Goal: Information Seeking & Learning: Learn about a topic

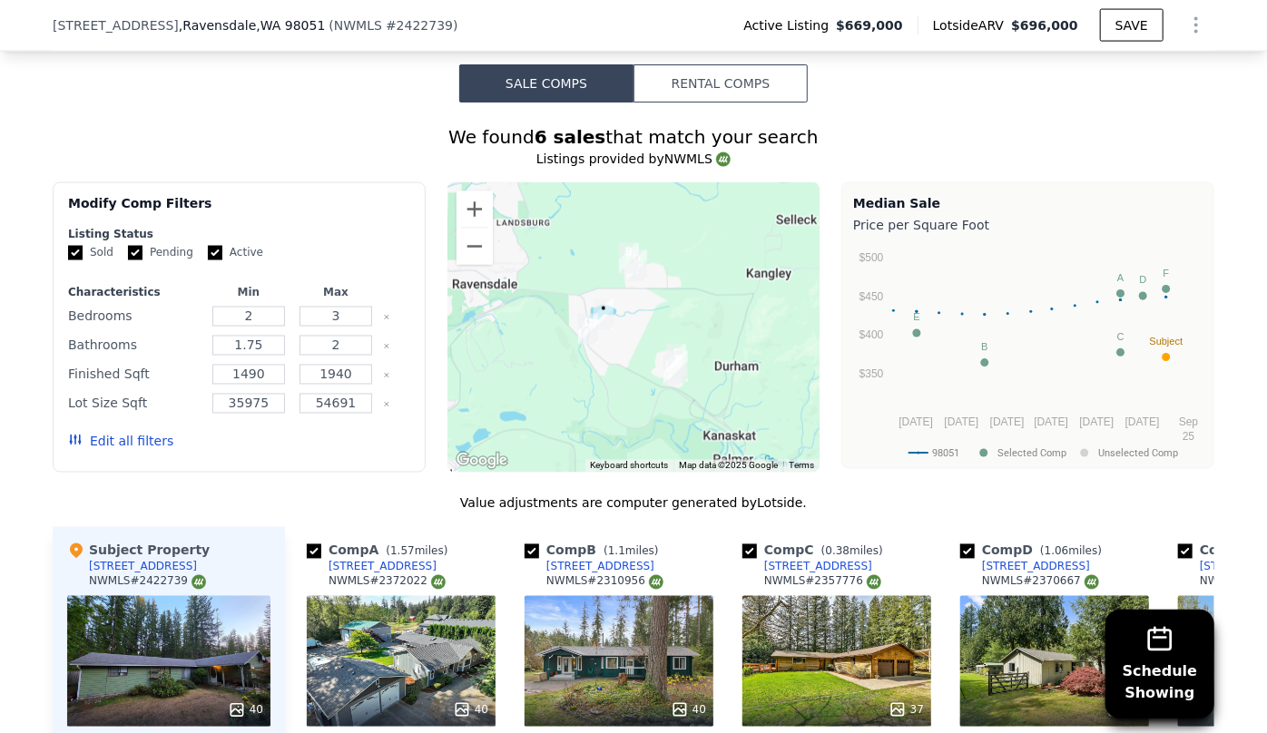
scroll to position [1478, 0]
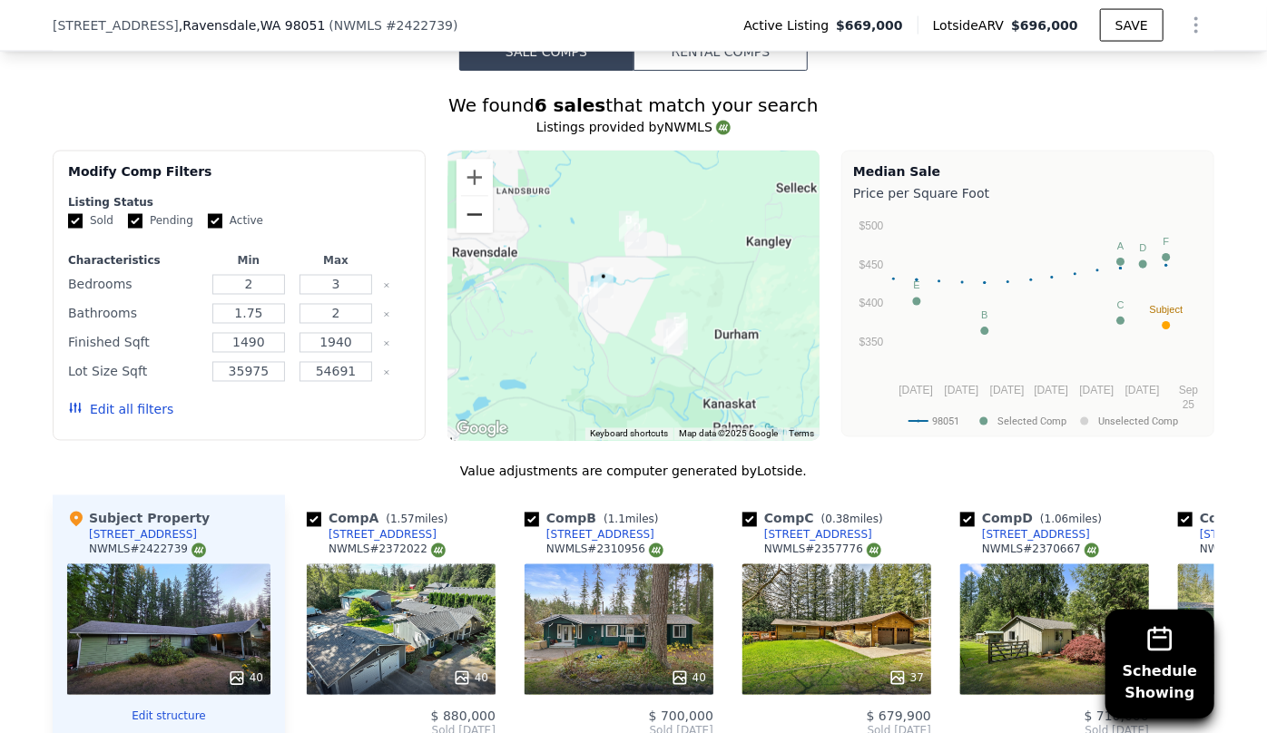
click at [472, 215] on button "Zoom out" at bounding box center [474, 215] width 36 height 36
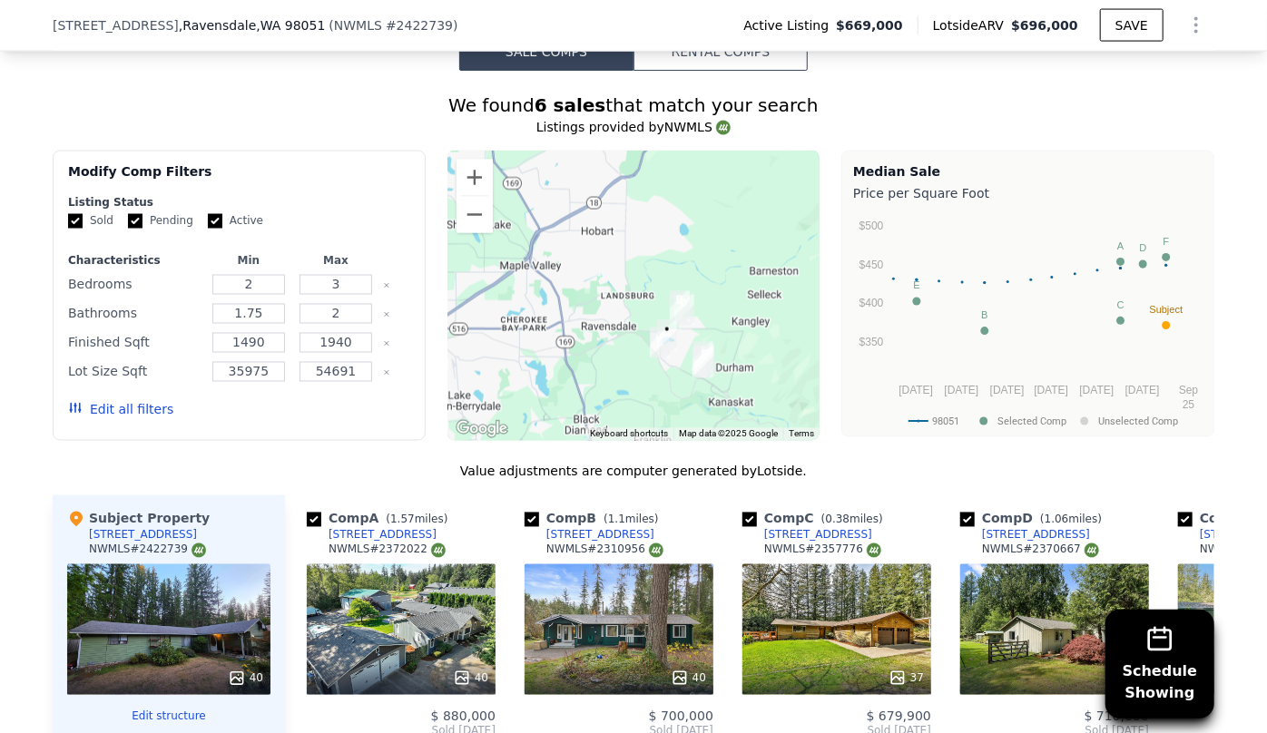
drag, startPoint x: 595, startPoint y: 318, endPoint x: 638, endPoint y: 360, distance: 60.3
click at [642, 360] on img "28529 298th Pl SE" at bounding box center [659, 342] width 34 height 45
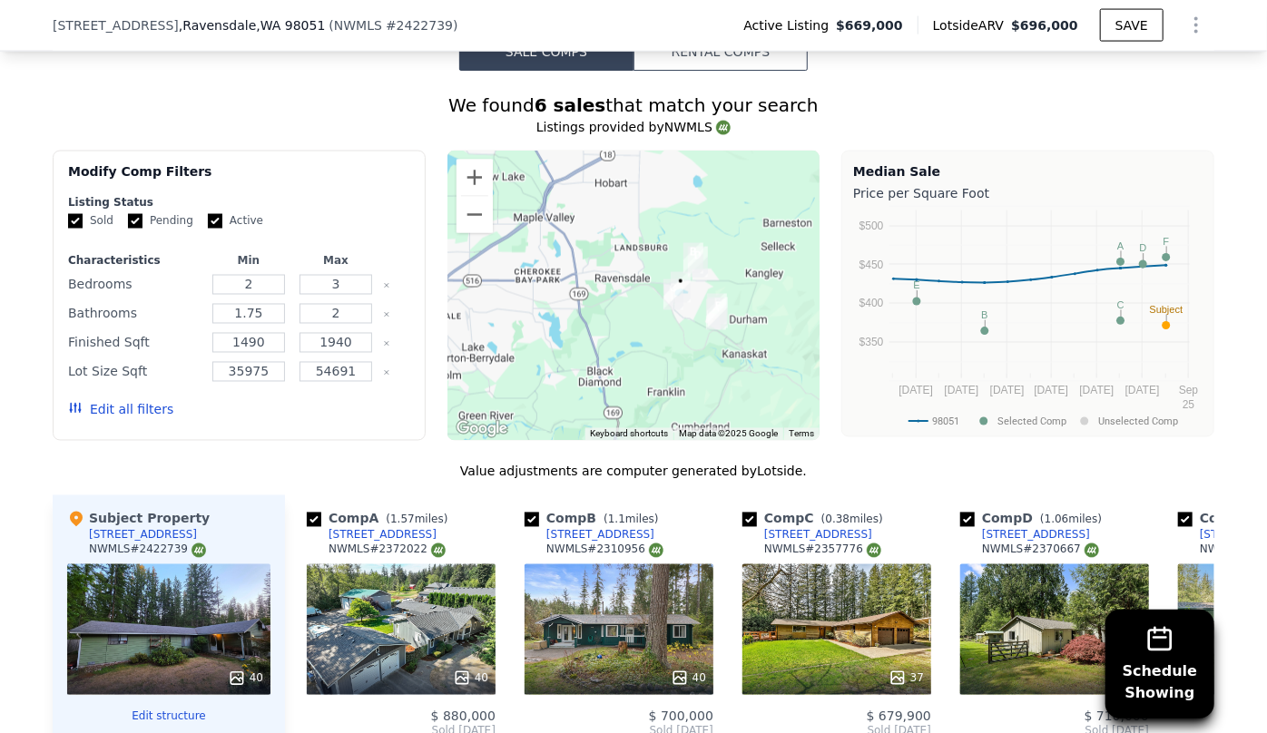
drag, startPoint x: 641, startPoint y: 373, endPoint x: 655, endPoint y: 321, distance: 53.5
click at [655, 321] on div at bounding box center [633, 296] width 373 height 290
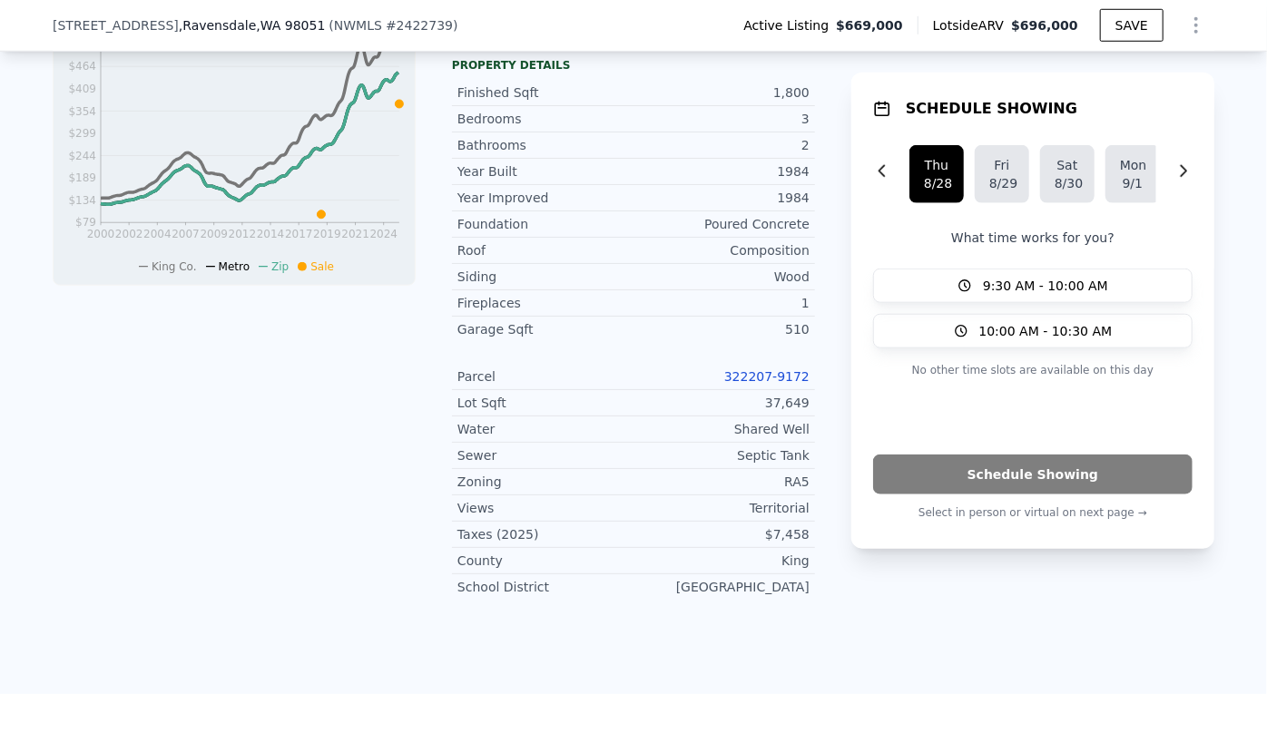
scroll to position [735, 0]
click at [763, 380] on link "322207-9172" at bounding box center [766, 378] width 85 height 15
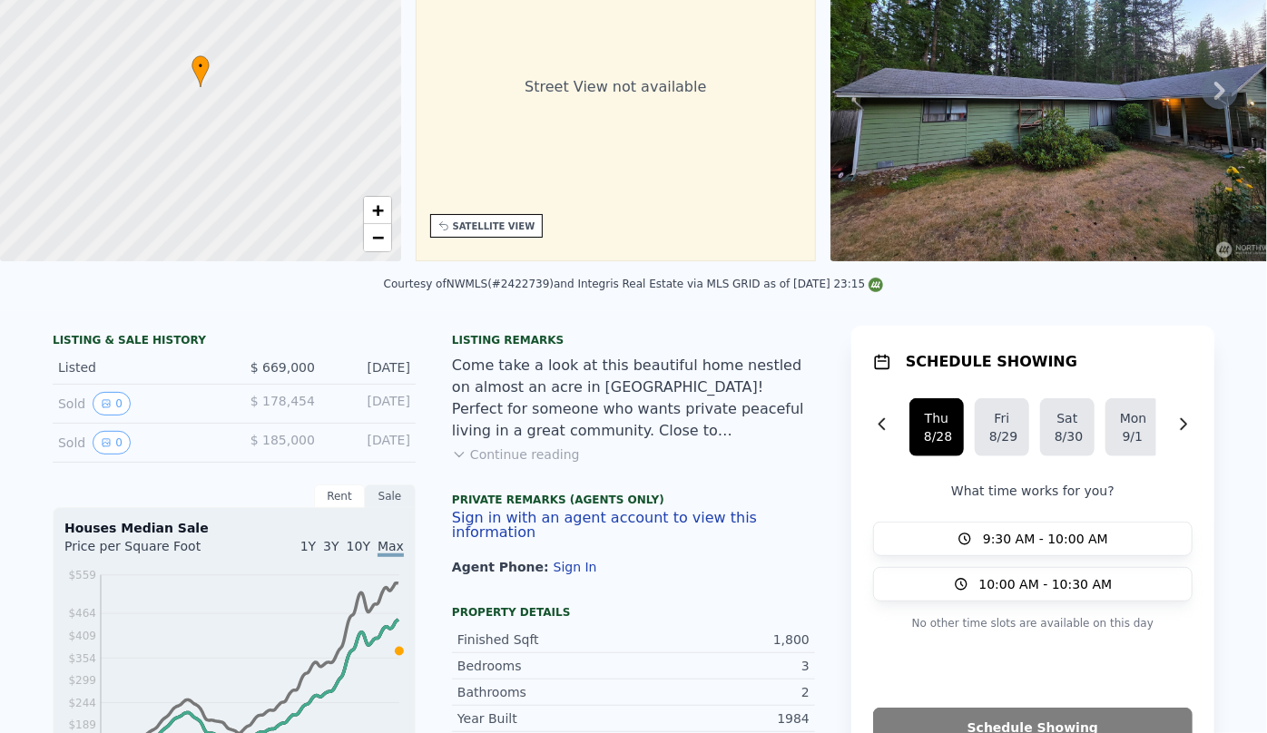
scroll to position [6, 0]
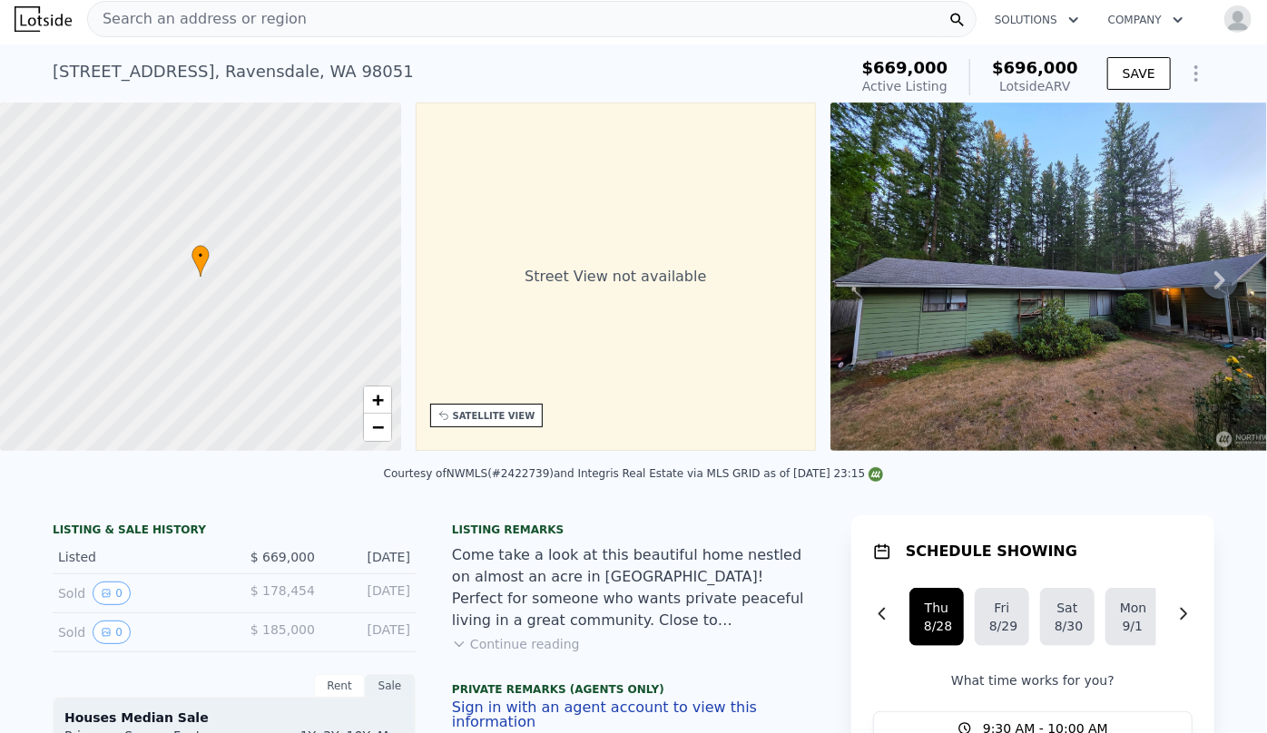
drag, startPoint x: 49, startPoint y: 468, endPoint x: 107, endPoint y: 472, distance: 58.2
click at [107, 472] on div "Courtesy of NWMLS (#2422739) and Integris Real Estate via MLS GRID as of [DATE]…" at bounding box center [633, 479] width 1267 height 44
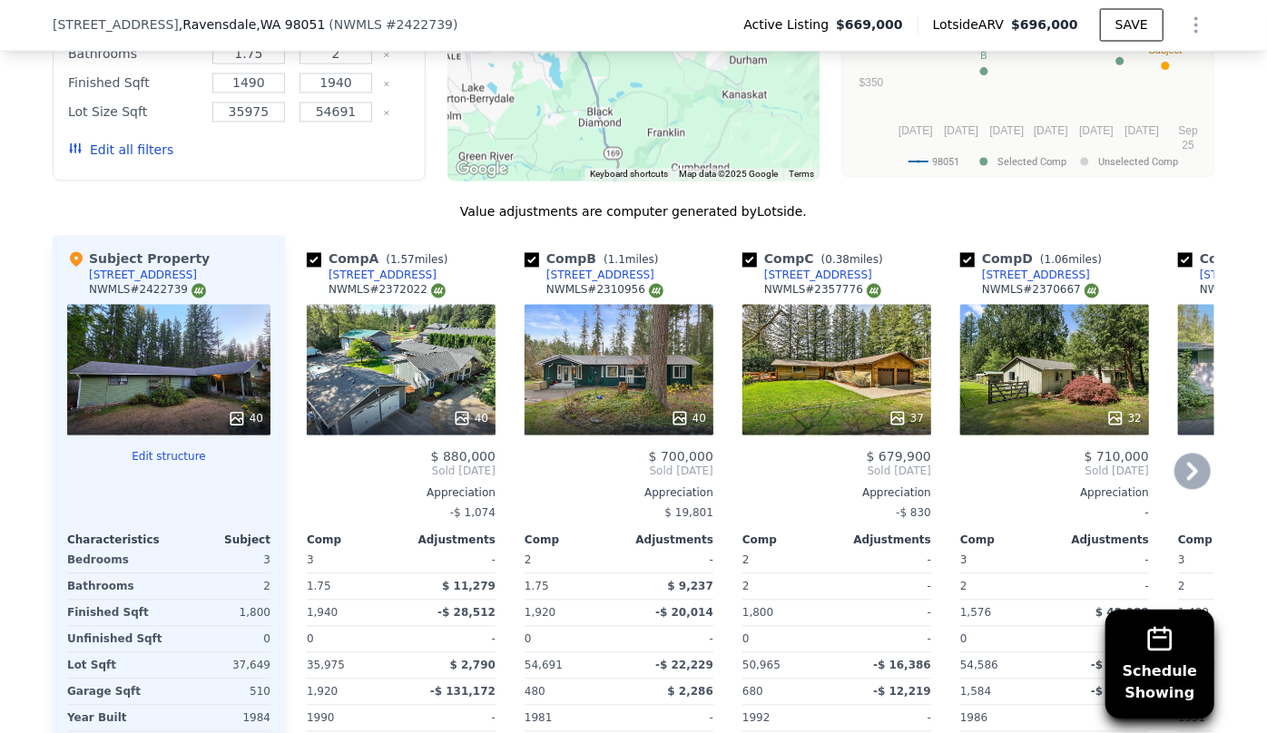
scroll to position [1732, 0]
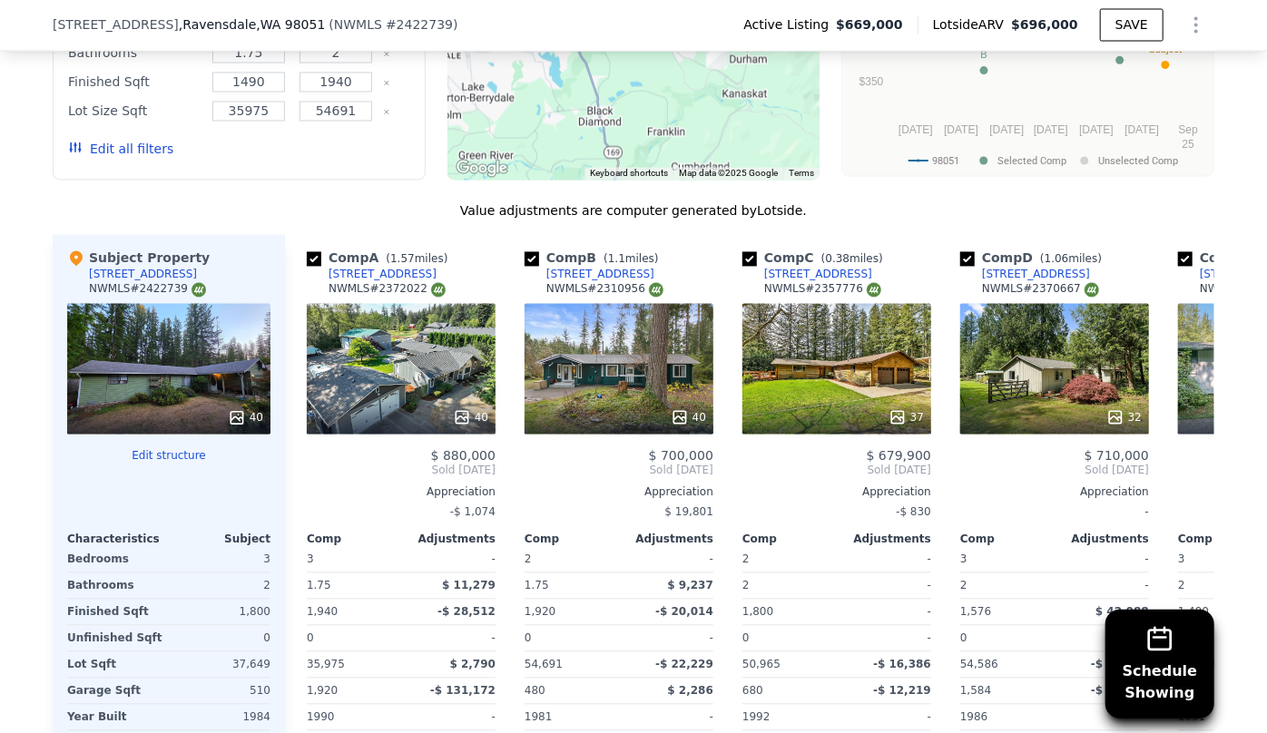
click at [118, 152] on button "Edit all filters" at bounding box center [120, 150] width 105 height 18
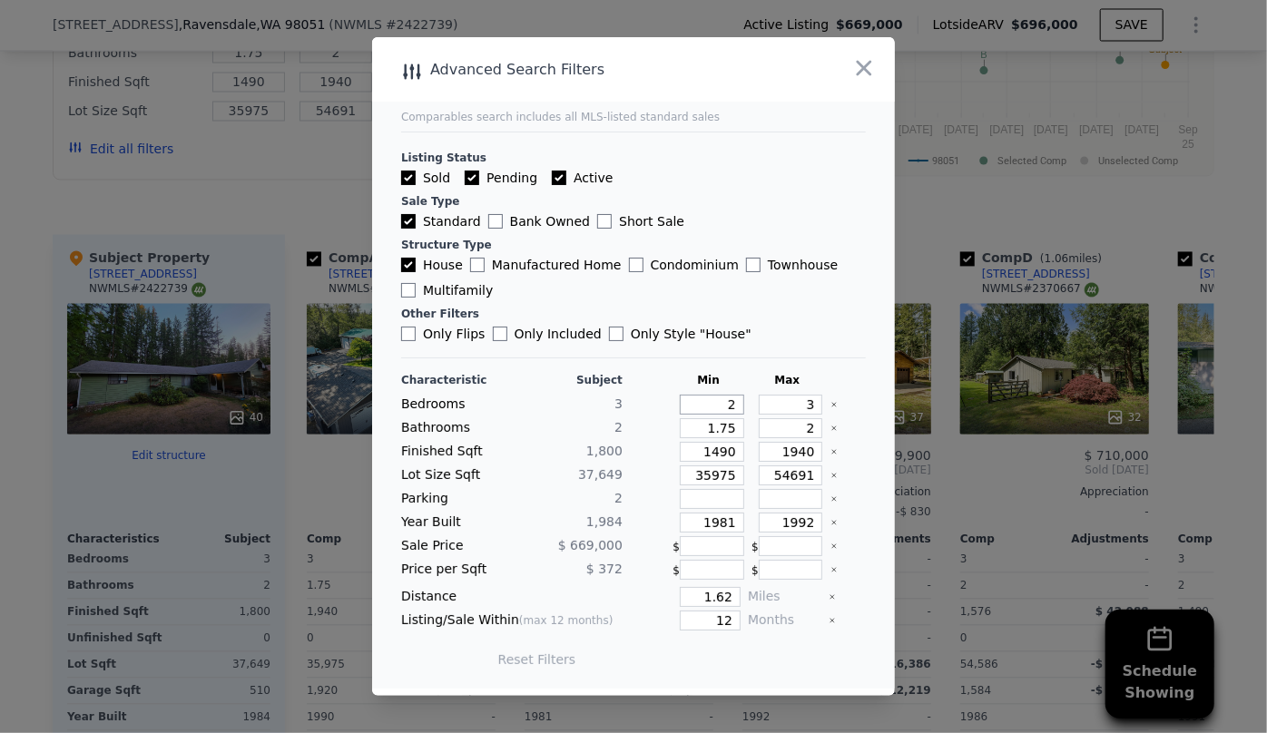
drag, startPoint x: 728, startPoint y: 403, endPoint x: 653, endPoint y: 404, distance: 74.4
click at [653, 404] on div "Bedrooms 3 2 3" at bounding box center [633, 405] width 465 height 20
type input "3"
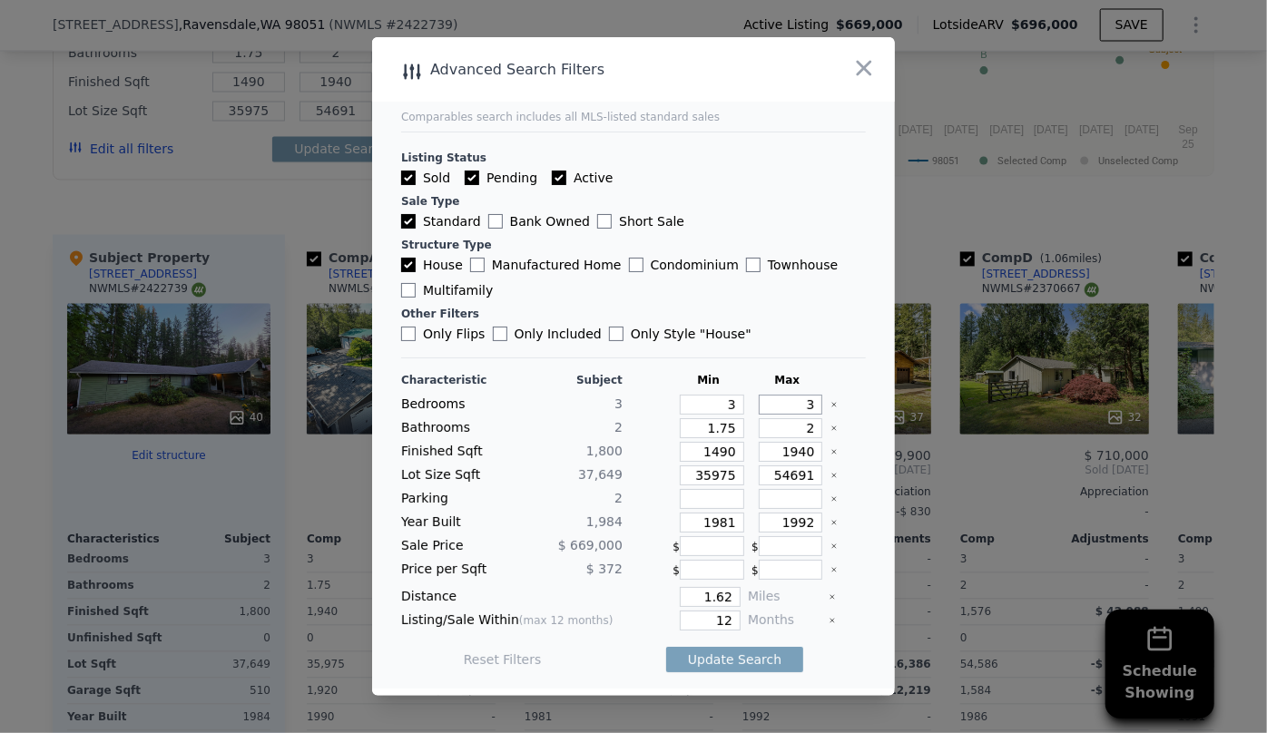
drag, startPoint x: 807, startPoint y: 403, endPoint x: 777, endPoint y: 406, distance: 30.1
click at [778, 405] on input "3" at bounding box center [791, 405] width 64 height 20
type input "4"
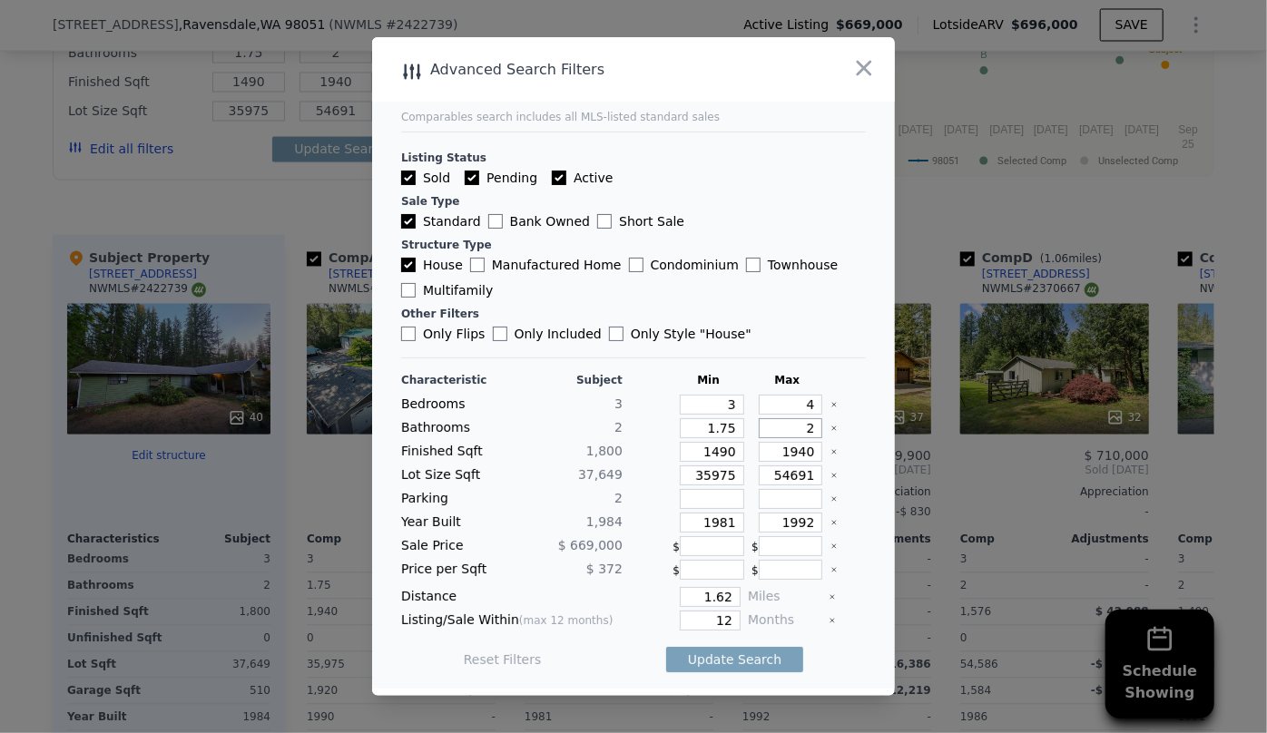
drag, startPoint x: 800, startPoint y: 428, endPoint x: 786, endPoint y: 429, distance: 14.5
click at [786, 429] on input "2" at bounding box center [791, 428] width 64 height 20
click at [725, 430] on input "1.75" at bounding box center [712, 428] width 64 height 20
type input "1"
type input "1.7"
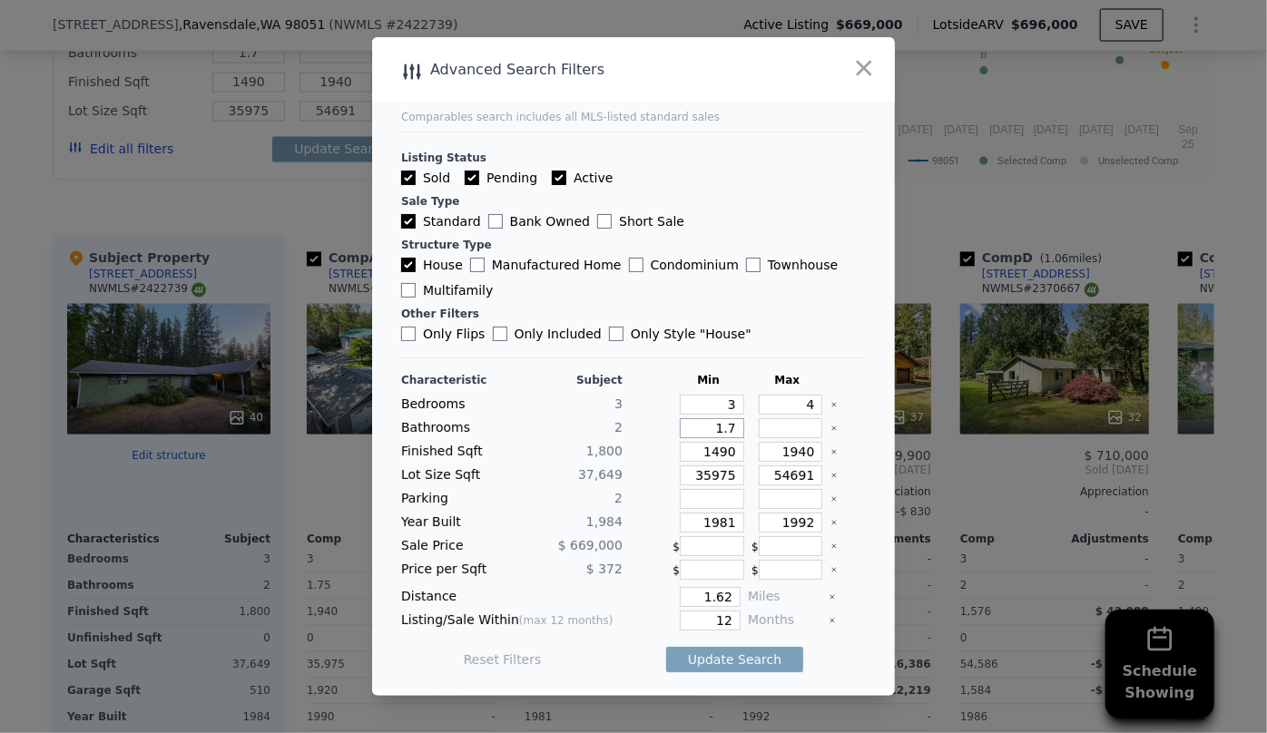
type input "1"
drag, startPoint x: 806, startPoint y: 456, endPoint x: 700, endPoint y: 454, distance: 106.2
click at [700, 454] on div "Finished Sqft 1,800 1490 1940" at bounding box center [633, 452] width 465 height 20
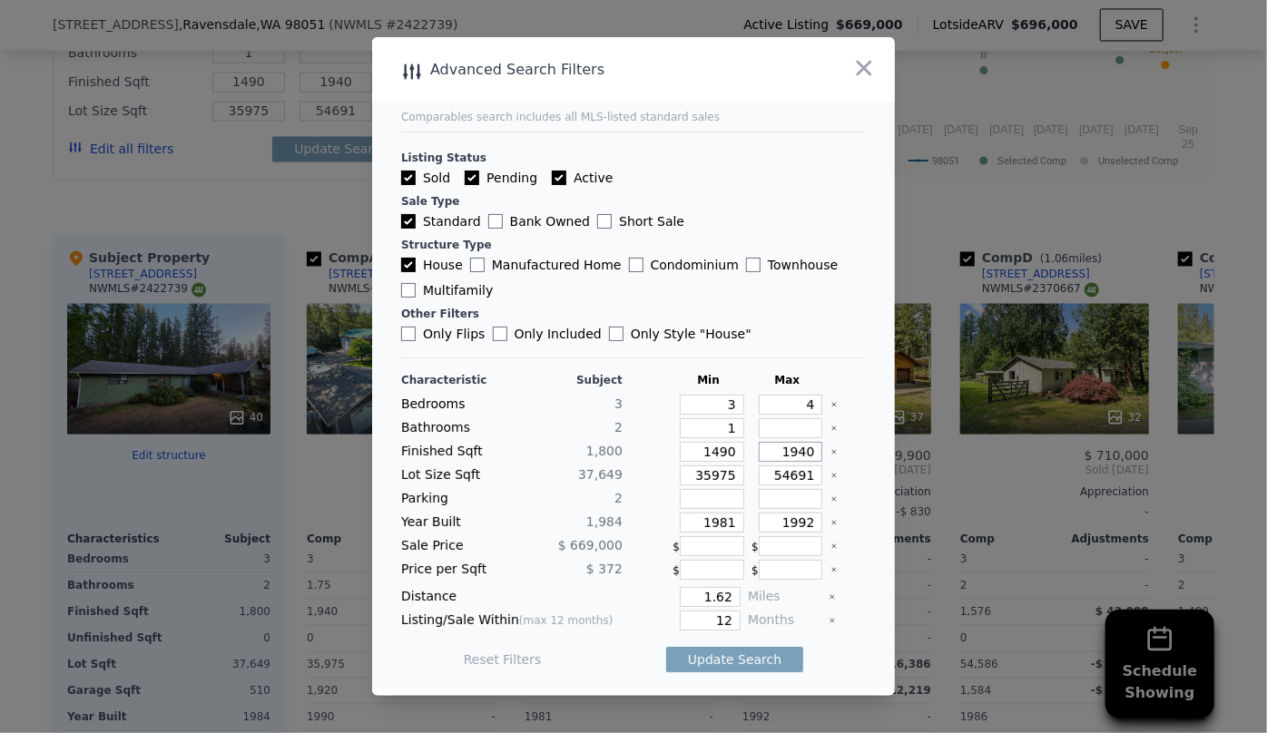
type input "2"
type input "20"
type input "200"
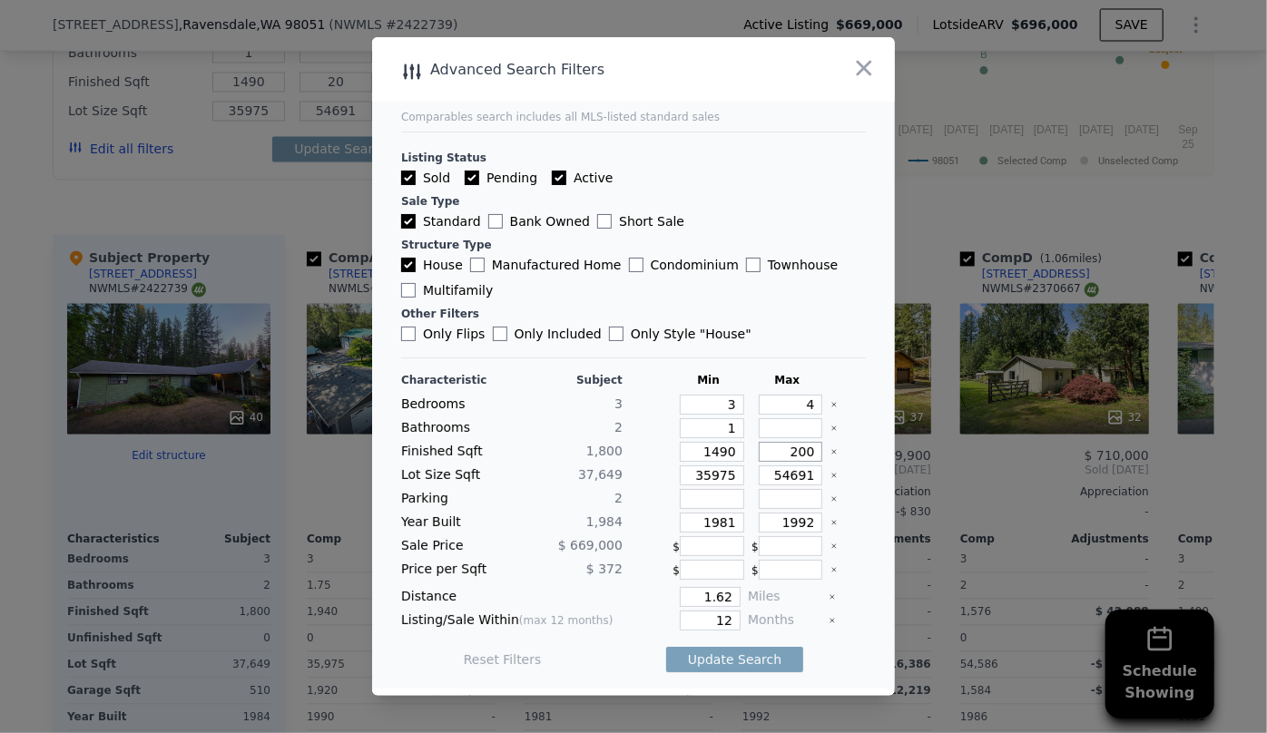
type input "200"
type input "2000"
drag, startPoint x: 726, startPoint y: 476, endPoint x: 651, endPoint y: 489, distance: 76.4
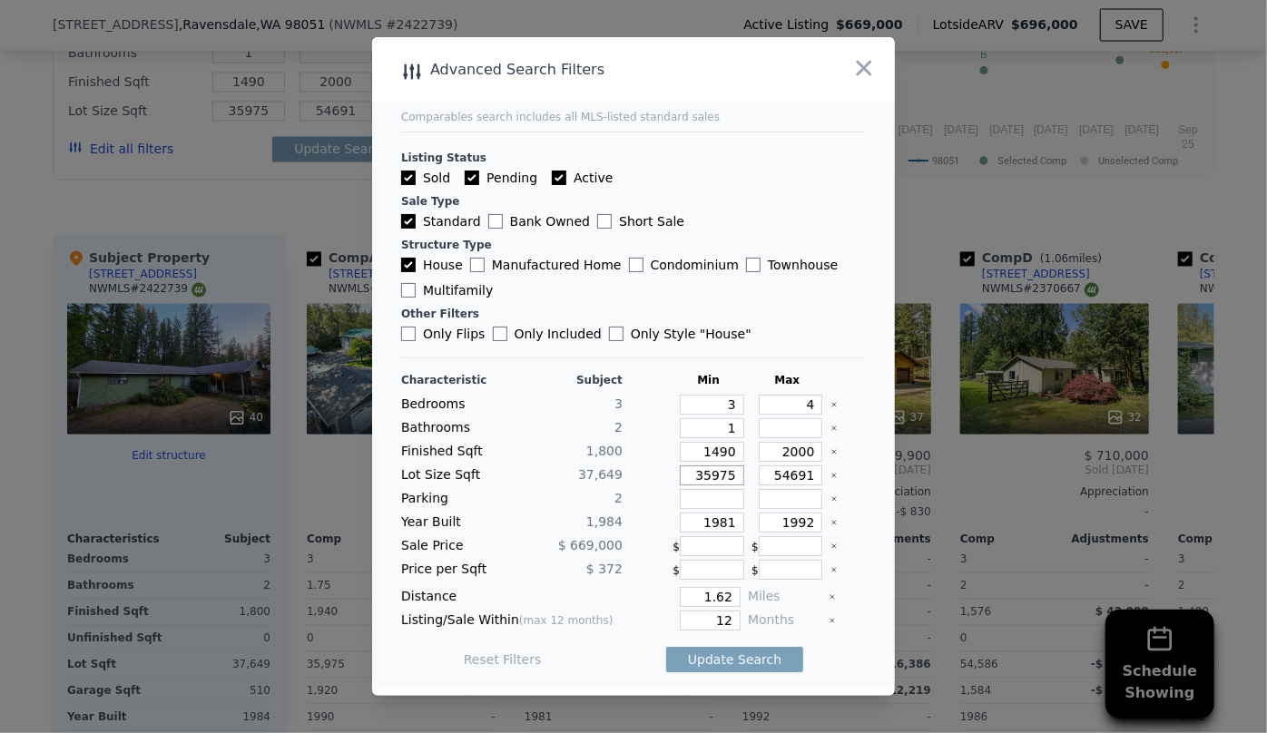
click at [661, 485] on div "Lot Size Sqft 37,649 35975 54691" at bounding box center [633, 475] width 465 height 20
drag, startPoint x: 805, startPoint y: 475, endPoint x: 659, endPoint y: 483, distance: 146.3
click at [667, 481] on div "Lot Size Sqft 37,649 54691" at bounding box center [633, 475] width 465 height 20
drag, startPoint x: 727, startPoint y: 524, endPoint x: 617, endPoint y: 528, distance: 109.9
click at [618, 528] on div "Year Built 1,984 1981 1992" at bounding box center [633, 523] width 465 height 20
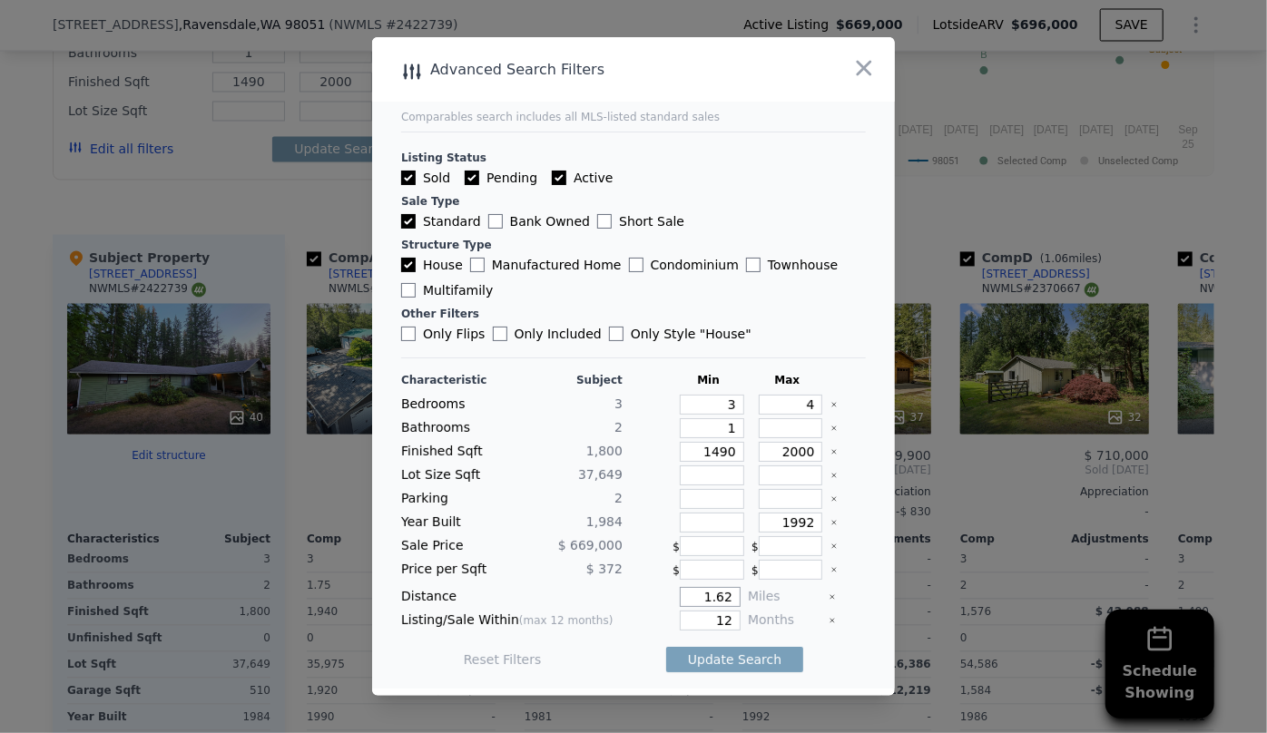
drag, startPoint x: 728, startPoint y: 598, endPoint x: 601, endPoint y: 592, distance: 127.1
click at [601, 592] on div "Distance 1.62 Miles" at bounding box center [633, 597] width 465 height 20
type input "1"
drag, startPoint x: 727, startPoint y: 617, endPoint x: 685, endPoint y: 624, distance: 42.4
click at [685, 624] on input "12" at bounding box center [710, 621] width 61 height 20
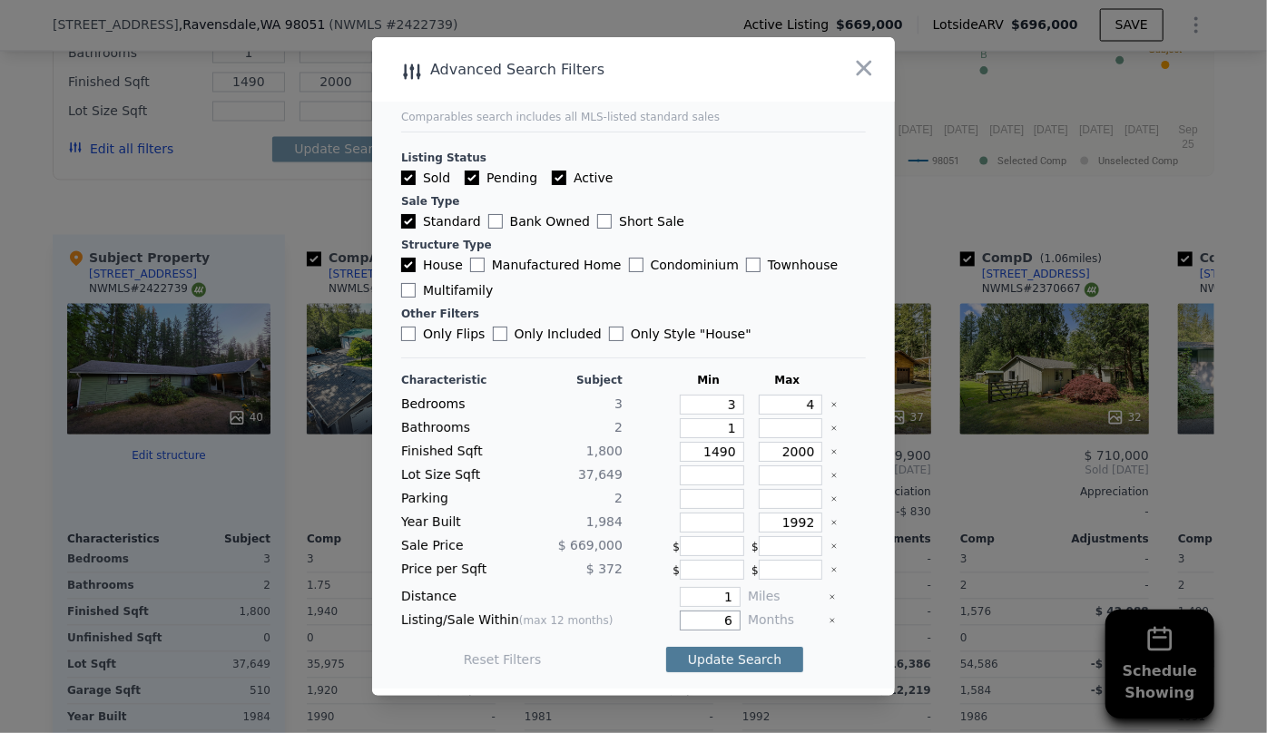
type input "6"
click at [698, 662] on button "Update Search" at bounding box center [734, 659] width 137 height 25
click at [716, 601] on input "1" at bounding box center [710, 597] width 61 height 20
type input "2"
click at [729, 660] on button "Update Search" at bounding box center [734, 659] width 137 height 25
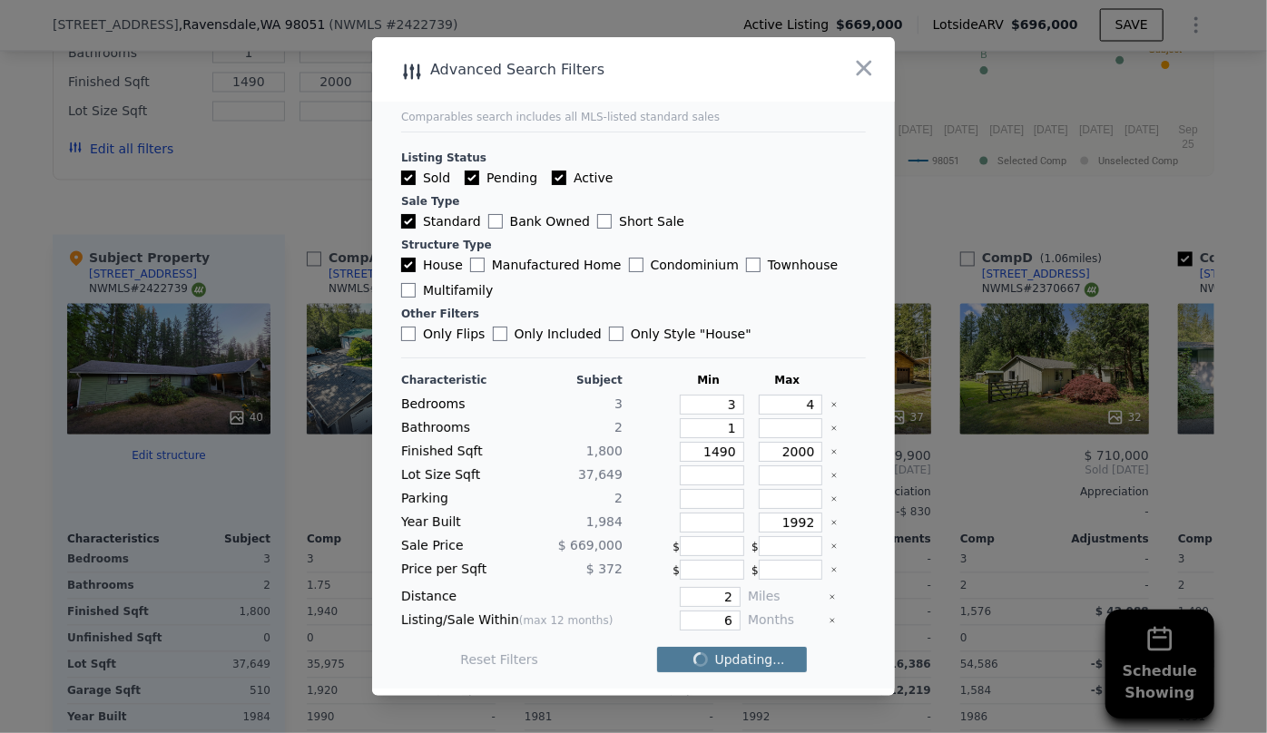
checkbox input "false"
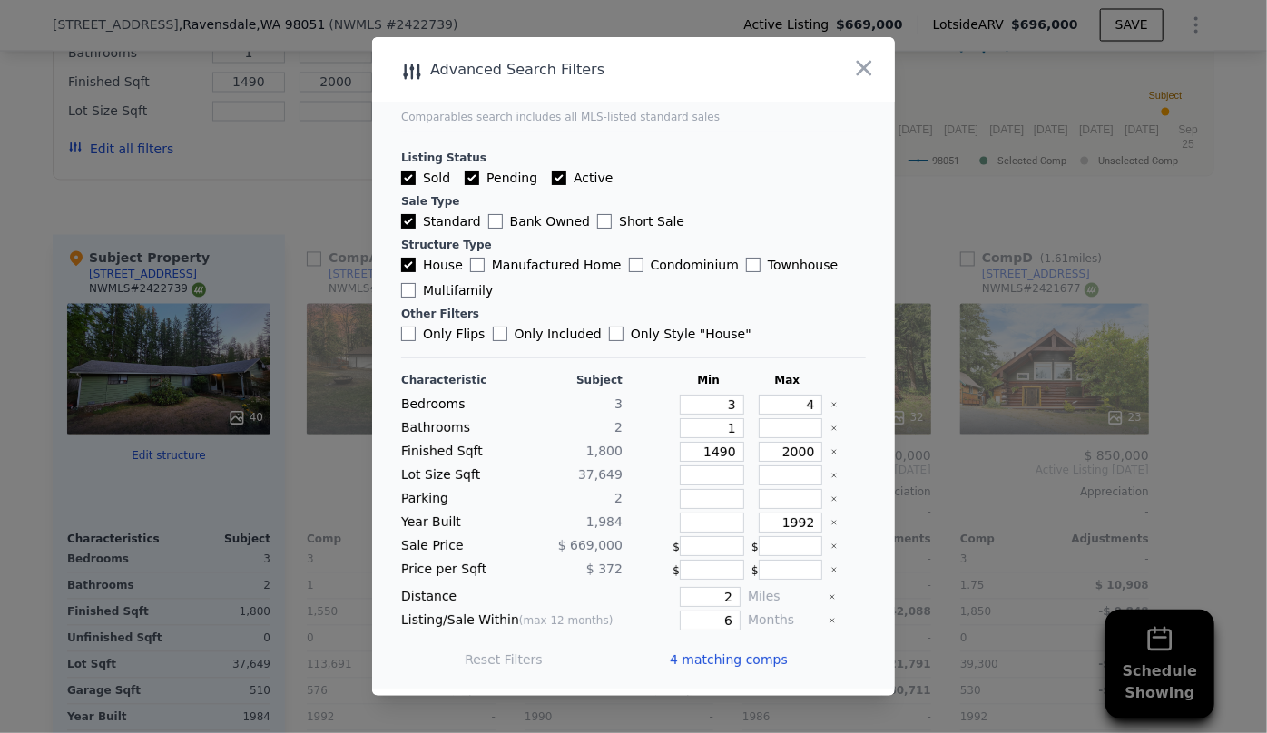
click at [733, 661] on span "4 matching comps" at bounding box center [729, 660] width 118 height 18
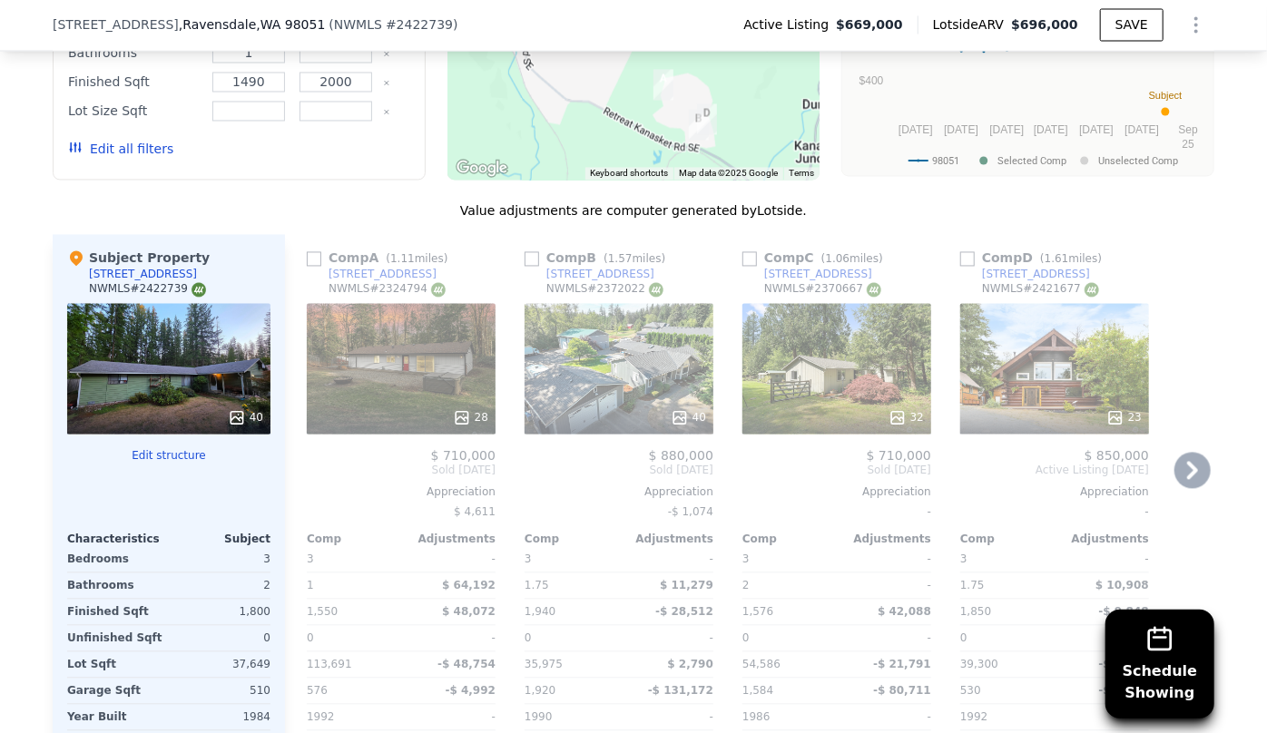
click at [391, 409] on div "28" at bounding box center [401, 418] width 173 height 18
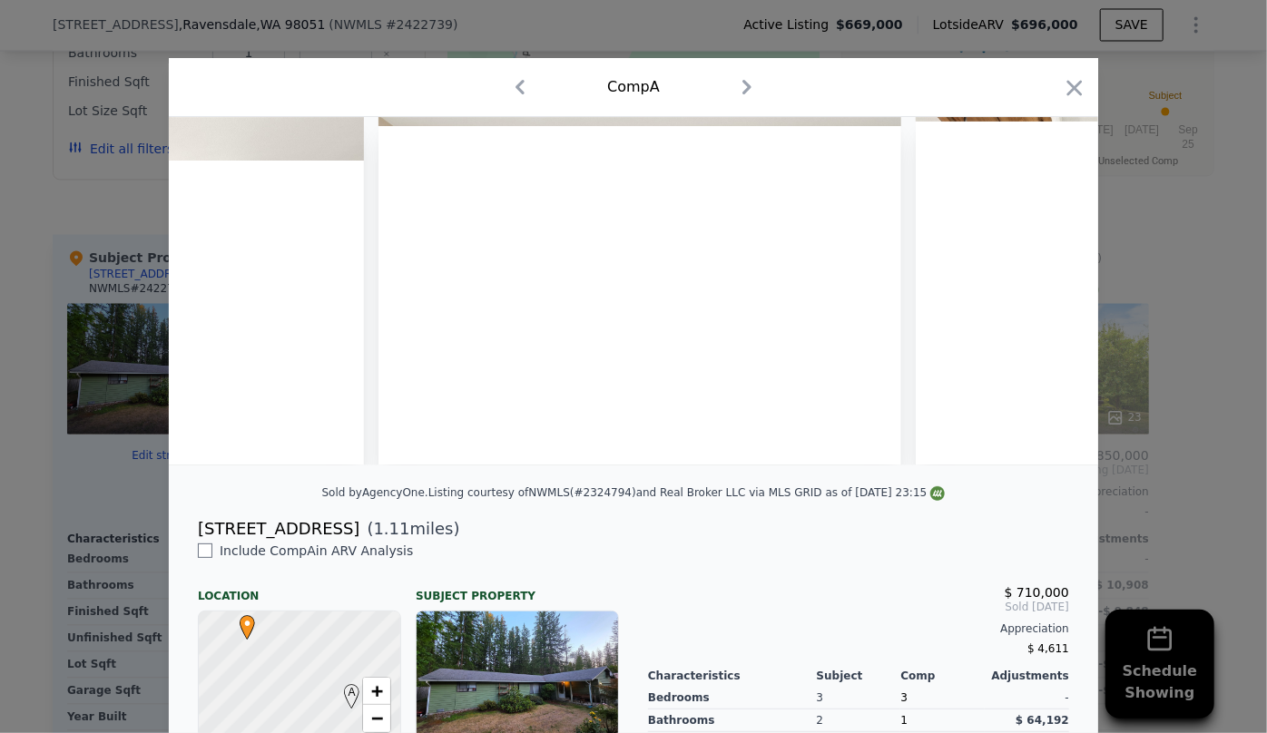
scroll to position [0, 5402]
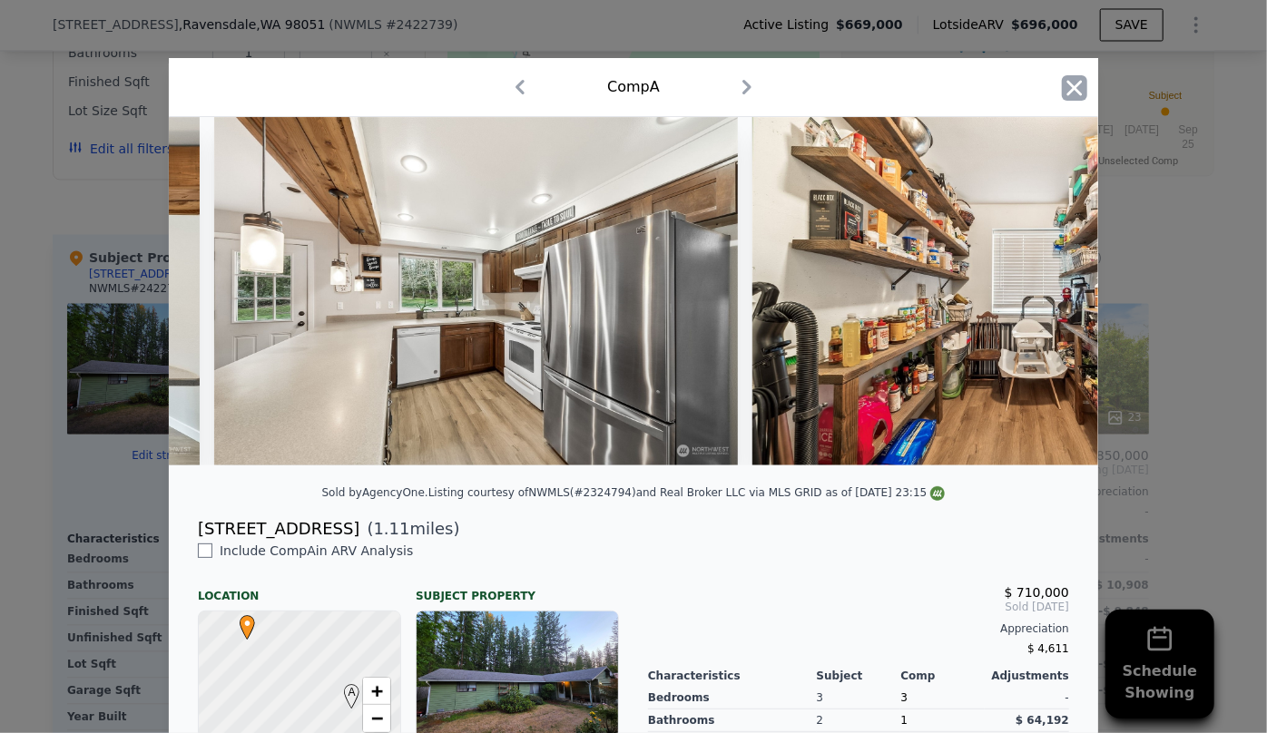
click at [1077, 95] on icon "button" at bounding box center [1074, 87] width 25 height 25
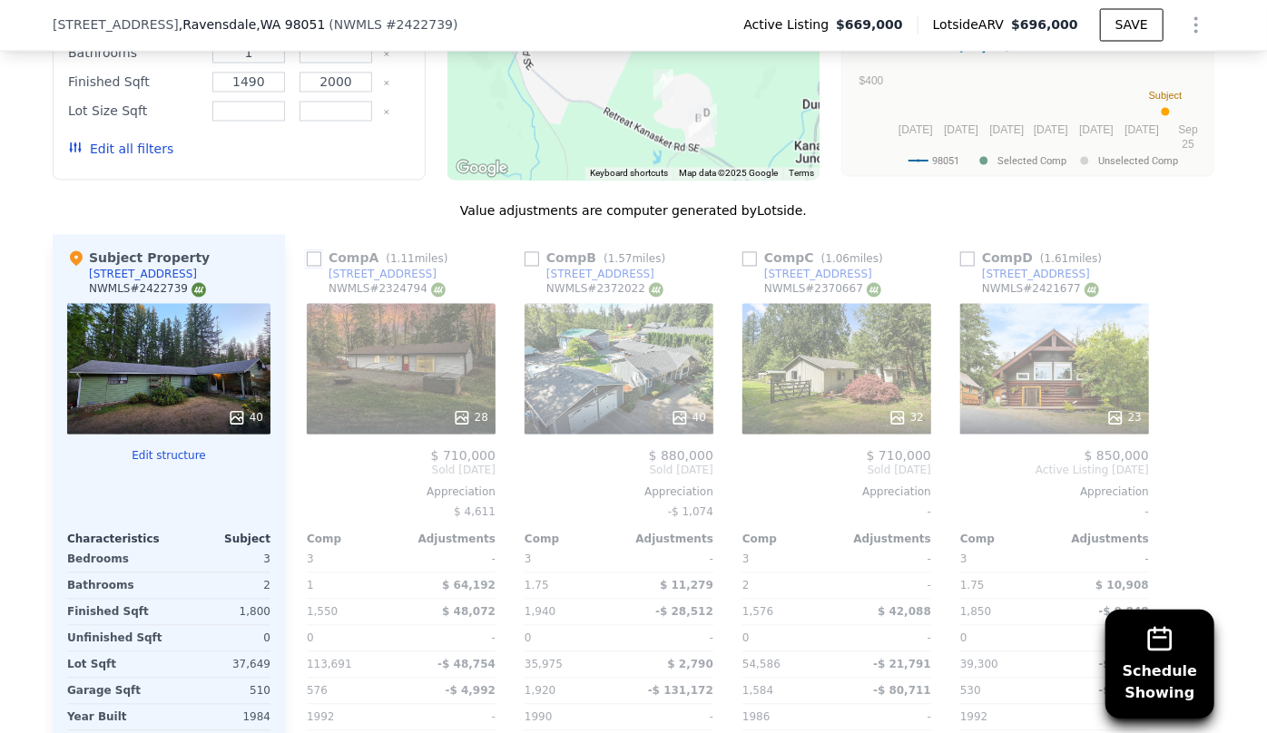
click at [307, 262] on input "checkbox" at bounding box center [314, 259] width 15 height 15
checkbox input "true"
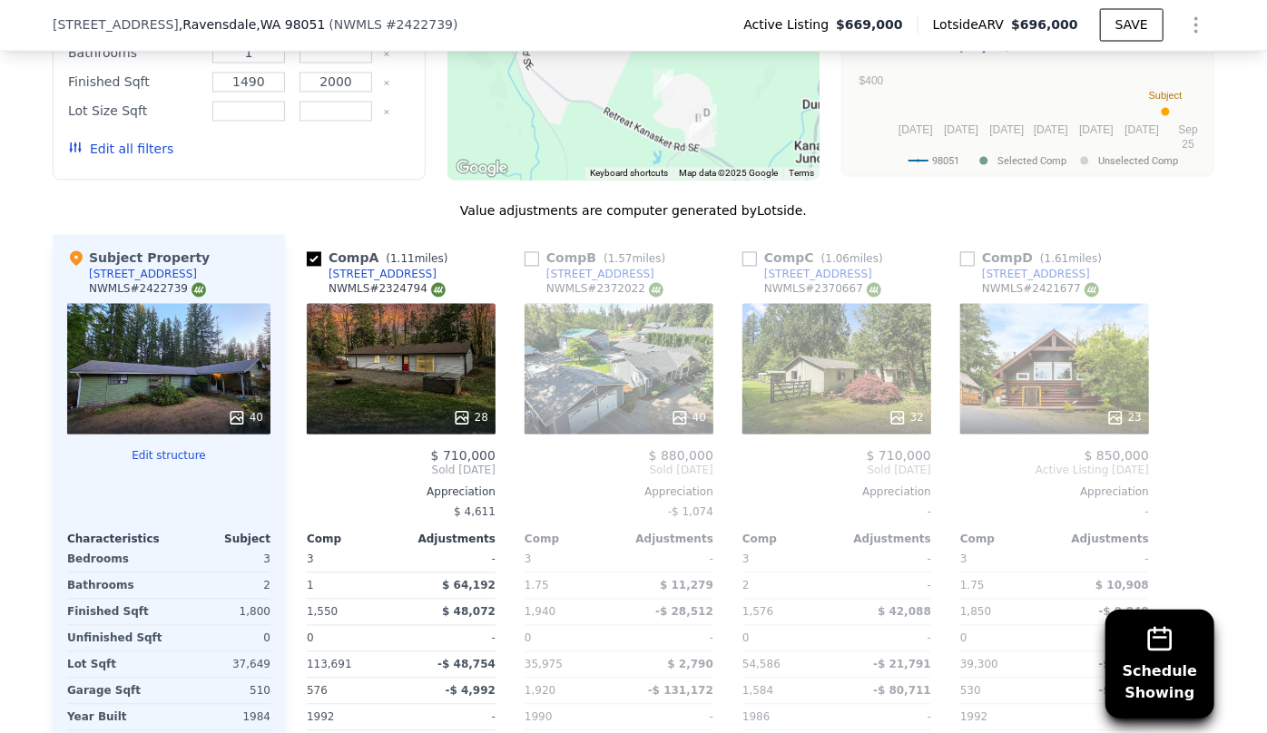
click at [820, 320] on div "32" at bounding box center [836, 369] width 189 height 131
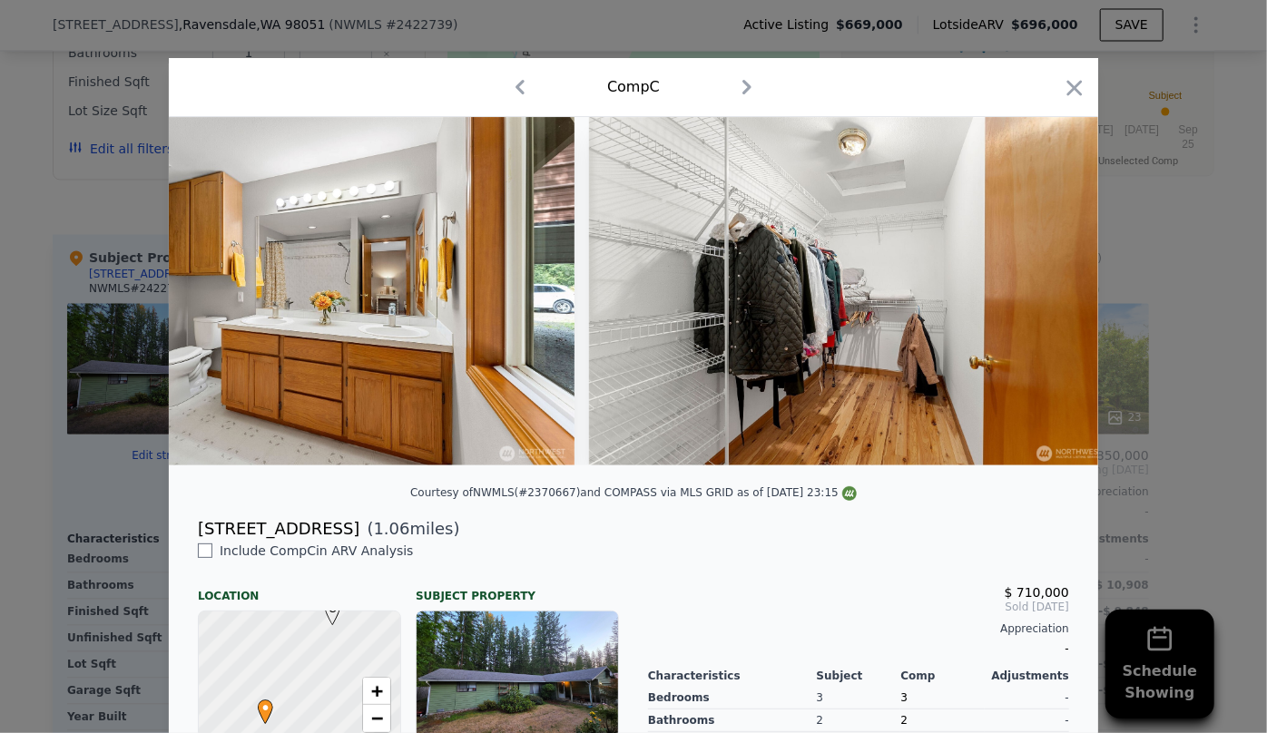
scroll to position [0, 7421]
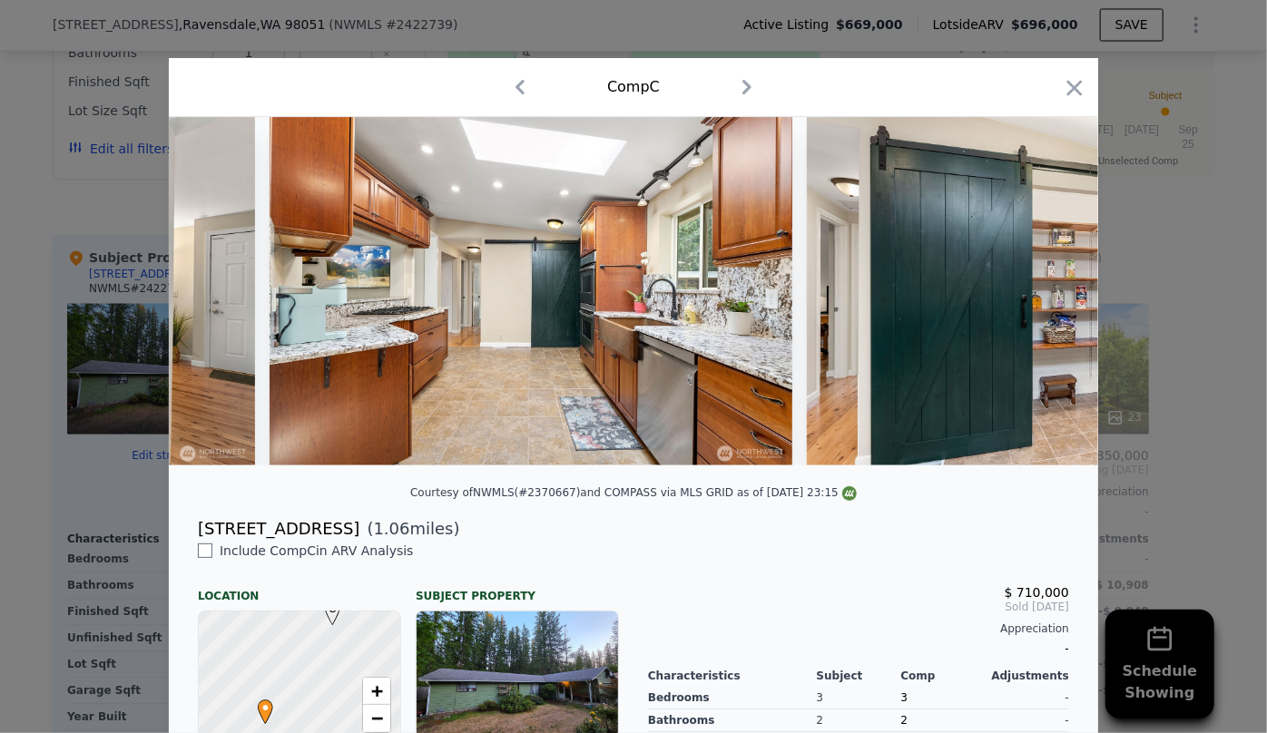
click at [1069, 89] on icon "button" at bounding box center [1074, 87] width 15 height 15
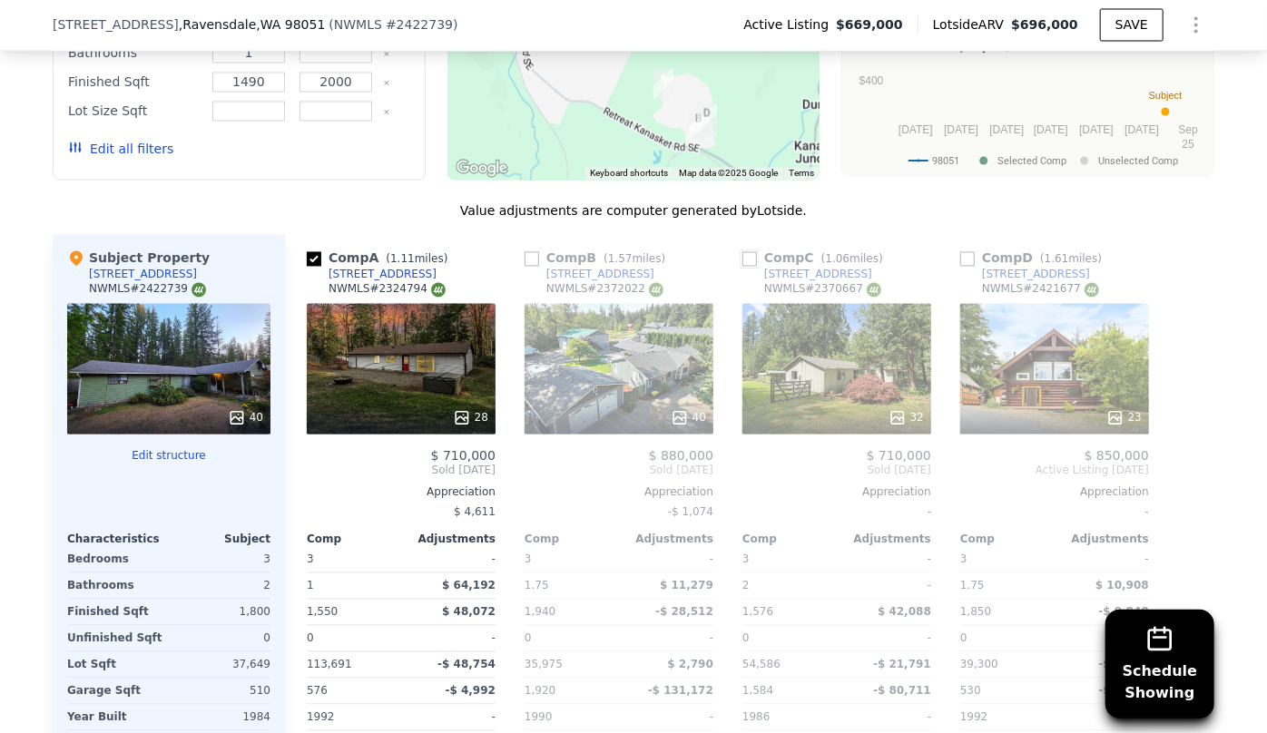
click at [742, 254] on input "checkbox" at bounding box center [749, 259] width 15 height 15
checkbox input "true"
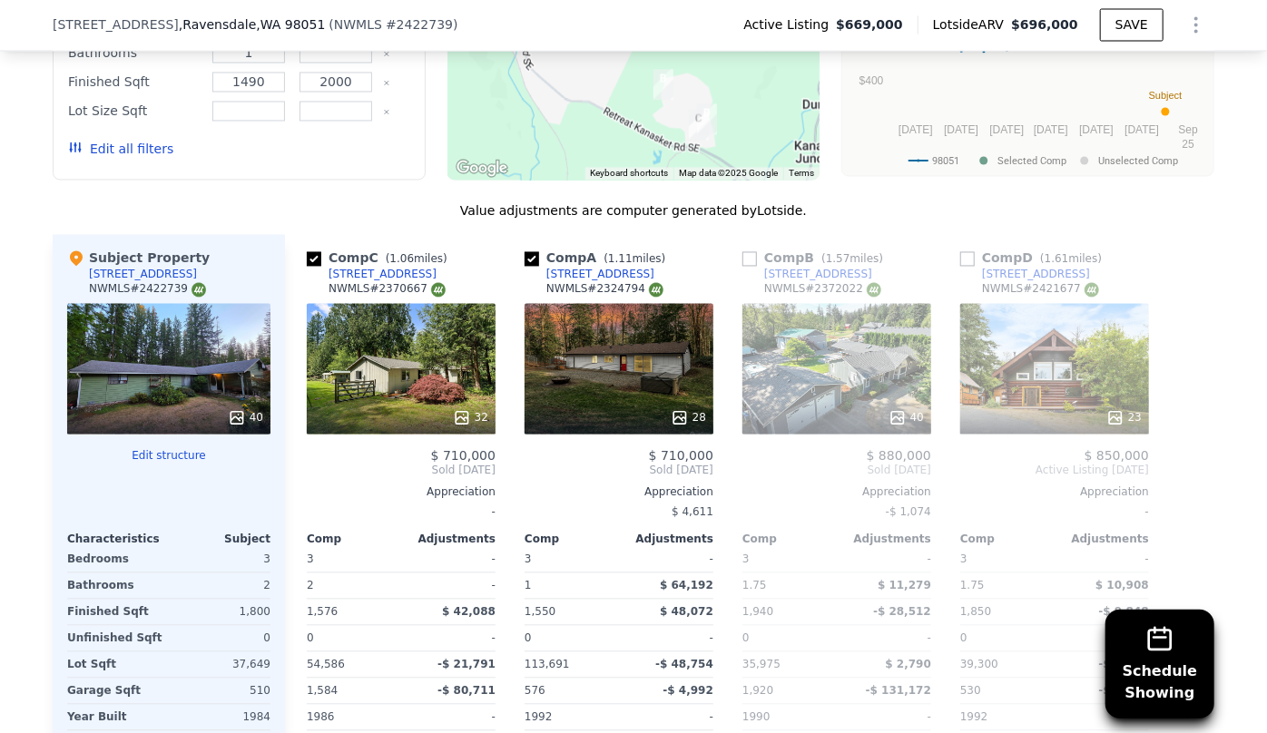
click at [1040, 357] on div "23" at bounding box center [1054, 369] width 189 height 131
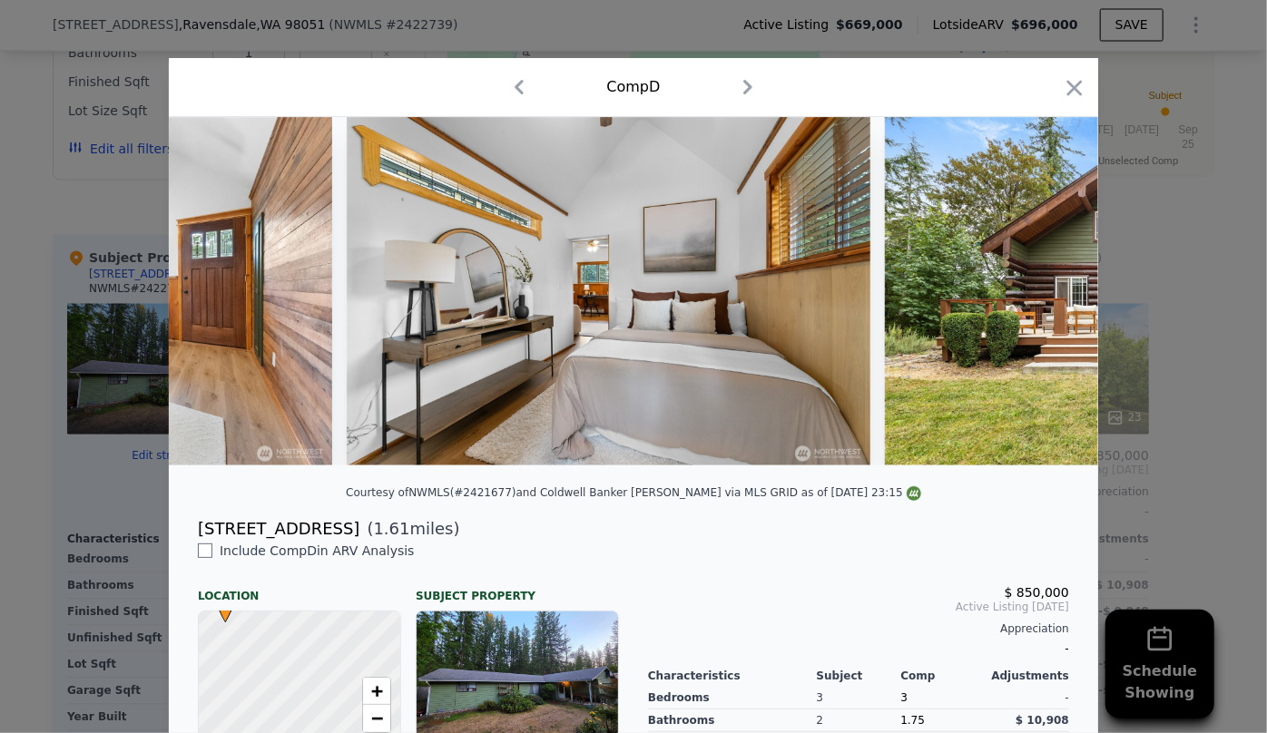
scroll to position [0, 9074]
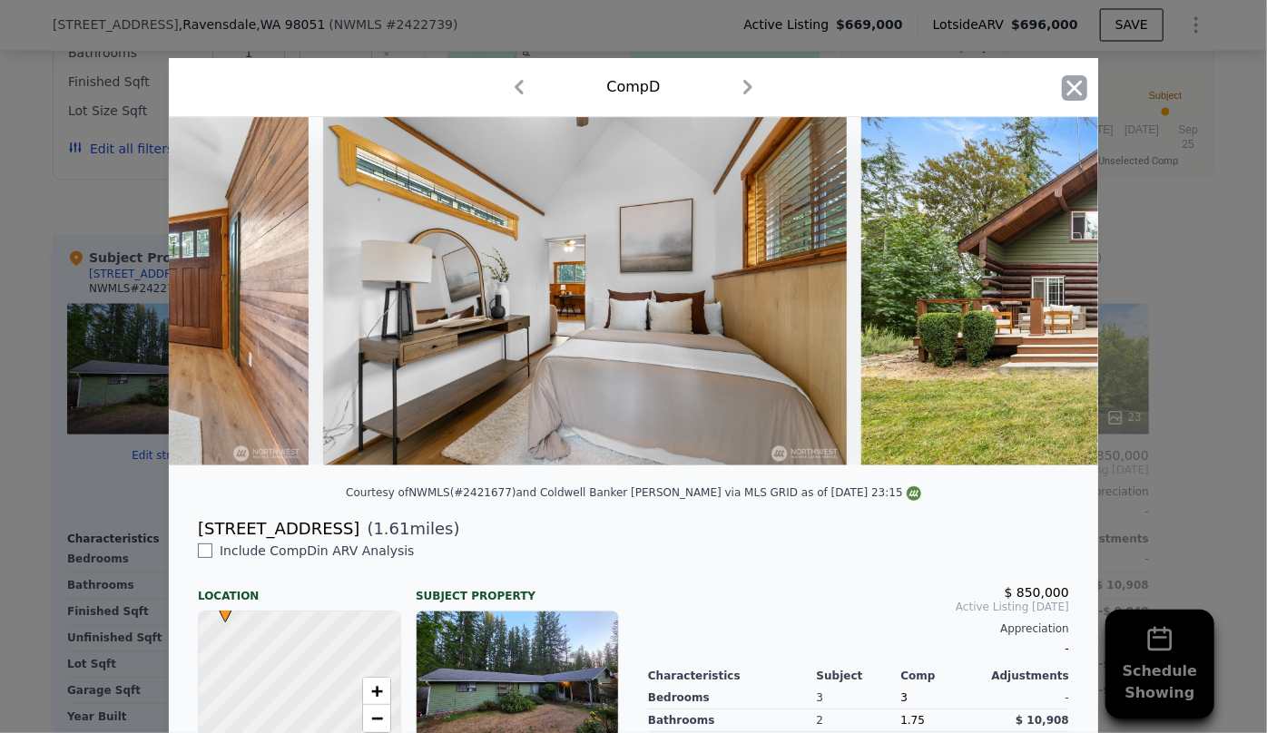
click at [1065, 82] on icon "button" at bounding box center [1074, 87] width 25 height 25
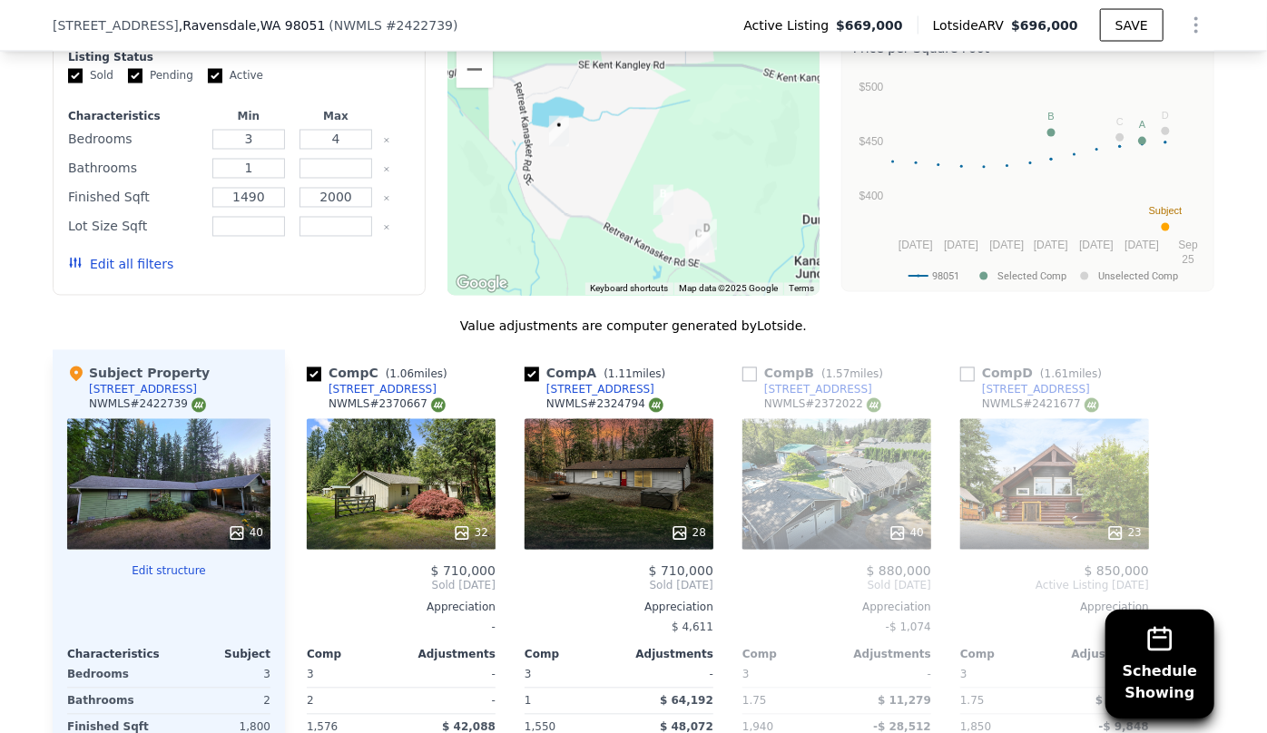
scroll to position [1650, 0]
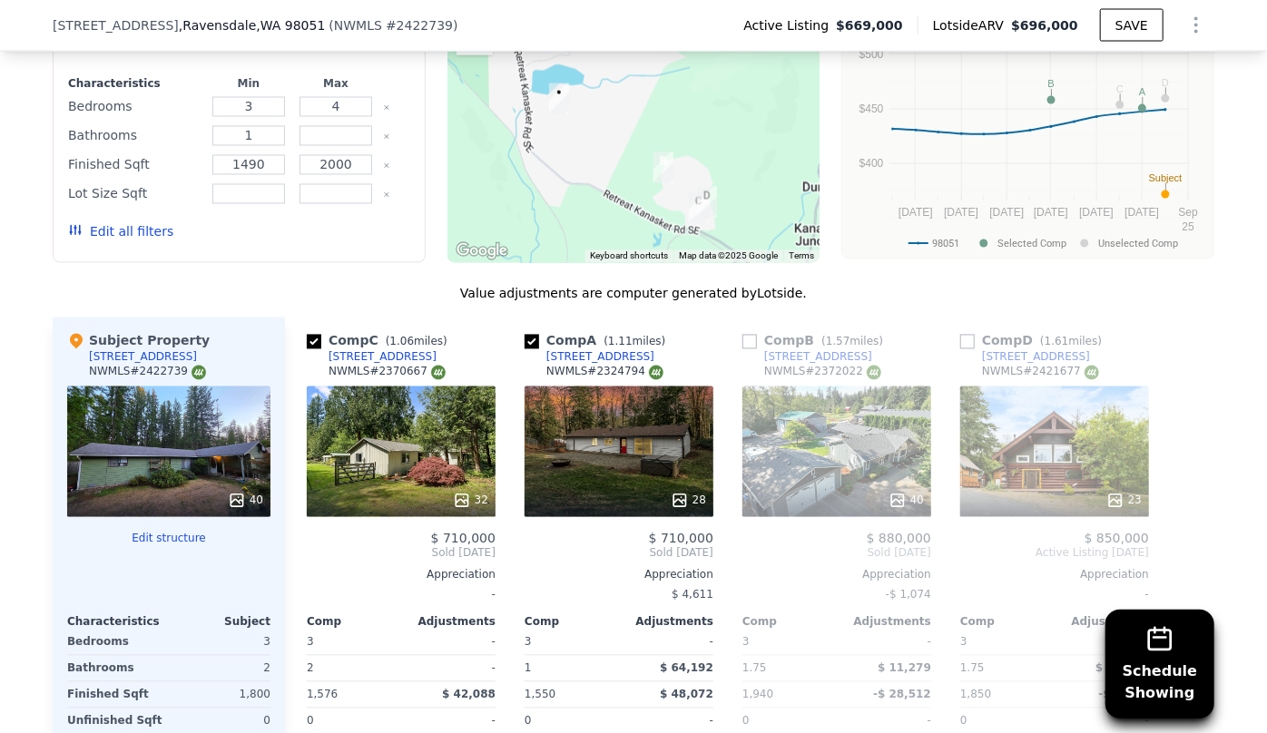
click at [787, 446] on div "40" at bounding box center [836, 452] width 189 height 131
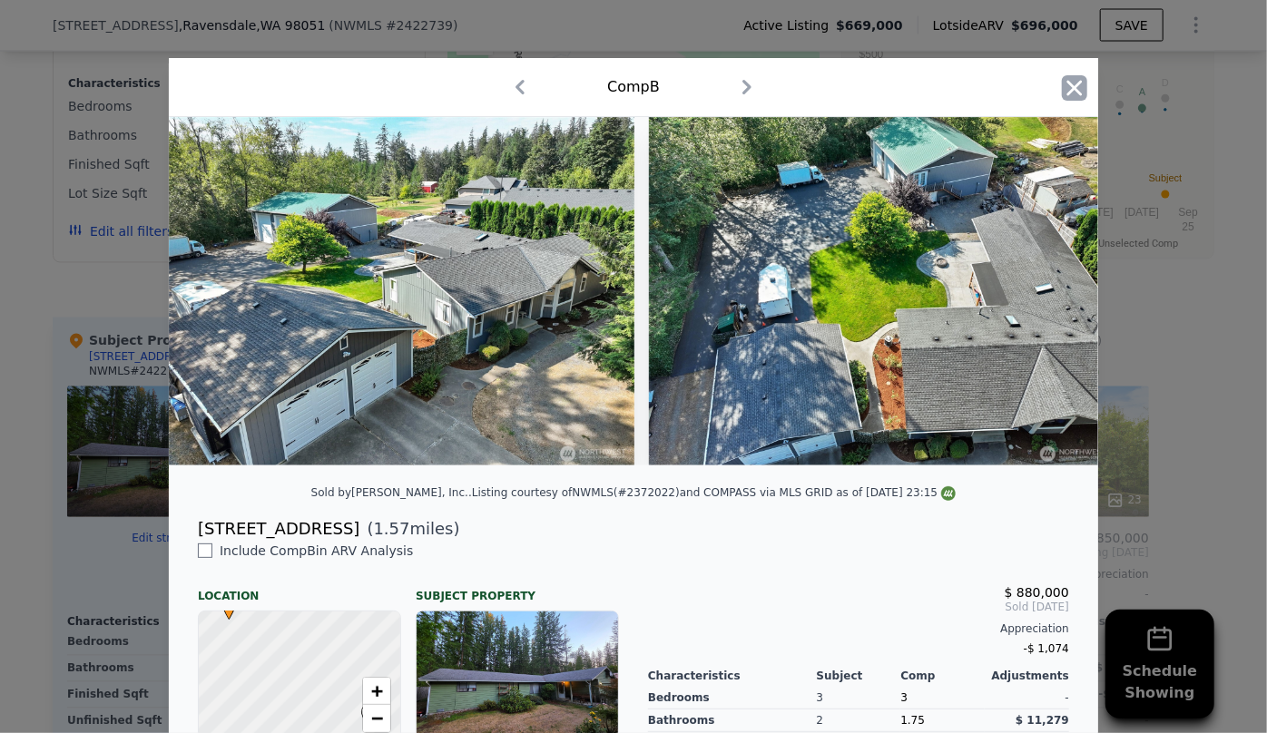
click at [1077, 97] on icon "button" at bounding box center [1074, 87] width 25 height 25
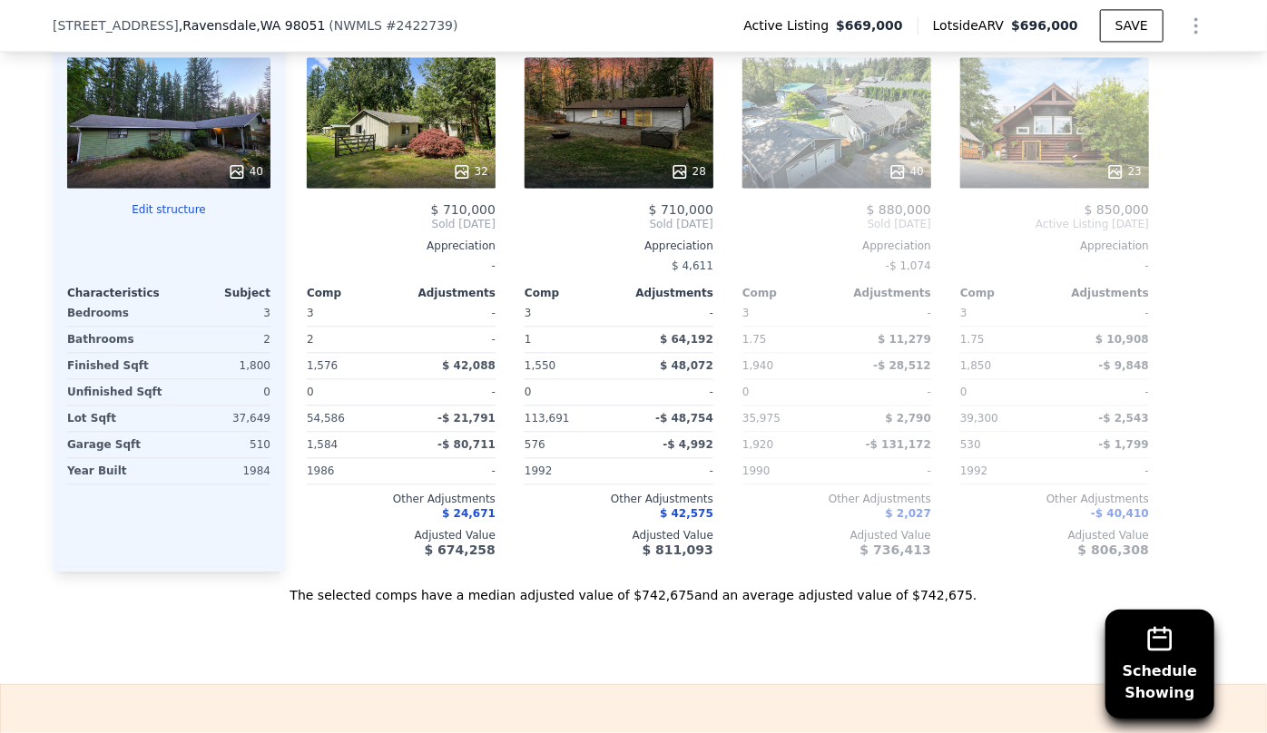
scroll to position [1815, 0]
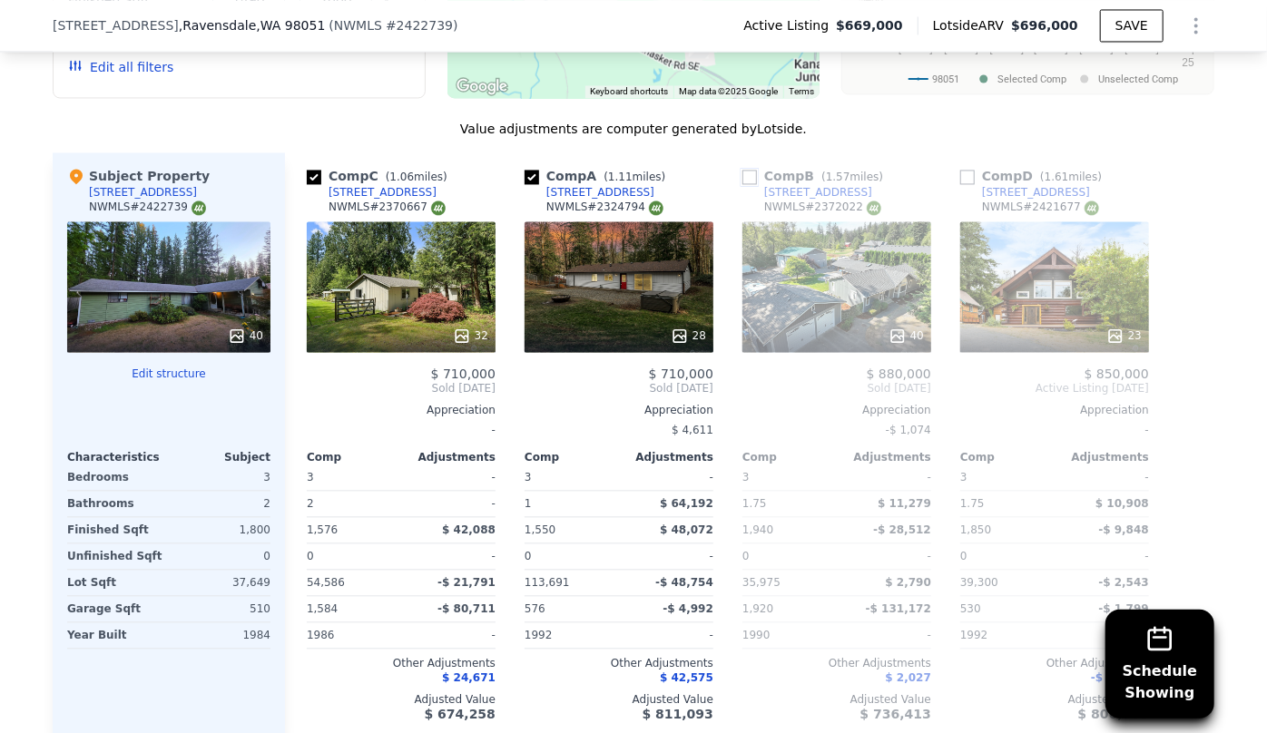
click at [746, 172] on input "checkbox" at bounding box center [749, 177] width 15 height 15
checkbox input "true"
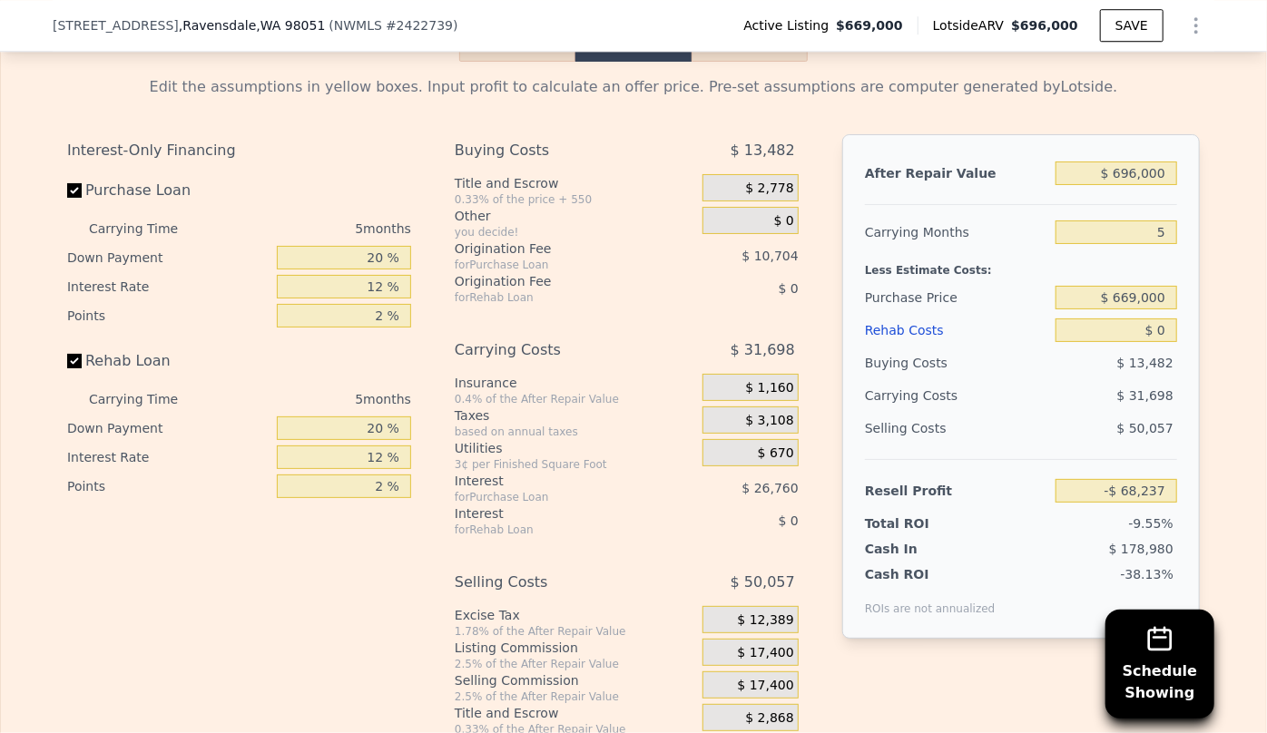
scroll to position [2722, 0]
drag, startPoint x: 1162, startPoint y: 228, endPoint x: 1131, endPoint y: 230, distance: 31.8
click at [1131, 230] on input "5" at bounding box center [1116, 231] width 122 height 24
type input "7"
type input "-$ 80,916"
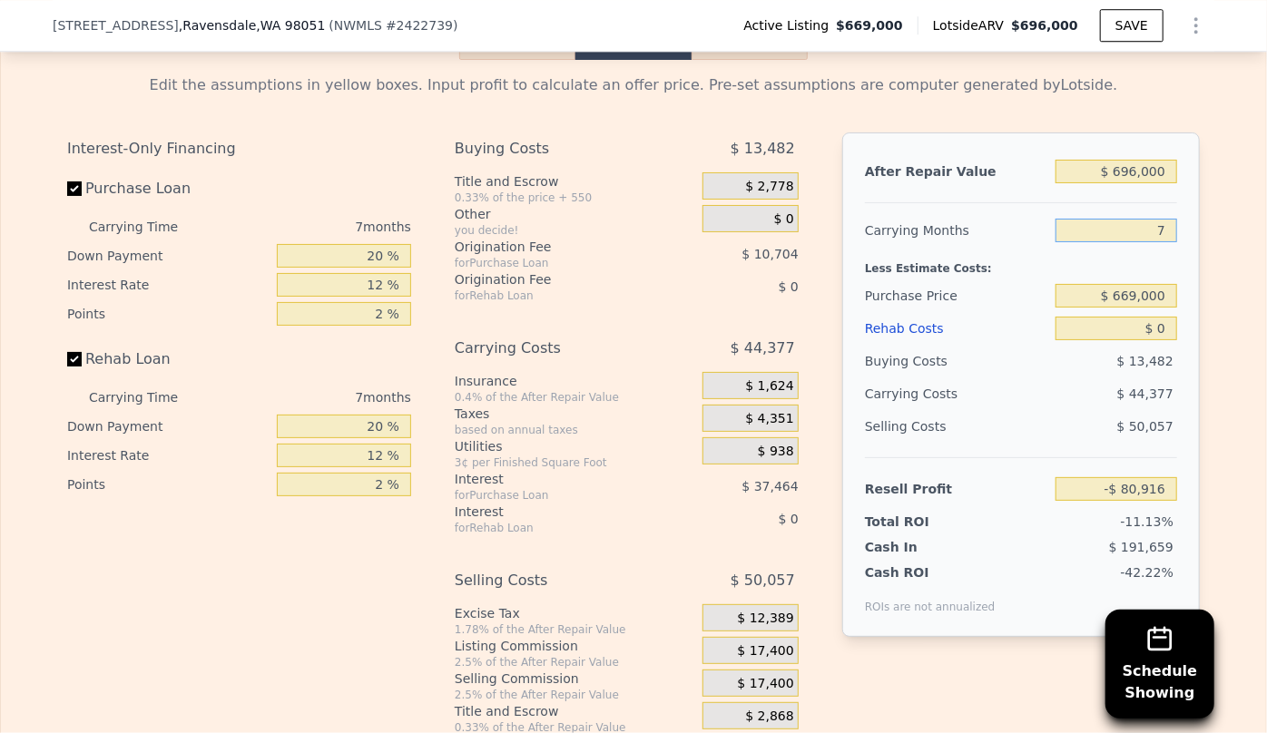
type input "7"
click at [901, 334] on div "Rehab Costs" at bounding box center [956, 328] width 183 height 33
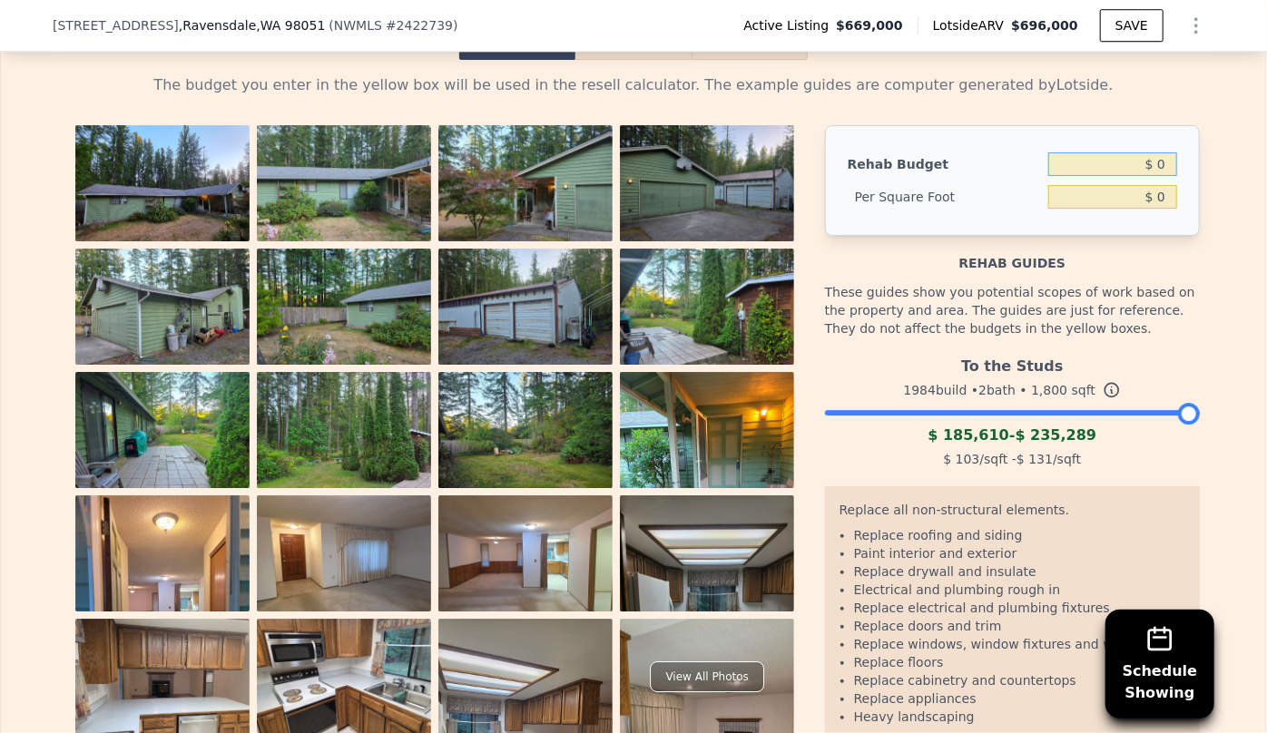
click at [1152, 166] on input "$ 0" at bounding box center [1112, 164] width 129 height 24
click at [1048, 156] on input "$ 80,000" at bounding box center [1112, 164] width 129 height 24
type input "$ 80,000"
click at [1062, 119] on div "The budget you enter in the yellow box will be used in the resell calculator. T…" at bounding box center [633, 429] width 1132 height 710
click at [1141, 196] on input "$ 44.44" at bounding box center [1112, 197] width 129 height 24
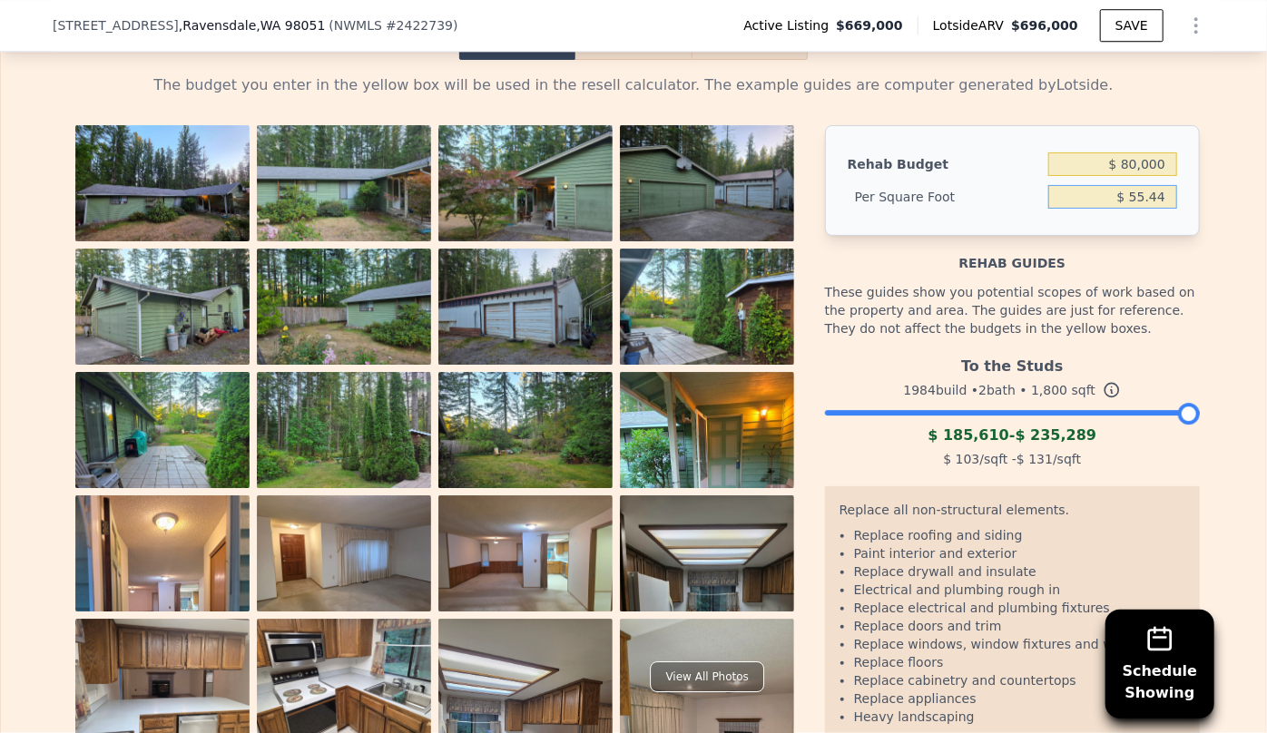
type input "$ 55.44"
click at [1053, 261] on div "Rehab guides" at bounding box center [1012, 254] width 375 height 36
type input "$ 99,792"
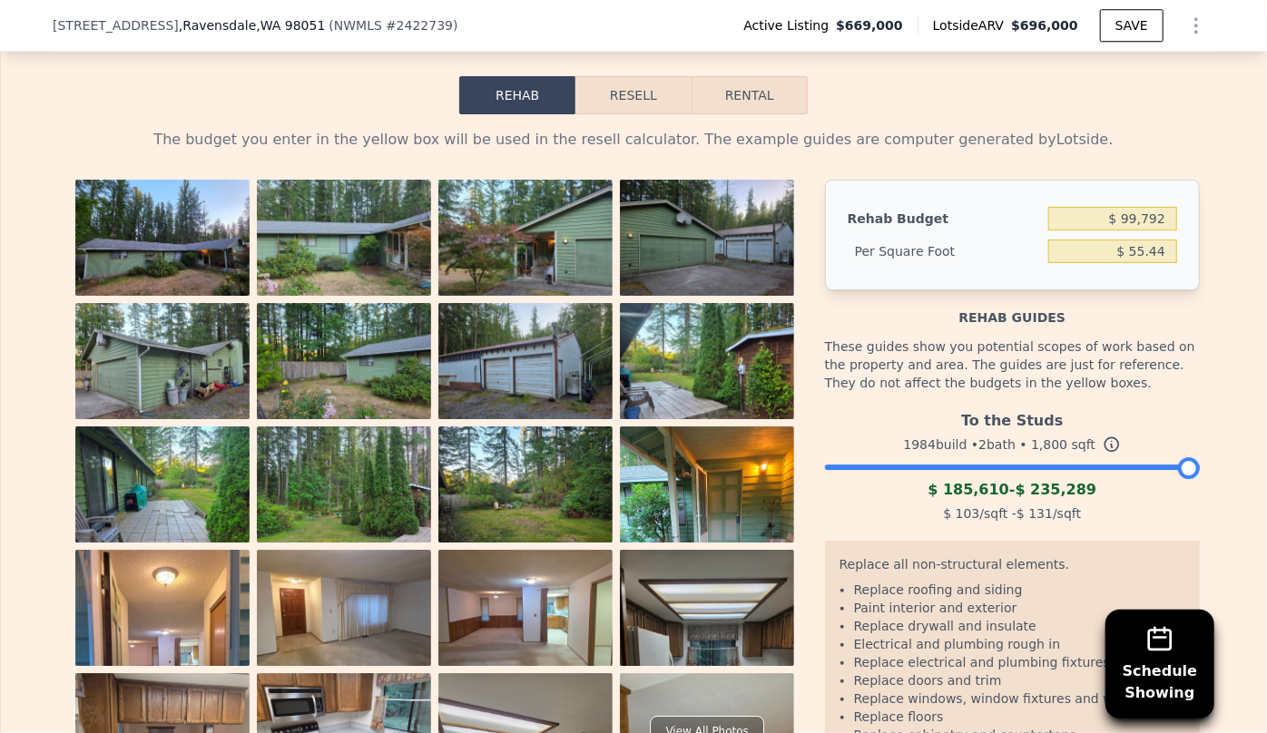
scroll to position [2639, 0]
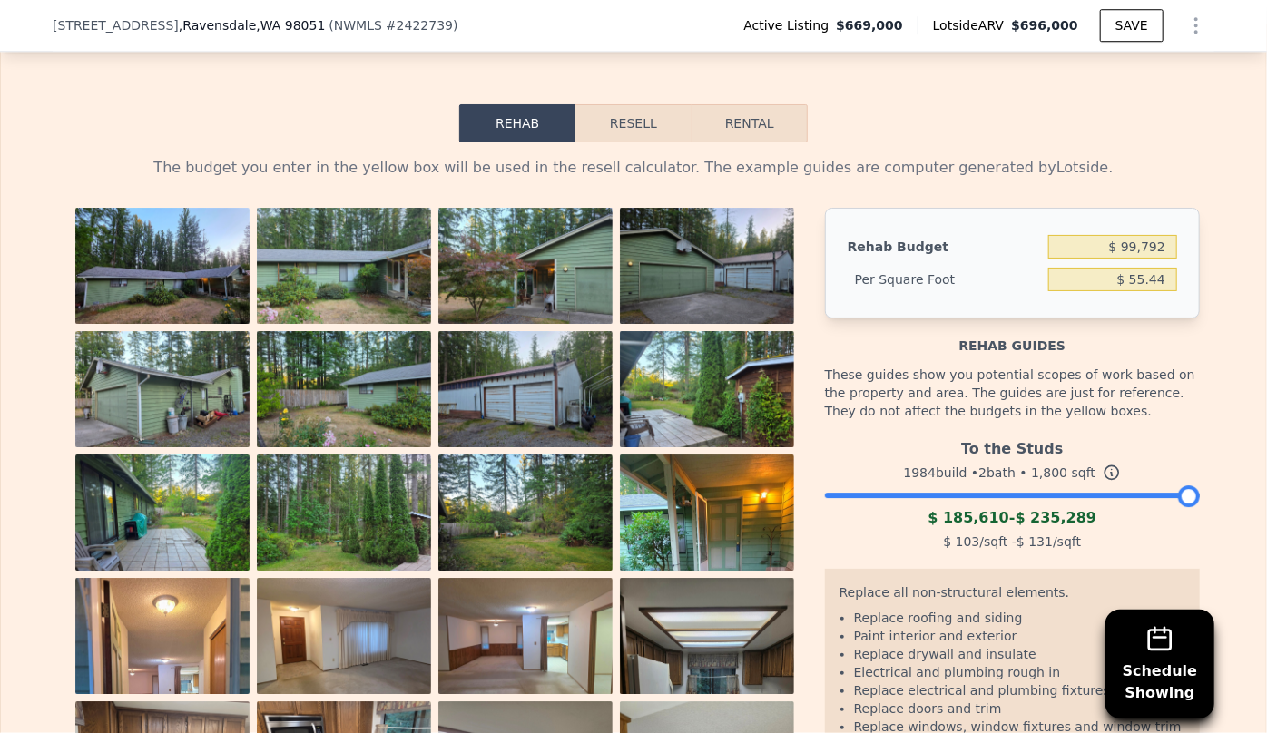
click at [648, 120] on button "Resell" at bounding box center [632, 123] width 115 height 38
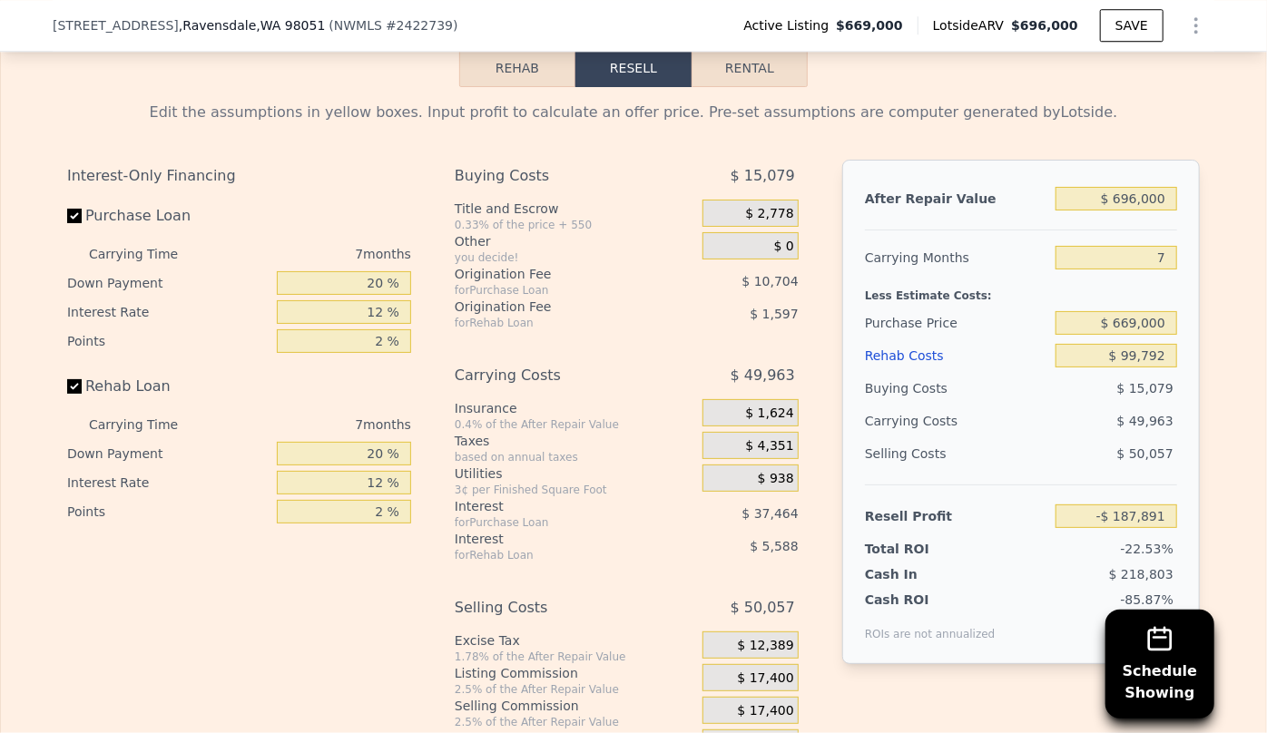
scroll to position [2722, 0]
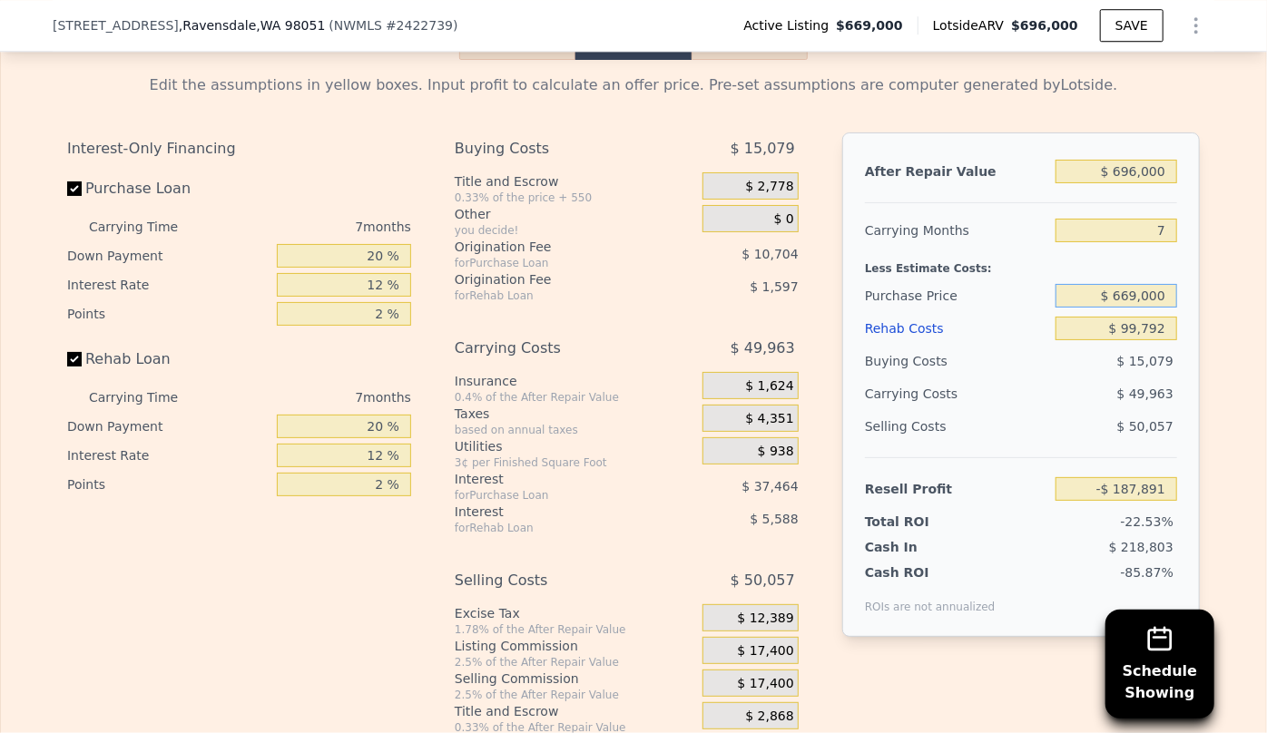
click at [1141, 297] on input "$ 669,000" at bounding box center [1116, 296] width 122 height 24
type input "$ 550,000"
click at [1055, 354] on div "$ 15,079" at bounding box center [1116, 361] width 122 height 33
type input "-$ 59,927"
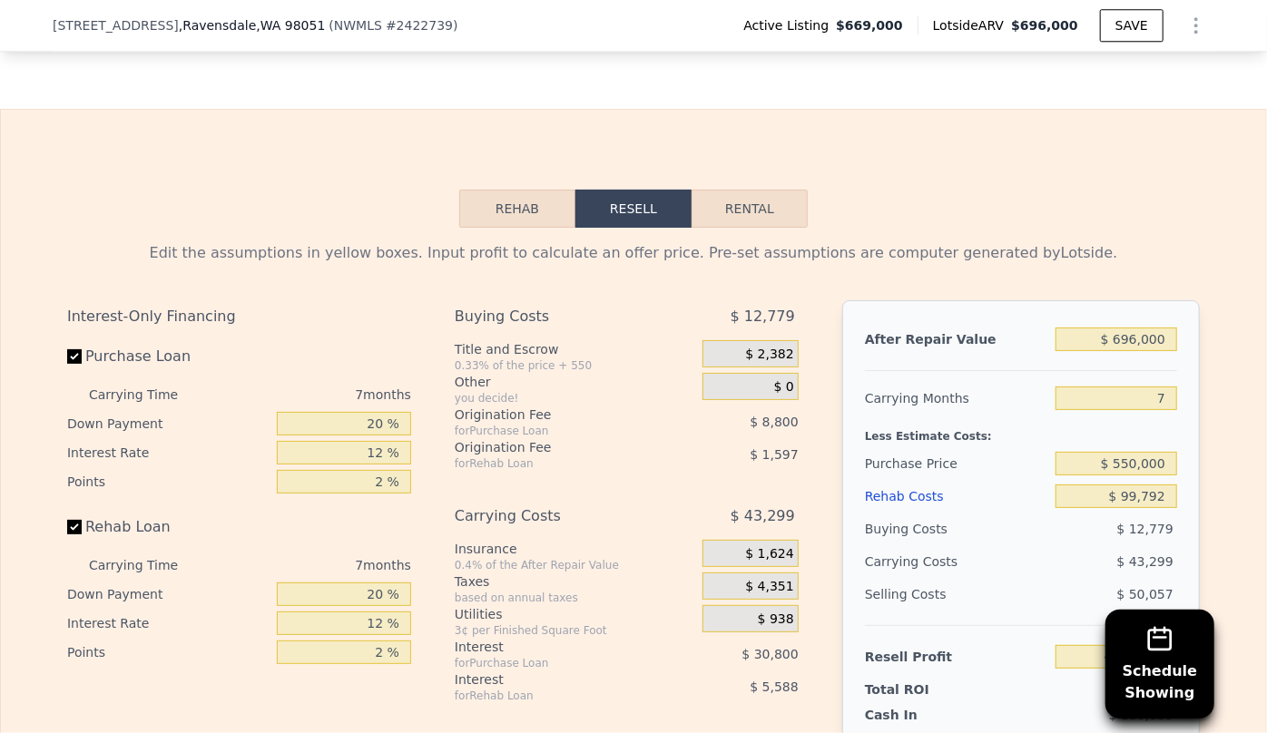
scroll to position [2557, 0]
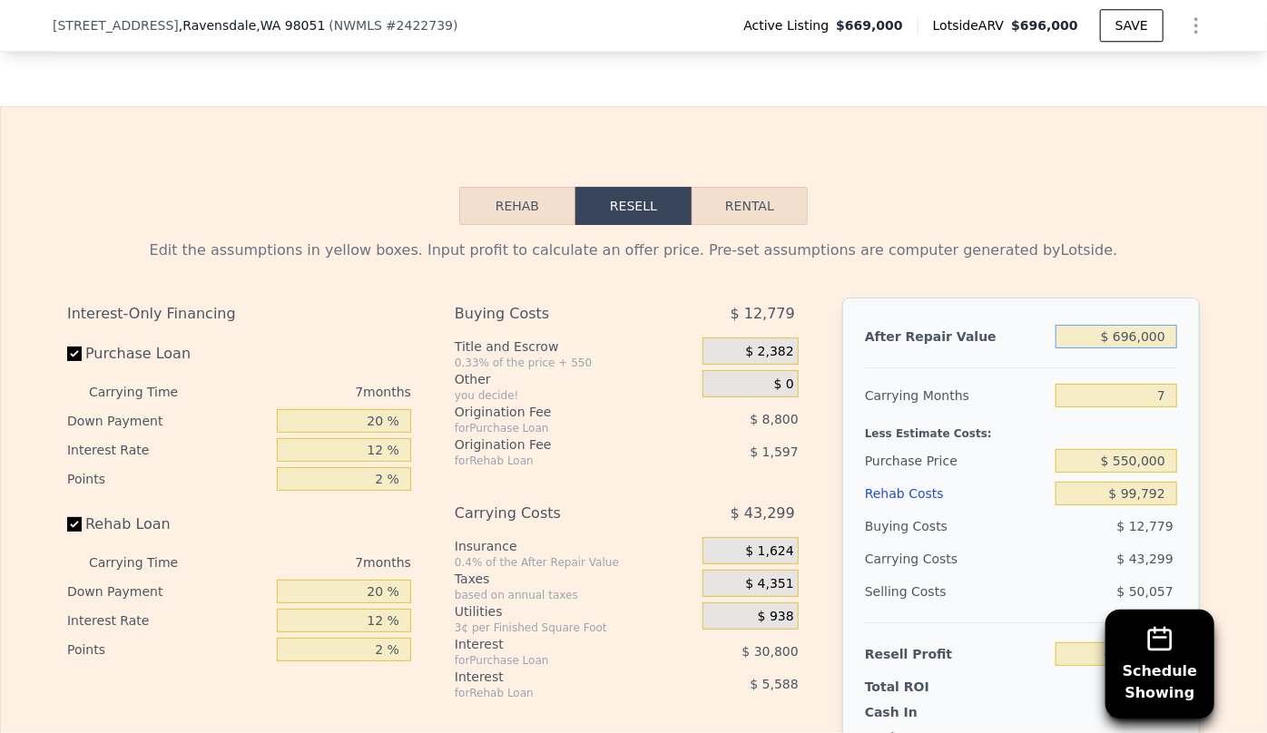
click at [1131, 341] on input "$ 696,000" at bounding box center [1116, 337] width 122 height 24
click at [1136, 340] on input "$ 696,000" at bounding box center [1116, 337] width 122 height 24
type input "$ 000"
type input "-$ 704,796"
type input "$ 7,000"
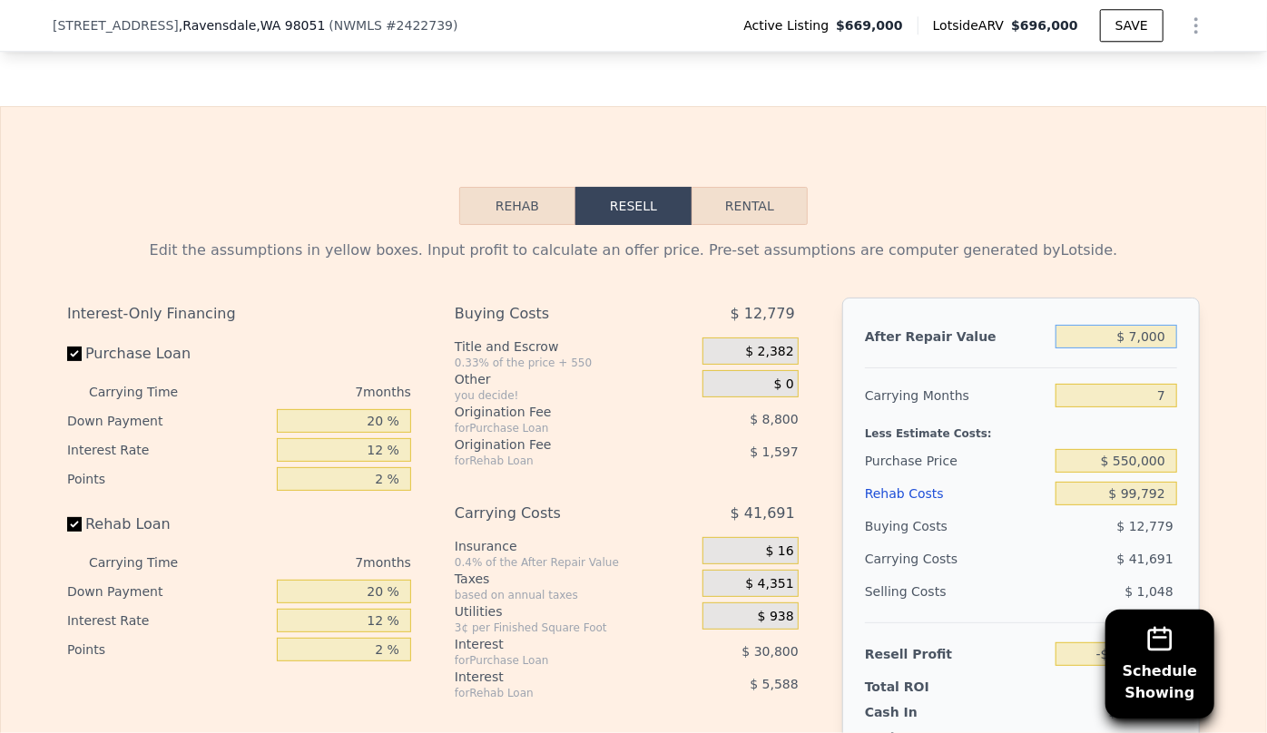
type input "-$ 698,310"
type input "$ 72,000"
type input "-$ 638,086"
type input "$ 720,000"
type input "-$ 37,690"
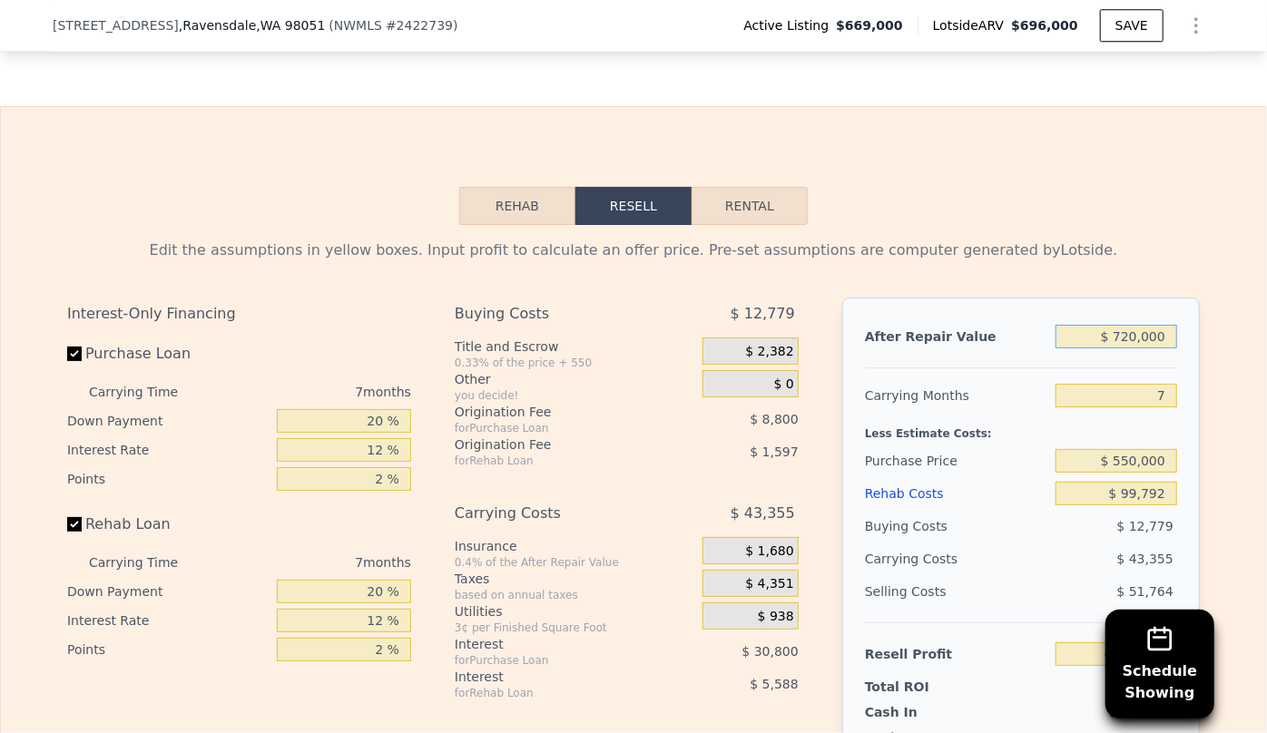
type input "$ 720,000"
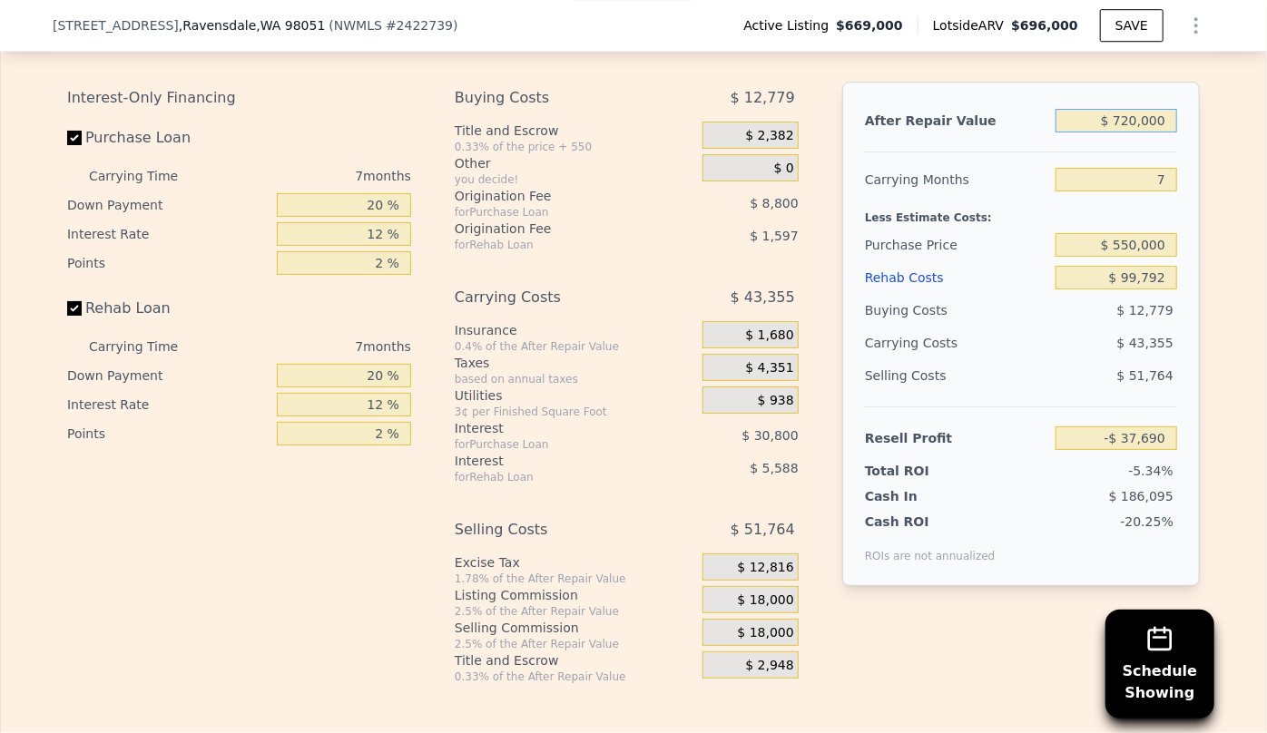
scroll to position [2804, 0]
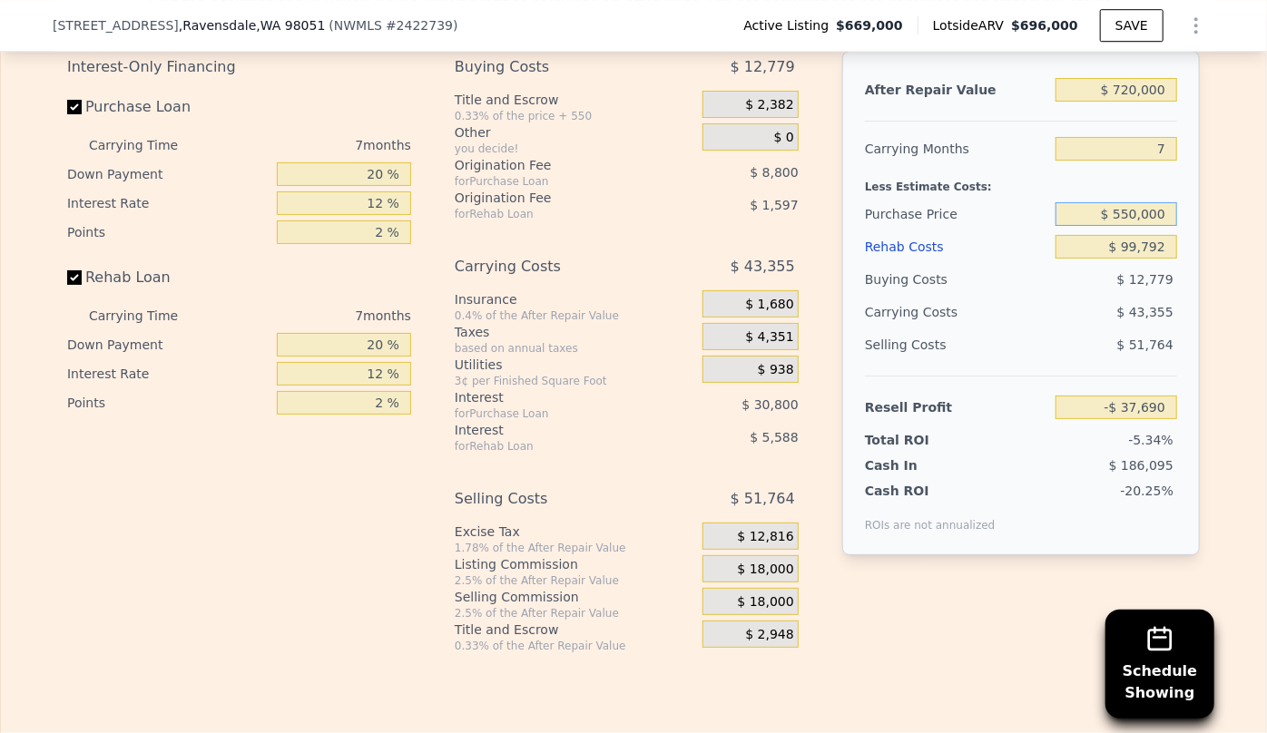
click at [1129, 212] on input "$ 550,000" at bounding box center [1116, 214] width 122 height 24
type input "$ 500,000"
click at [1047, 329] on div "Selling Costs $ 51,764" at bounding box center [1021, 351] width 312 height 47
type input "$ 16,077"
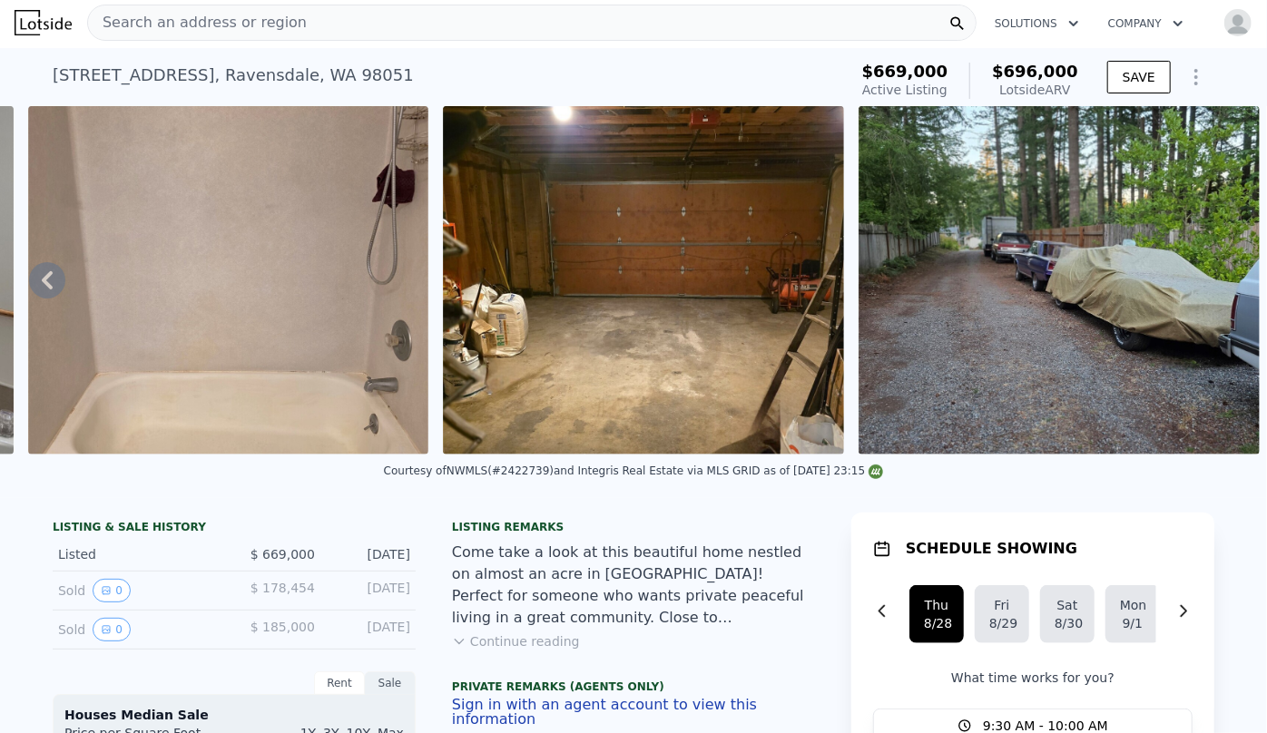
scroll to position [0, 0]
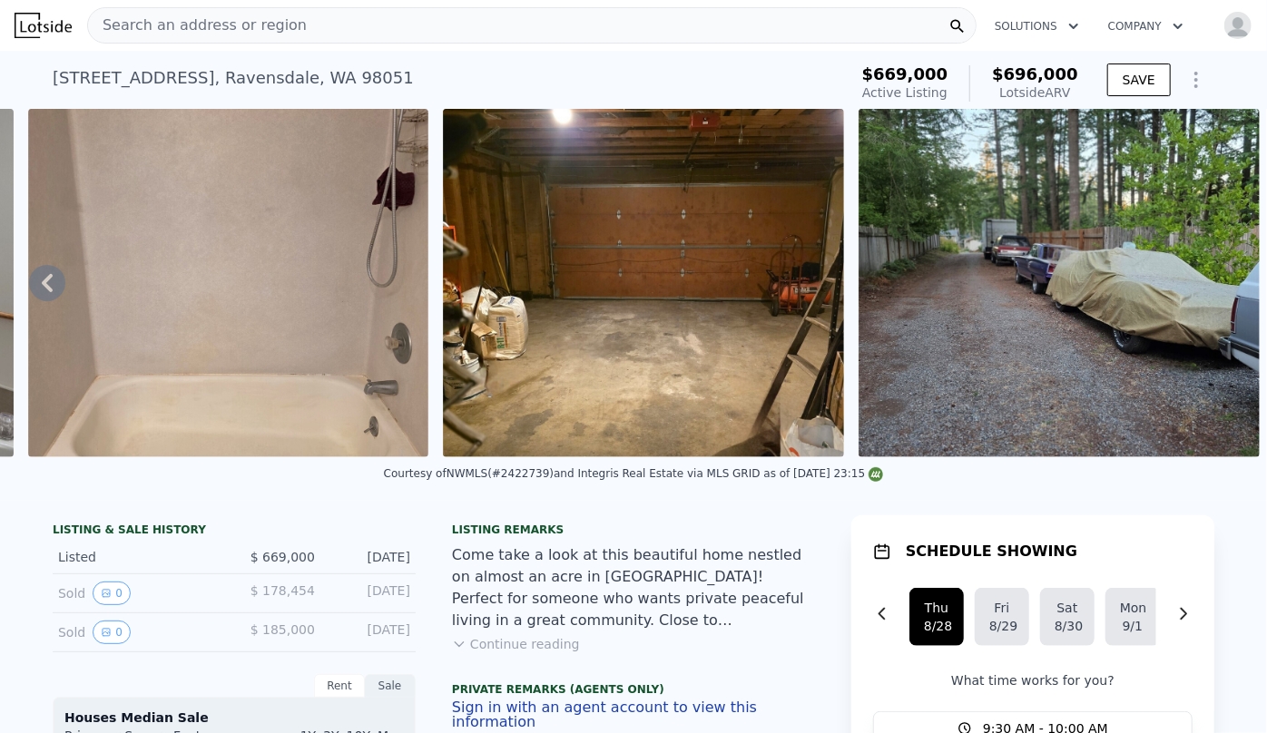
click at [151, 34] on span "Search an address or region" at bounding box center [197, 26] width 219 height 22
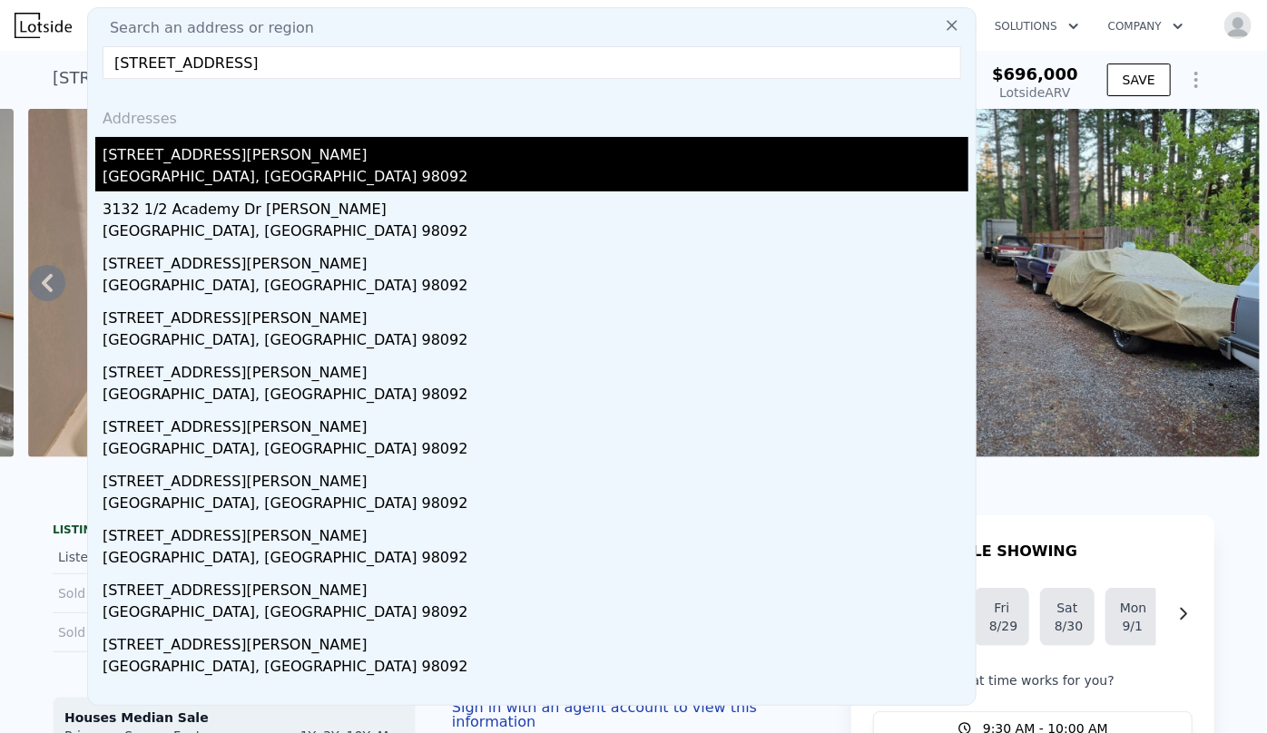
type input "[STREET_ADDRESS]"
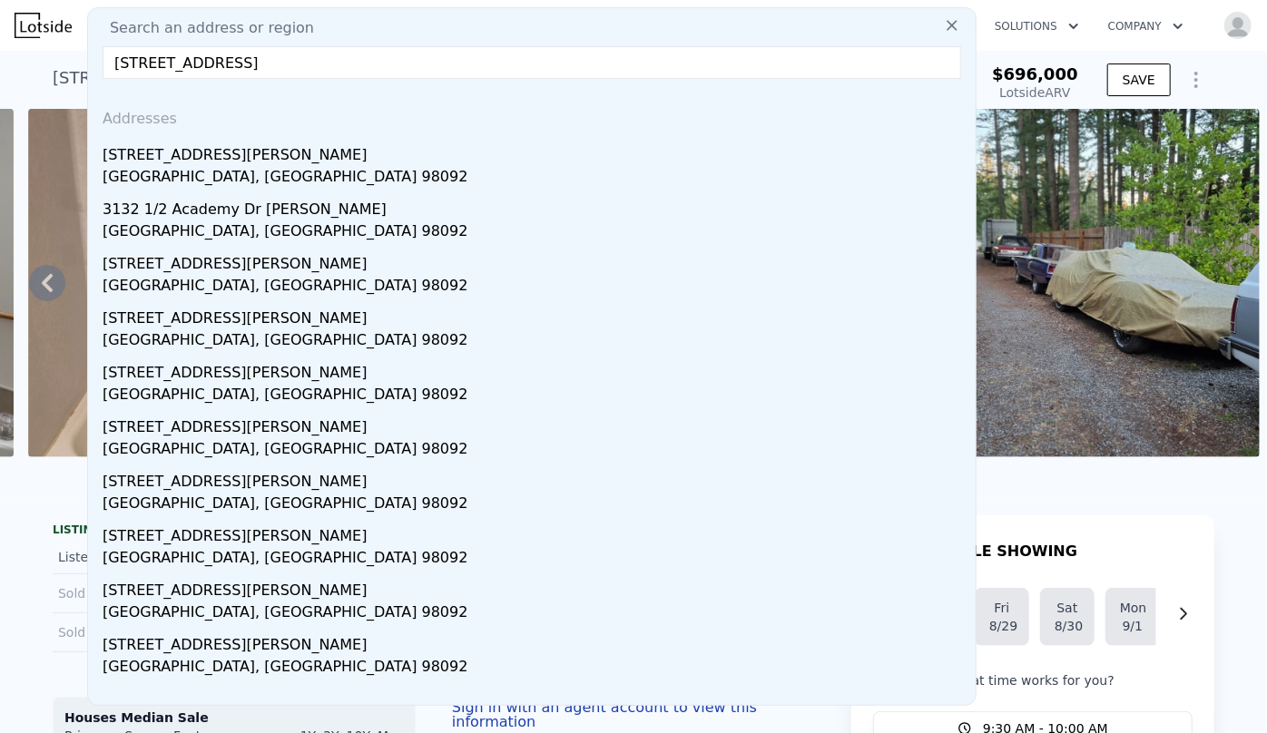
drag, startPoint x: 327, startPoint y: 157, endPoint x: 328, endPoint y: 191, distance: 33.6
click at [328, 157] on div "[STREET_ADDRESS][PERSON_NAME]" at bounding box center [536, 151] width 866 height 29
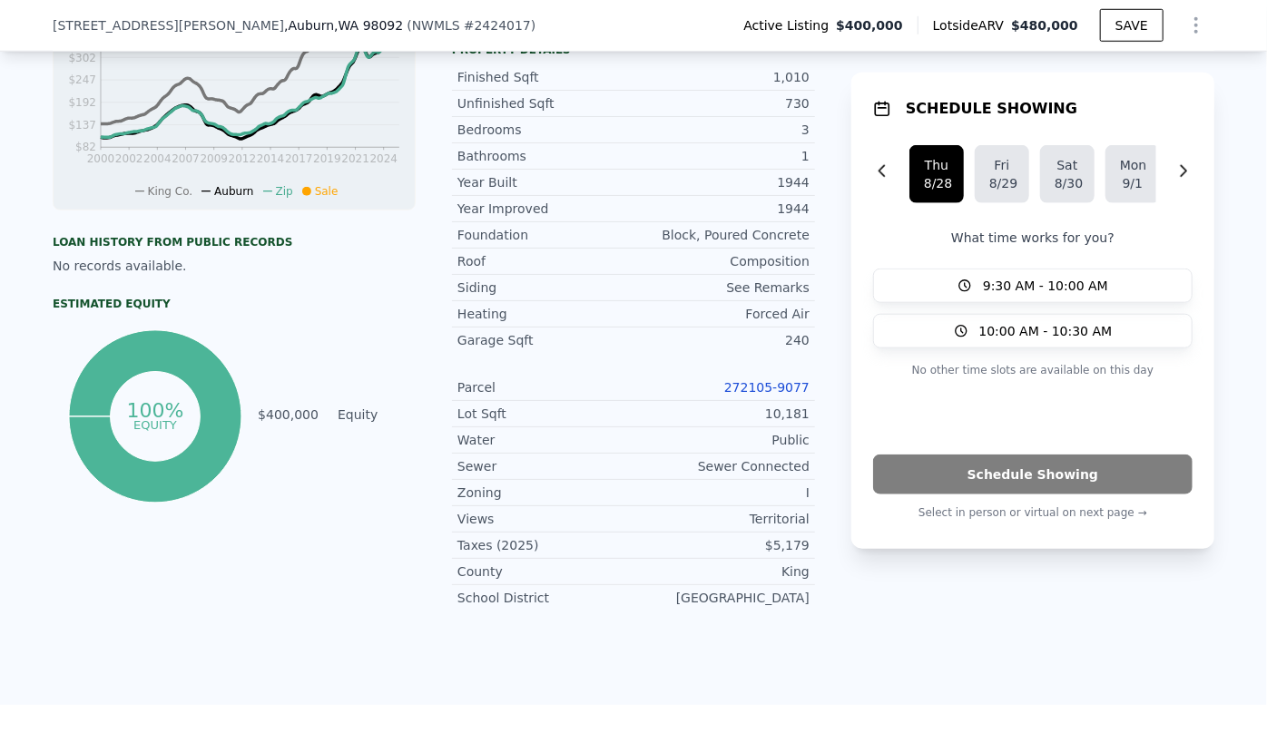
scroll to position [735, 0]
click at [779, 381] on link "272105-9077" at bounding box center [766, 386] width 85 height 15
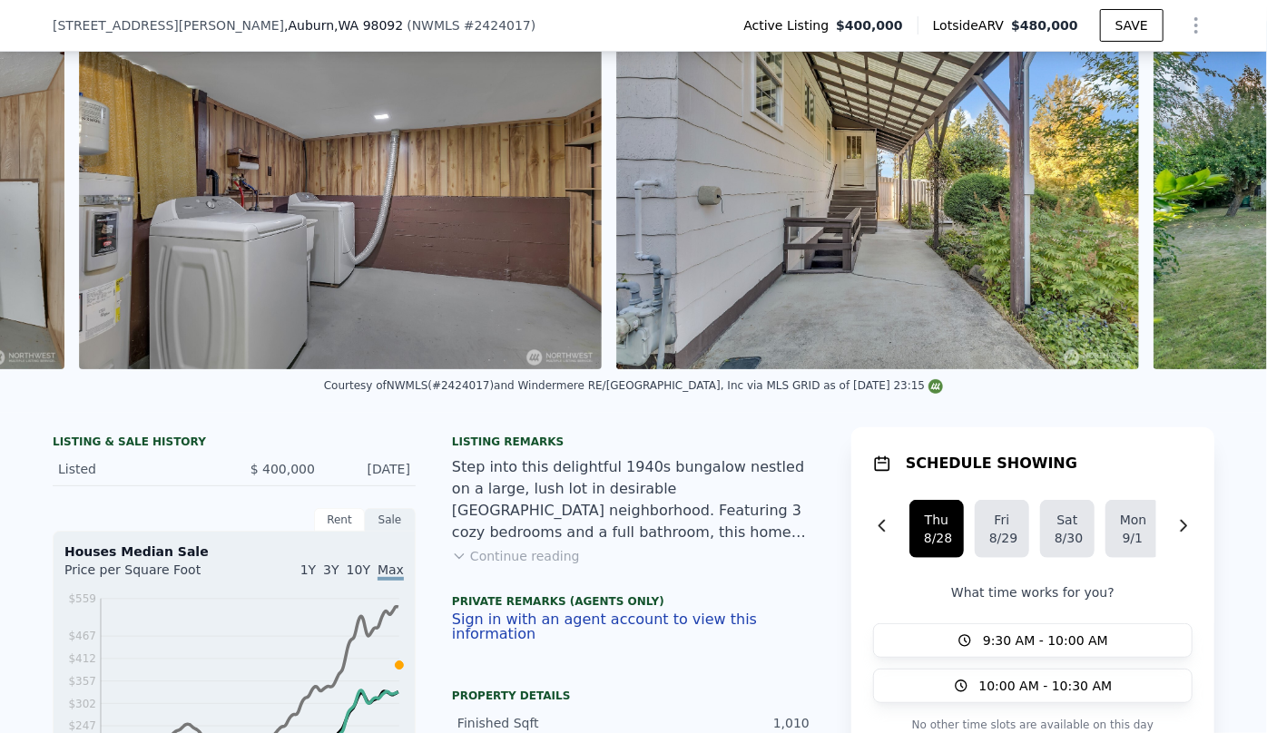
scroll to position [0, 0]
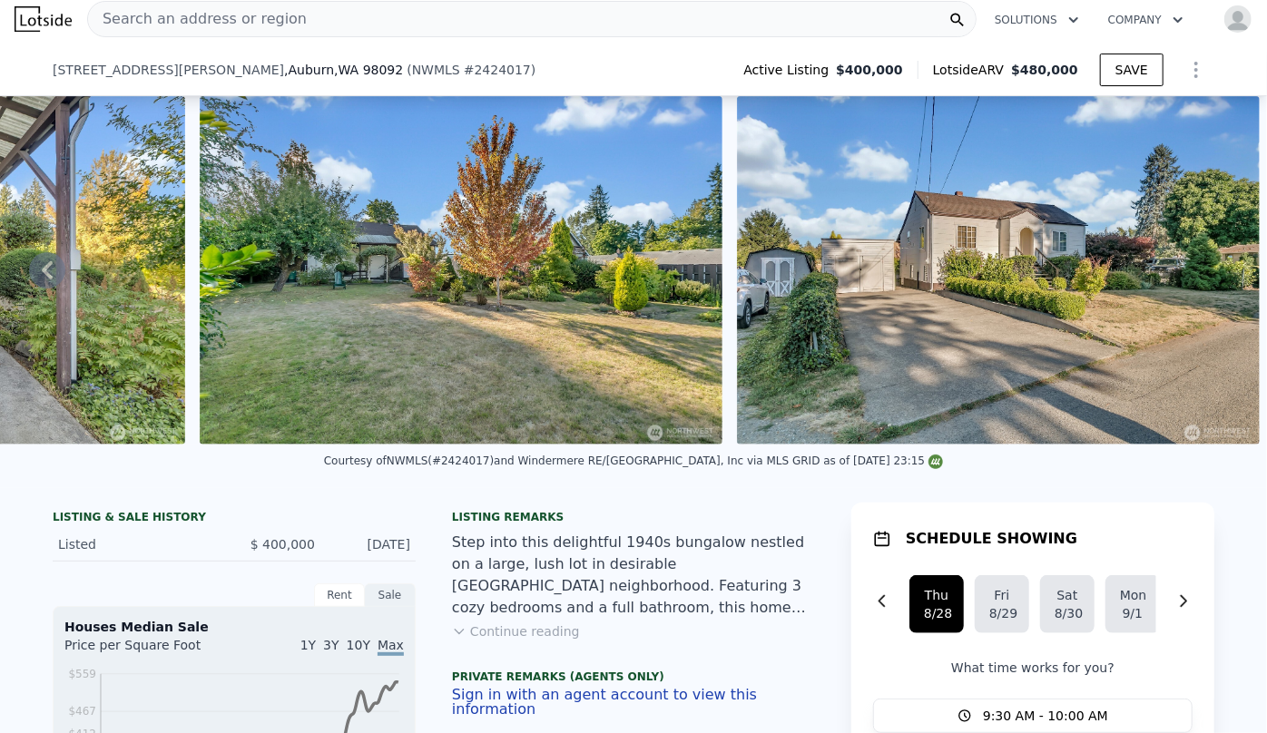
click at [1195, 68] on icon "Show Options" at bounding box center [1196, 70] width 2 height 15
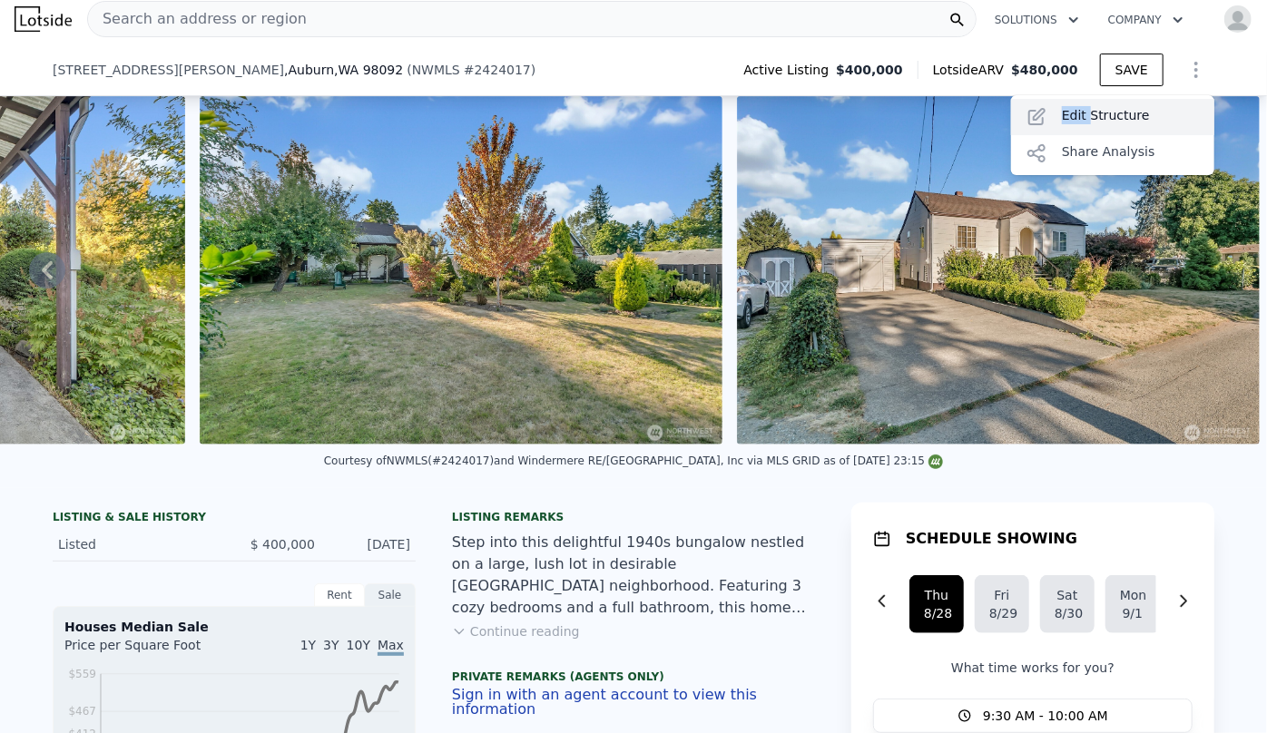
click at [1080, 124] on div "Edit Structure" at bounding box center [1112, 117] width 203 height 36
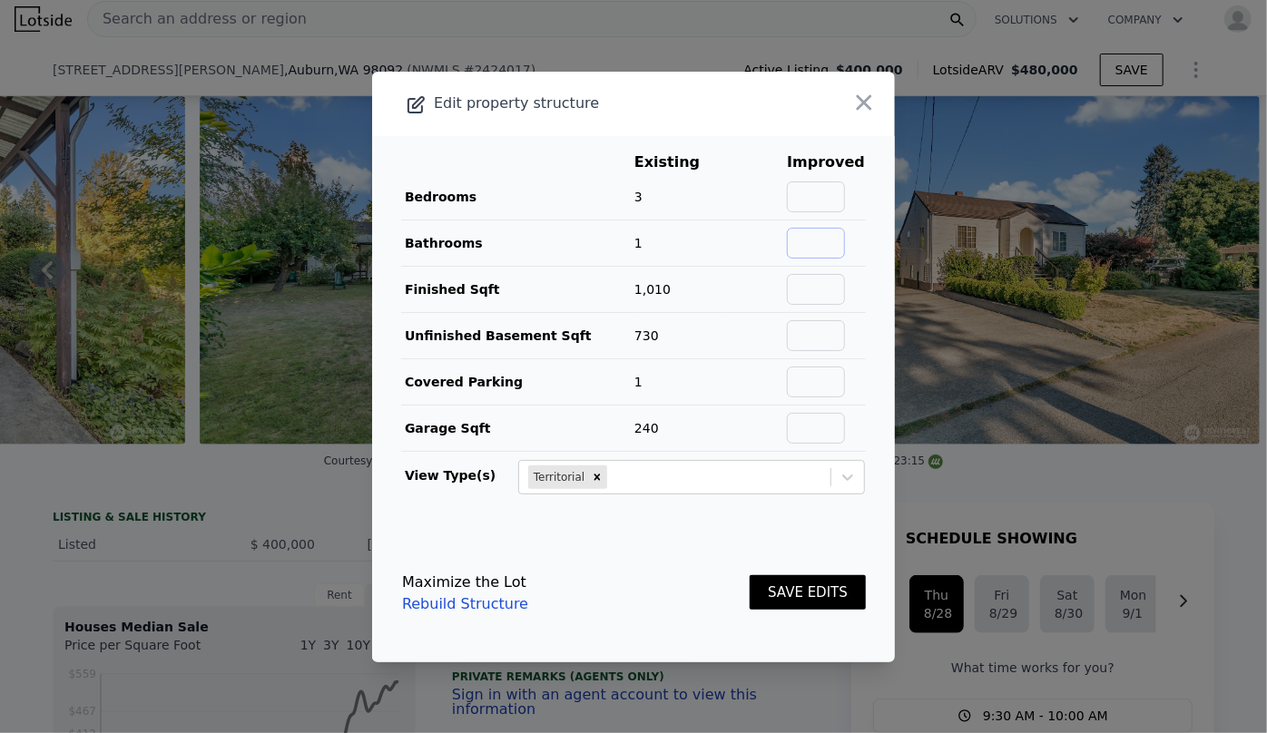
click at [799, 239] on input "text" at bounding box center [816, 243] width 58 height 31
type input "2"
click at [803, 599] on button "SAVE EDITS" at bounding box center [807, 592] width 116 height 35
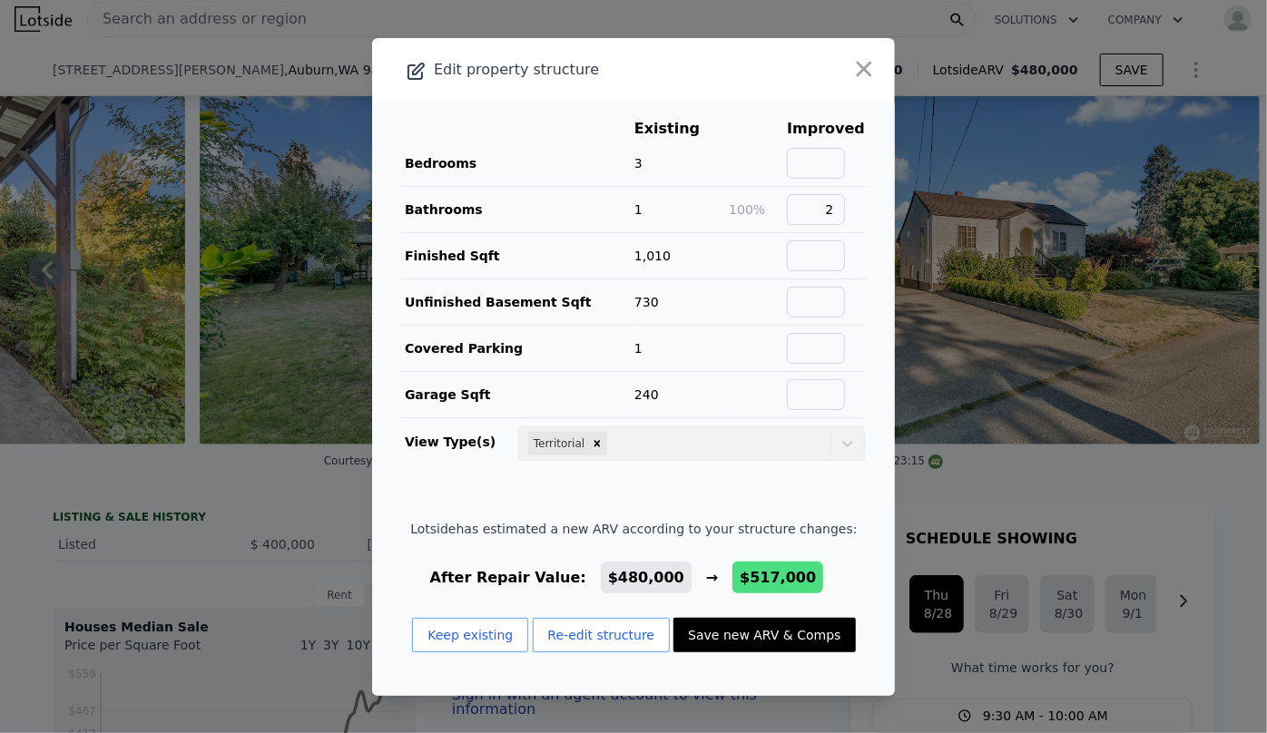
click at [754, 626] on button "Save new ARV & Comps" at bounding box center [763, 635] width 181 height 34
checkbox input "false"
checkbox input "true"
type input "$ 517,000"
type input "$ 52,752"
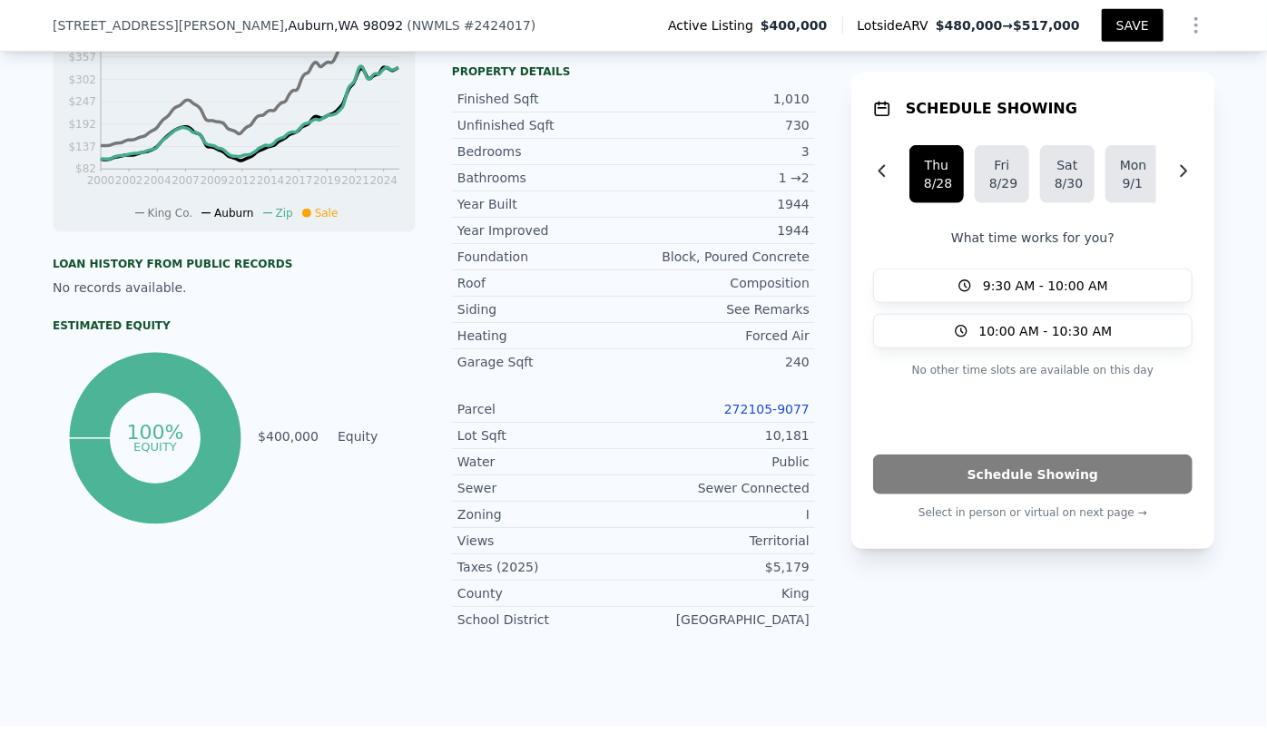
click at [1188, 45] on div "[STREET_ADDRESS][PERSON_NAME] ( NWMLS # 2424017 ) Active Listing $400,000 Lotsi…" at bounding box center [633, 25] width 1161 height 51
click at [1183, 36] on button "Show Options" at bounding box center [1196, 25] width 36 height 36
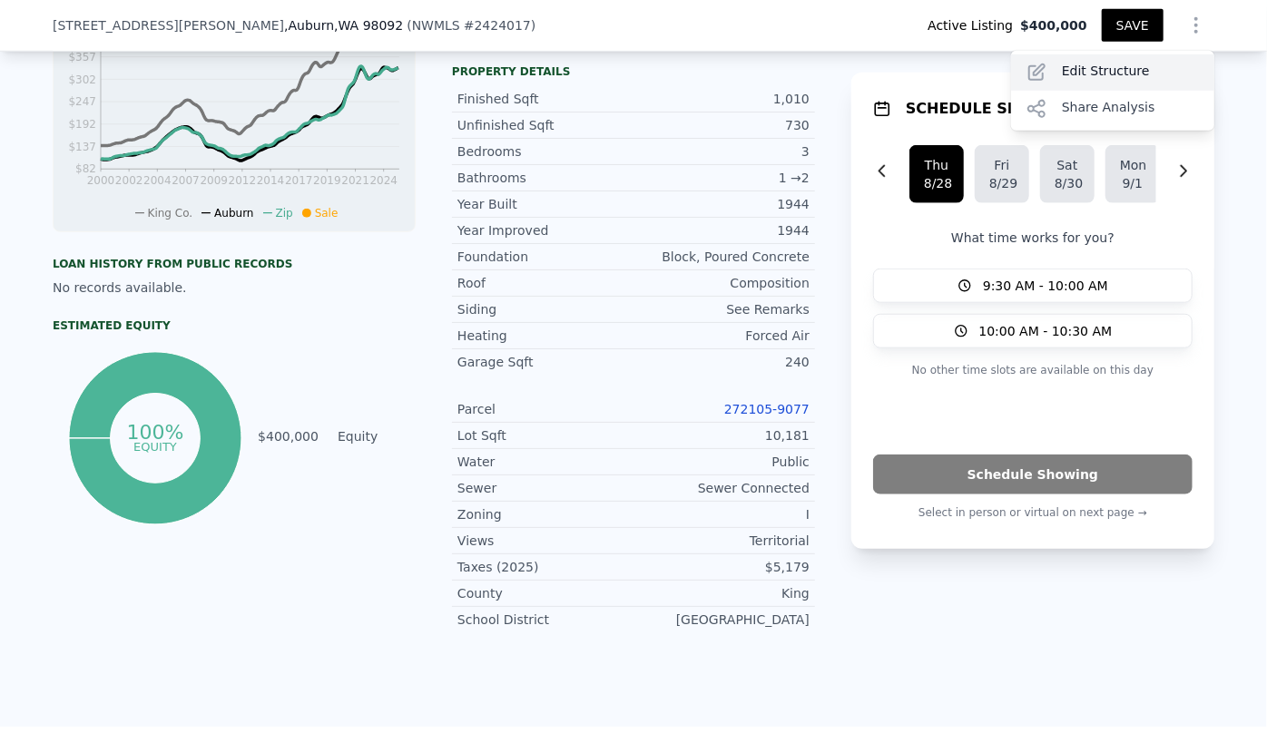
click at [1131, 83] on div "Edit Structure" at bounding box center [1112, 72] width 203 height 36
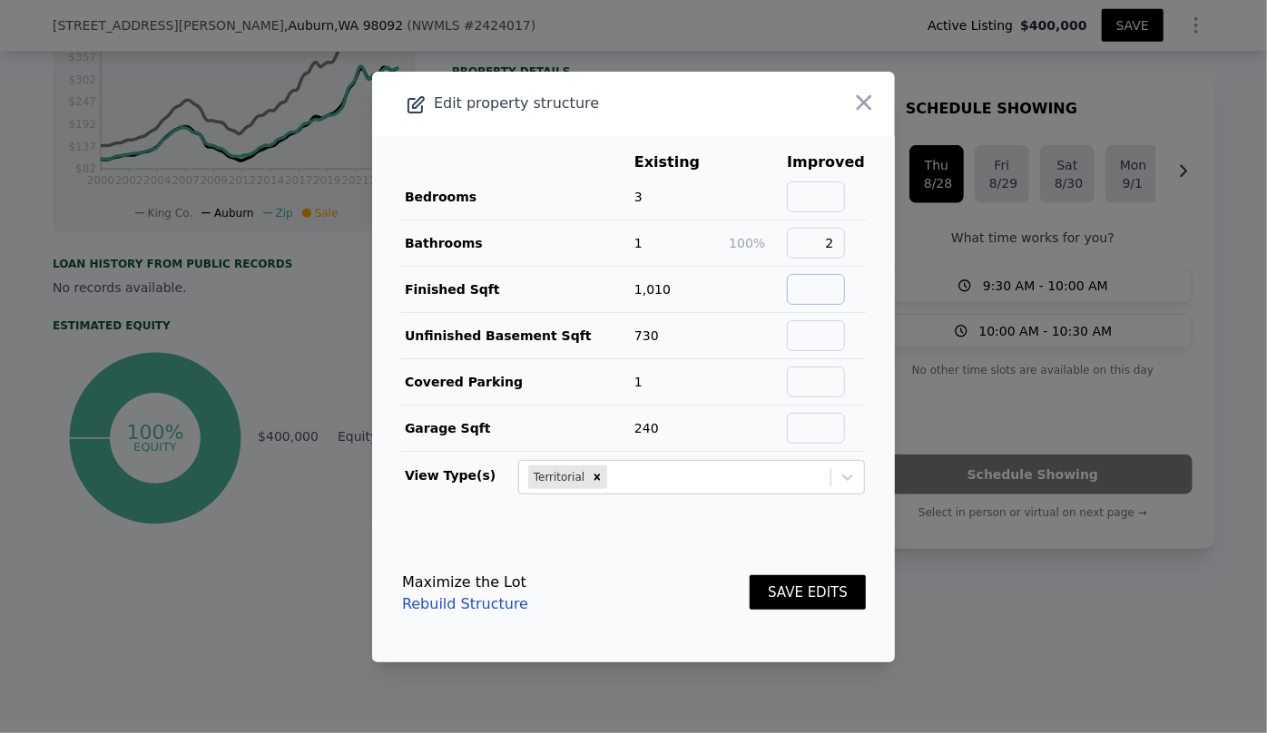
click at [818, 293] on input "text" at bounding box center [816, 289] width 58 height 31
type input "1740"
click at [817, 593] on button "SAVE EDITS" at bounding box center [807, 592] width 116 height 35
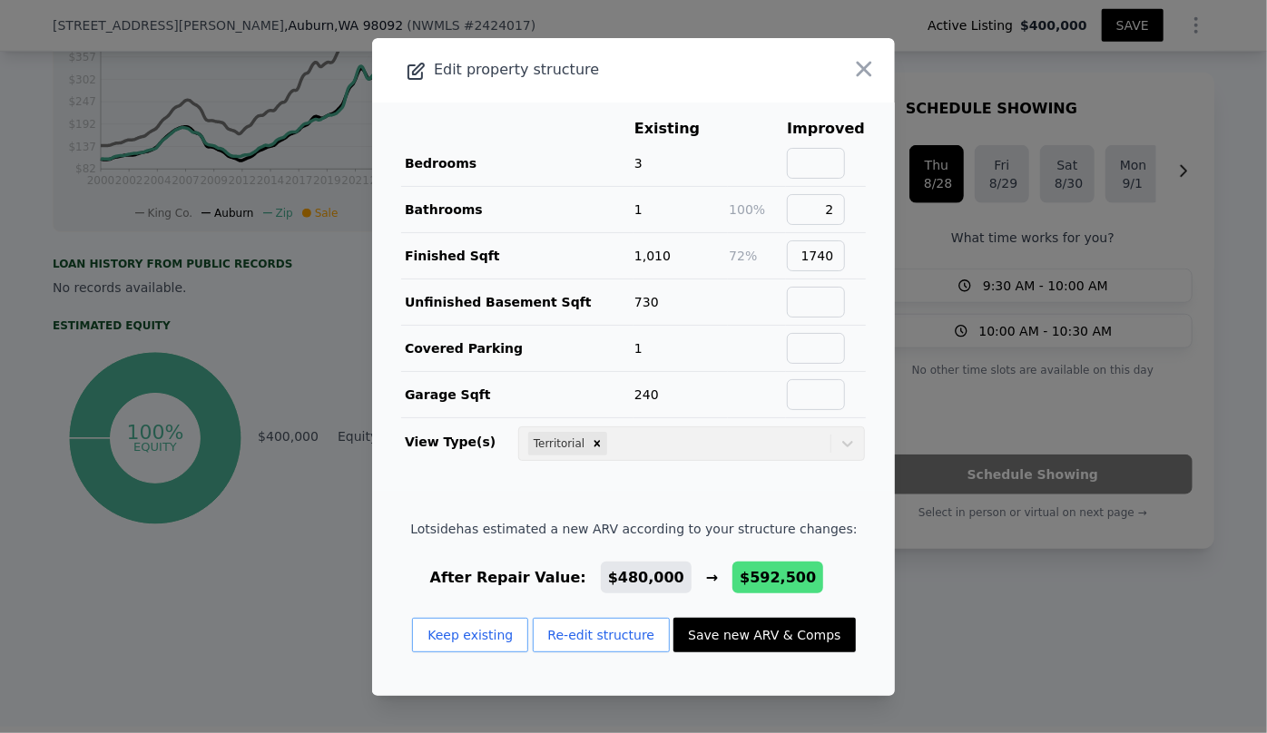
click at [790, 634] on button "Save new ARV & Comps" at bounding box center [763, 635] width 181 height 34
type input "3"
type input "4"
type input "1.5"
type input "3"
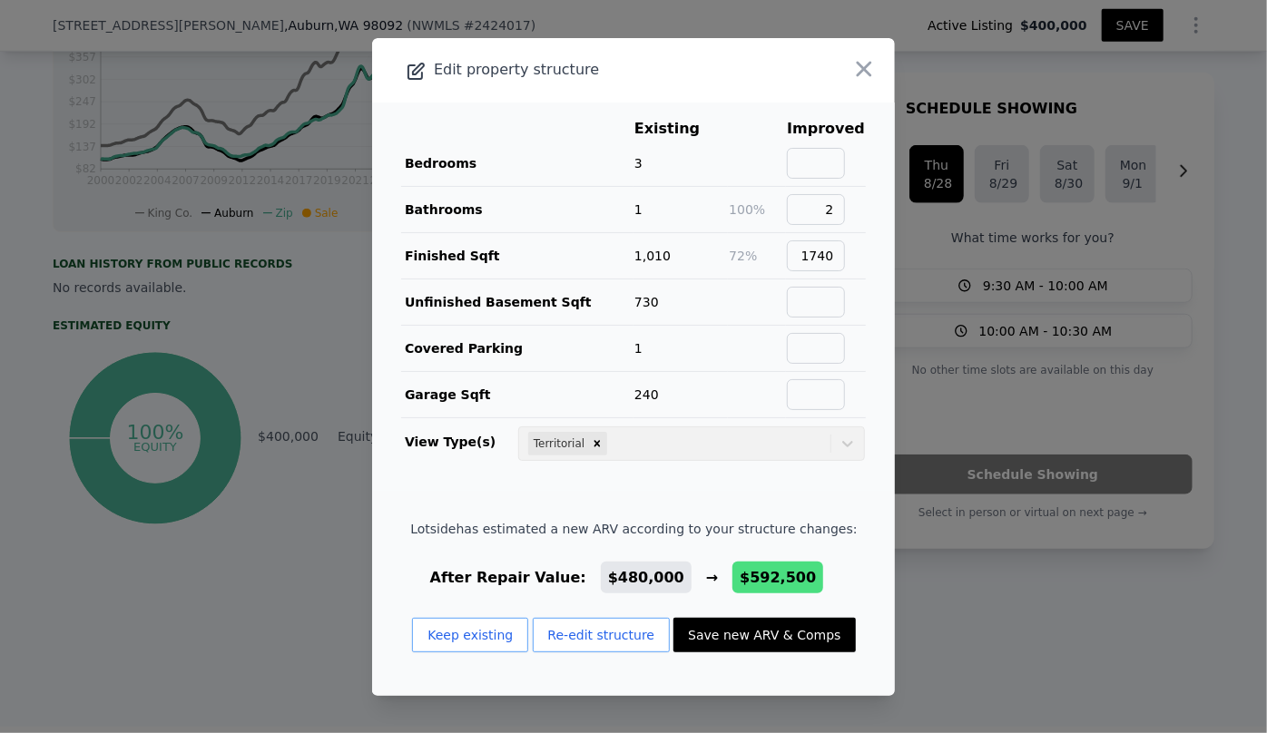
type input "1380"
type input "2120"
type input "6000"
type input "10108"
checkbox input "false"
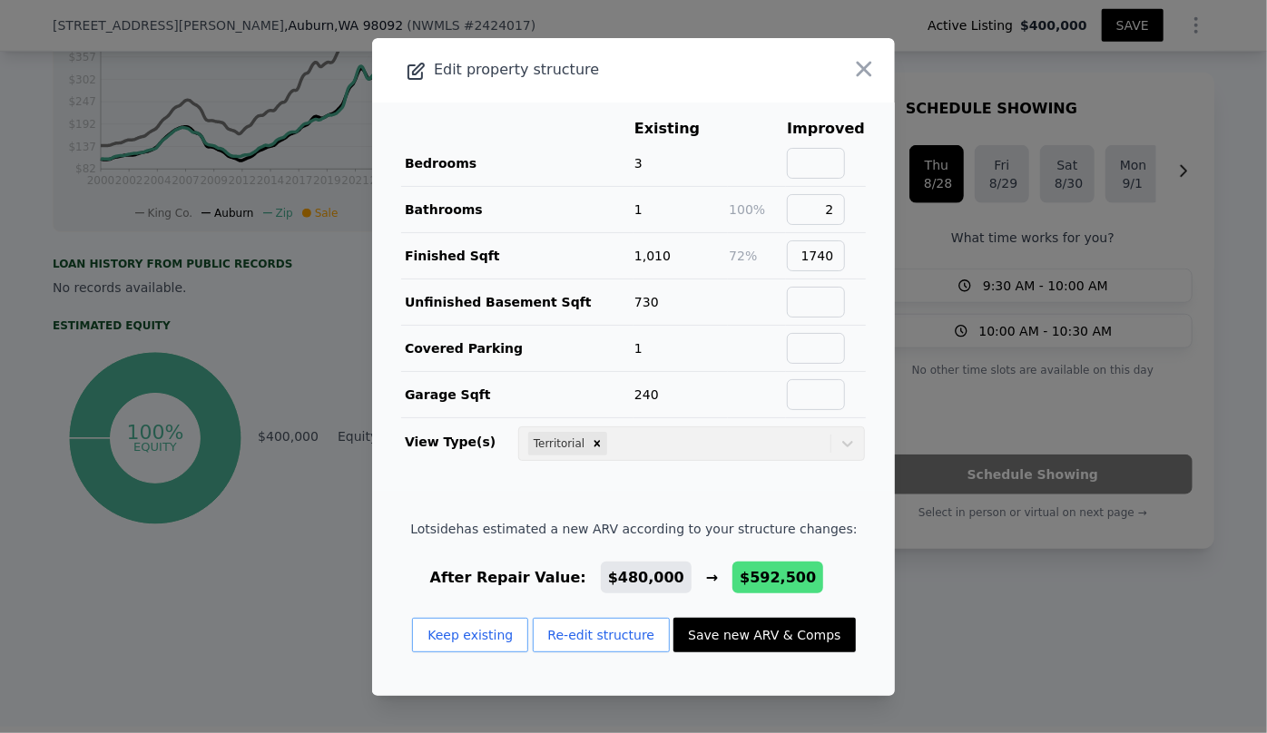
type input "$ 592,500"
type input "$ 122,891"
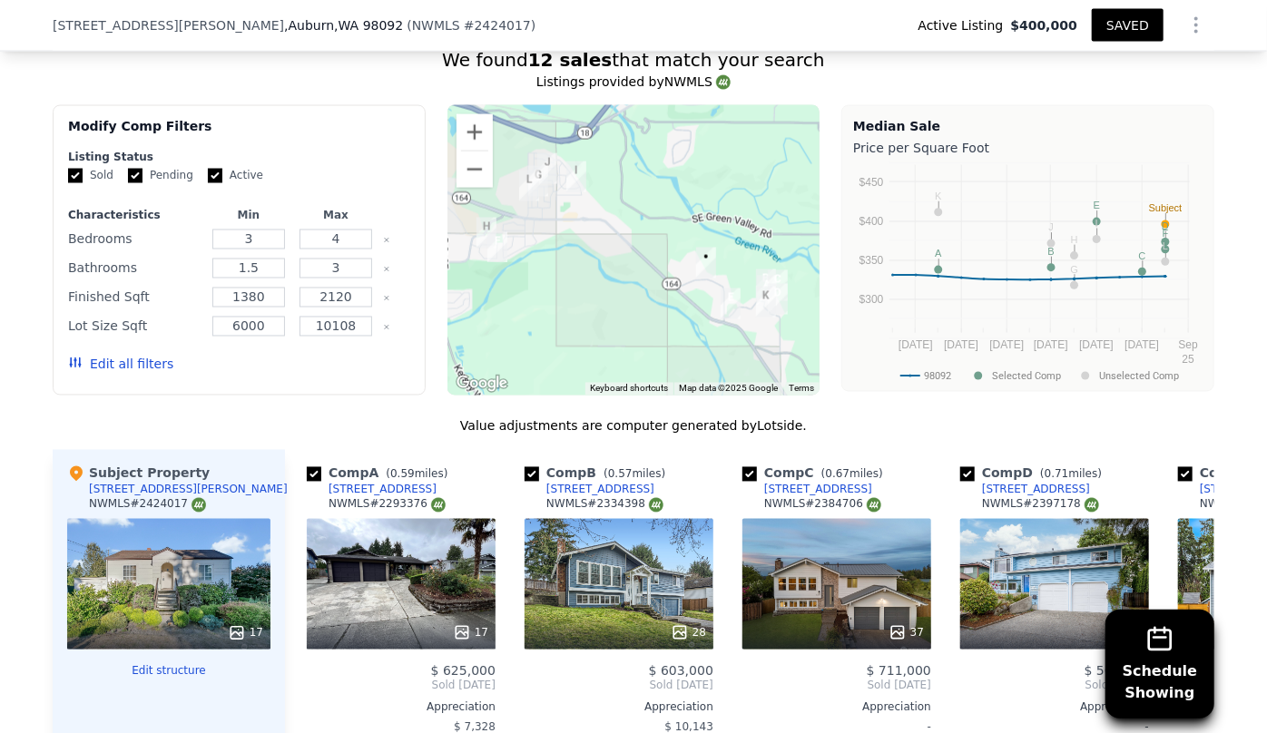
scroll to position [1531, 0]
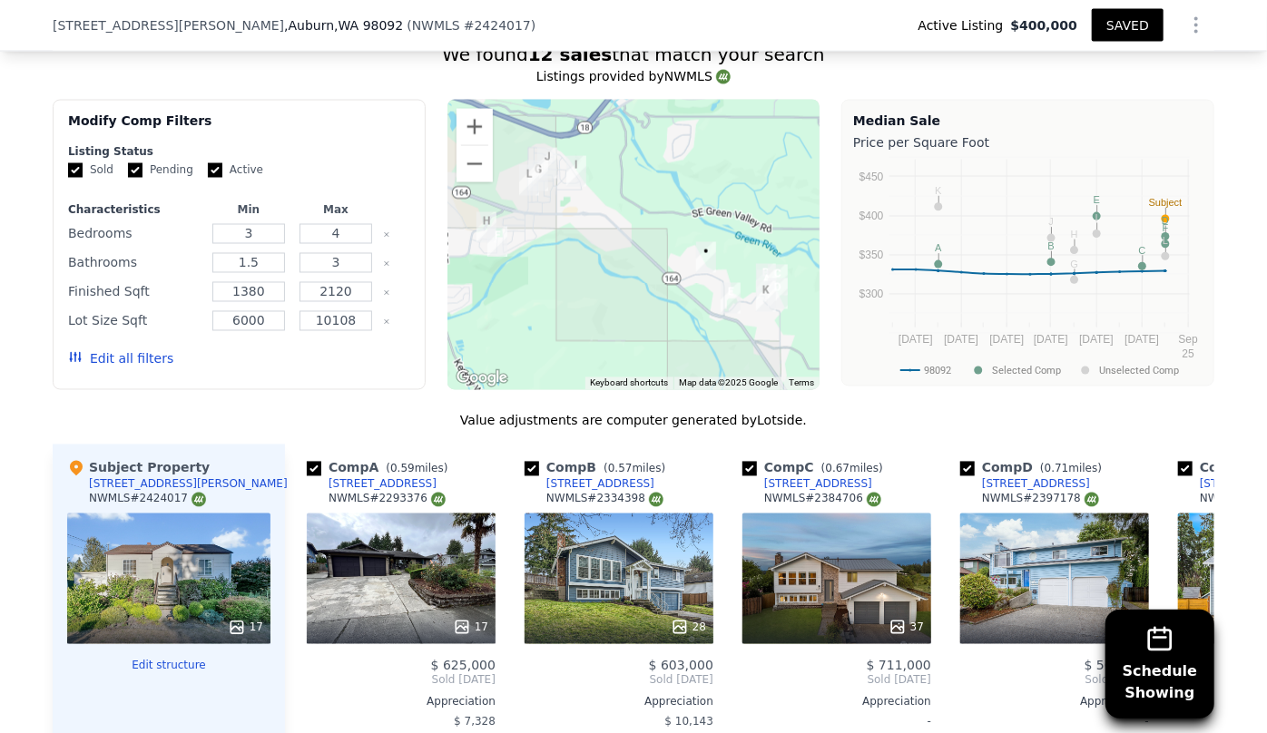
click at [141, 360] on button "Edit all filters" at bounding box center [120, 359] width 105 height 18
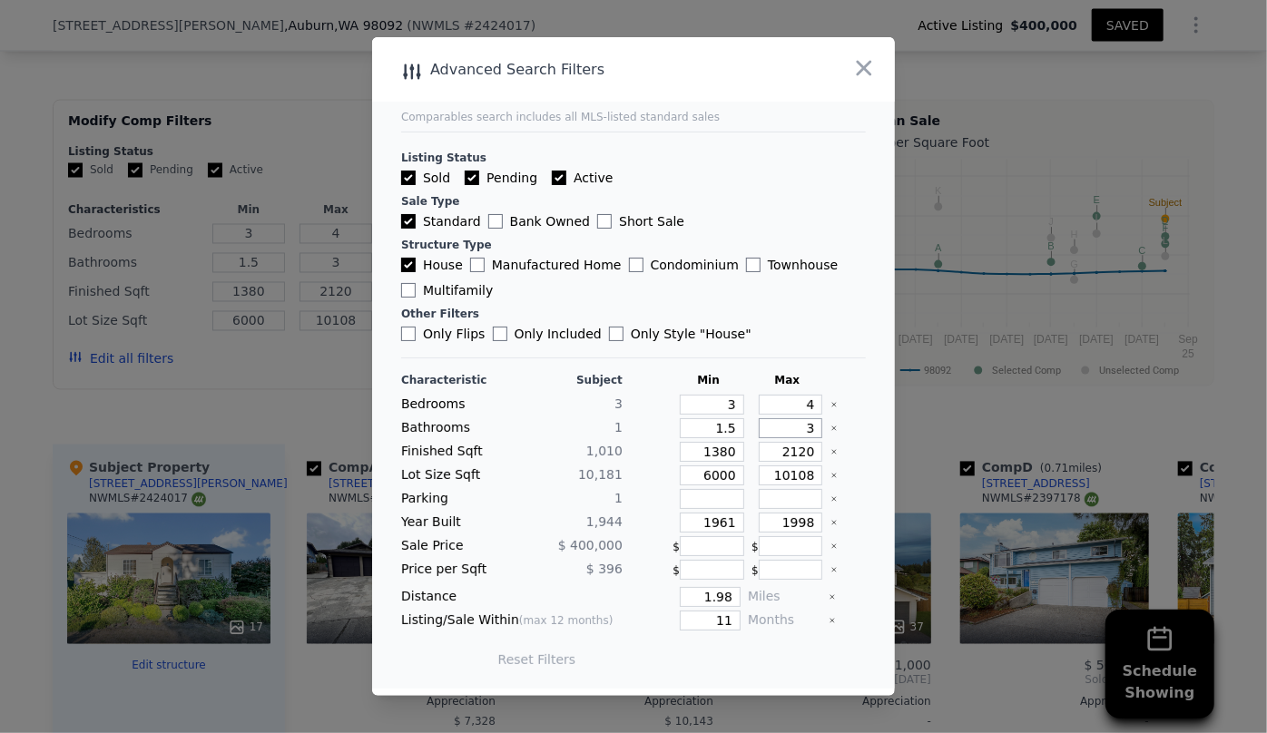
click at [801, 427] on input "3" at bounding box center [791, 428] width 64 height 20
click at [724, 429] on input "1.5" at bounding box center [712, 428] width 64 height 20
type input "1"
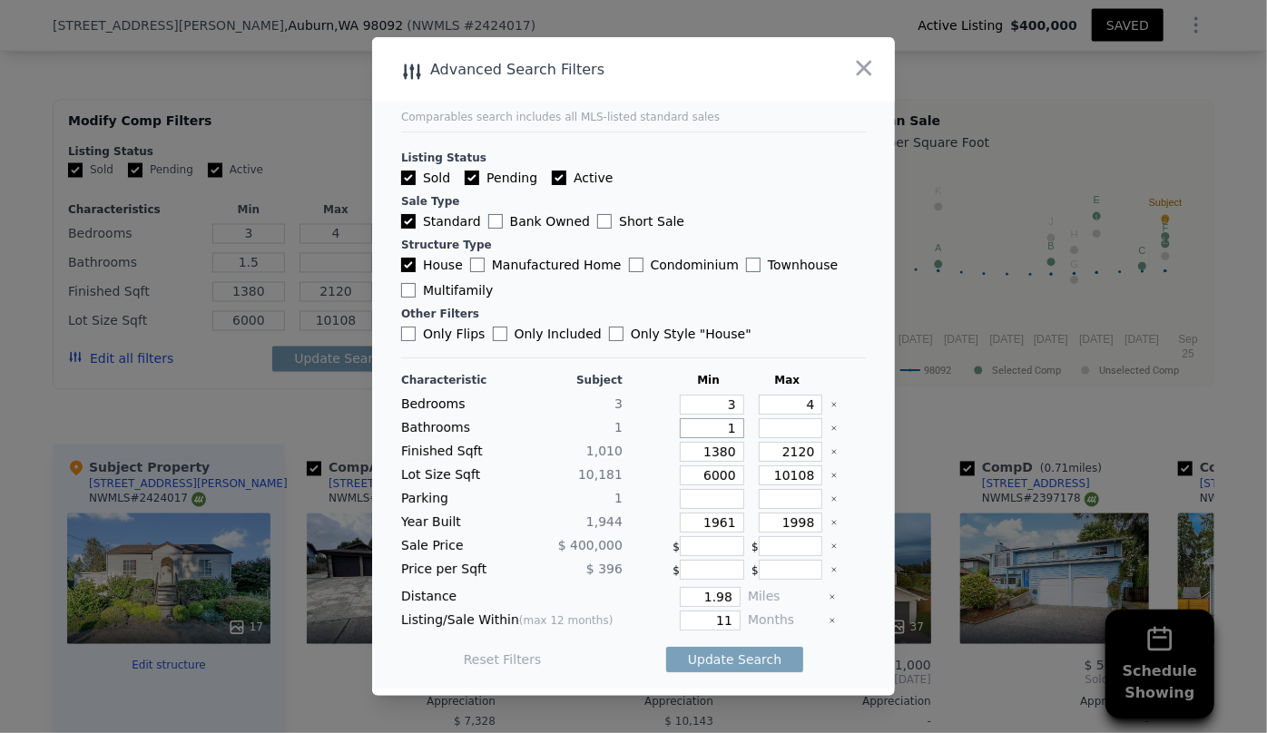
type input "1"
drag, startPoint x: 726, startPoint y: 454, endPoint x: 689, endPoint y: 471, distance: 41.0
click at [689, 470] on div "Characteristic Subject Min Max Bedrooms 3 3 4 Bathrooms 1 1 Finished Sqft 1,010…" at bounding box center [633, 529] width 465 height 312
type input "1"
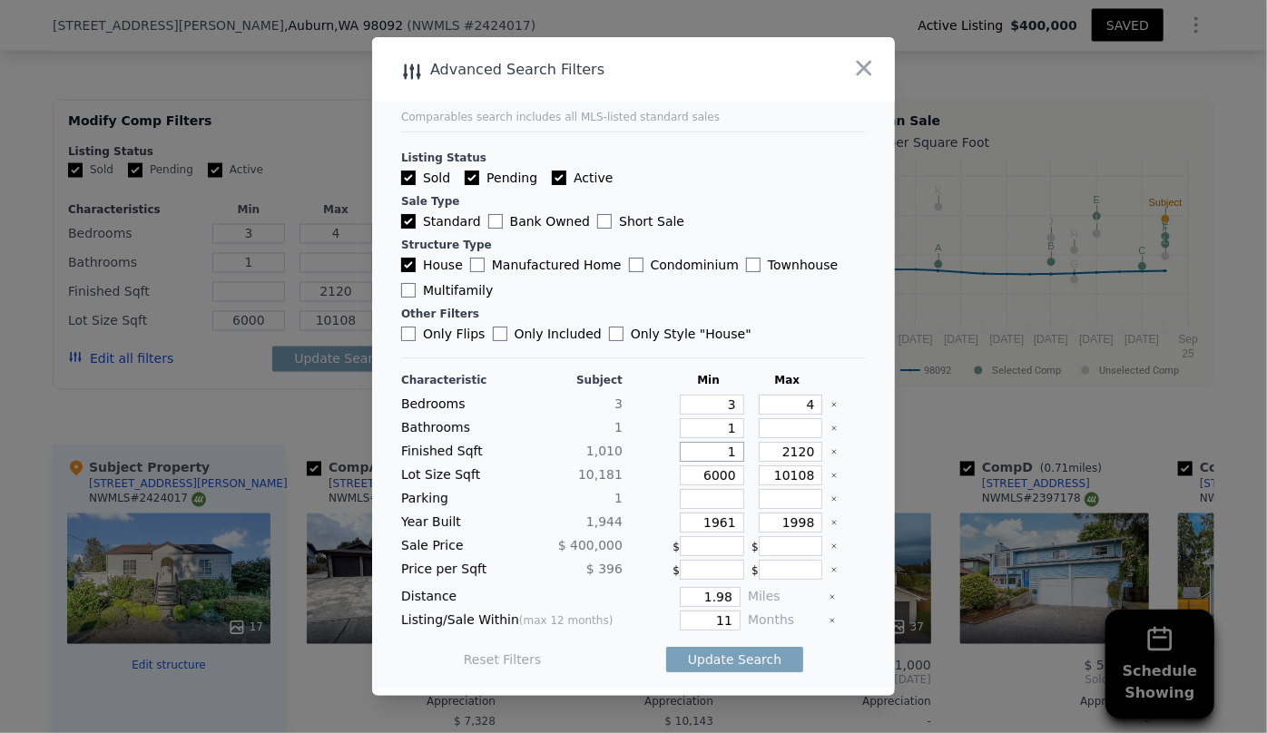
type input "1"
type input "13"
type input "130"
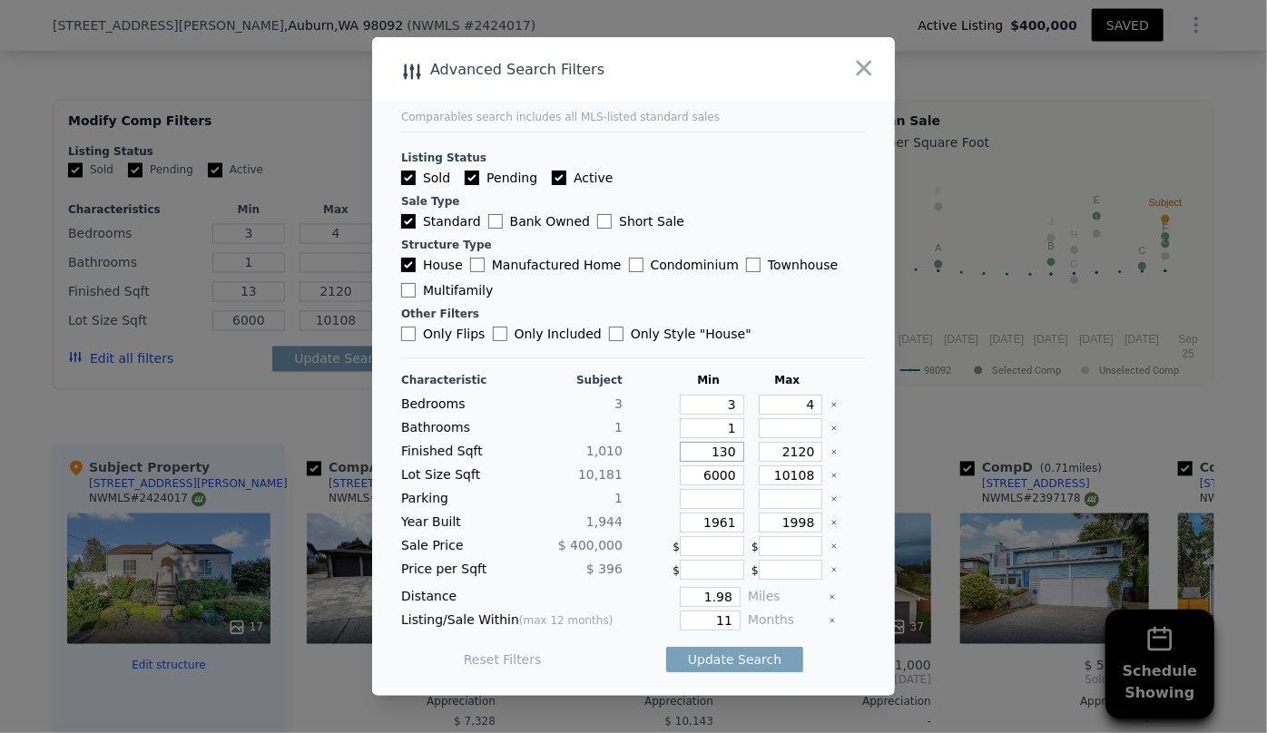
type input "1300"
drag, startPoint x: 808, startPoint y: 455, endPoint x: 707, endPoint y: 458, distance: 100.8
click at [708, 457] on div "Finished Sqft 1,010 1300 2120" at bounding box center [633, 452] width 465 height 20
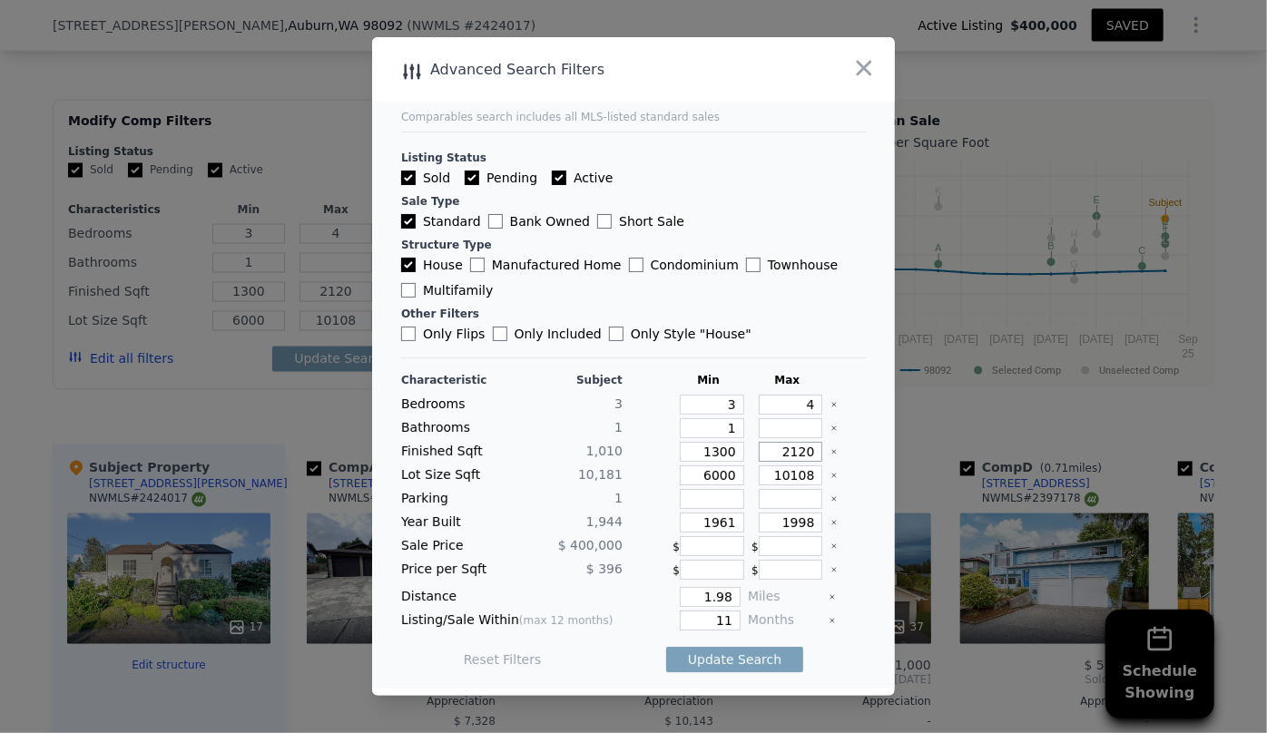
type input "1"
type input "19"
type input "190"
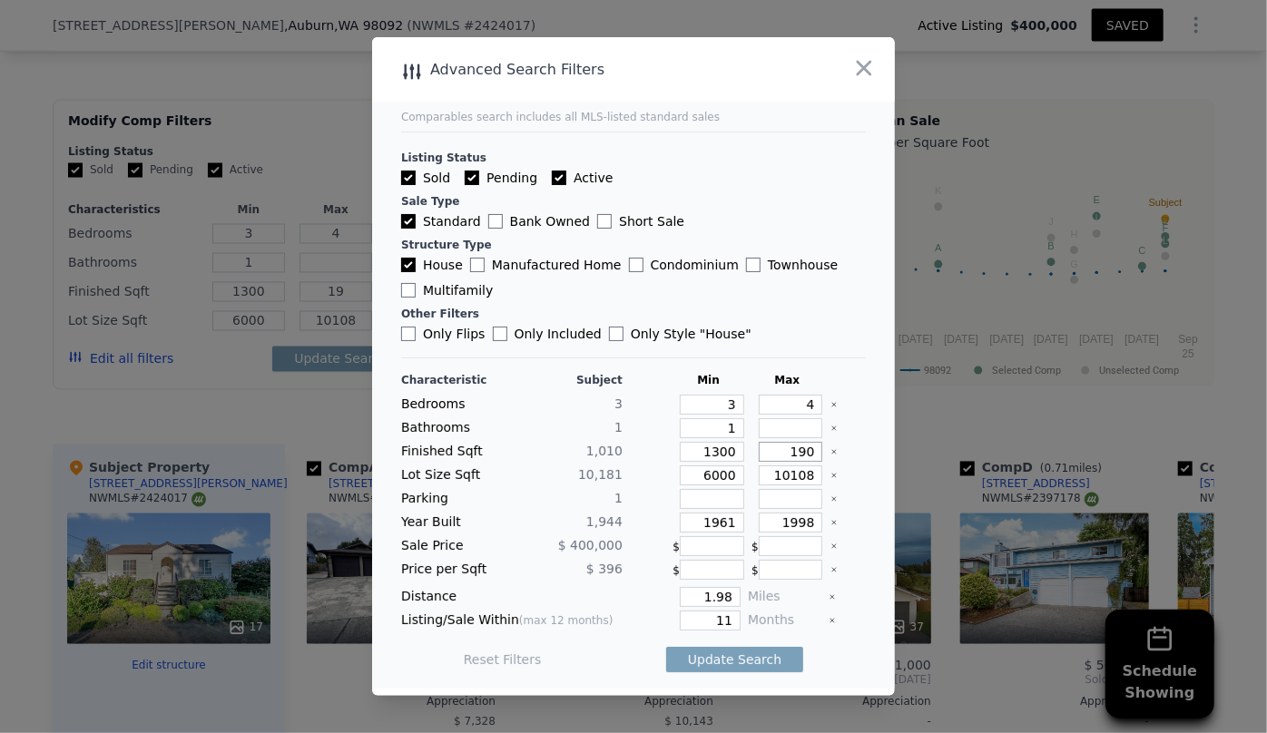
type input "190"
type input "1900"
drag, startPoint x: 726, startPoint y: 475, endPoint x: 651, endPoint y: 481, distance: 74.7
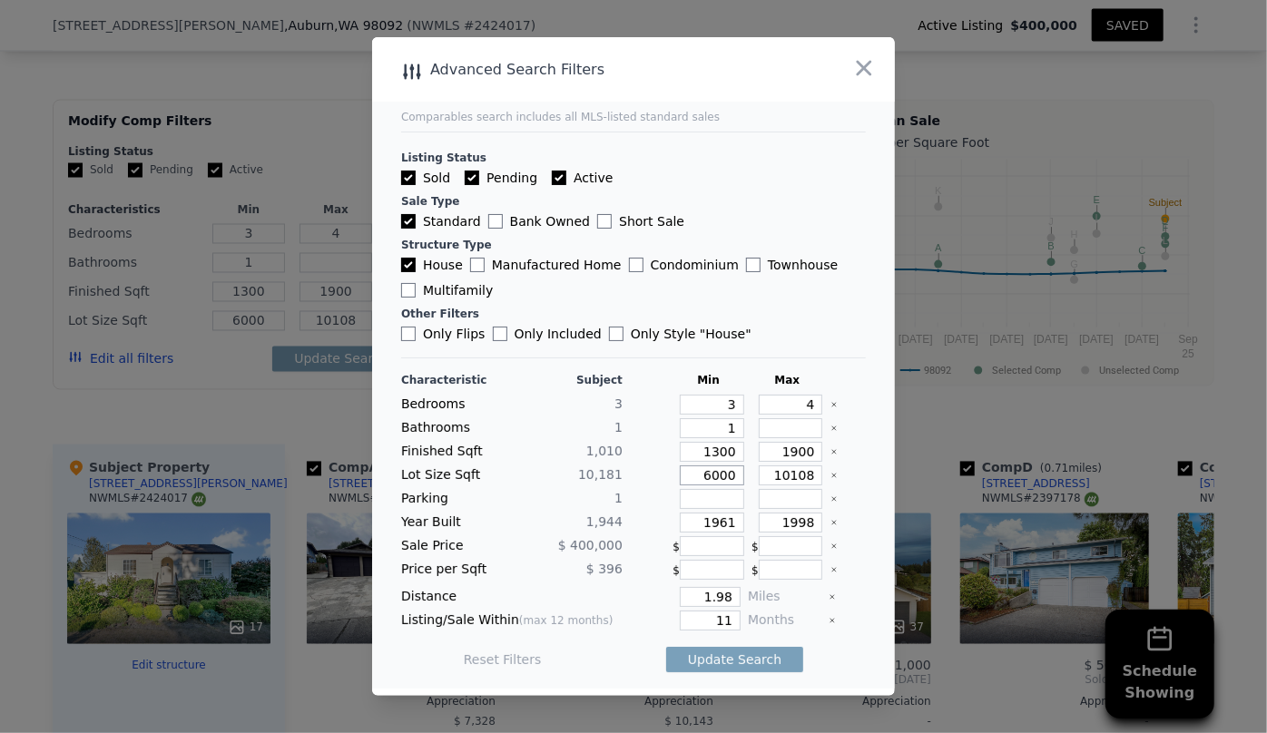
click at [653, 481] on div "Lot Size Sqft 10,181 6000 10108" at bounding box center [633, 475] width 465 height 20
drag, startPoint x: 807, startPoint y: 475, endPoint x: 673, endPoint y: 484, distance: 133.6
click at [675, 484] on div "Lot Size Sqft 10,181 10108" at bounding box center [633, 475] width 465 height 20
drag, startPoint x: 728, startPoint y: 522, endPoint x: 659, endPoint y: 537, distance: 70.7
click at [661, 534] on div "Characteristic Subject Min Max Bedrooms 3 3 4 Bathrooms 1 1 Finished Sqft 1,010…" at bounding box center [633, 529] width 465 height 312
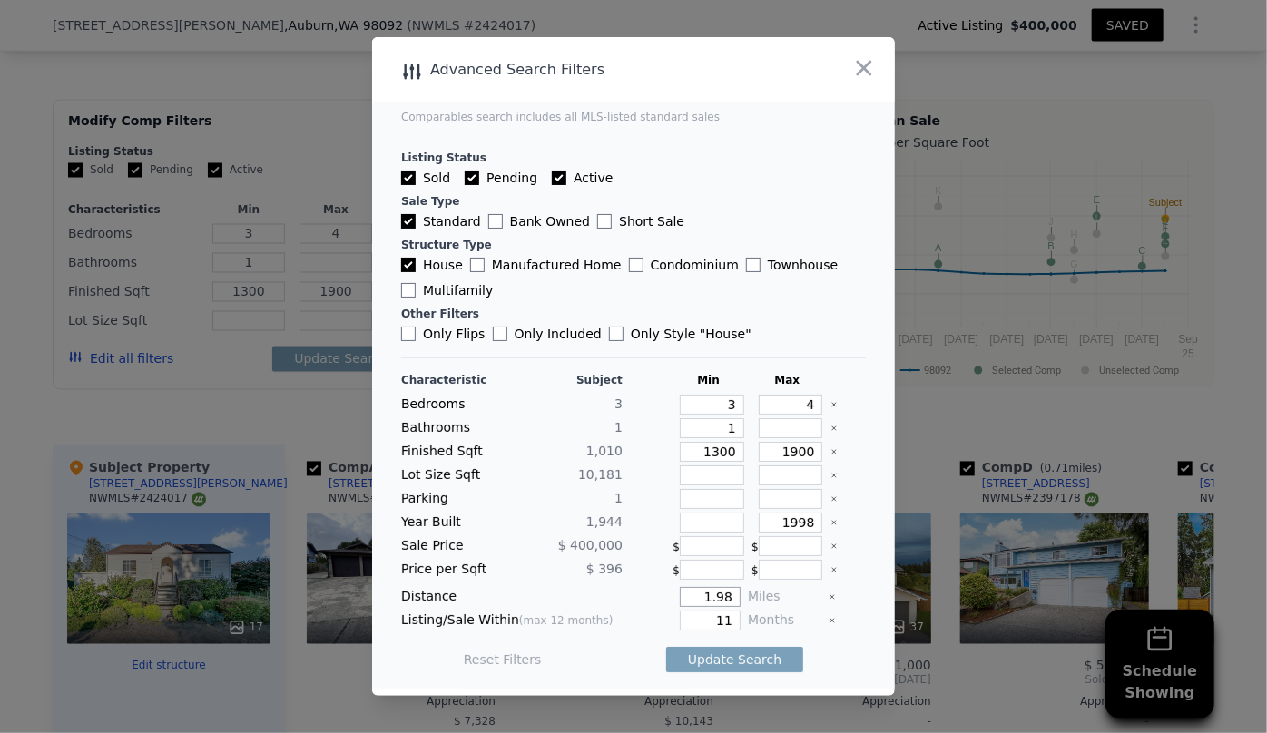
drag, startPoint x: 726, startPoint y: 593, endPoint x: 624, endPoint y: 597, distance: 101.7
click at [630, 597] on div "1.98" at bounding box center [685, 597] width 111 height 20
type input "0.5"
drag, startPoint x: 727, startPoint y: 617, endPoint x: 654, endPoint y: 622, distance: 72.8
click at [654, 622] on div "11" at bounding box center [685, 621] width 111 height 20
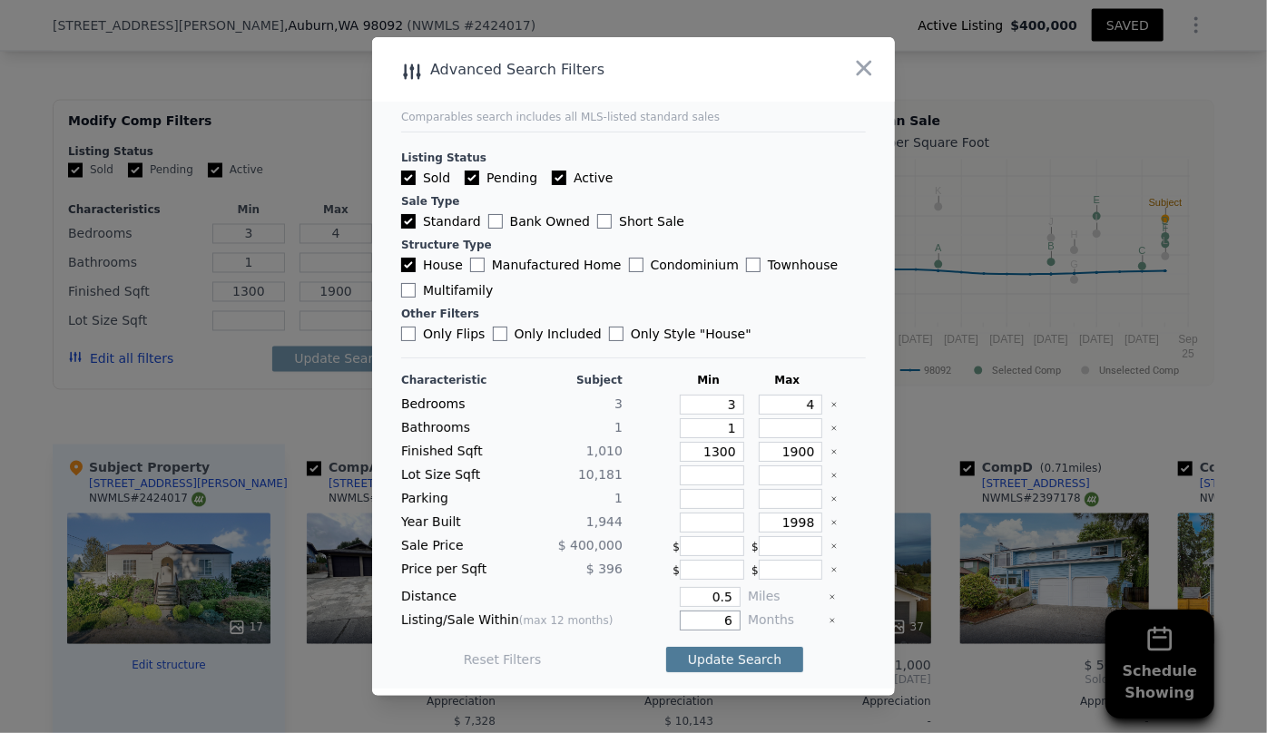
type input "6"
click at [731, 666] on button "Update Search" at bounding box center [734, 659] width 137 height 25
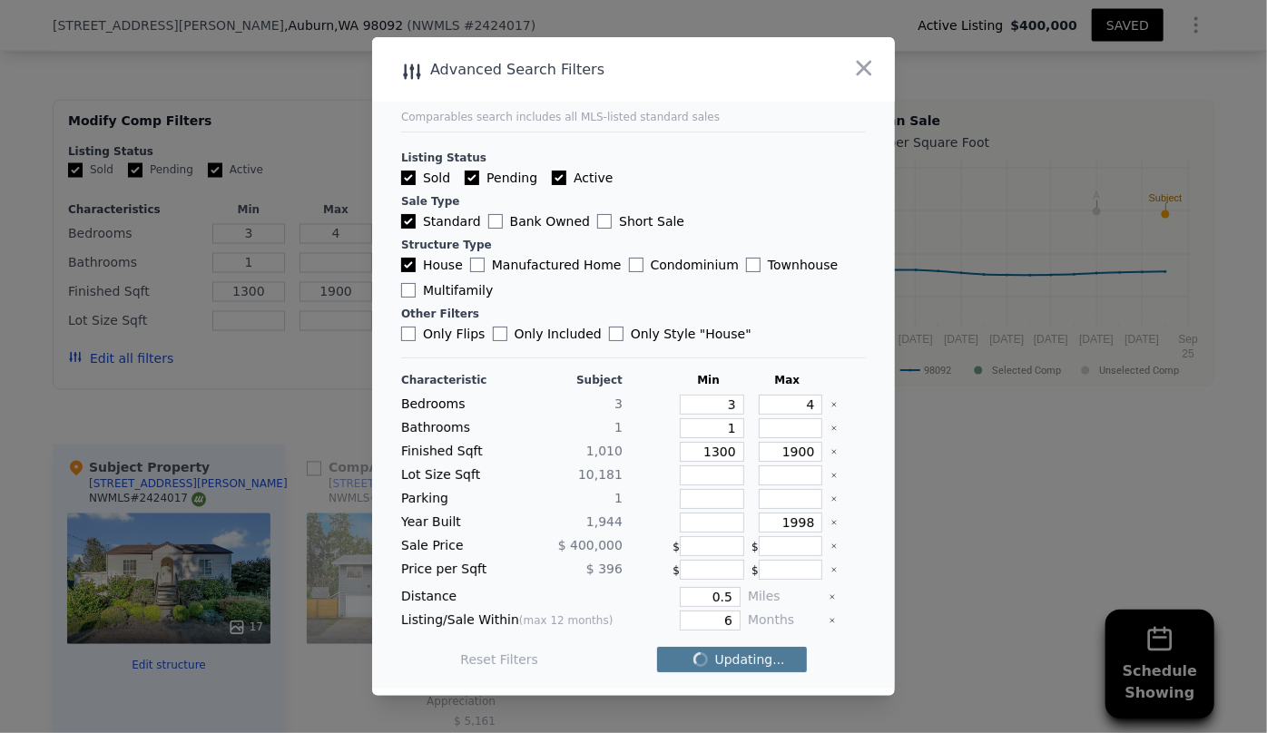
checkbox input "false"
click at [735, 658] on span "1 matching comp" at bounding box center [730, 660] width 112 height 18
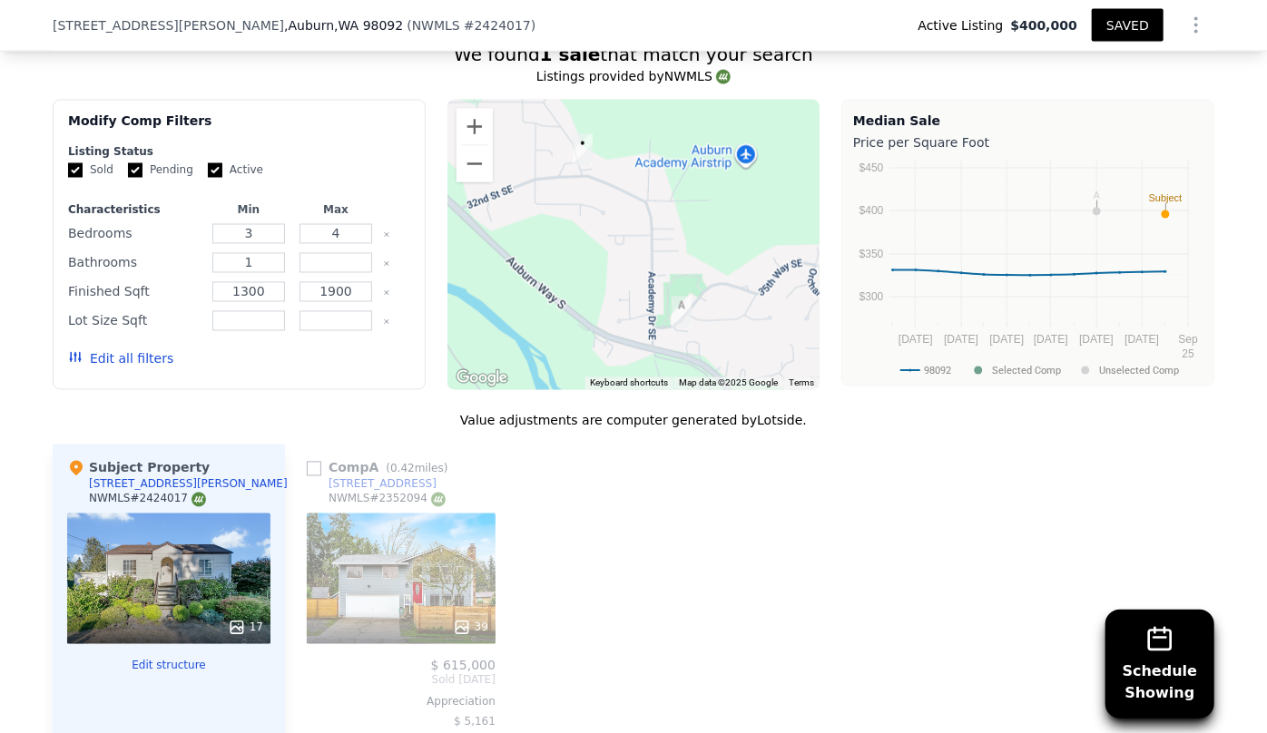
click at [107, 363] on button "Edit all filters" at bounding box center [120, 359] width 105 height 18
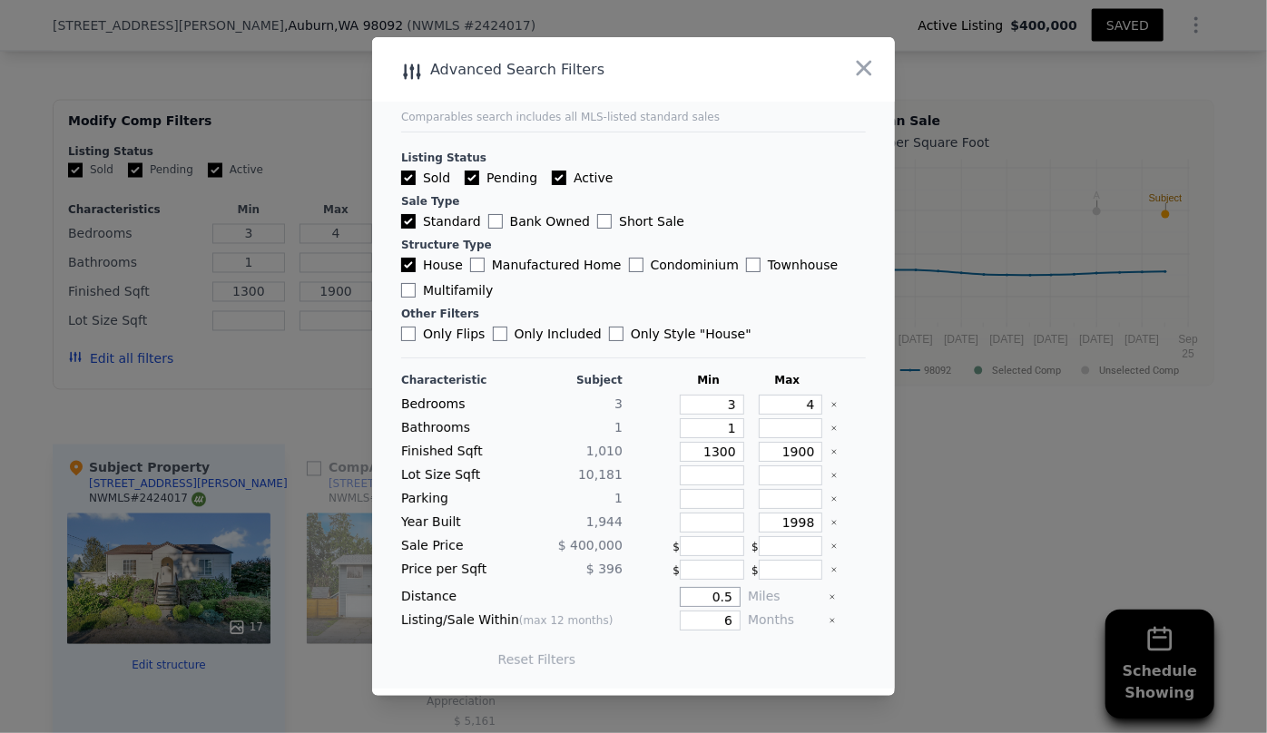
drag, startPoint x: 729, startPoint y: 598, endPoint x: 686, endPoint y: 598, distance: 42.6
click at [690, 598] on input "0.5" at bounding box center [710, 597] width 61 height 20
type input "1"
click at [772, 653] on button "Update Search" at bounding box center [734, 659] width 137 height 25
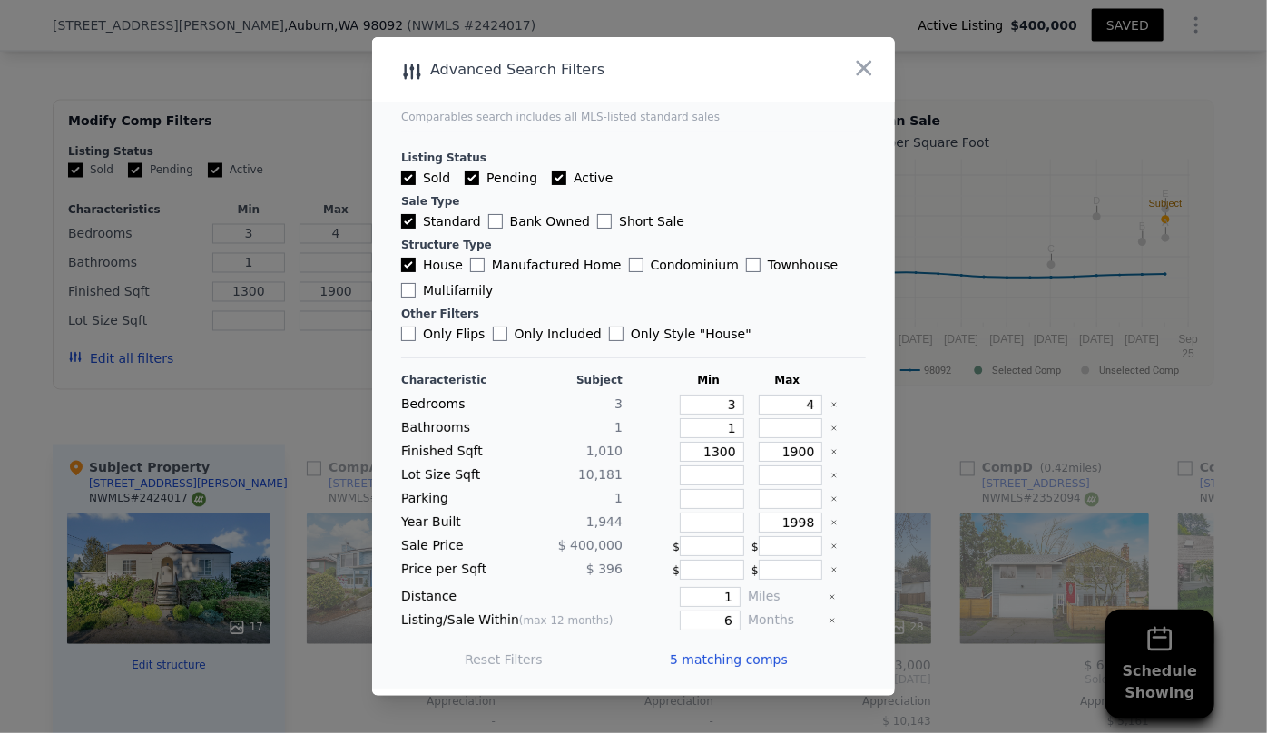
click at [774, 661] on div "5 matching comps" at bounding box center [736, 659] width 132 height 51
click at [725, 662] on span "5 matching comps" at bounding box center [729, 660] width 118 height 18
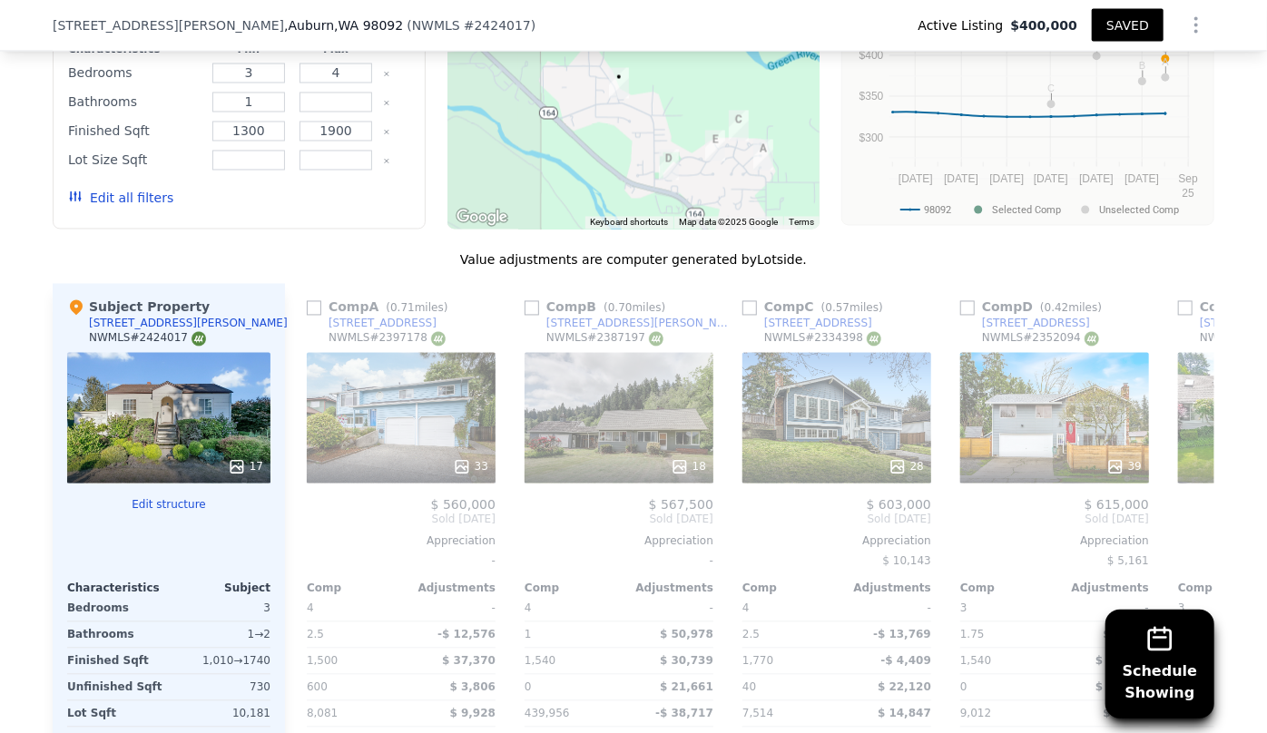
scroll to position [1778, 0]
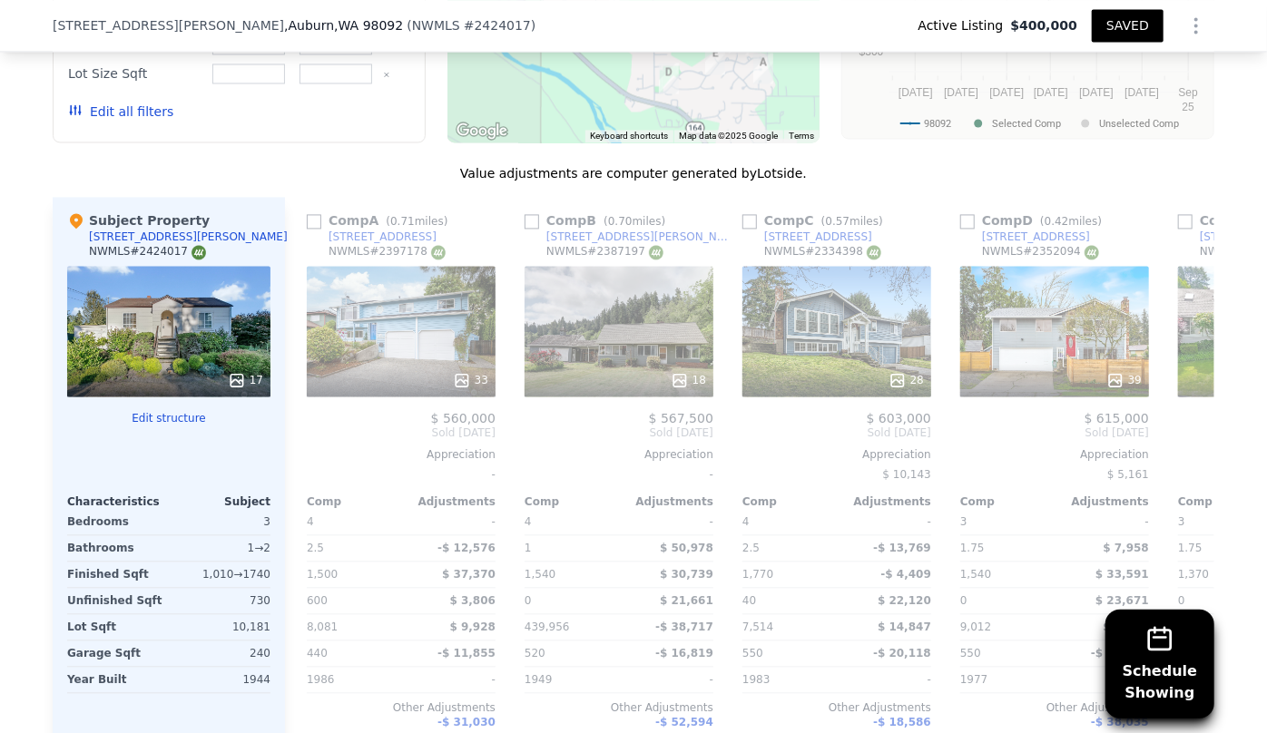
click at [592, 353] on div "18" at bounding box center [618, 331] width 189 height 131
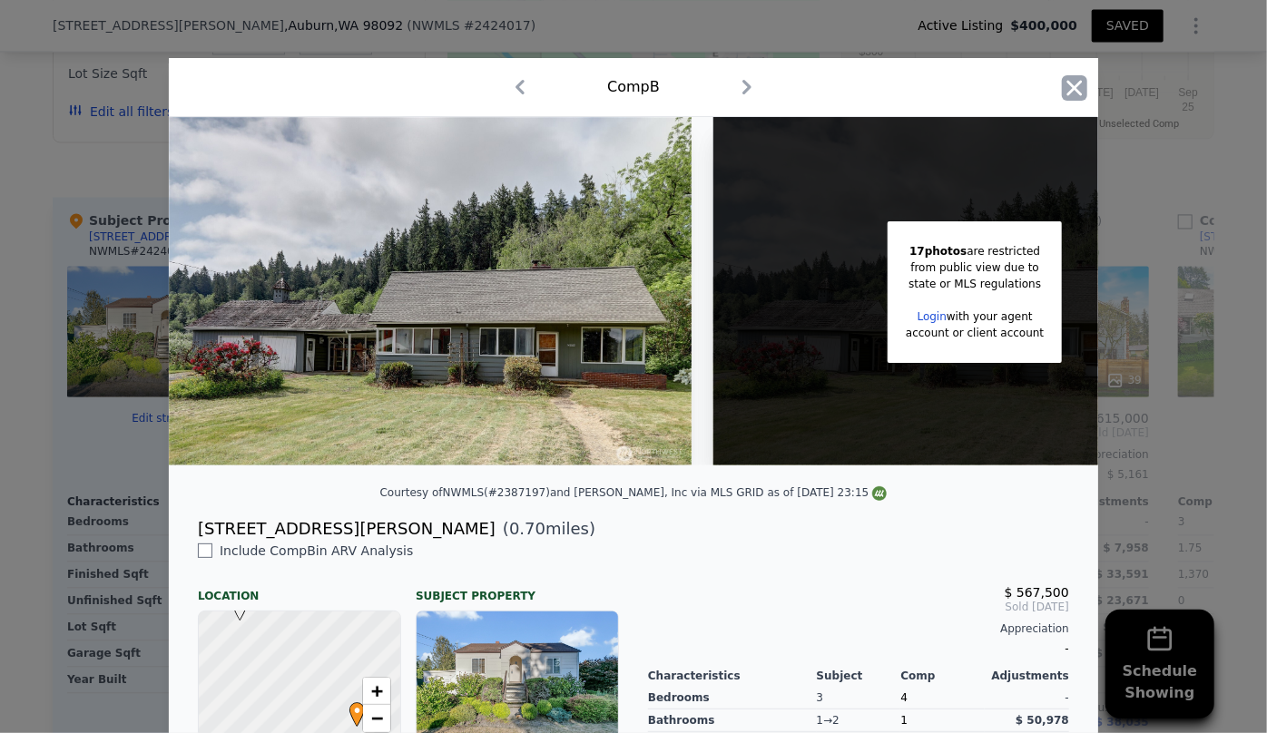
click at [1077, 79] on icon "button" at bounding box center [1074, 87] width 25 height 25
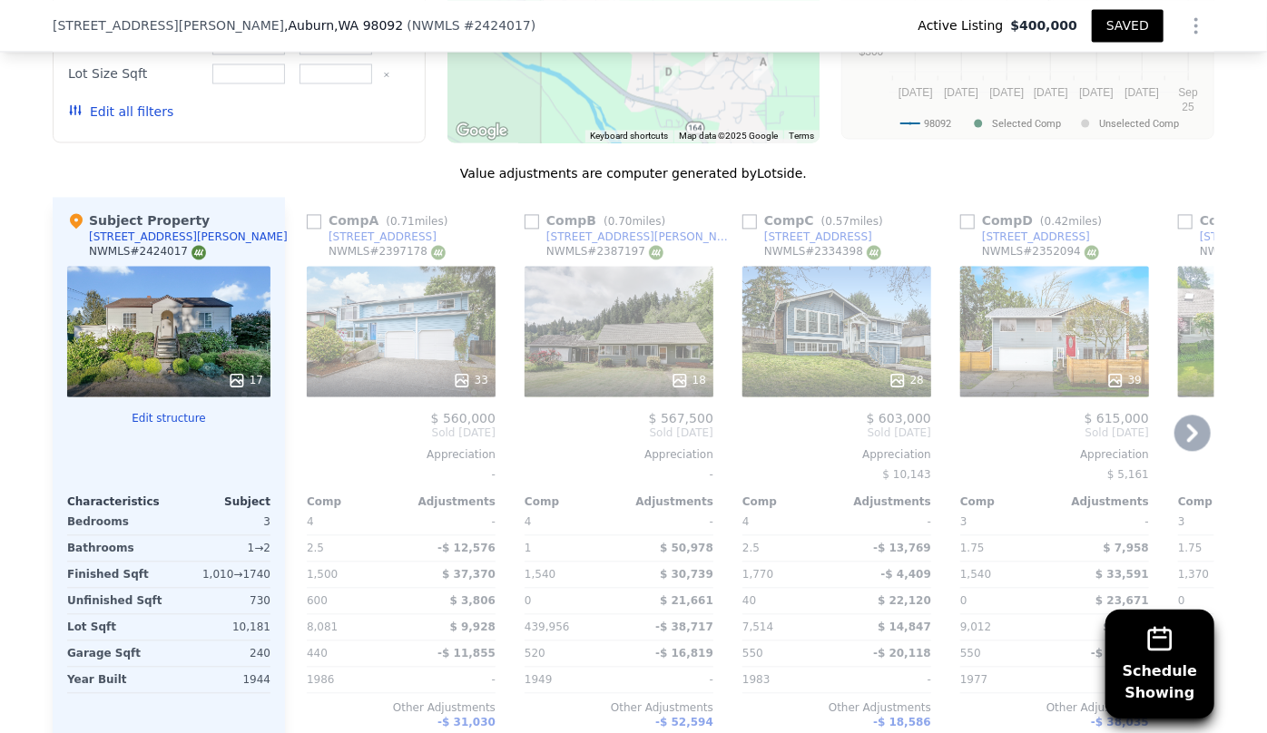
click at [534, 220] on div "Comp B ( 0.70 miles)" at bounding box center [598, 220] width 148 height 18
click at [529, 221] on input "checkbox" at bounding box center [531, 221] width 15 height 15
checkbox input "true"
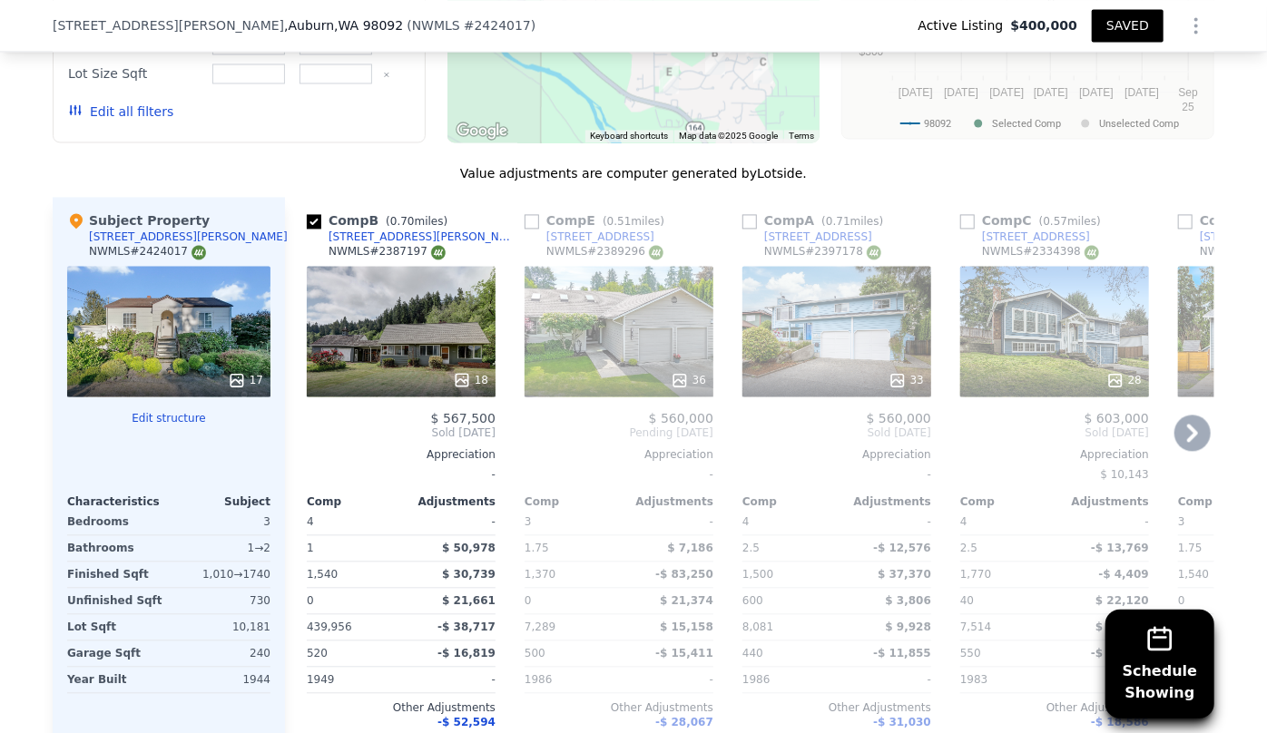
click at [1187, 435] on icon at bounding box center [1192, 433] width 11 height 18
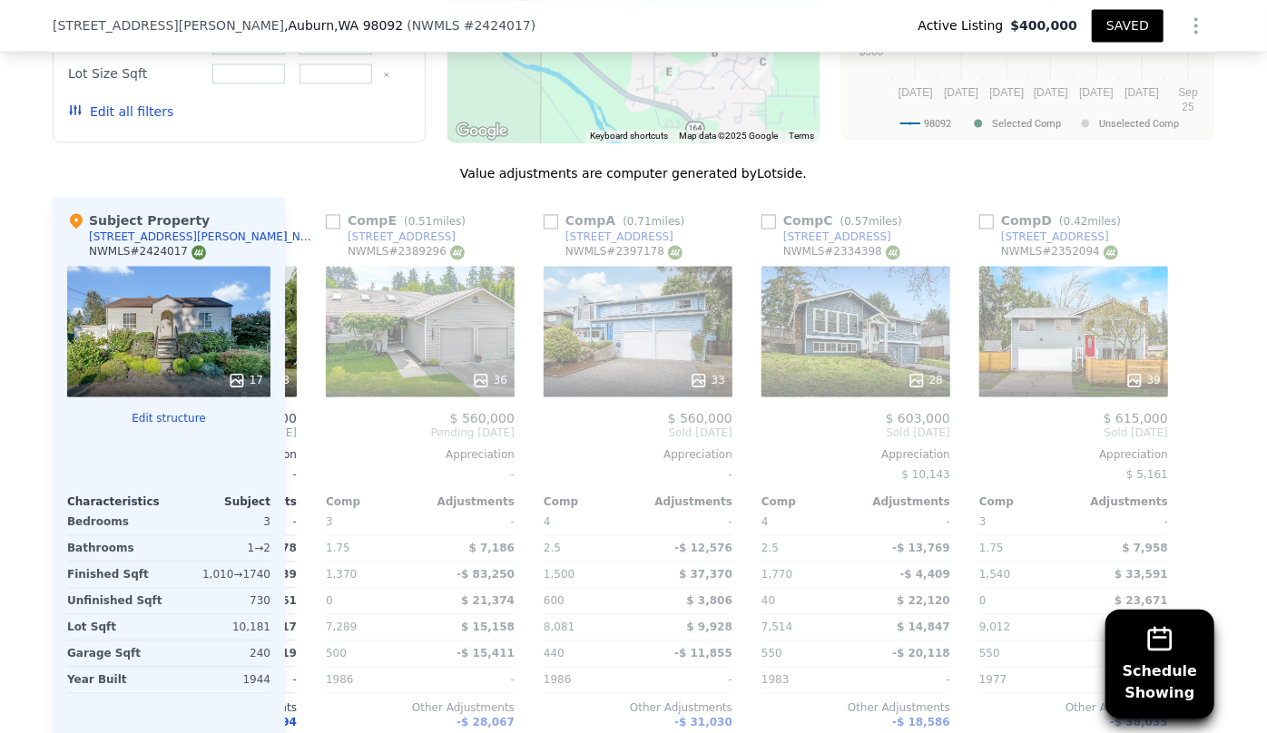
scroll to position [0, 202]
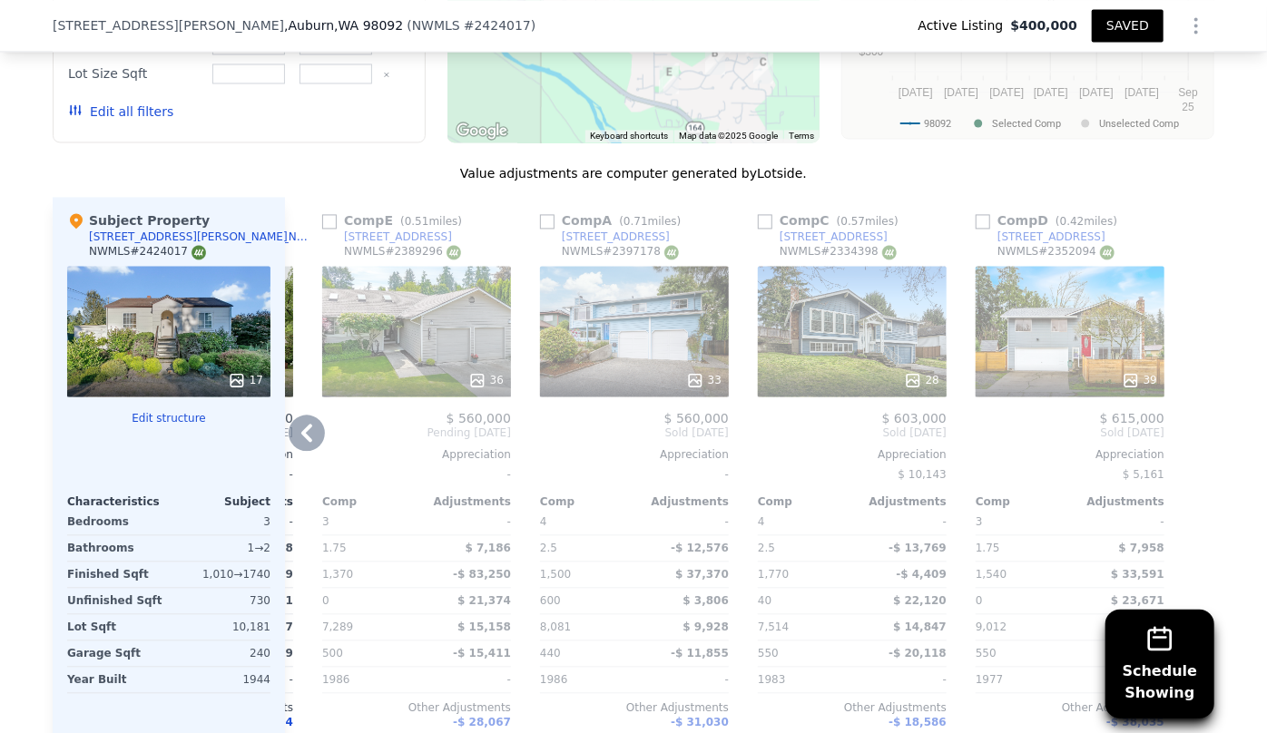
click at [298, 435] on icon at bounding box center [307, 433] width 36 height 36
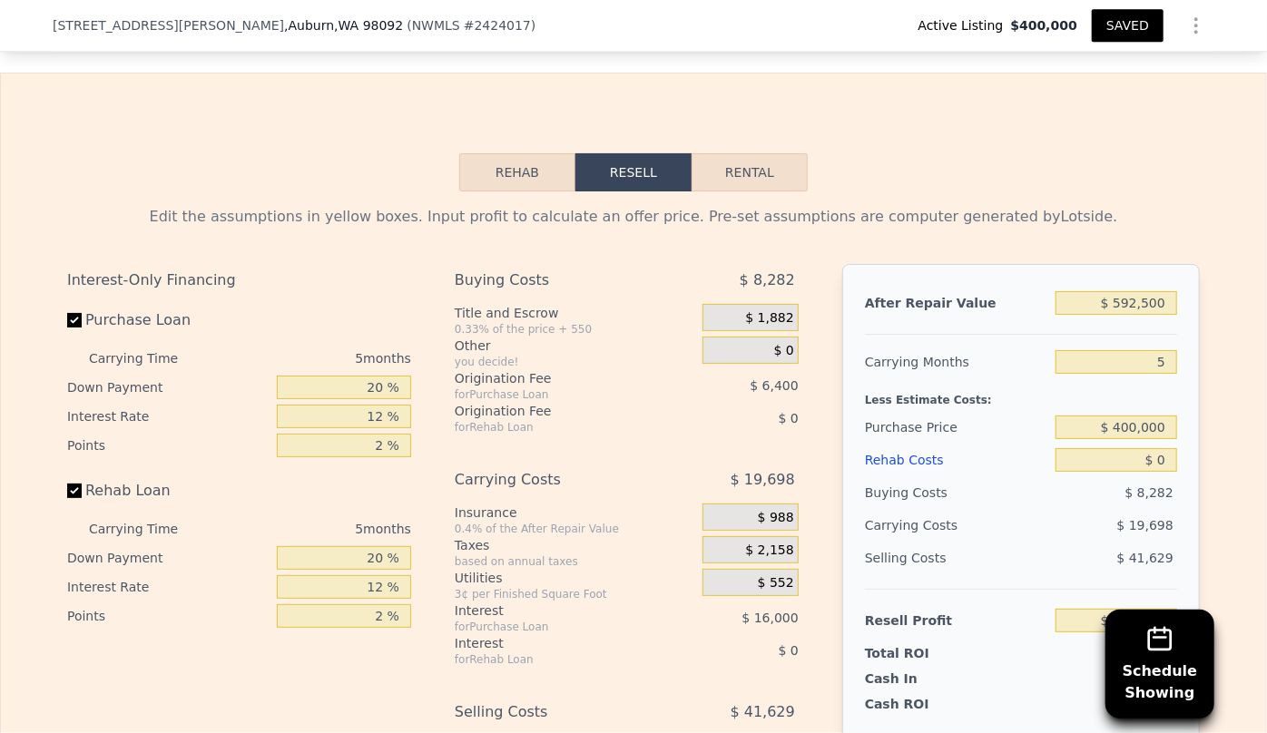
scroll to position [2603, 0]
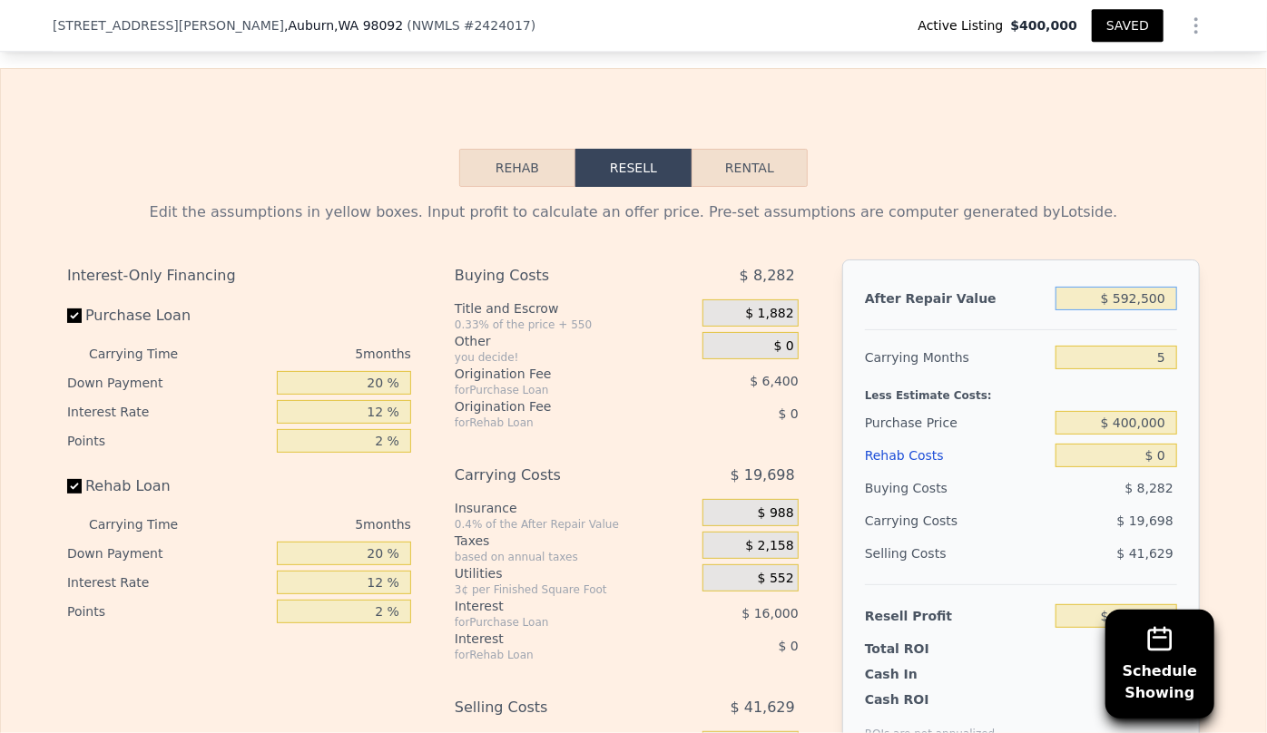
click at [1133, 309] on input "$ 592,500" at bounding box center [1116, 299] width 122 height 24
type input "$ 5,500"
type input "-$ 422,433"
type input "$ 56,500"
type input "-$ 375,054"
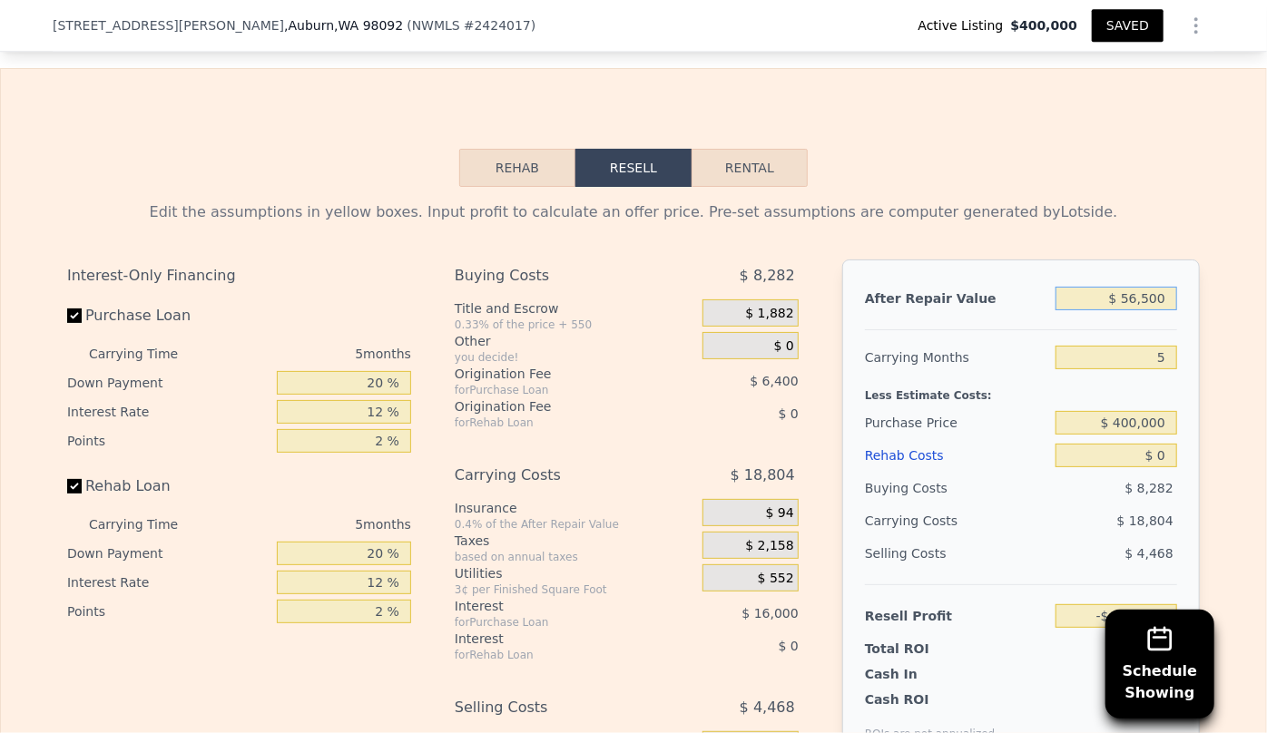
type input "$ 560,500"
type input "$ 93,164"
type input "$ 560,500"
click at [1114, 215] on div "Edit the assumptions in yellow boxes. Input profit to calculate an offer price.…" at bounding box center [633, 212] width 1132 height 22
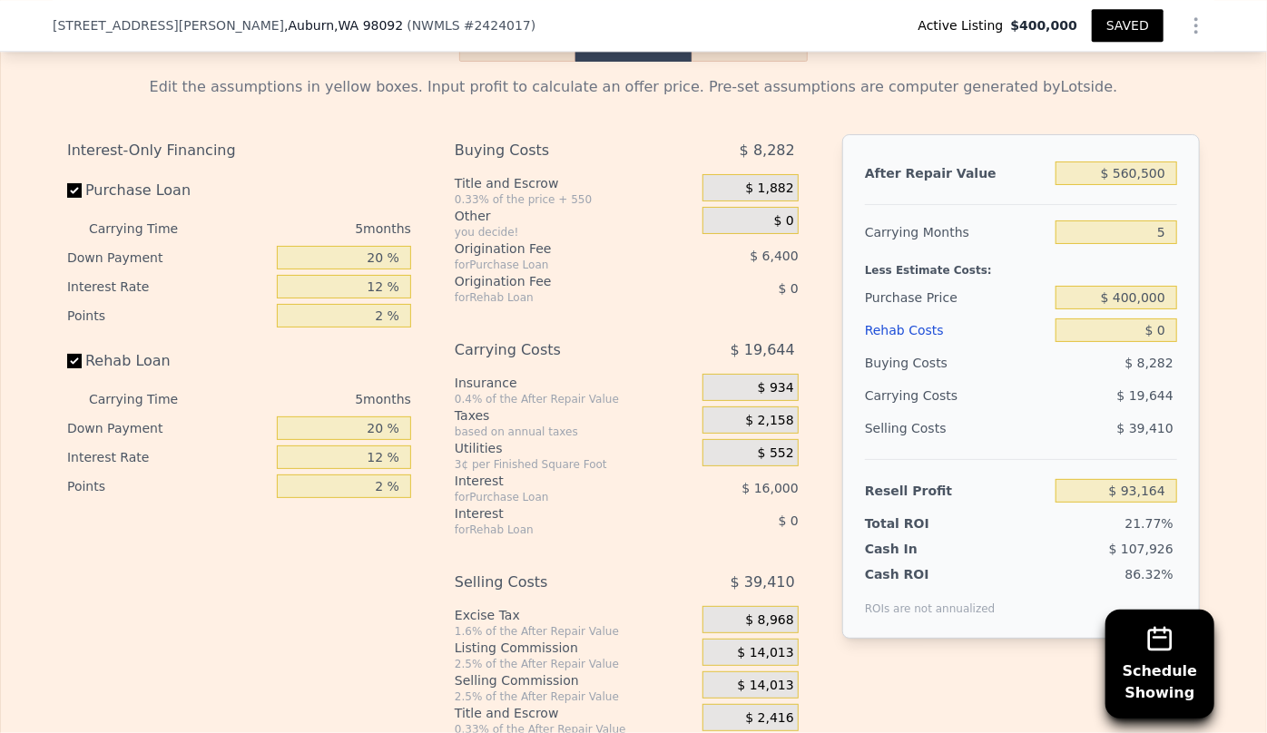
scroll to position [2767, 0]
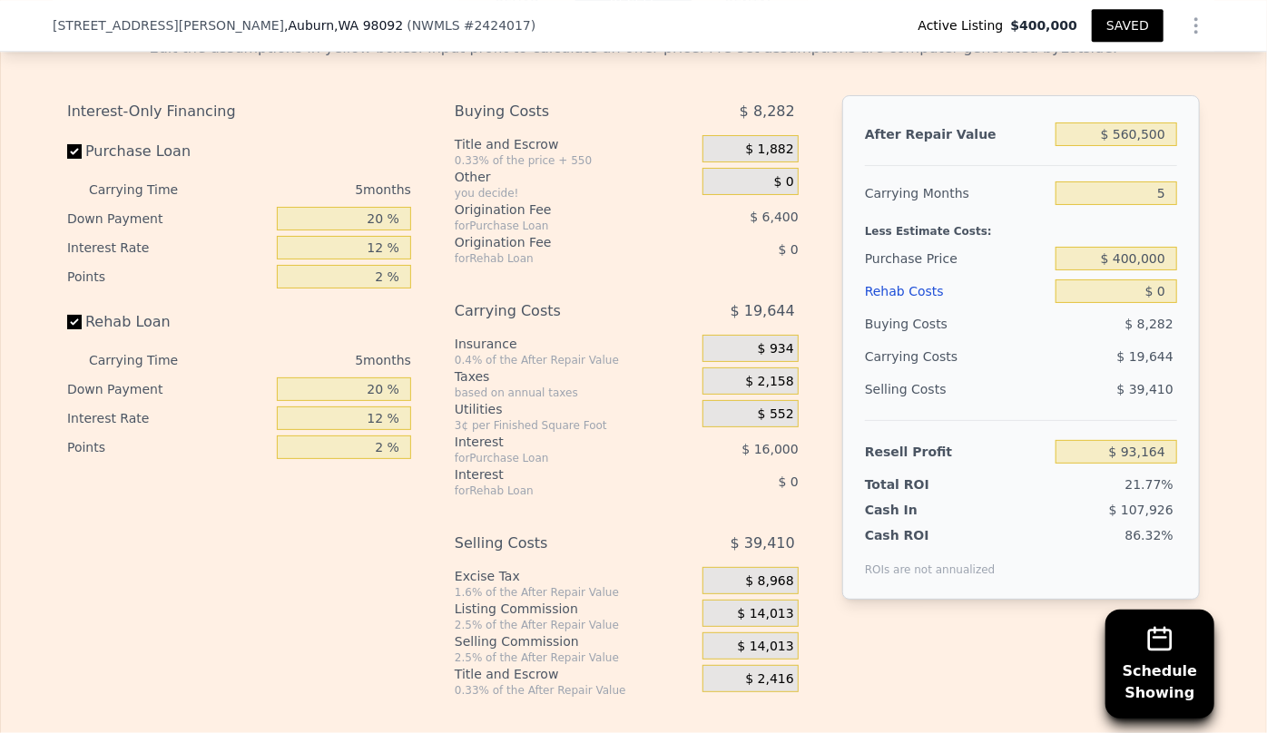
click at [909, 301] on div "Rehab Costs" at bounding box center [956, 291] width 183 height 33
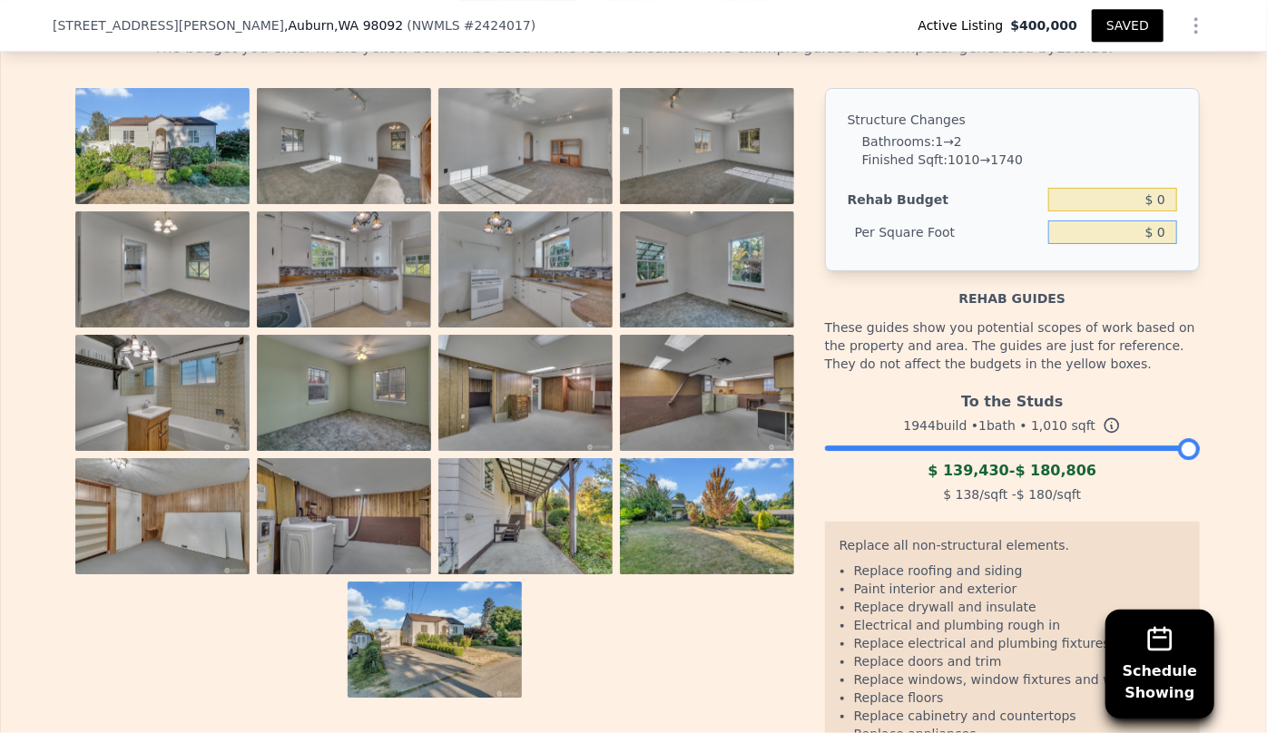
click at [1150, 244] on input "$ 0" at bounding box center [1112, 232] width 129 height 24
type input "$ 900"
type input "$ 909,000"
type input "$ 90"
click at [1118, 99] on div "Structure Changes Bathrooms : 1 → 2 Finished Sqft : 1010 → 1740 Rehab Budget $ …" at bounding box center [1012, 179] width 375 height 183
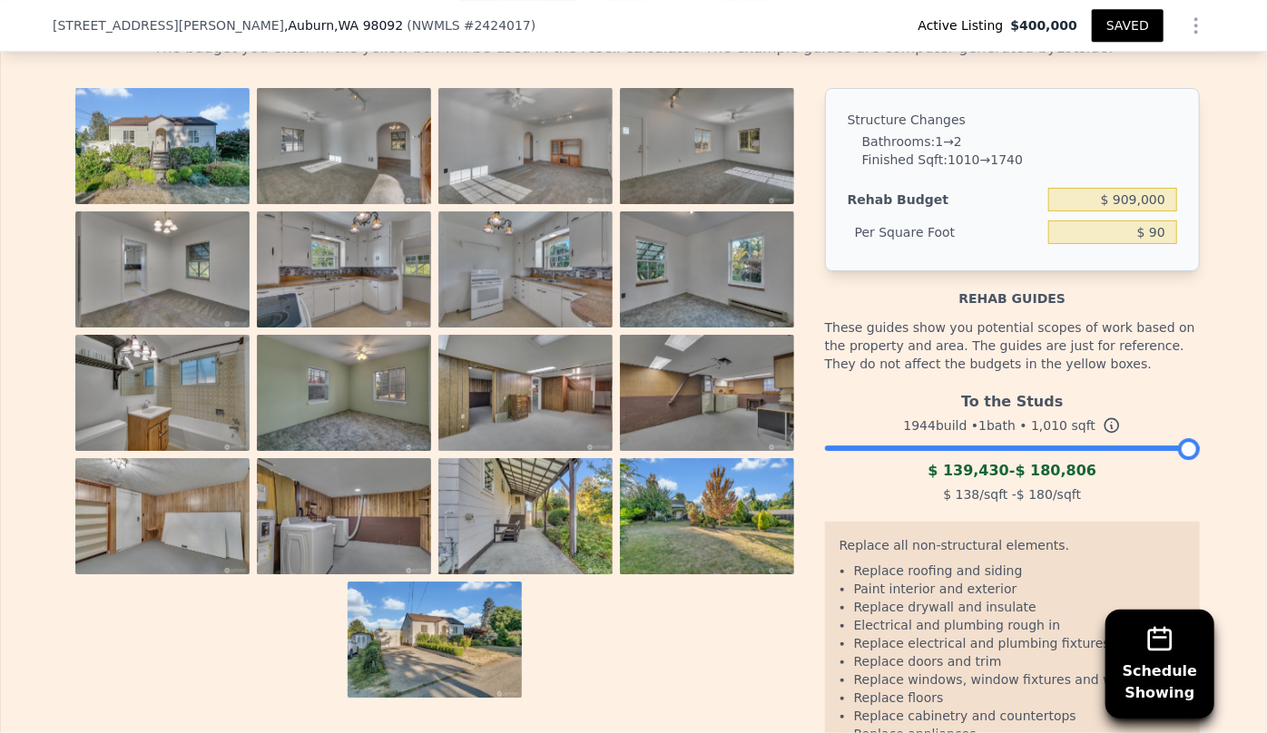
type input "$ 90,900"
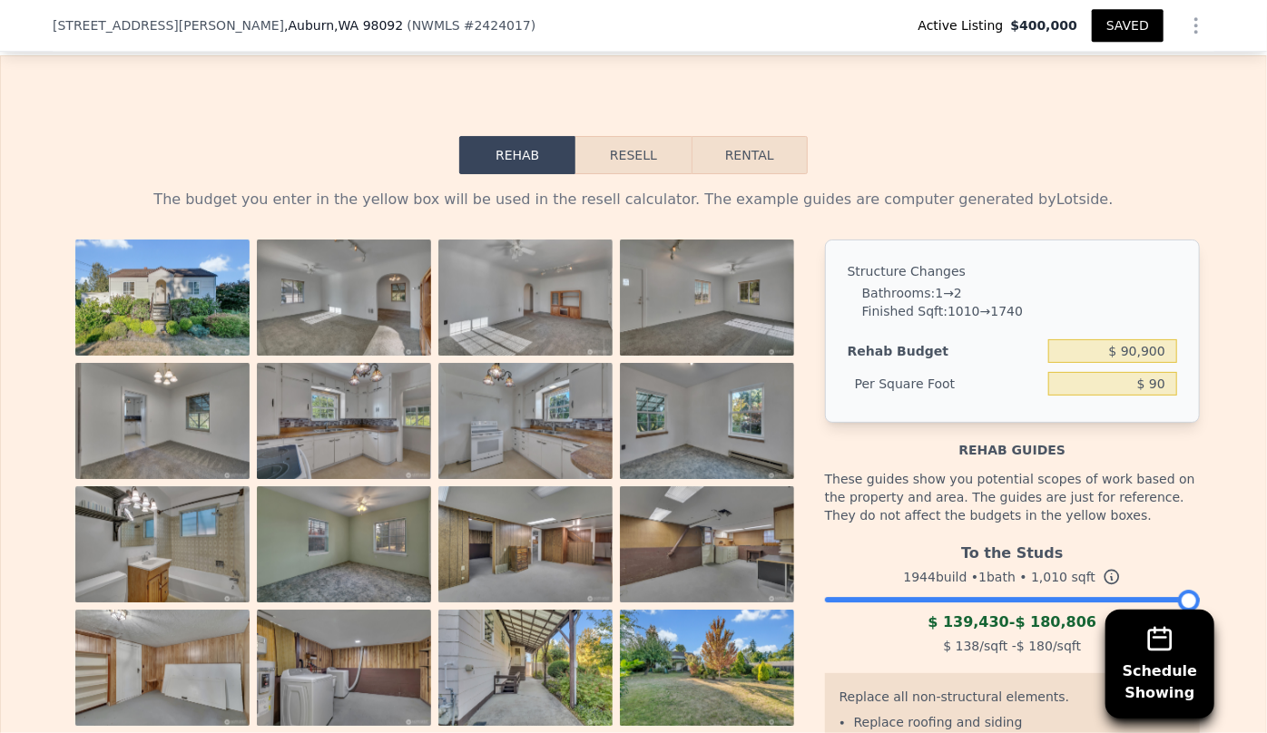
scroll to position [2603, 0]
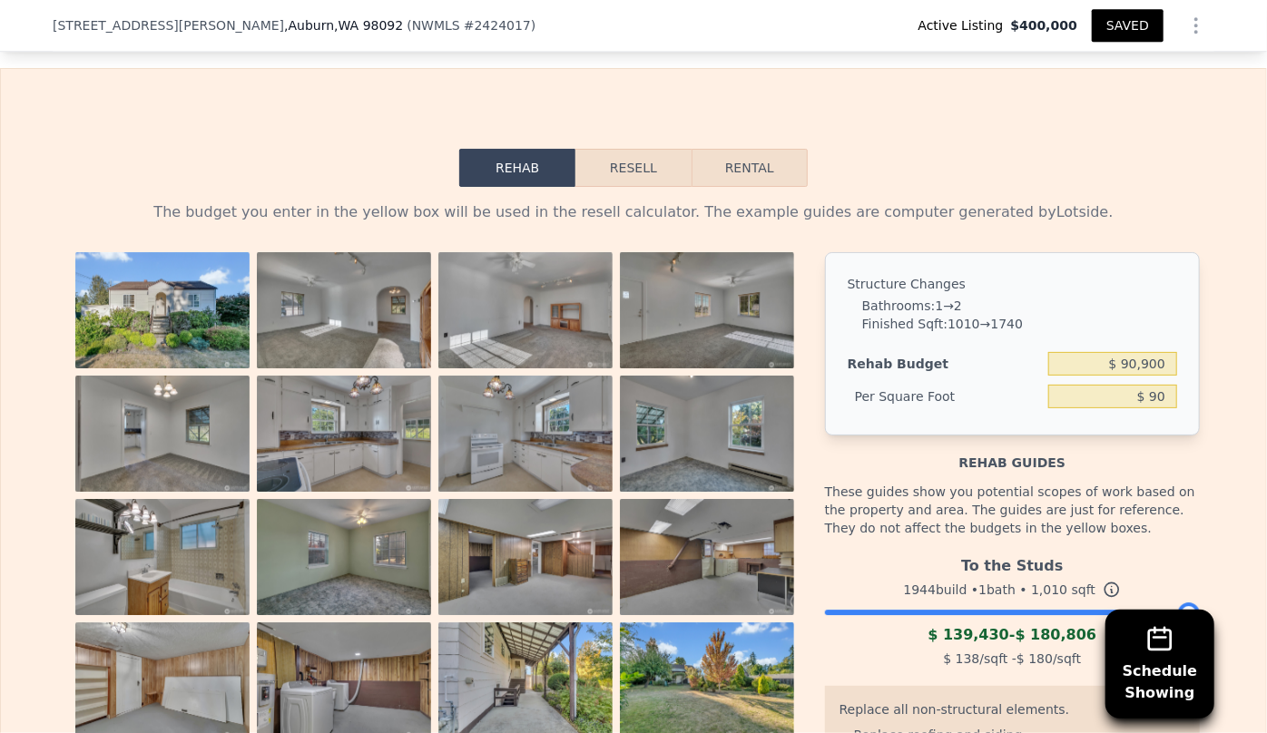
click at [666, 174] on button "Resell" at bounding box center [632, 168] width 115 height 38
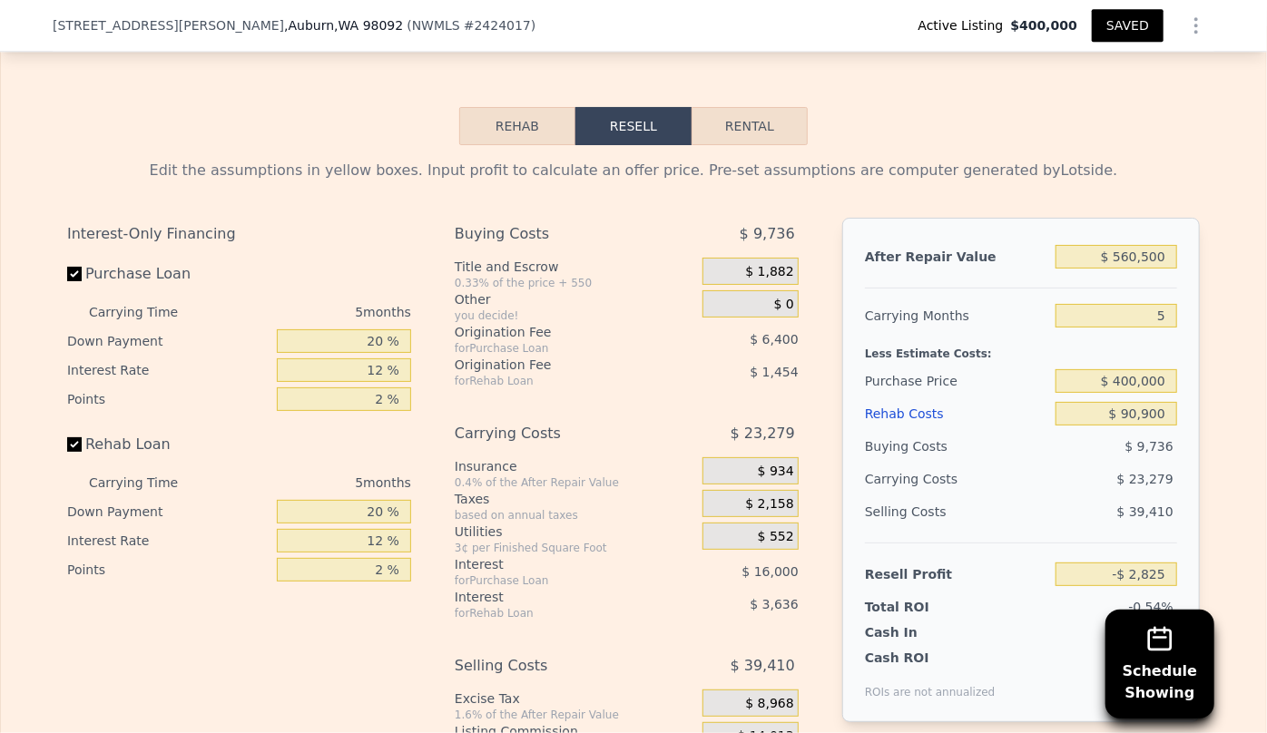
scroll to position [2686, 0]
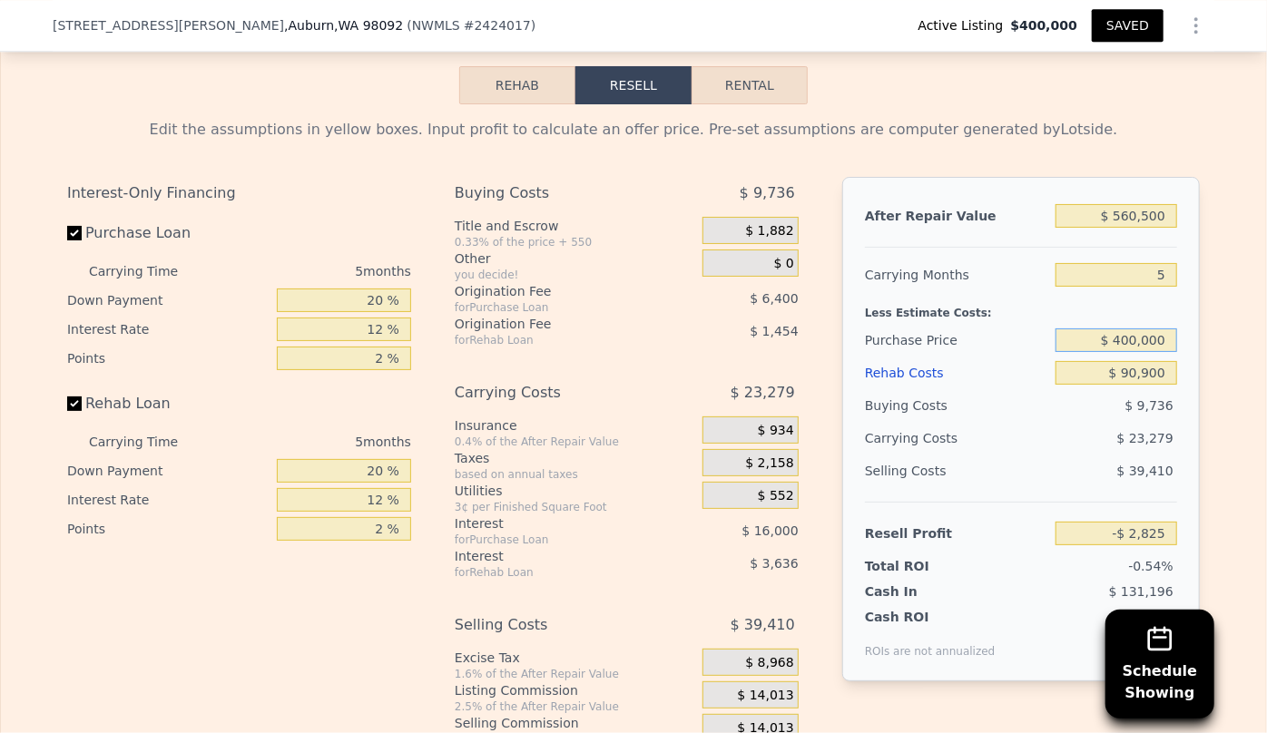
click at [1133, 350] on input "$ 400,000" at bounding box center [1116, 340] width 122 height 24
type input "$ 370,000"
click at [1022, 357] on div "Purchase Price" at bounding box center [956, 340] width 183 height 33
type input "$ 28,955"
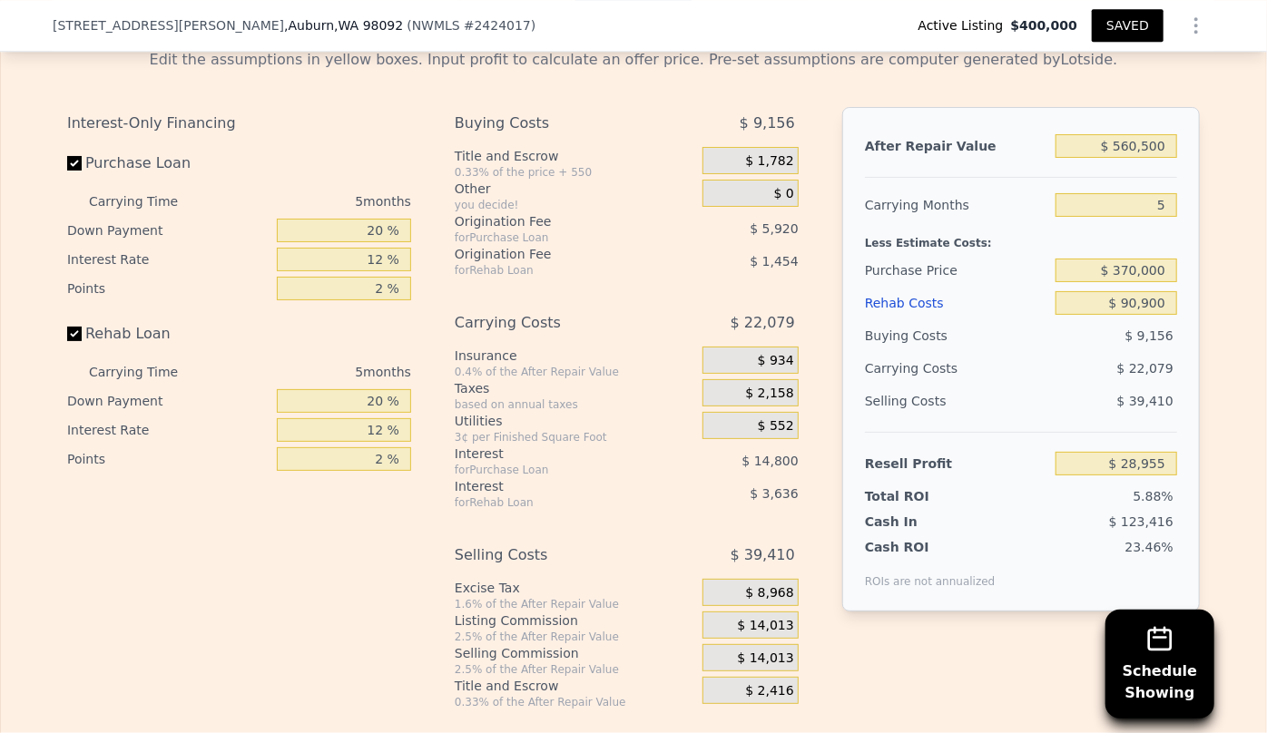
scroll to position [2850, 0]
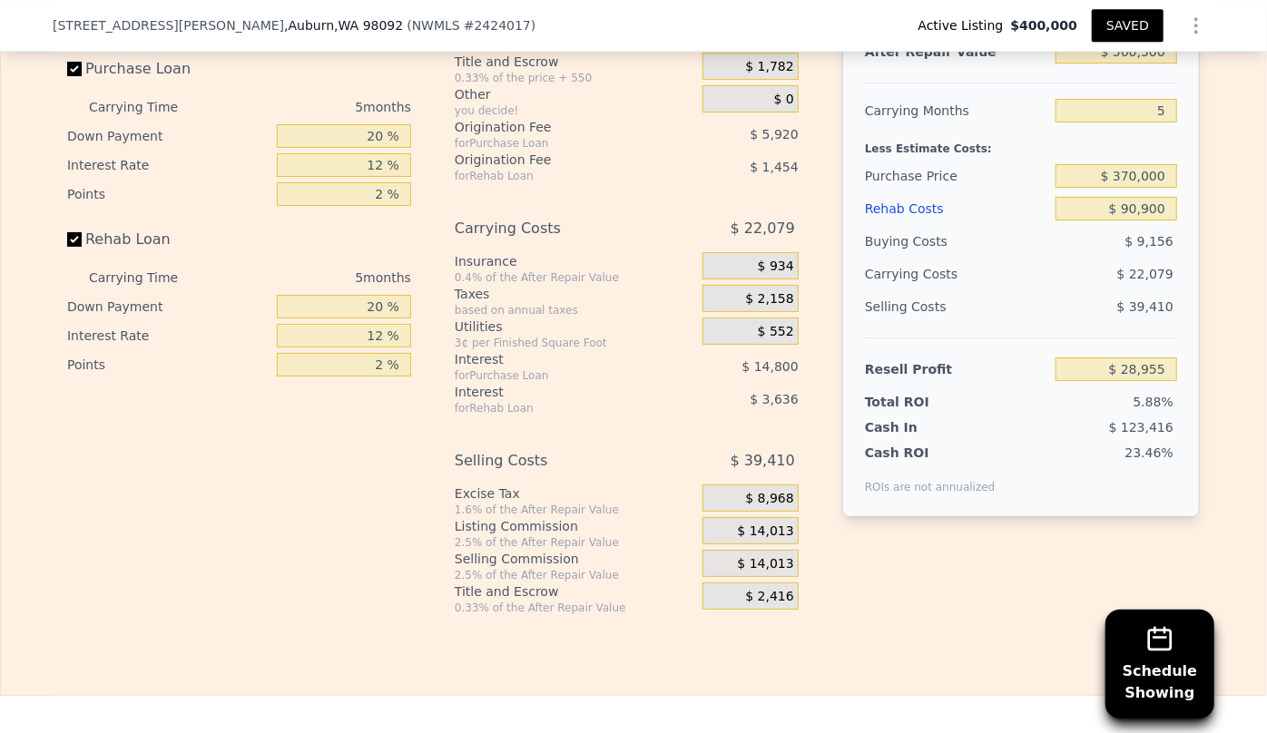
click at [778, 573] on span "$ 14,013" at bounding box center [766, 564] width 56 height 16
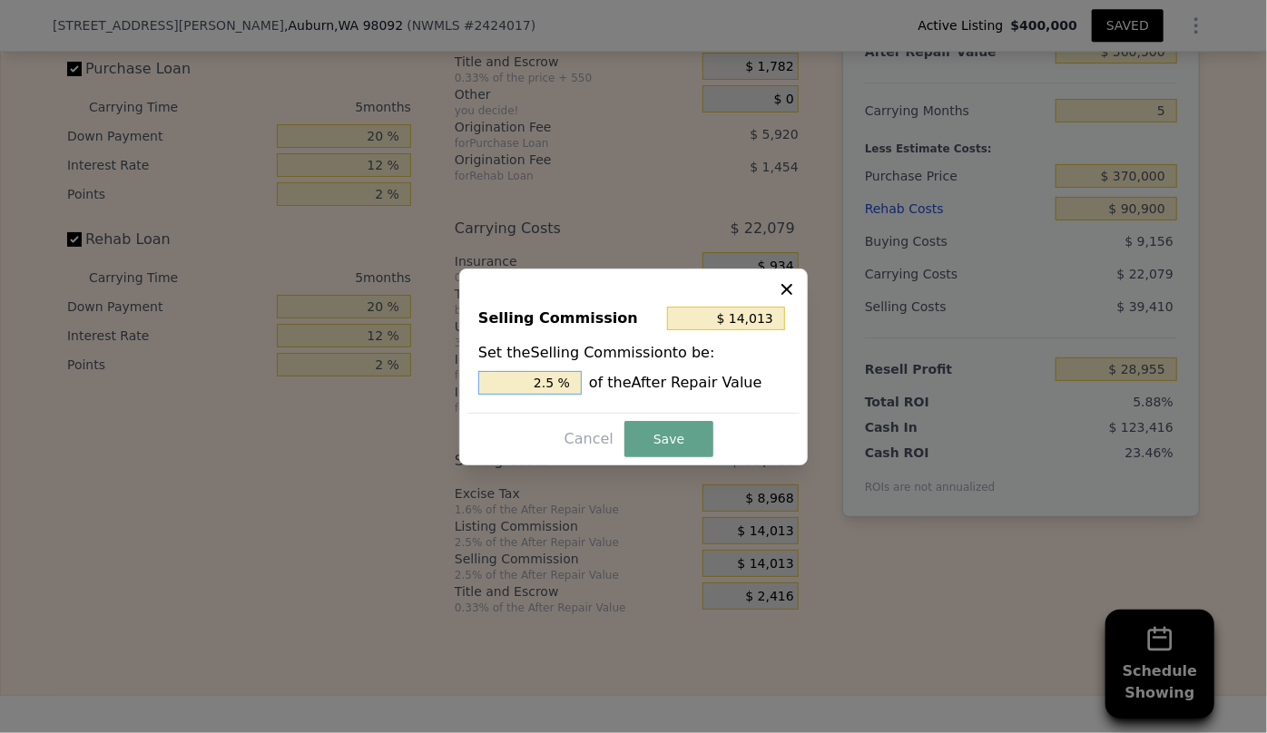
click at [548, 384] on input "2.5 %" at bounding box center [529, 383] width 103 height 24
type input "$ 140,125"
type input "25 %"
type input "$ 1,205,075"
type input "215 %"
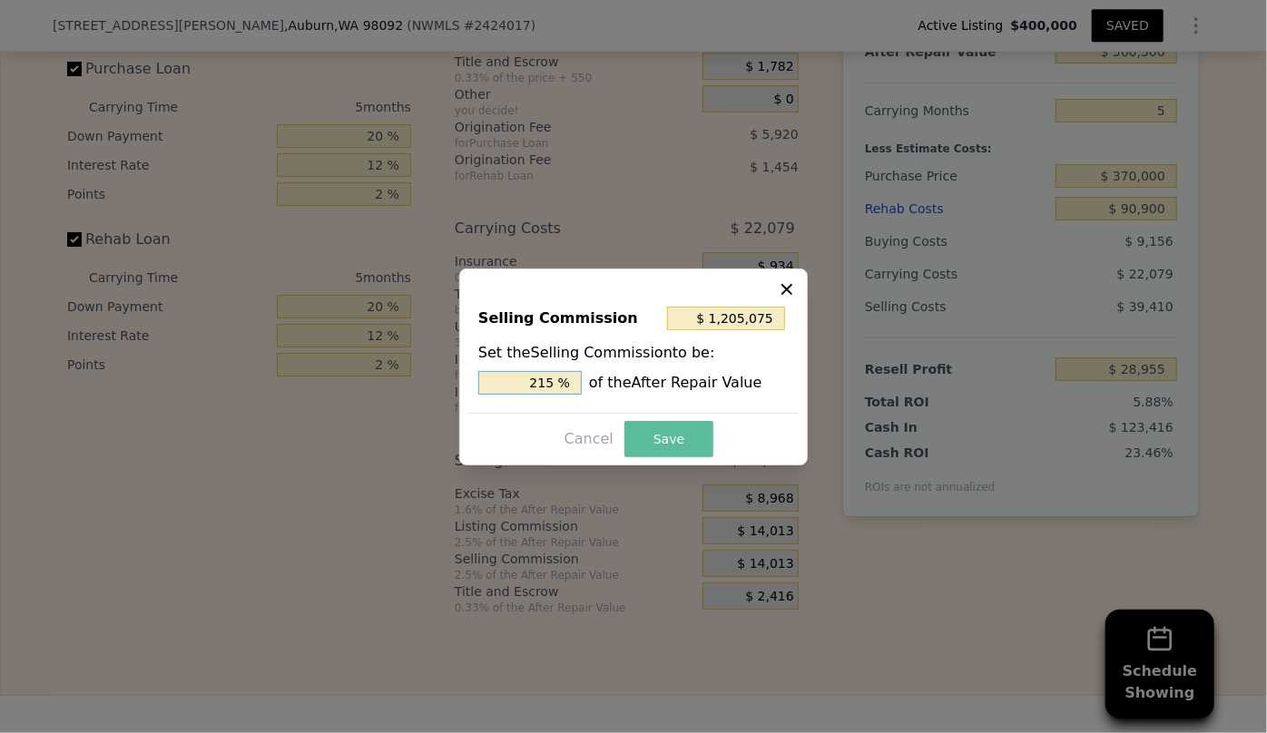
type input "$ 140,125"
type input "25 %"
type input "$ 28,025"
type input "5 %"
type input "$ 84,075"
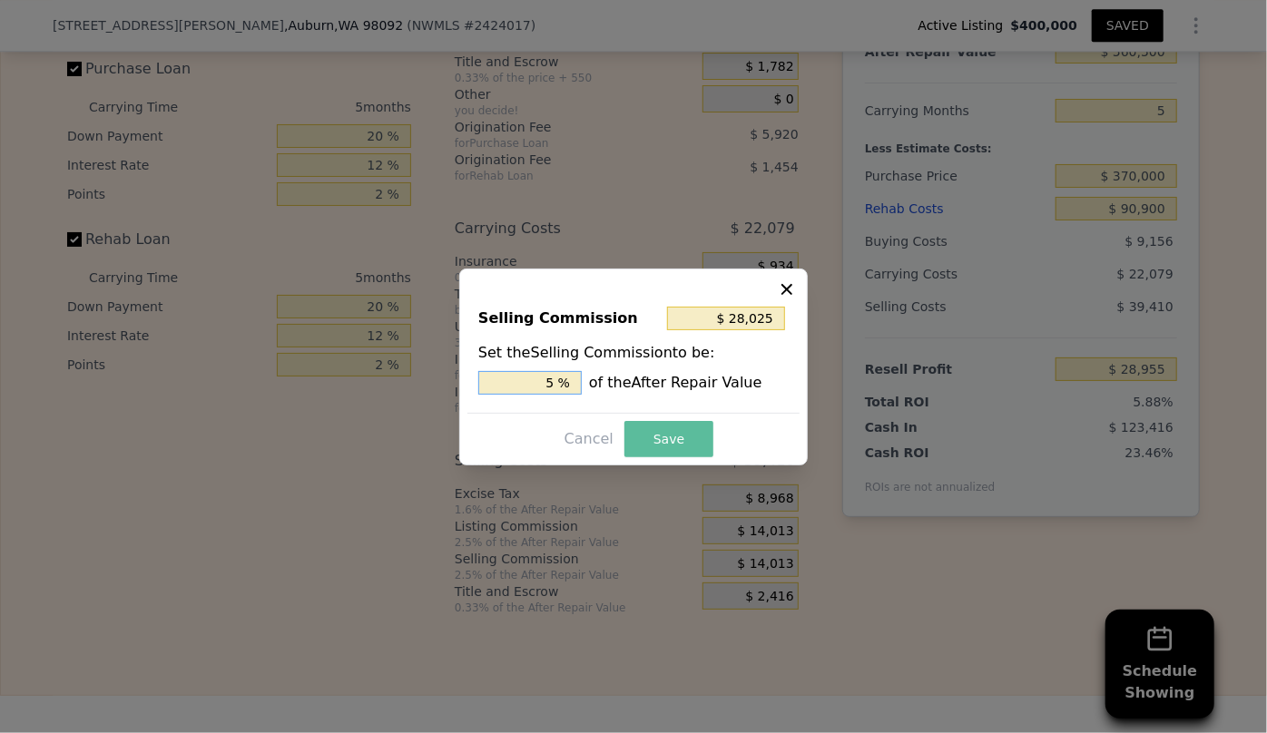
type input "15 %"
type input "$ 8,408"
type input "1.5 %"
click at [635, 436] on button "Save" at bounding box center [668, 439] width 89 height 36
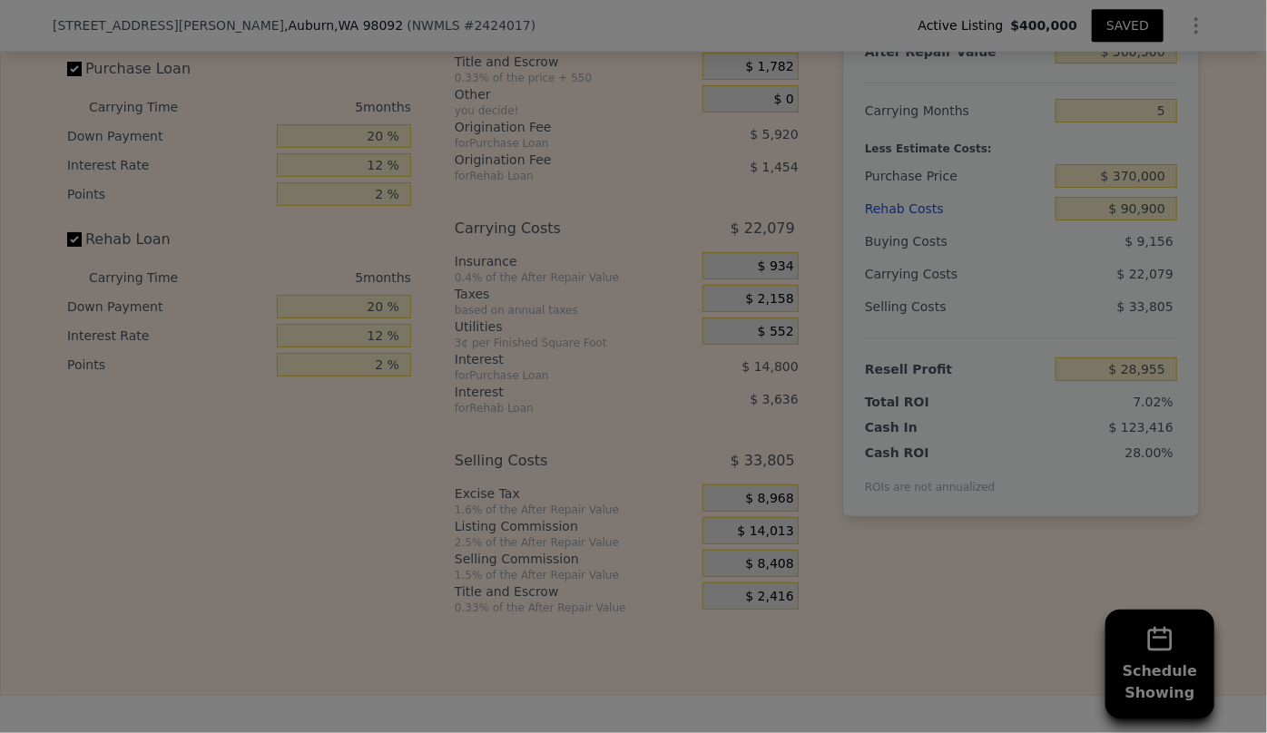
type input "$ 34,560"
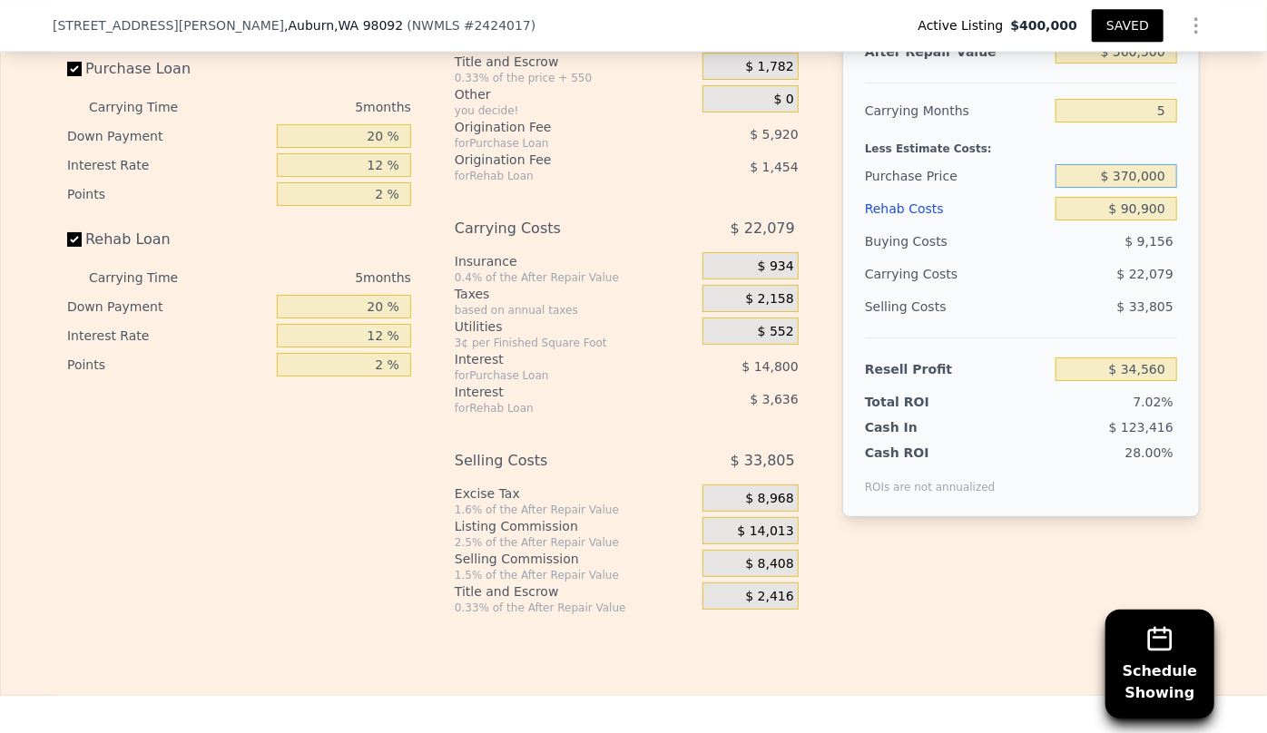
click at [1129, 188] on input "$ 370,000" at bounding box center [1116, 176] width 122 height 24
type input "$ 350,000"
click at [1046, 290] on div "$ 22,079" at bounding box center [1080, 274] width 191 height 33
type input "$ 55,746"
click at [1170, 121] on input "5" at bounding box center [1116, 111] width 122 height 24
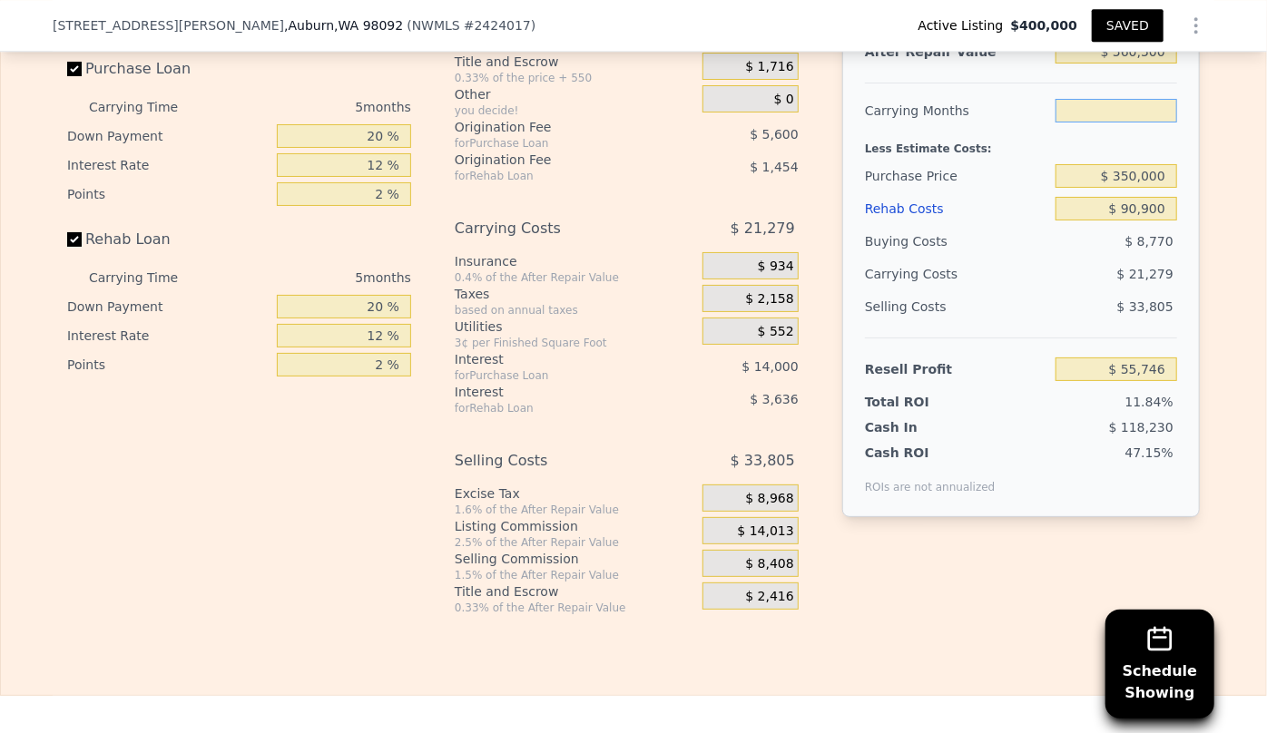
type input "6"
type input "$ 51,490"
type input "6"
click at [922, 436] on div "Cash In" at bounding box center [921, 427] width 113 height 18
click at [1121, 9] on button "SAVED" at bounding box center [1128, 25] width 72 height 33
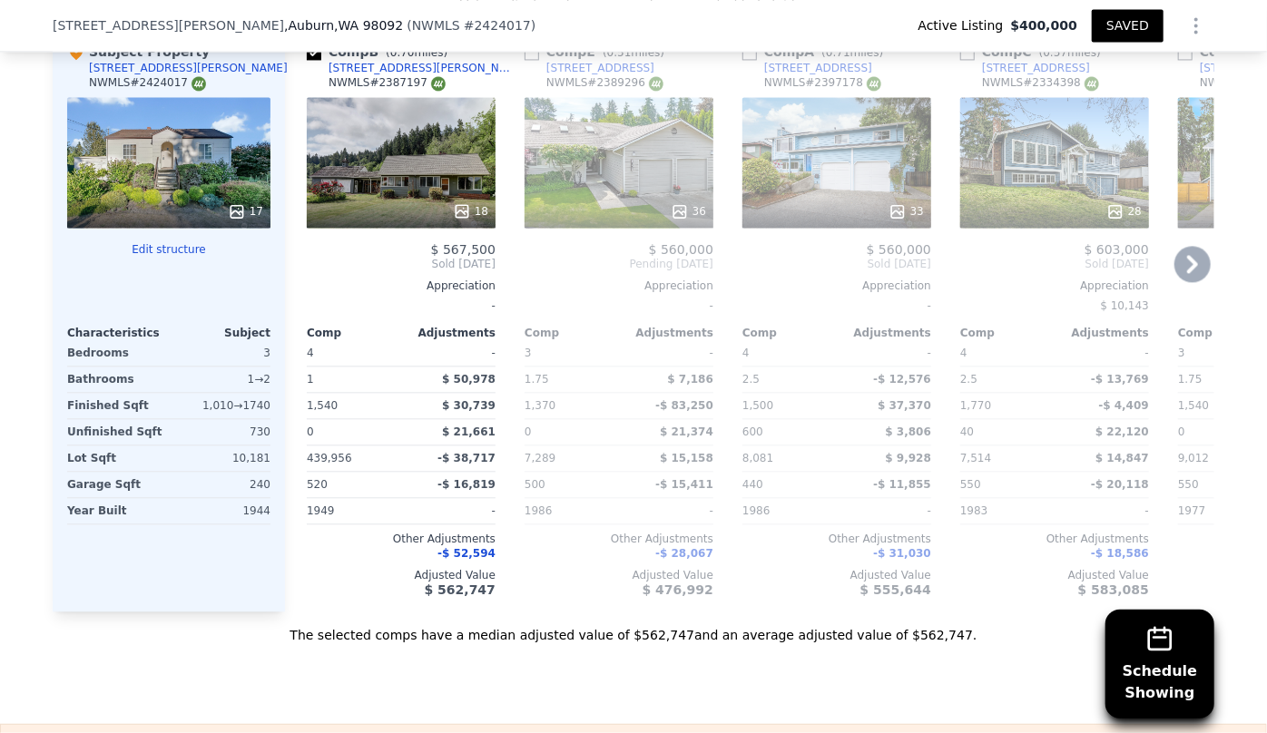
scroll to position [1943, 0]
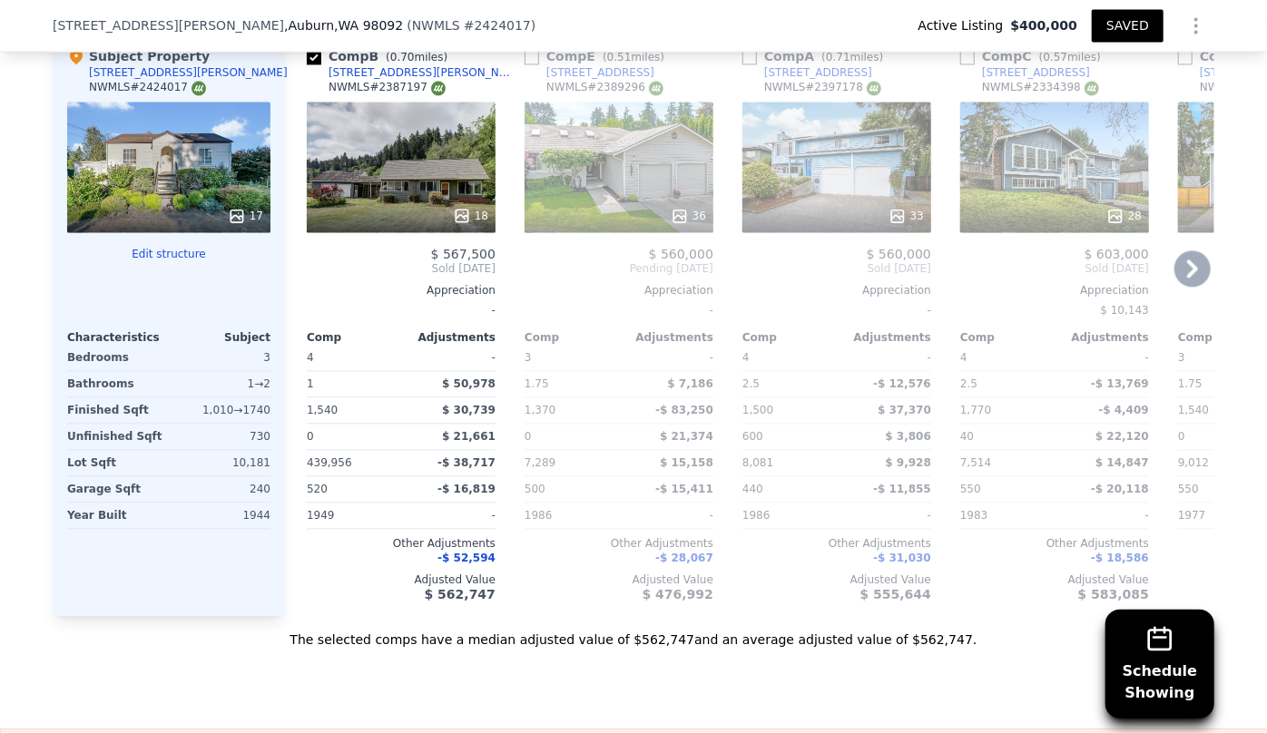
click at [419, 177] on div "18" at bounding box center [401, 167] width 189 height 131
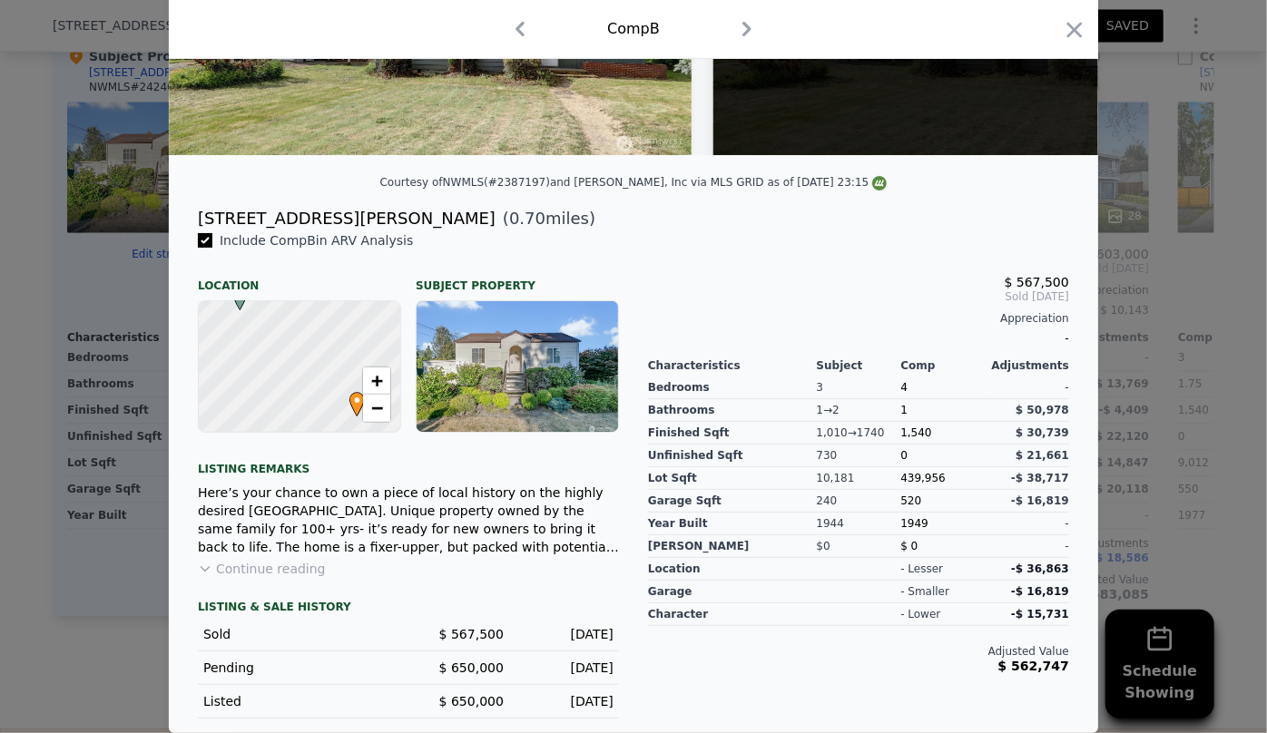
scroll to position [156, 0]
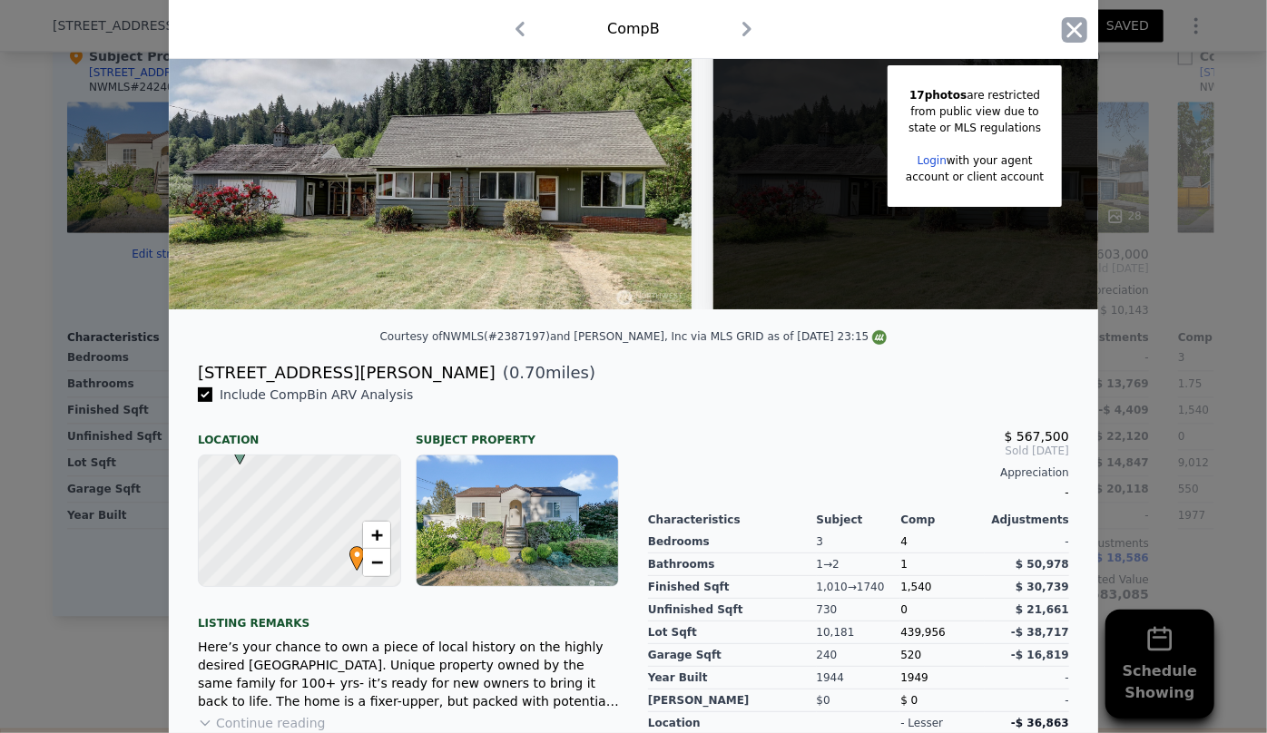
click at [1067, 24] on icon "button" at bounding box center [1074, 29] width 15 height 15
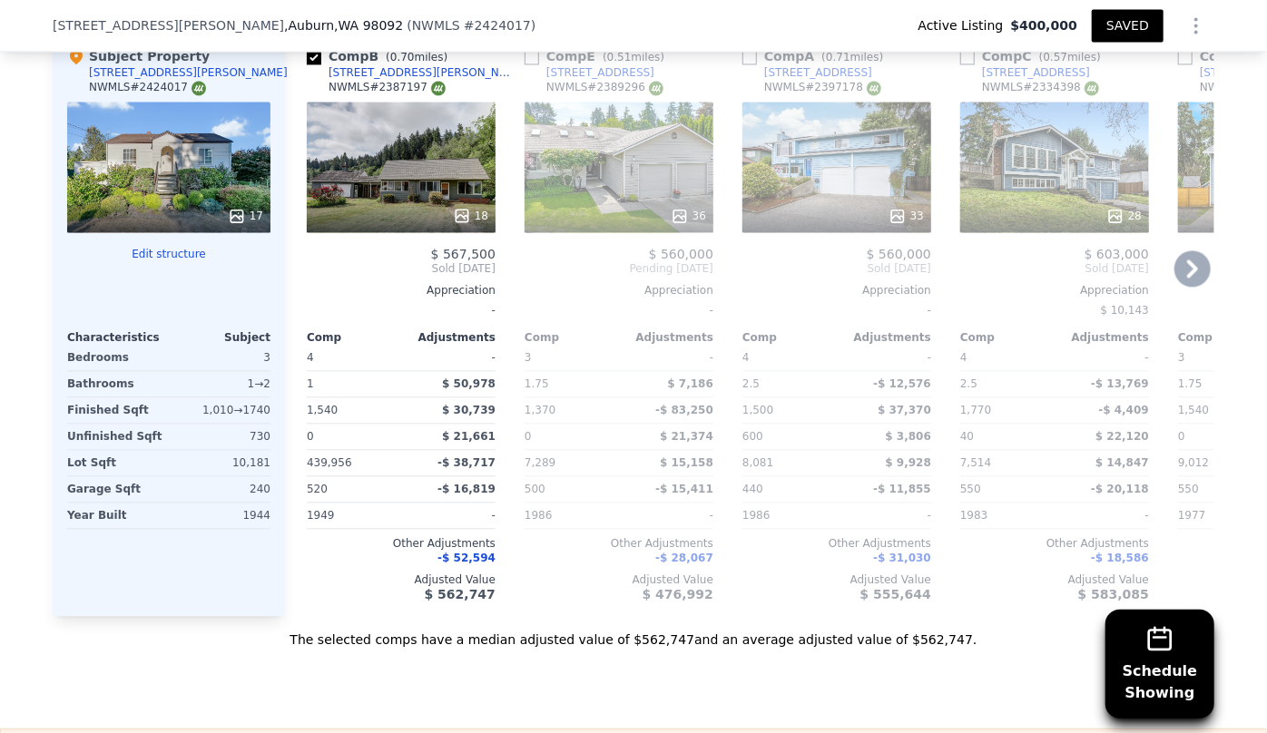
click at [617, 172] on div "36" at bounding box center [618, 167] width 189 height 131
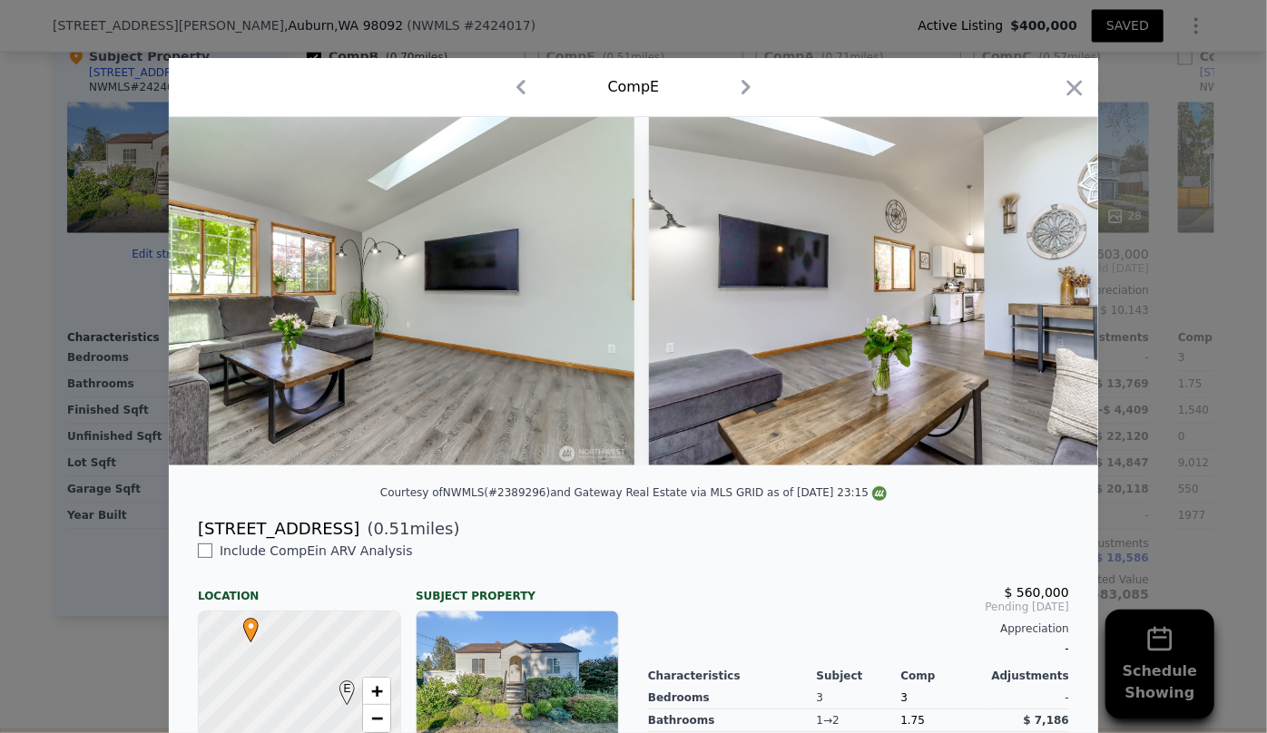
scroll to position [0, 5873]
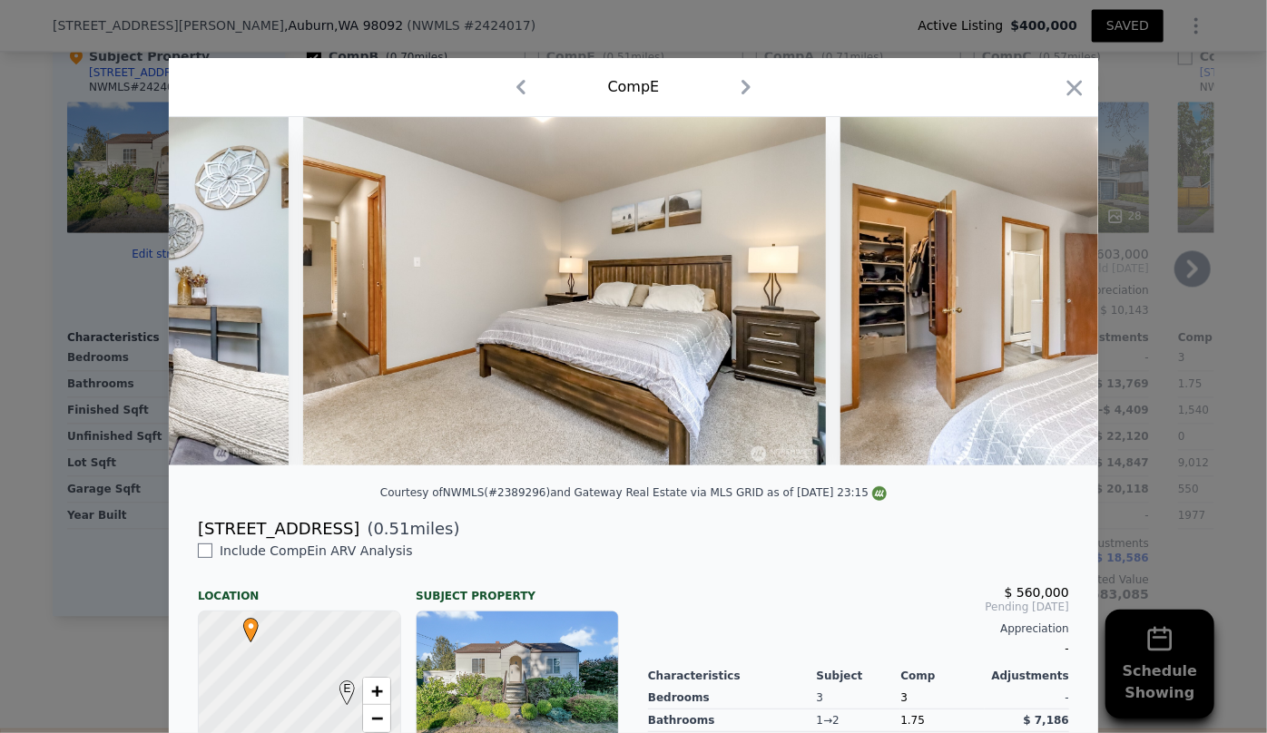
click at [1068, 84] on icon "button" at bounding box center [1074, 87] width 25 height 25
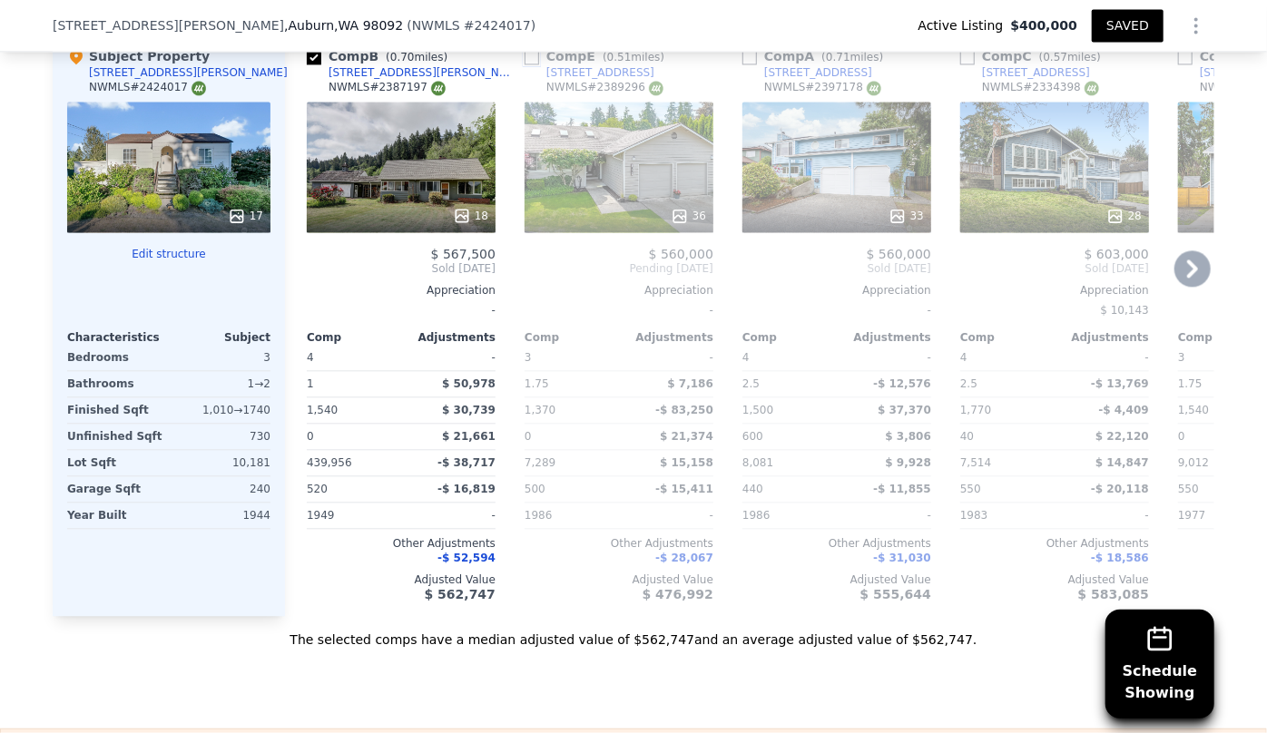
click at [524, 57] on input "checkbox" at bounding box center [531, 57] width 15 height 15
checkbox input "true"
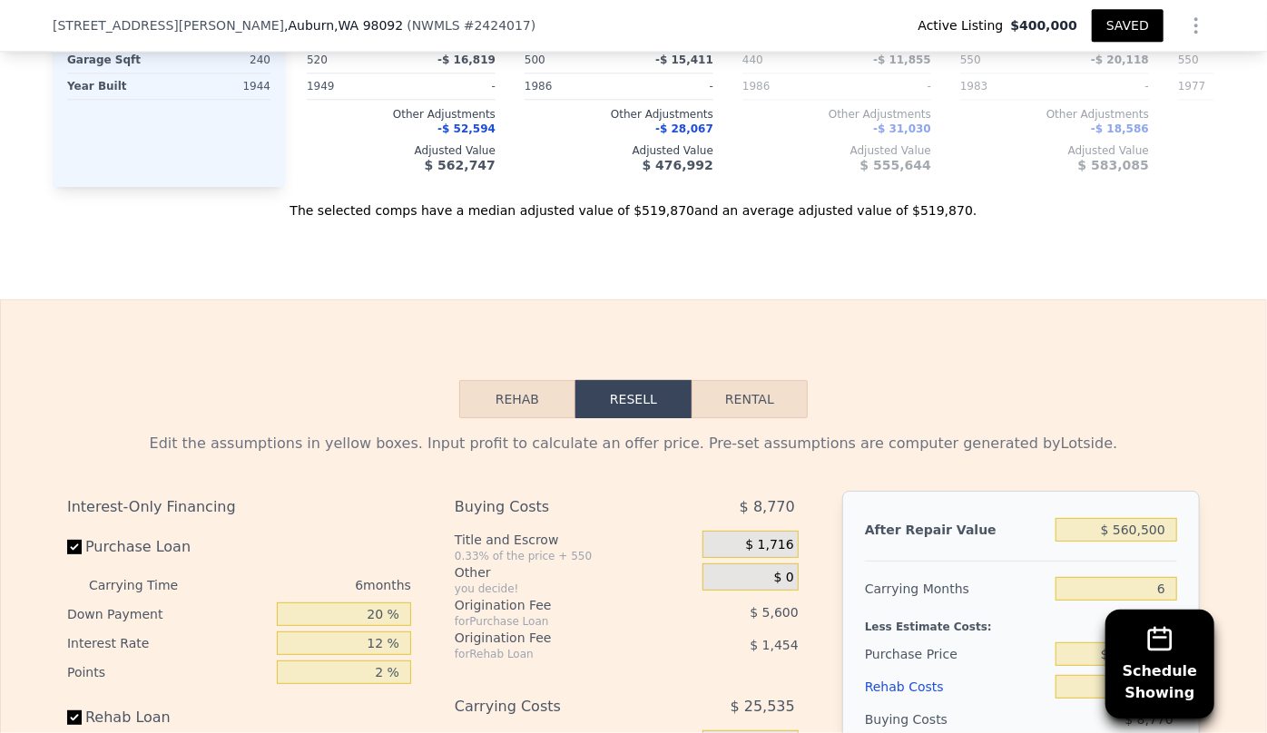
scroll to position [2438, 0]
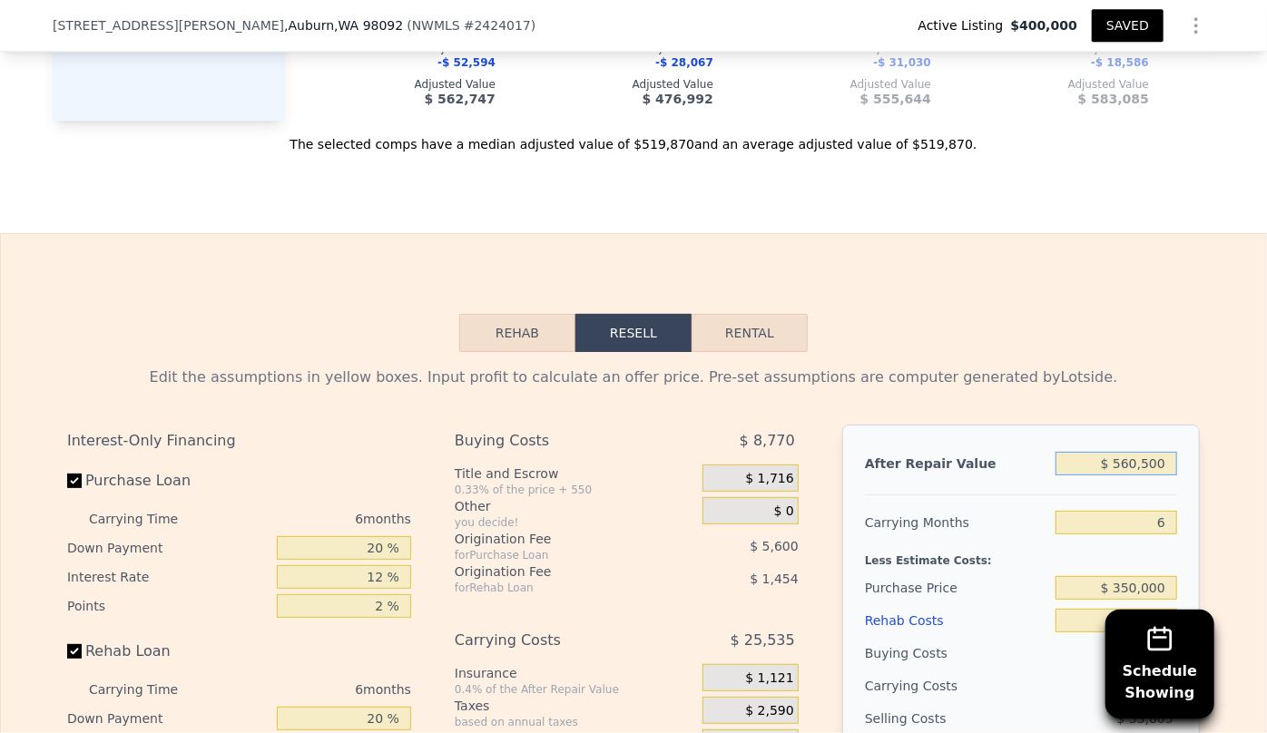
click at [1133, 466] on input "$ 560,500" at bounding box center [1116, 464] width 122 height 24
type input "$ 56,500"
type input "-$ 421,600"
type input "$ 5,500"
type input "-$ 469,472"
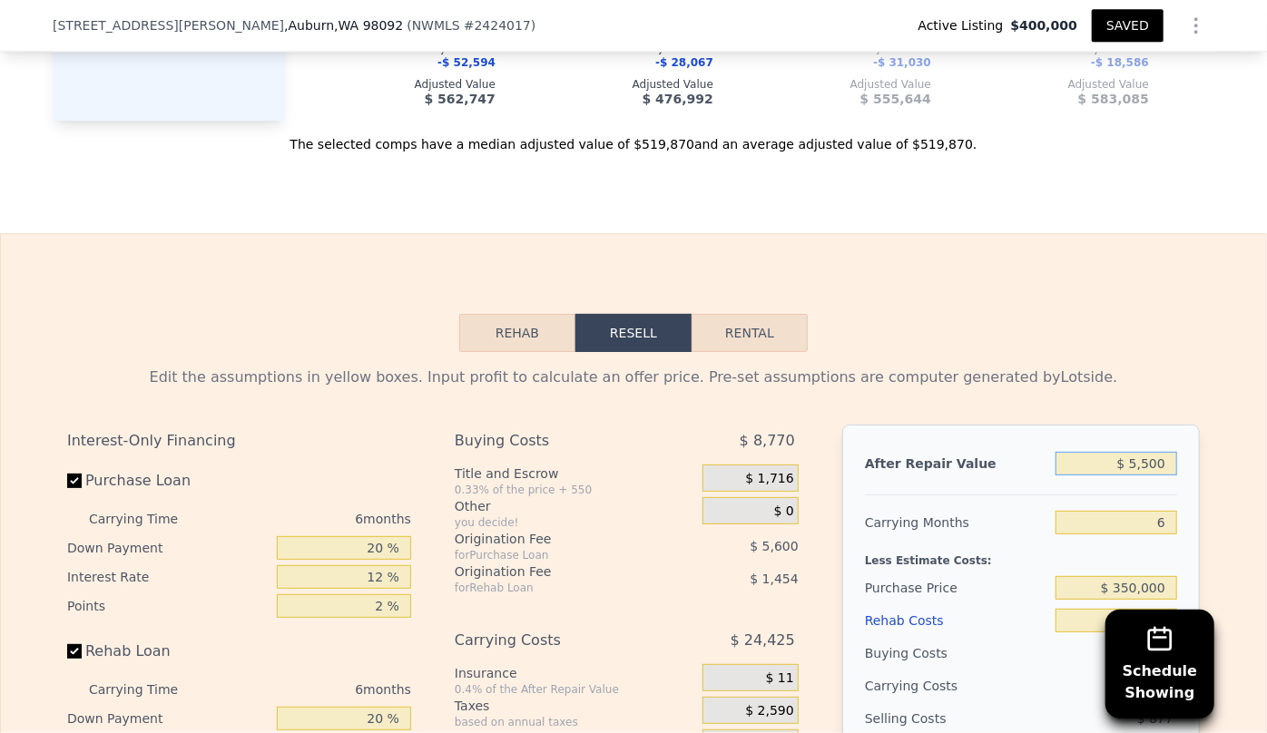
type input "$ 55,500"
type input "-$ 422,539"
type input "$ 550,500"
type input "$ 42,103"
type input "$ 550,500"
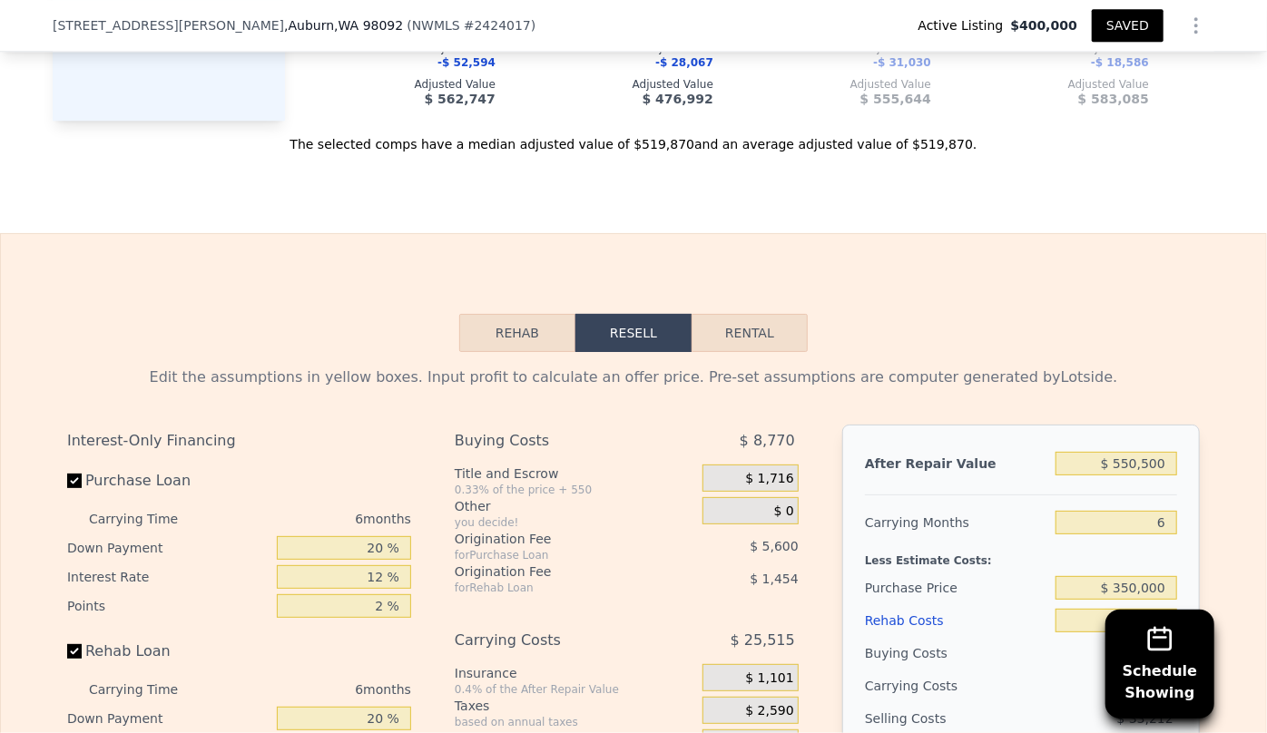
click at [1044, 271] on div "Rehab Resell Rental Edit the assumptions in yellow boxes. Input profit to calcu…" at bounding box center [633, 670] width 1267 height 875
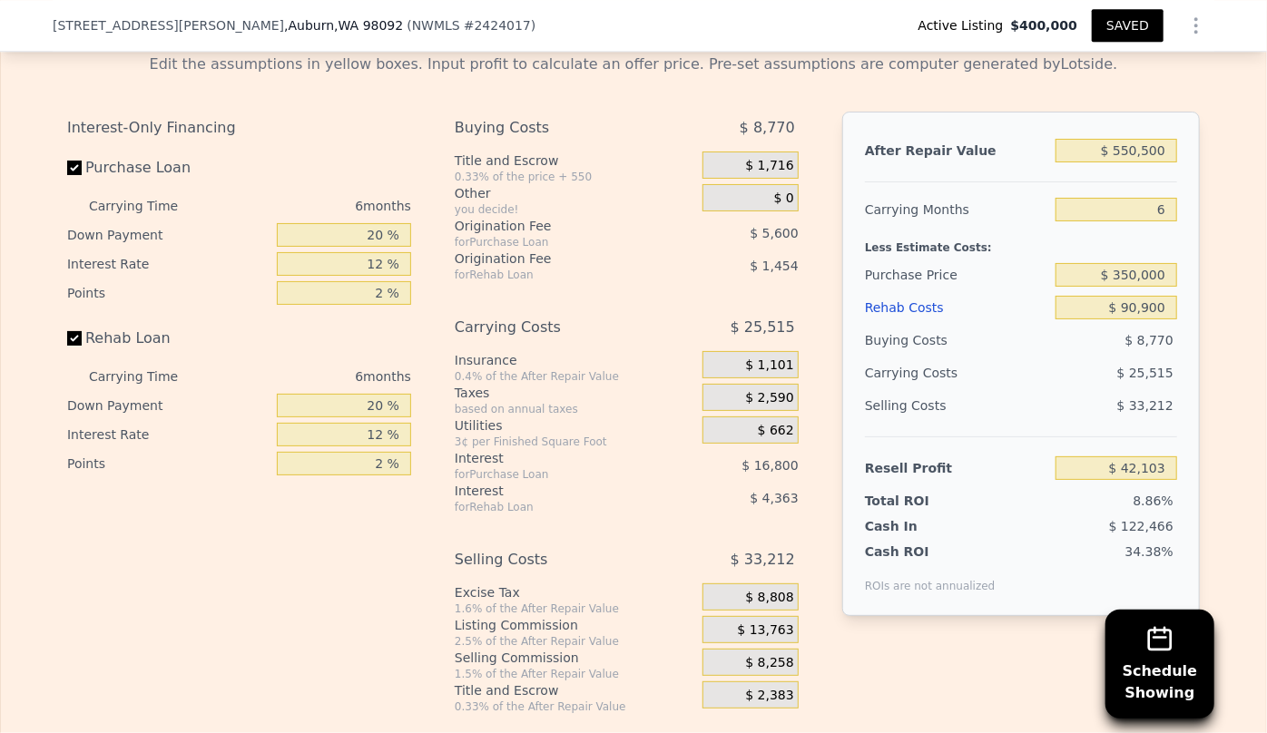
scroll to position [2767, 0]
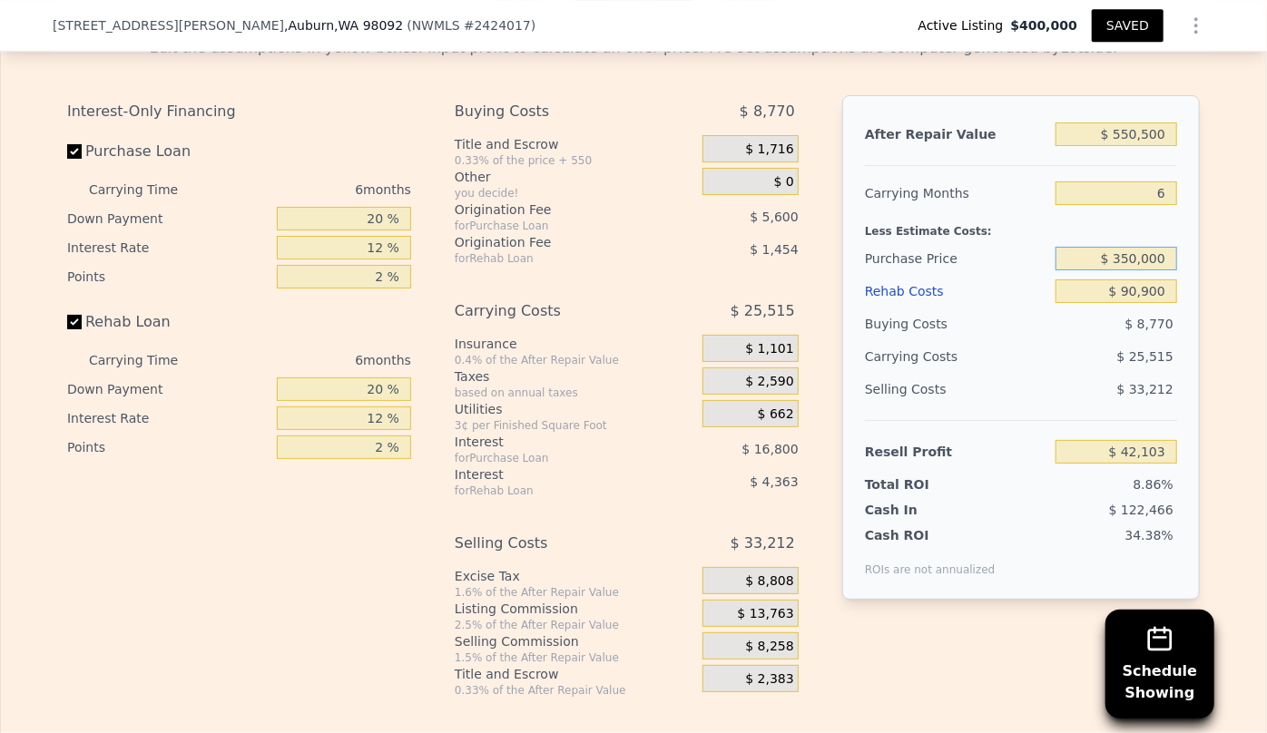
click at [1132, 268] on input "$ 350,000" at bounding box center [1116, 259] width 122 height 24
type input "$ 340,000"
click at [1017, 462] on div "Resell Profit" at bounding box center [956, 452] width 183 height 33
type input "$ 52,777"
click at [1129, 38] on button "SAVED" at bounding box center [1128, 25] width 72 height 33
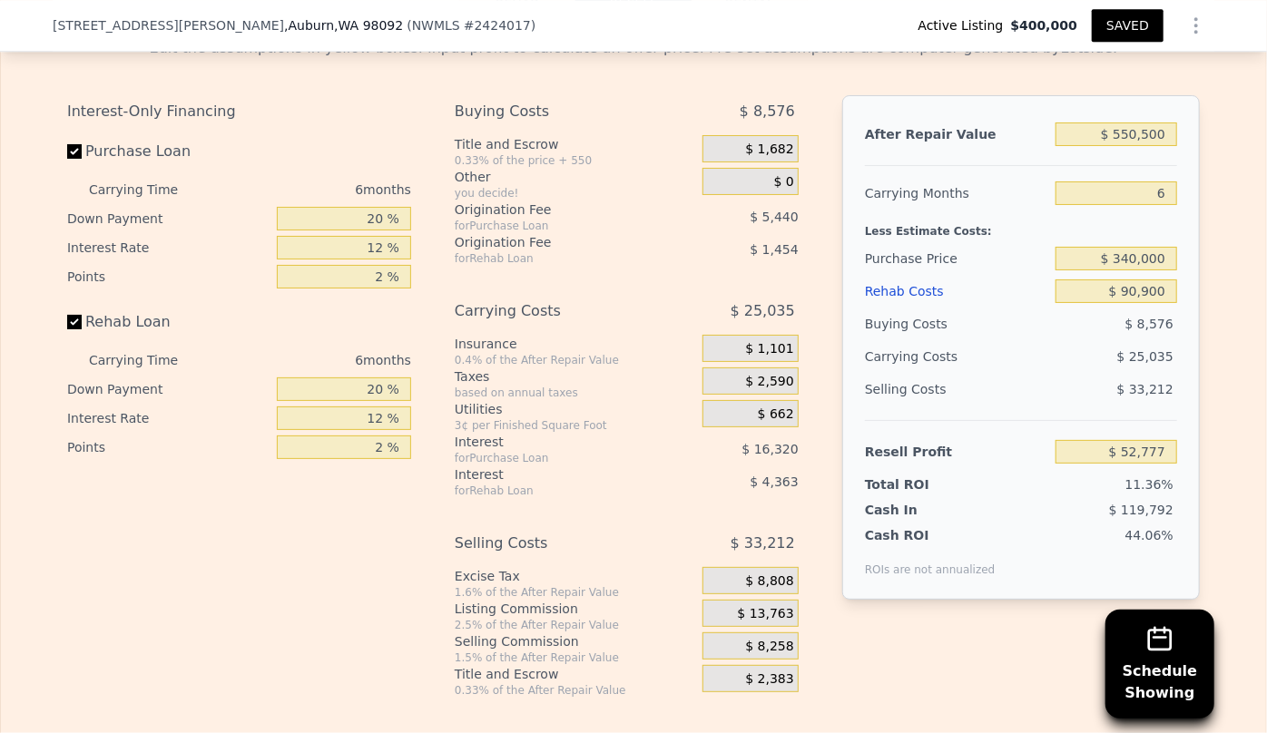
click at [917, 298] on div "Rehab Costs" at bounding box center [956, 291] width 183 height 33
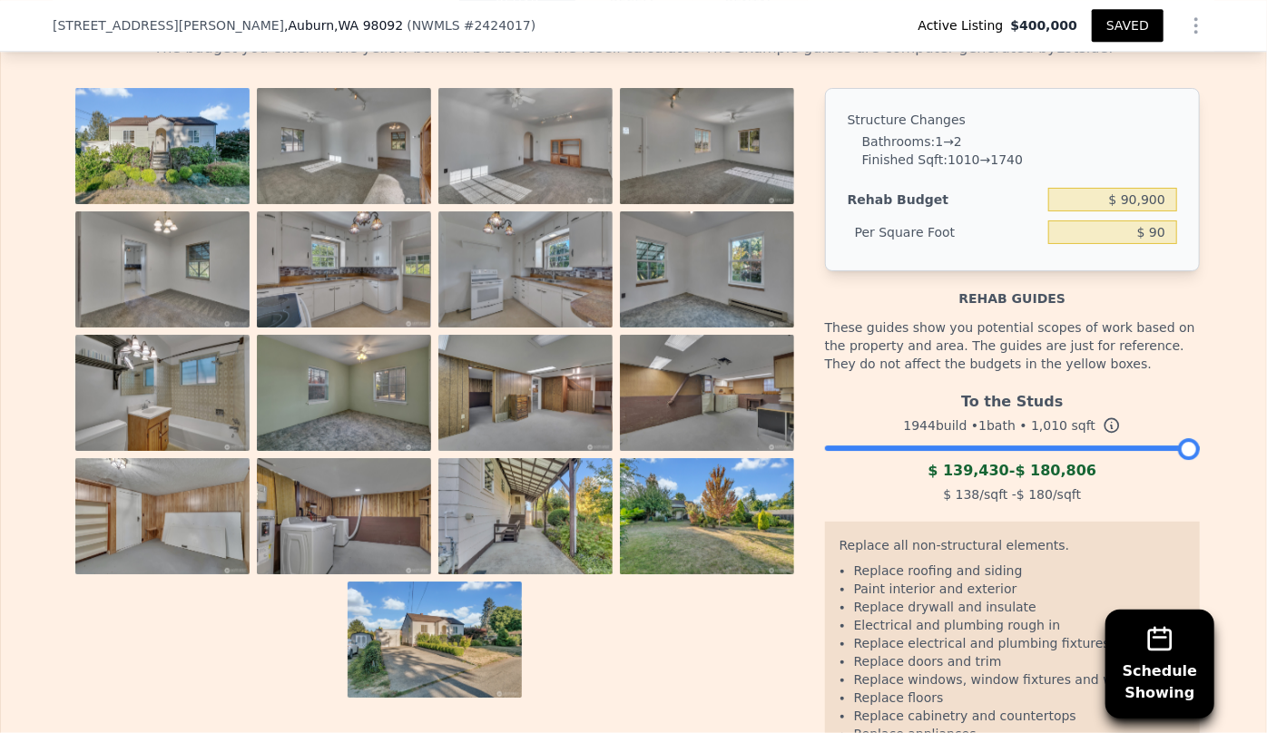
click at [1135, 22] on button "SAVED" at bounding box center [1128, 25] width 72 height 33
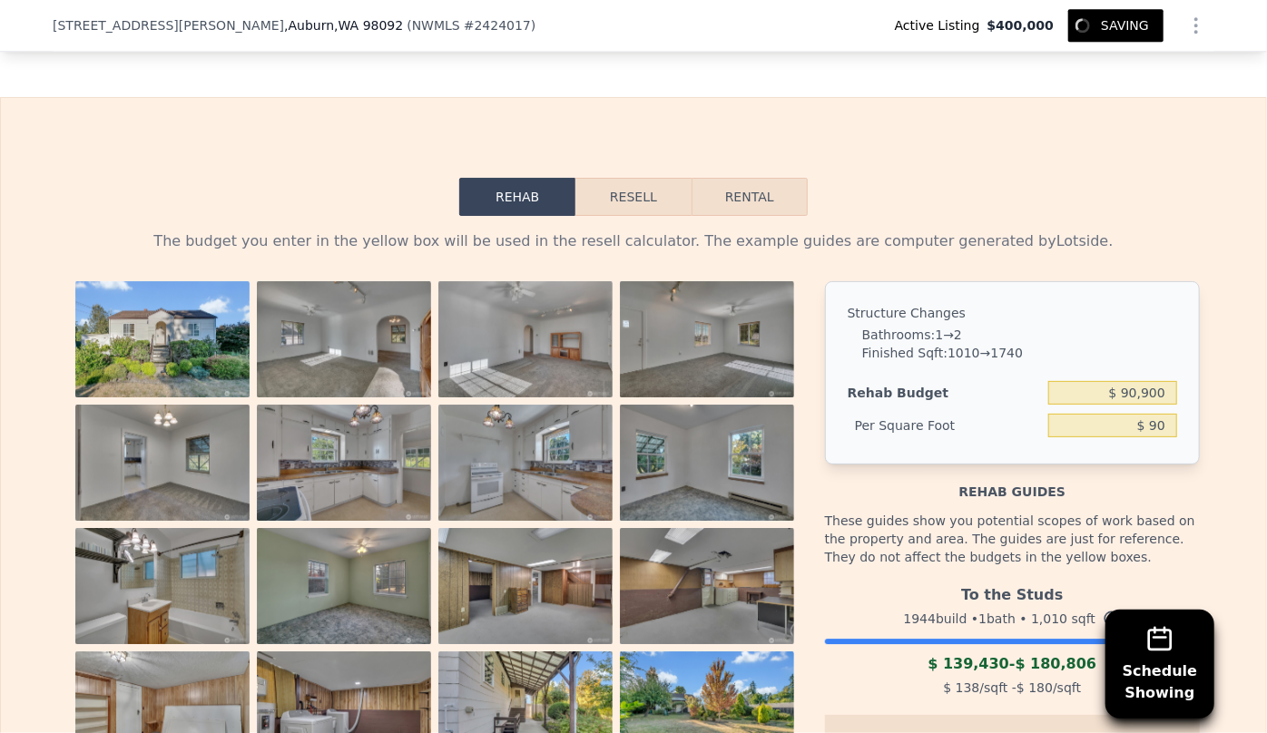
scroll to position [2603, 0]
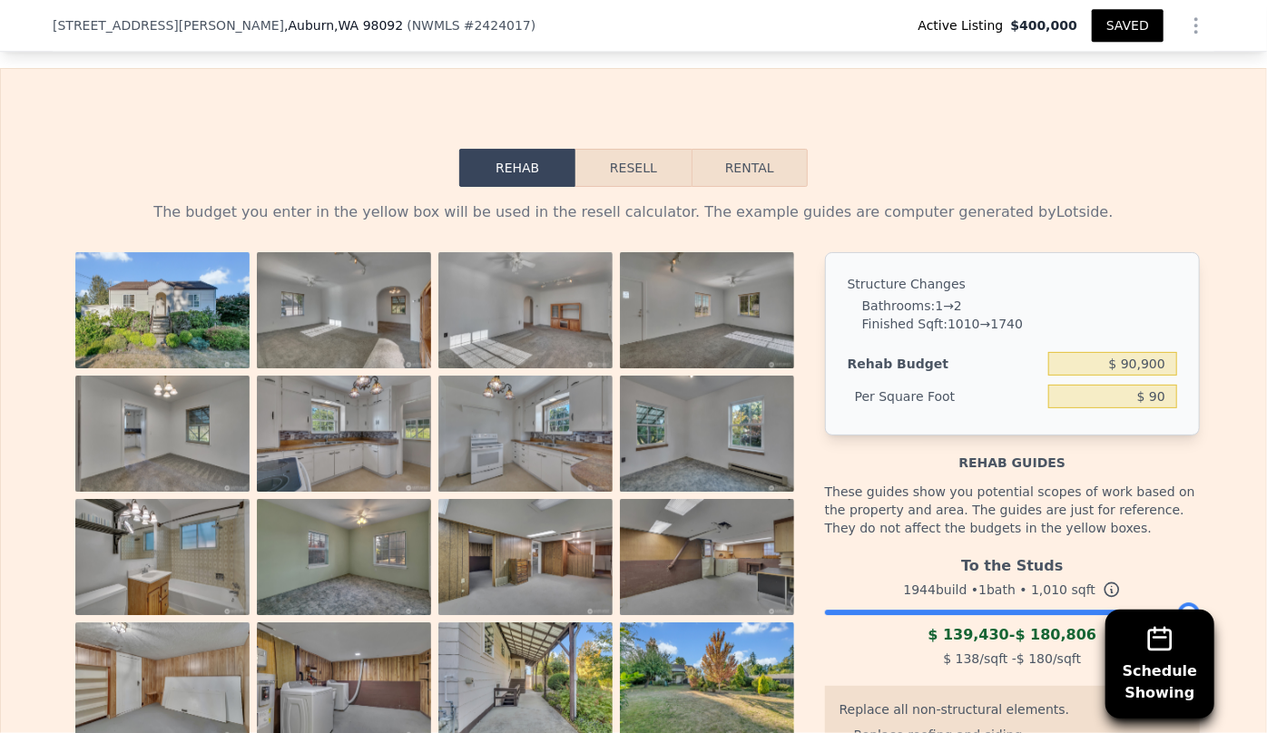
click at [163, 317] on img at bounding box center [162, 310] width 174 height 116
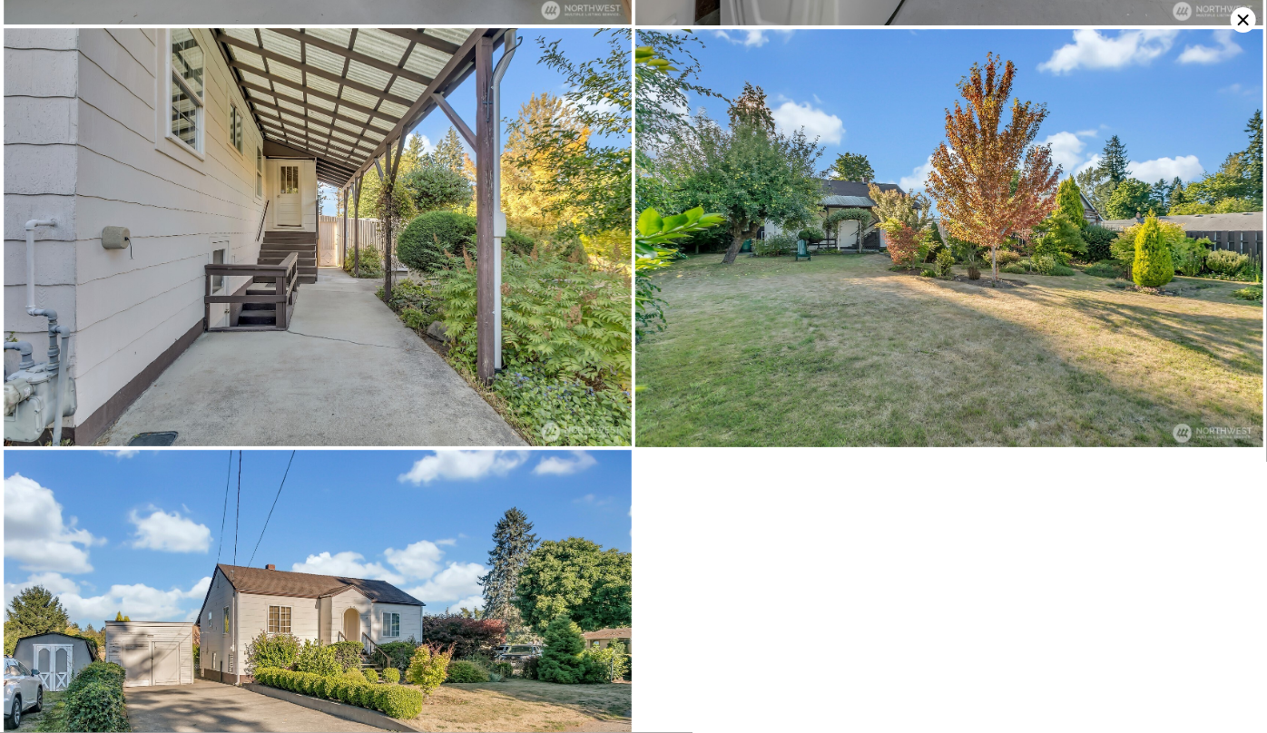
scroll to position [3025, 0]
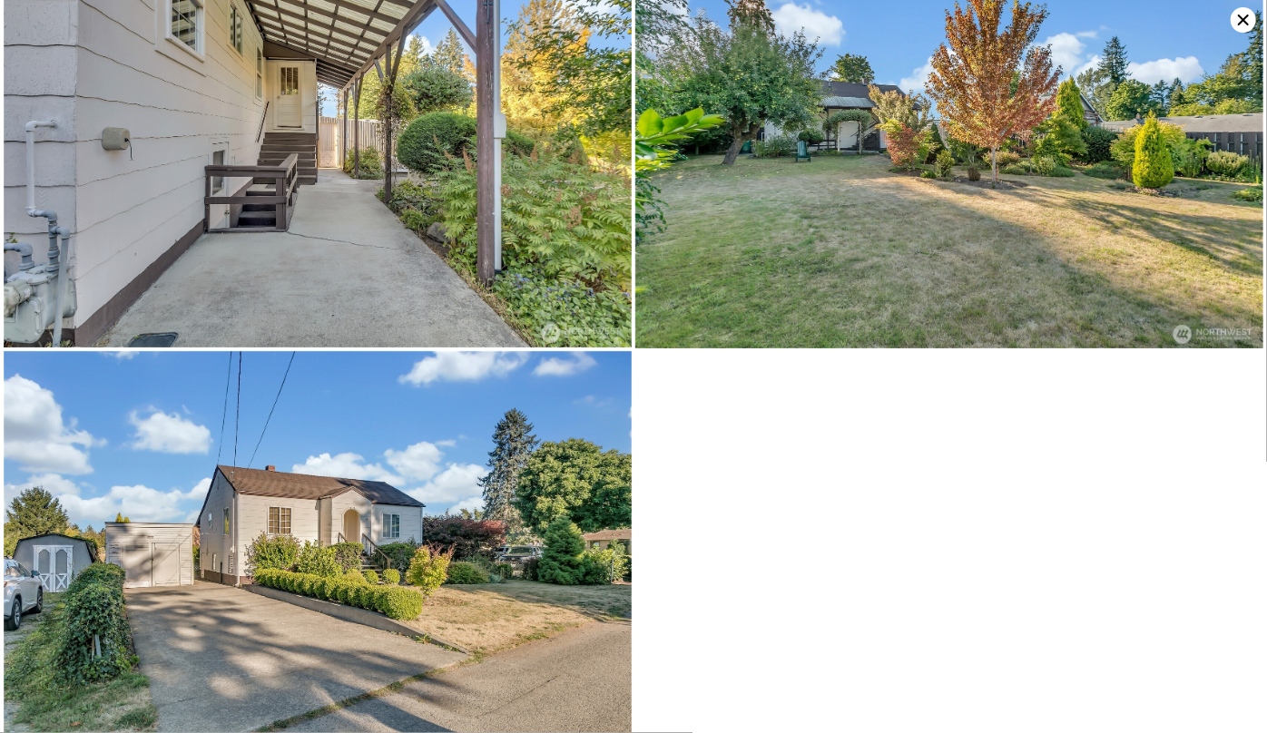
click at [1235, 10] on icon at bounding box center [1242, 19] width 25 height 25
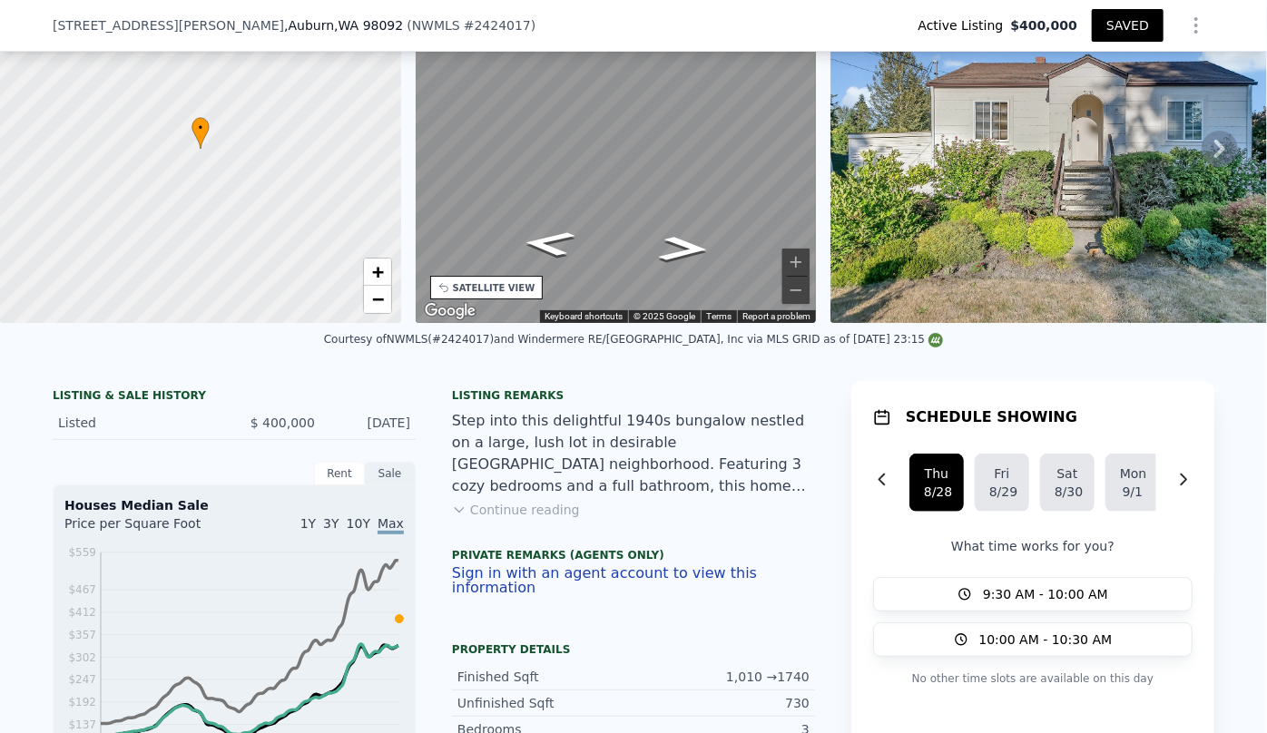
scroll to position [102, 0]
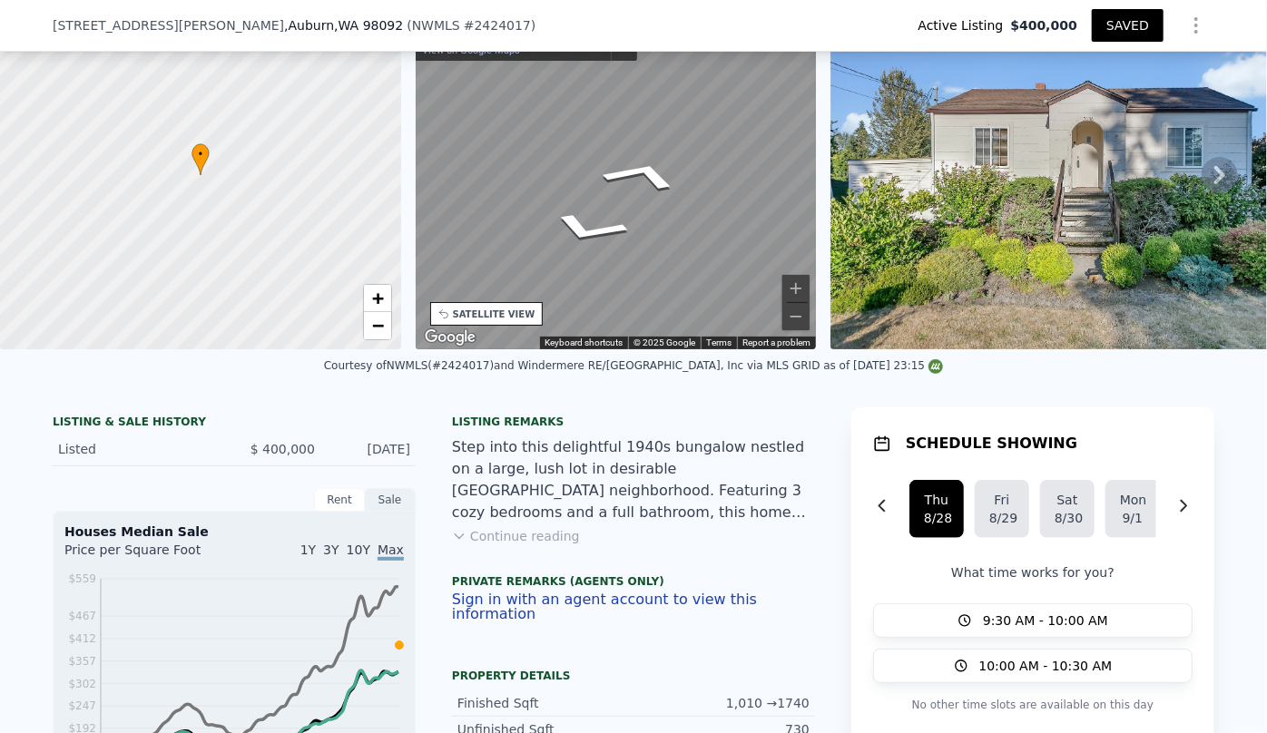
click at [827, 201] on div "• + − • + − STREET VIEW ← Move left → Move right ↑ Move up ↓ Move down + Zoom i…" at bounding box center [633, 175] width 1267 height 348
click at [823, 229] on div "• + − • + − STREET VIEW ← Move left → Move right ↑ Move up ↓ Move down + Zoom i…" at bounding box center [633, 175] width 1267 height 348
click at [862, 168] on div "• + − • + − STREET VIEW ← Move left → Move right ↑ Move up ↓ Move down + Zoom i…" at bounding box center [633, 175] width 1267 height 348
click at [310, 123] on div "• + − • + − STREET VIEW ← Move left → Move right ↑ Move up ↓ Move down + Zoom i…" at bounding box center [633, 175] width 1267 height 348
click at [651, 153] on icon "Go South, Academy Dr SE" at bounding box center [649, 163] width 135 height 56
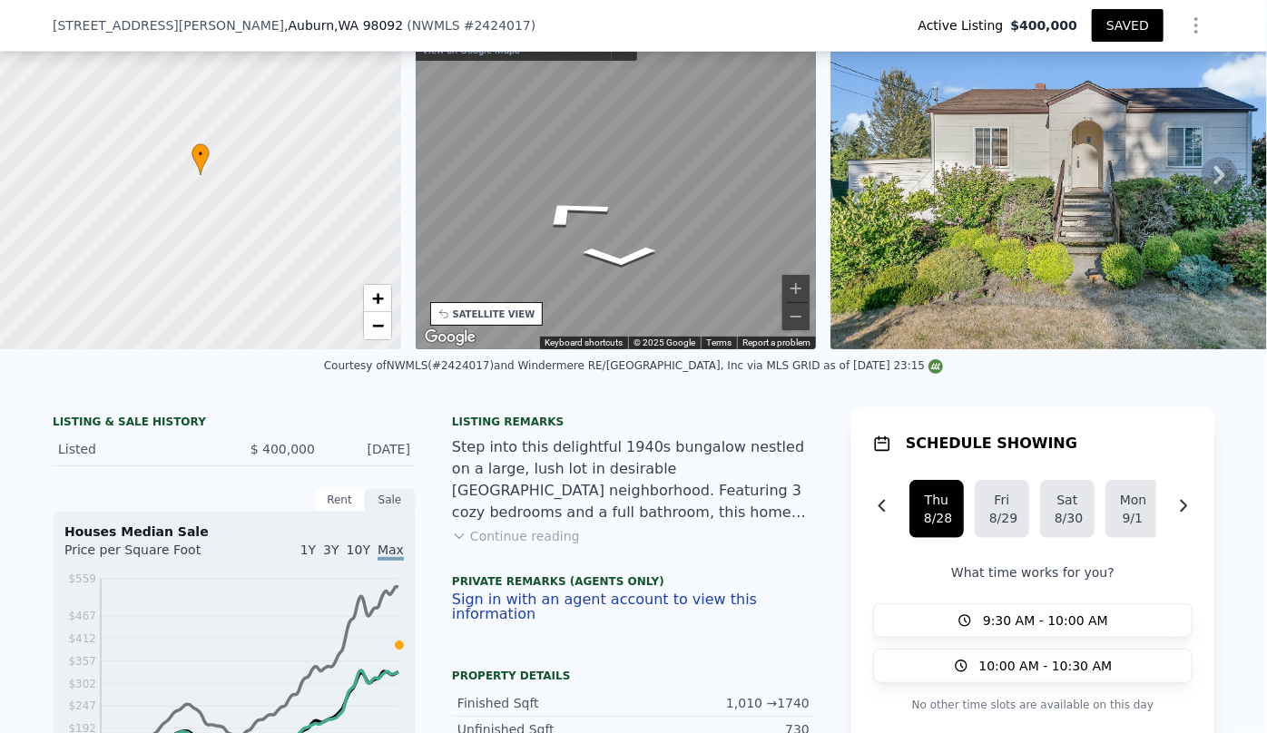
type input "2.5"
type input "1370"
type input "1770"
type input "7289"
type input "439956"
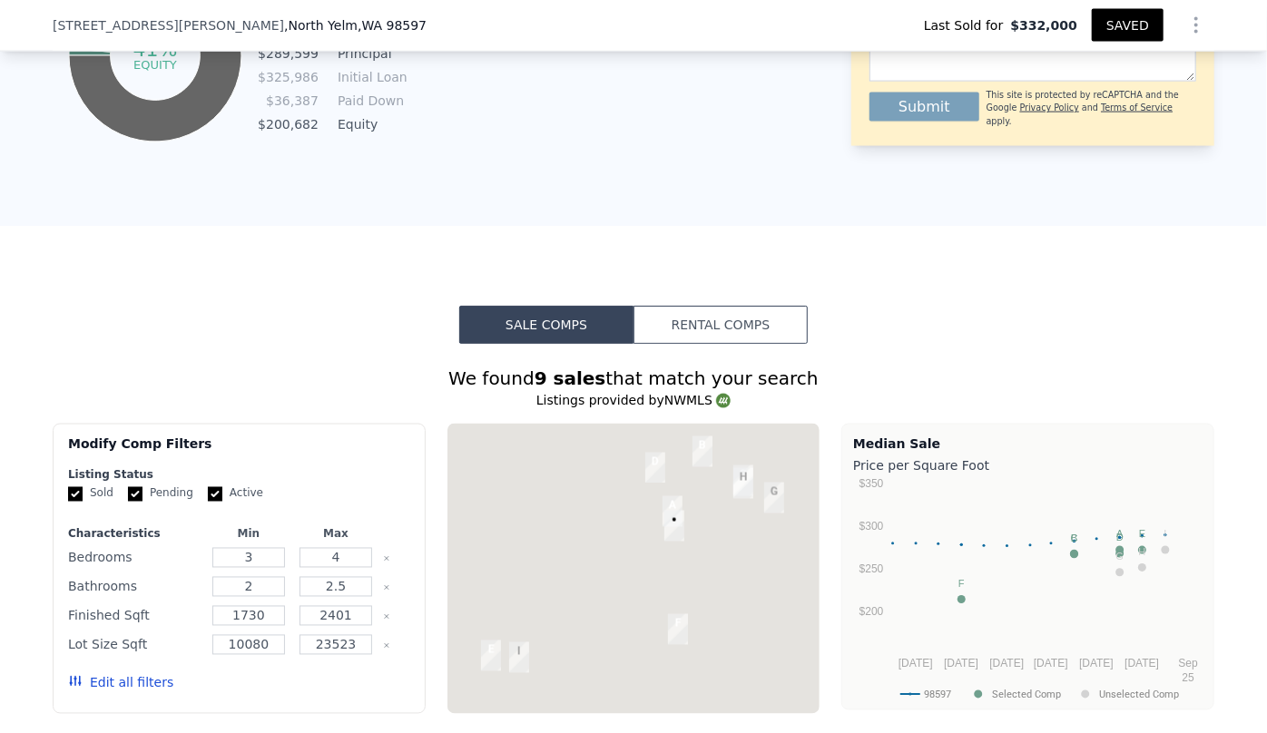
scroll to position [991, 0]
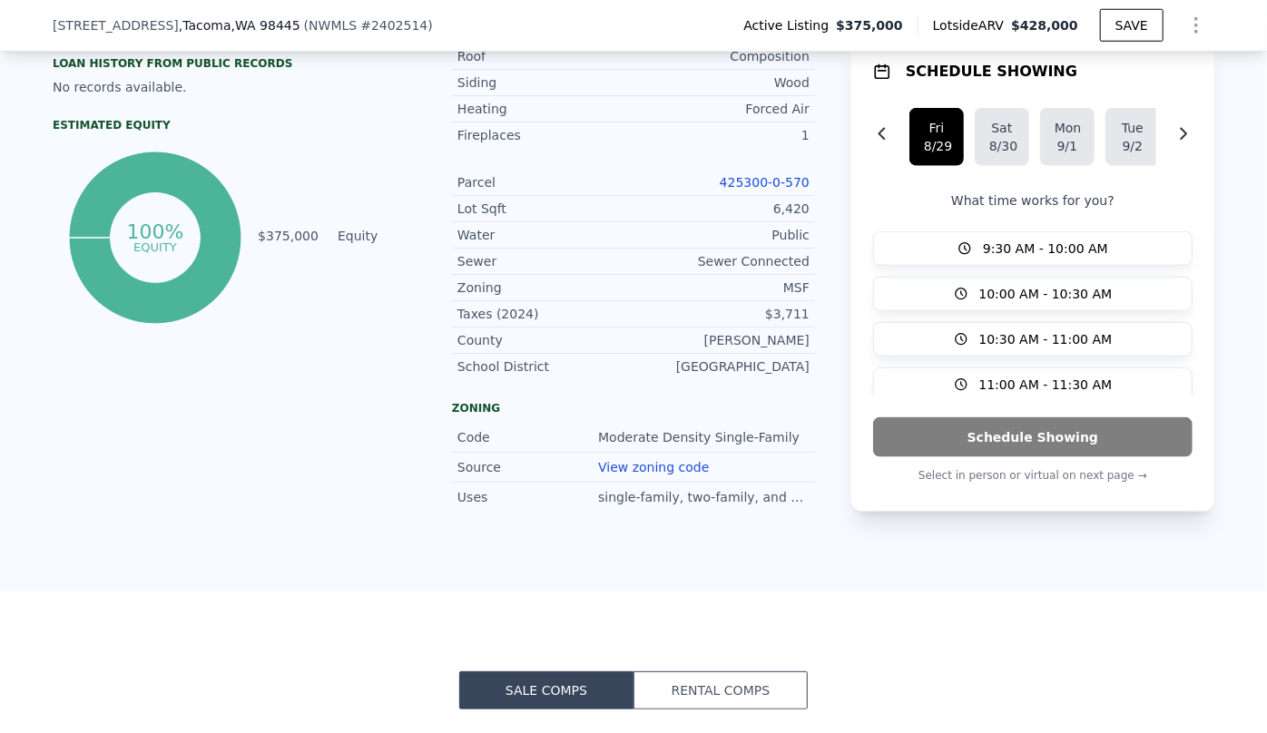
scroll to position [898, 0]
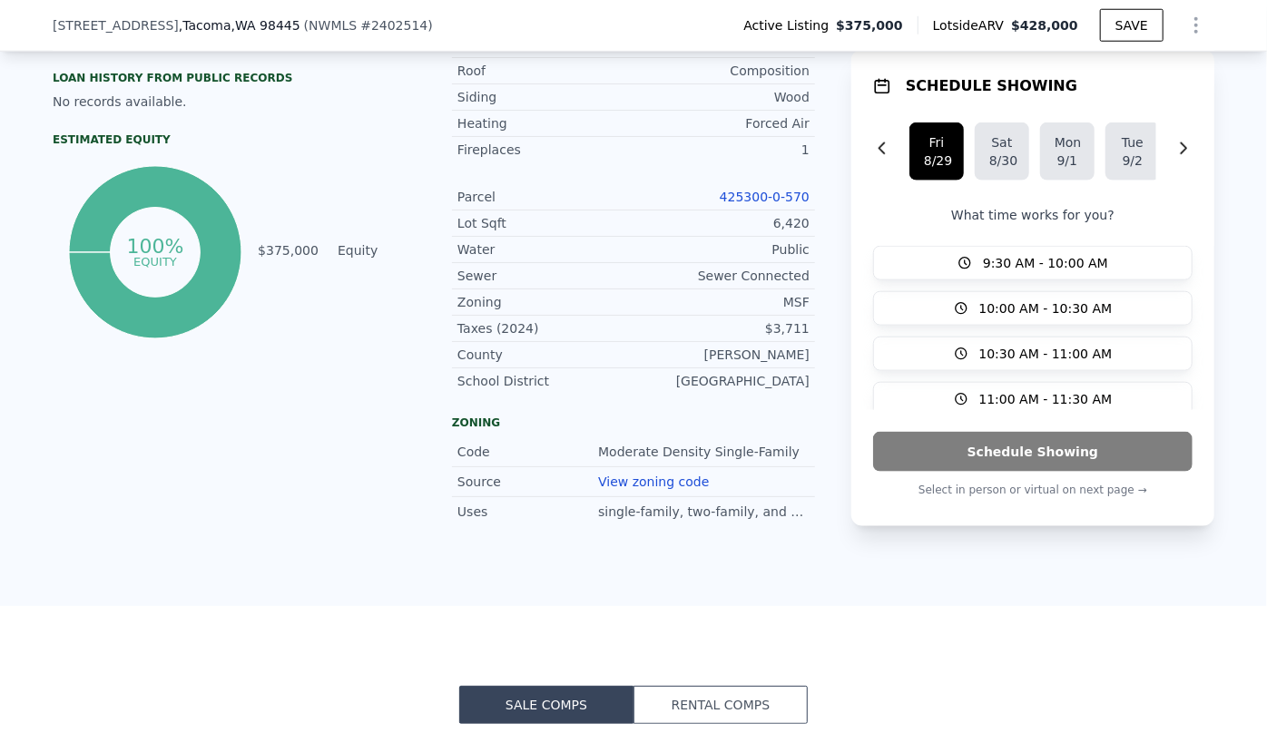
click at [767, 199] on link "425300-0-570" at bounding box center [765, 197] width 90 height 15
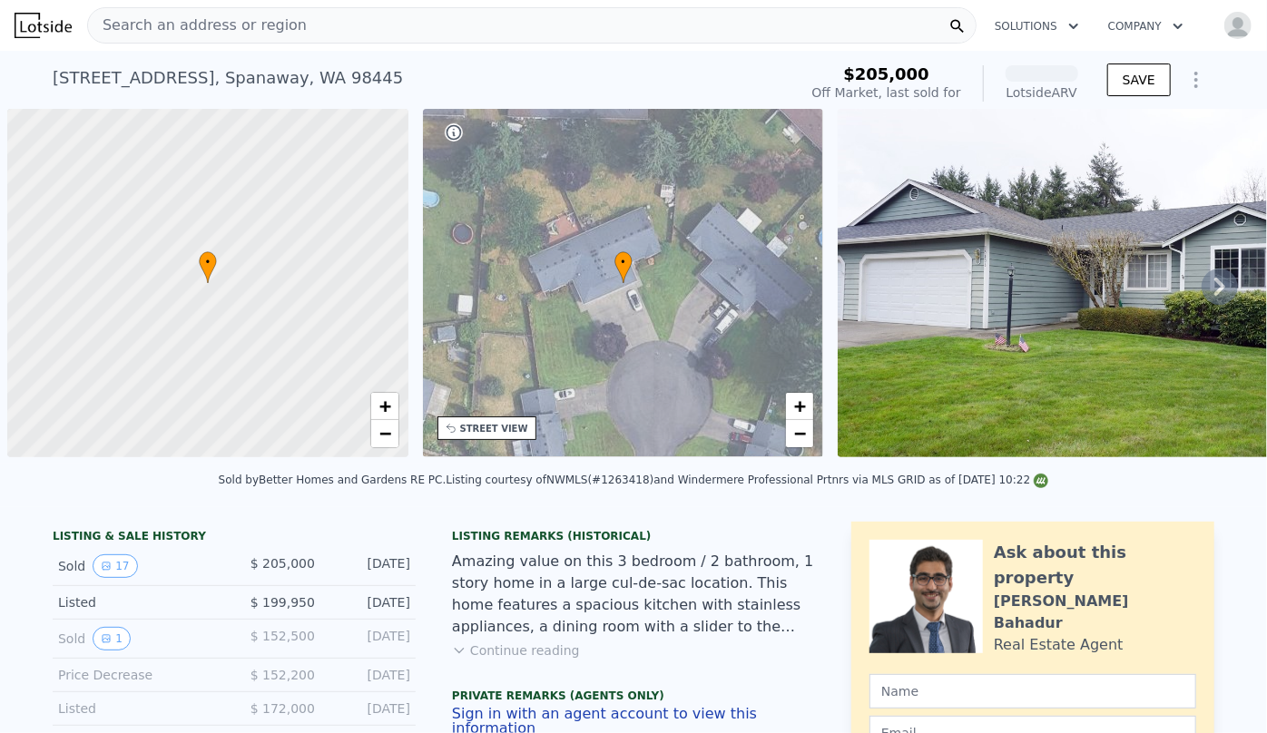
scroll to position [0, 7]
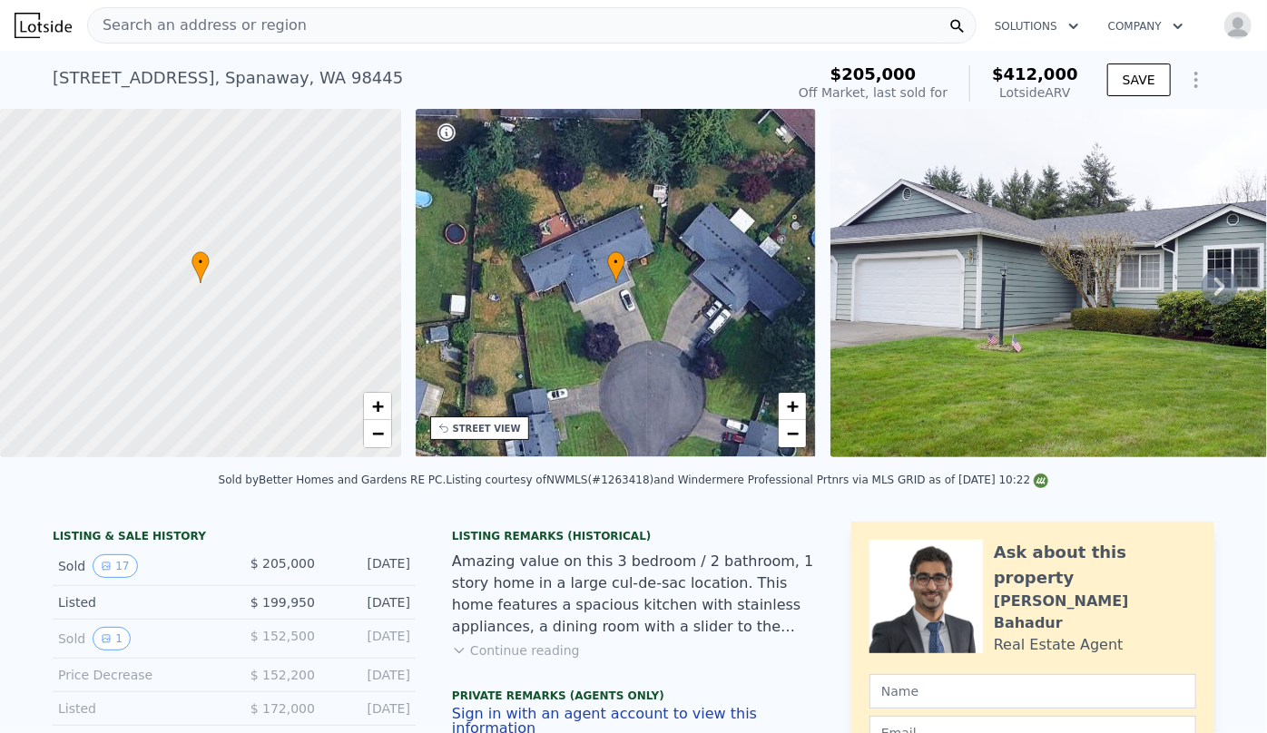
click at [272, 20] on span "Search an address or region" at bounding box center [197, 26] width 219 height 22
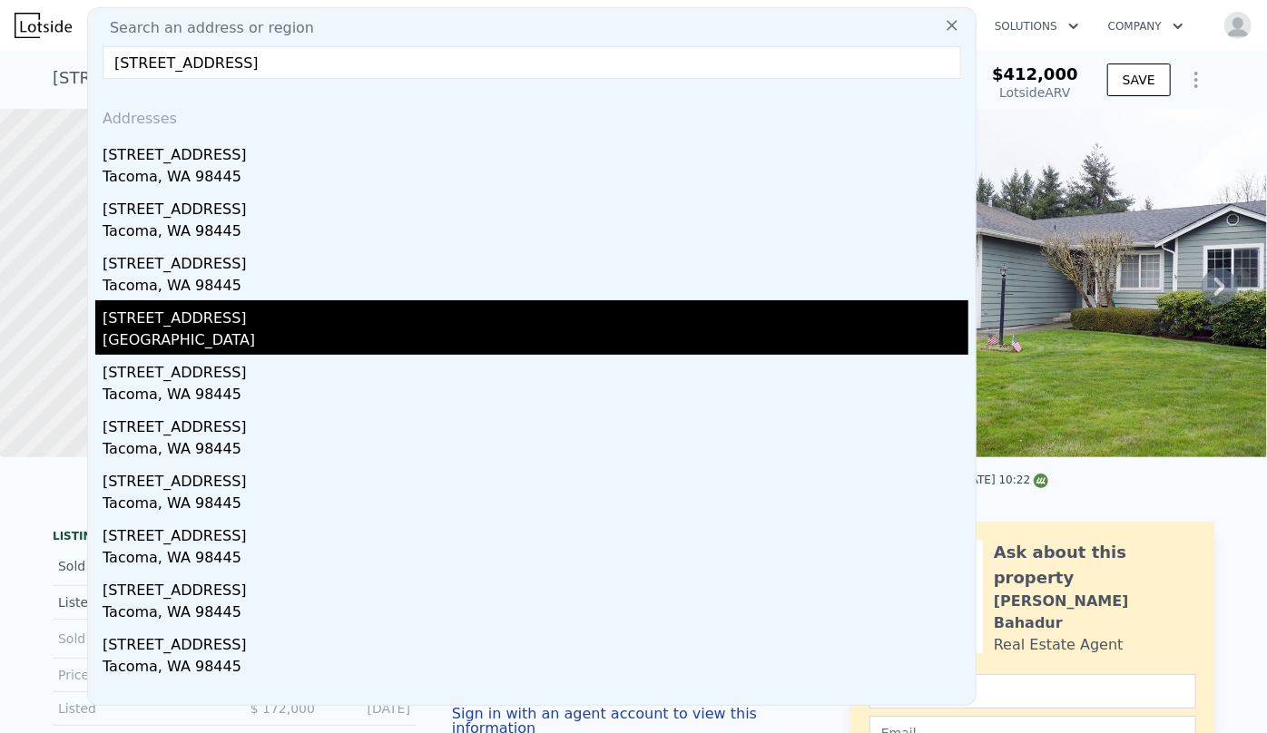
type input "15406 12th Ave E, Tacoma, WA 98445"
click at [266, 319] on div "15406 12th Ave E" at bounding box center [536, 314] width 866 height 29
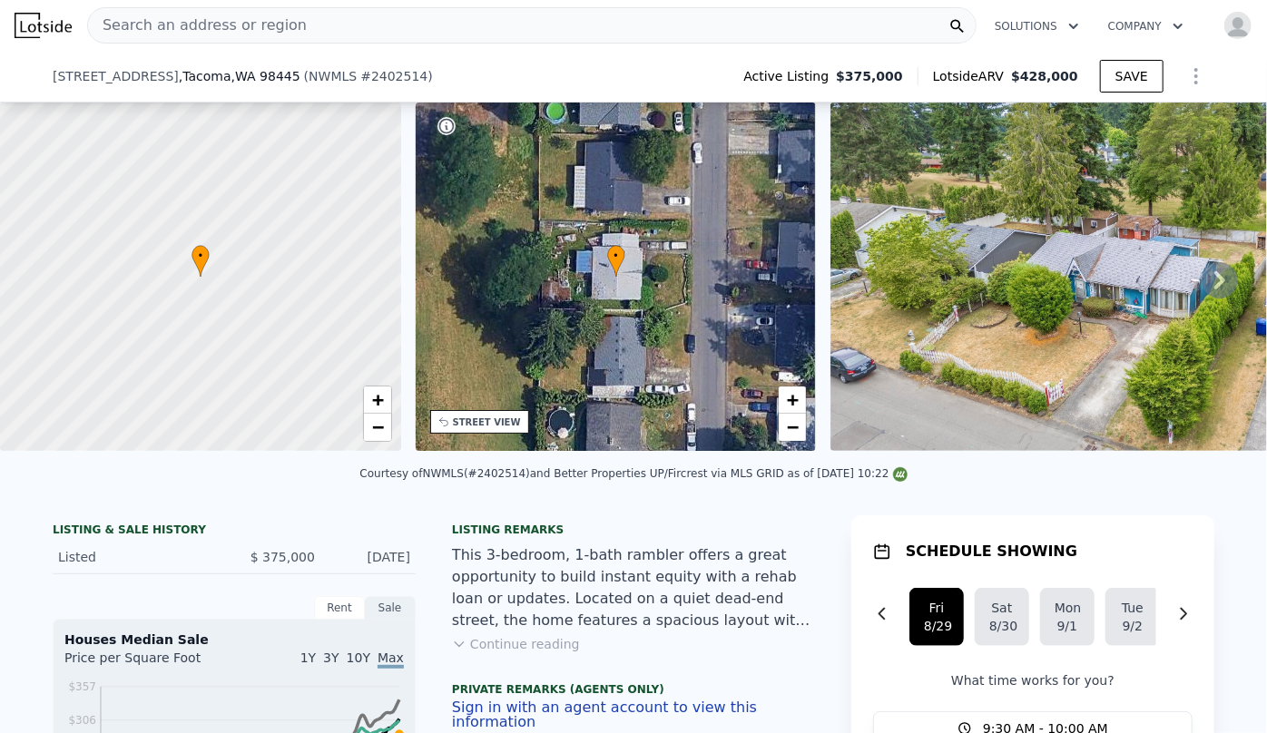
scroll to position [488, 0]
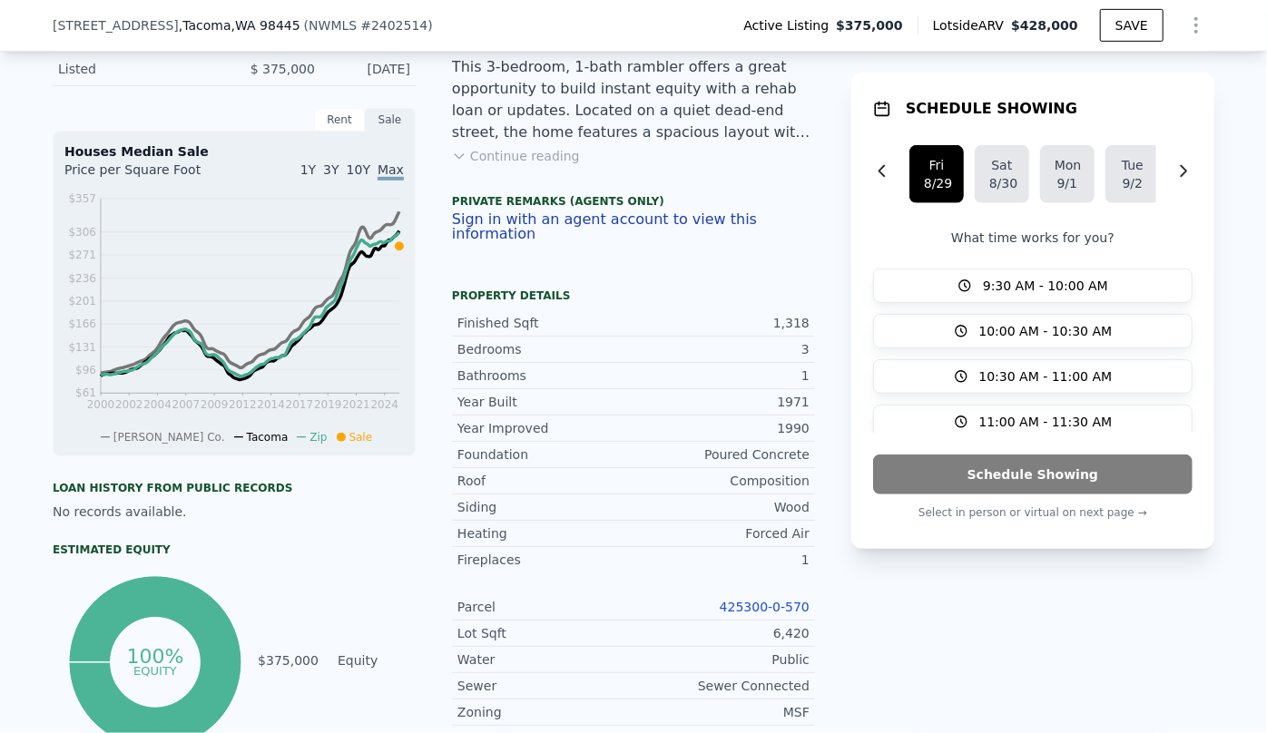
click at [762, 607] on link "425300-0-570" at bounding box center [765, 607] width 90 height 15
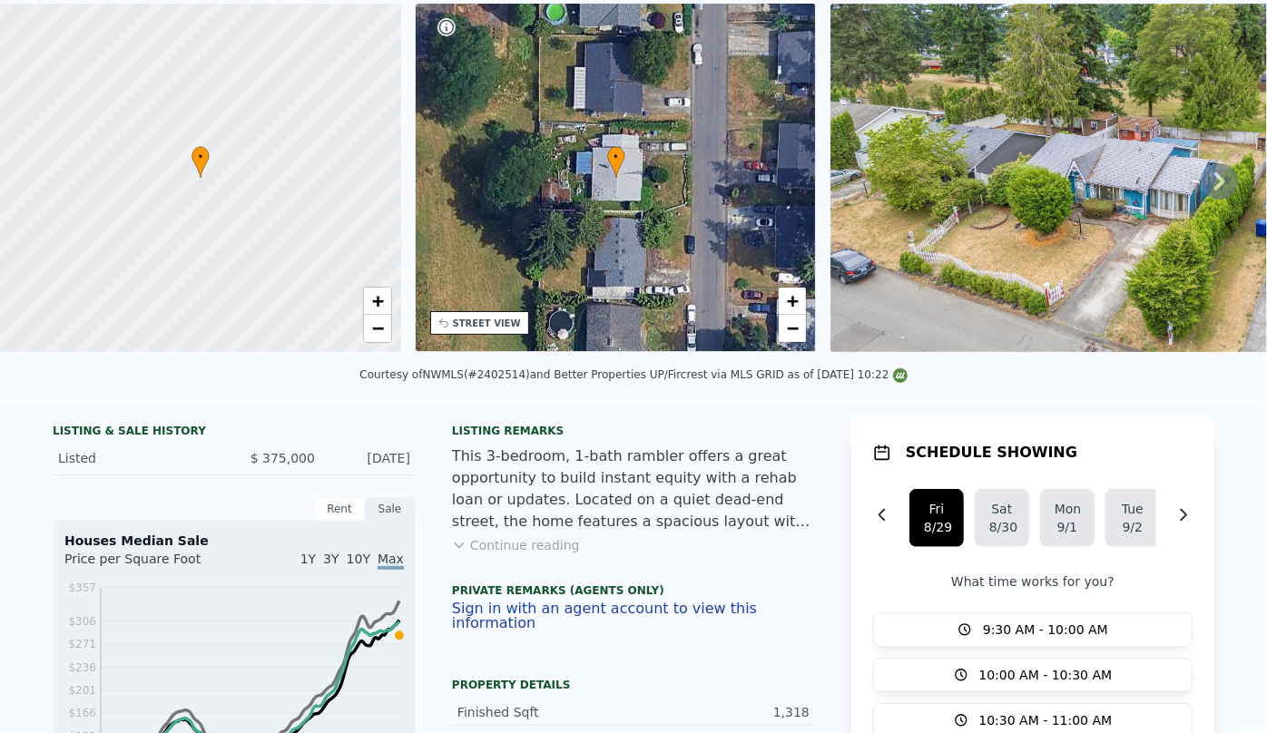
scroll to position [6, 0]
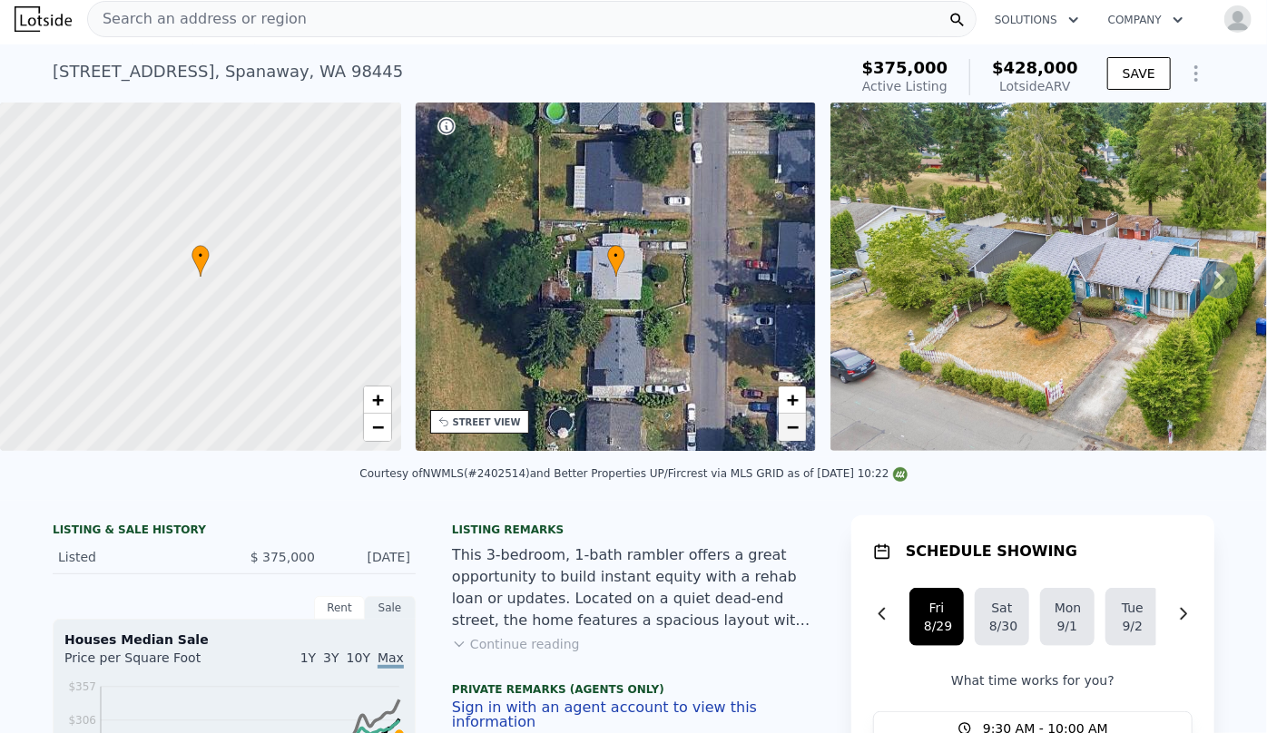
click at [782, 430] on link "−" at bounding box center [791, 427] width 27 height 27
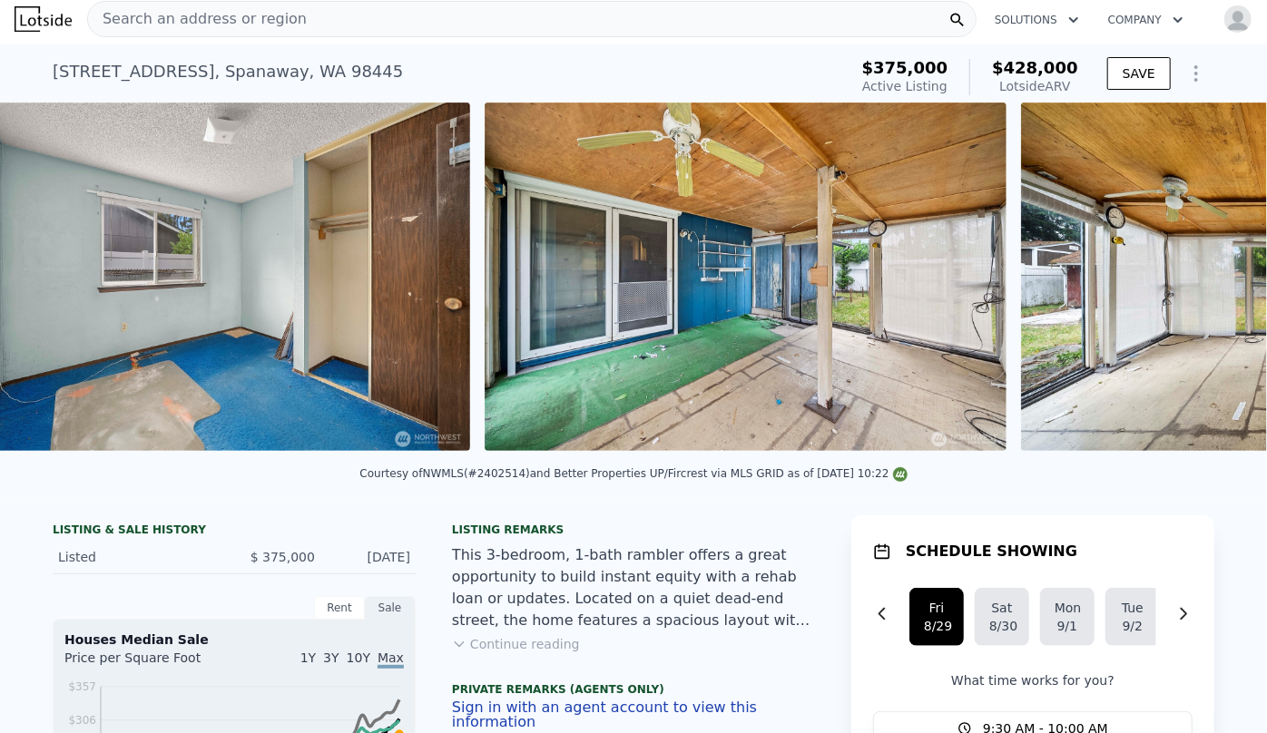
scroll to position [0, 14236]
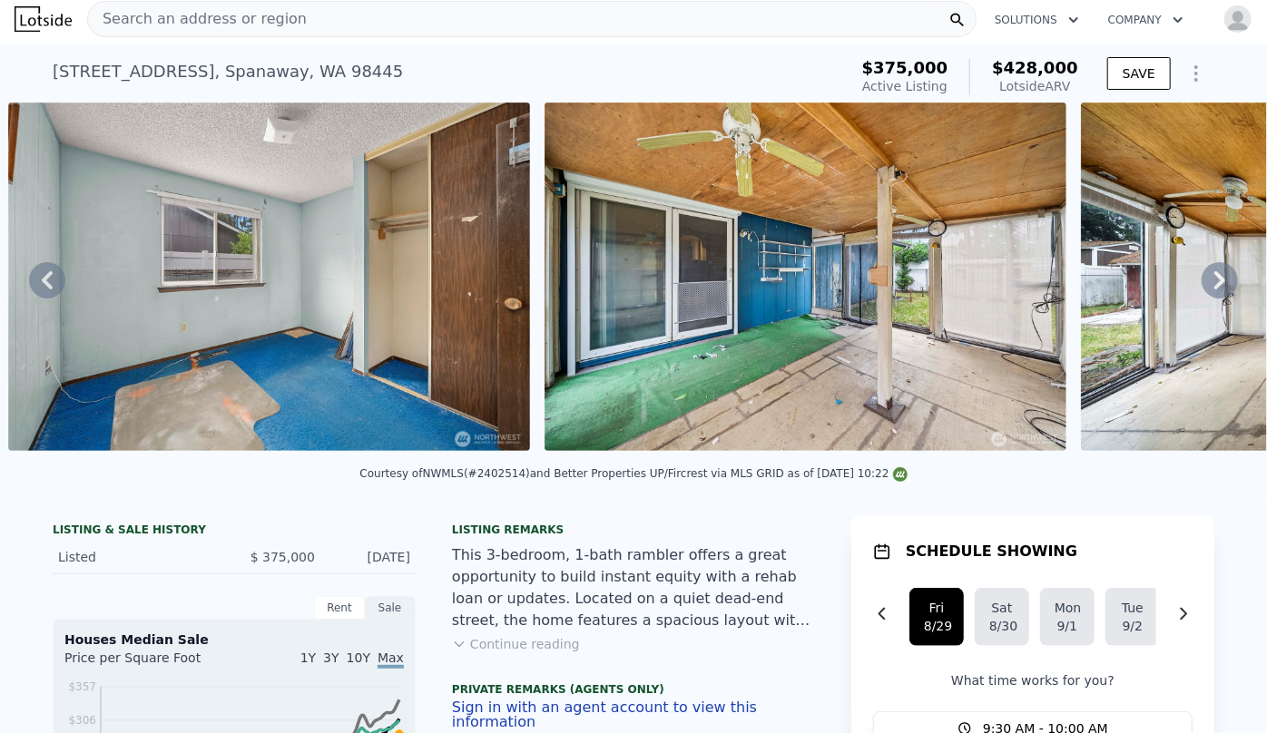
click at [1185, 80] on icon "Show Options" at bounding box center [1196, 74] width 22 height 22
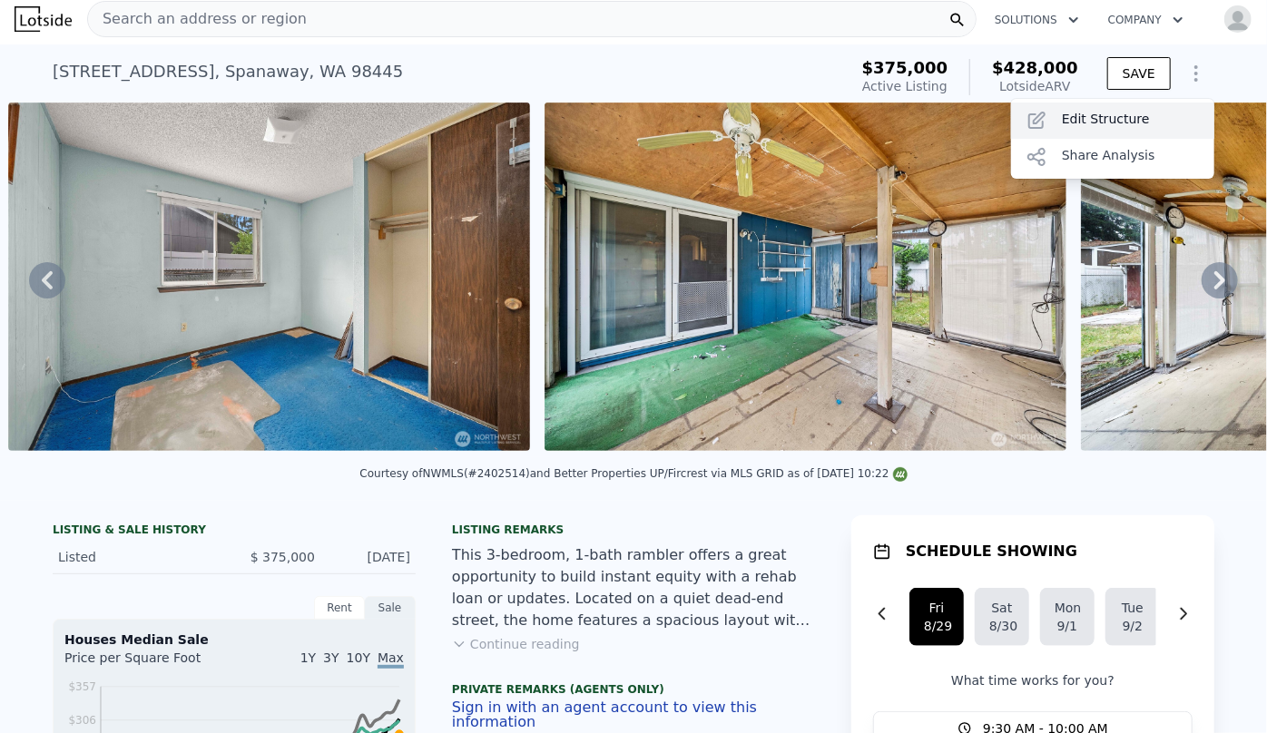
click at [1127, 123] on div "Edit Structure" at bounding box center [1112, 121] width 203 height 36
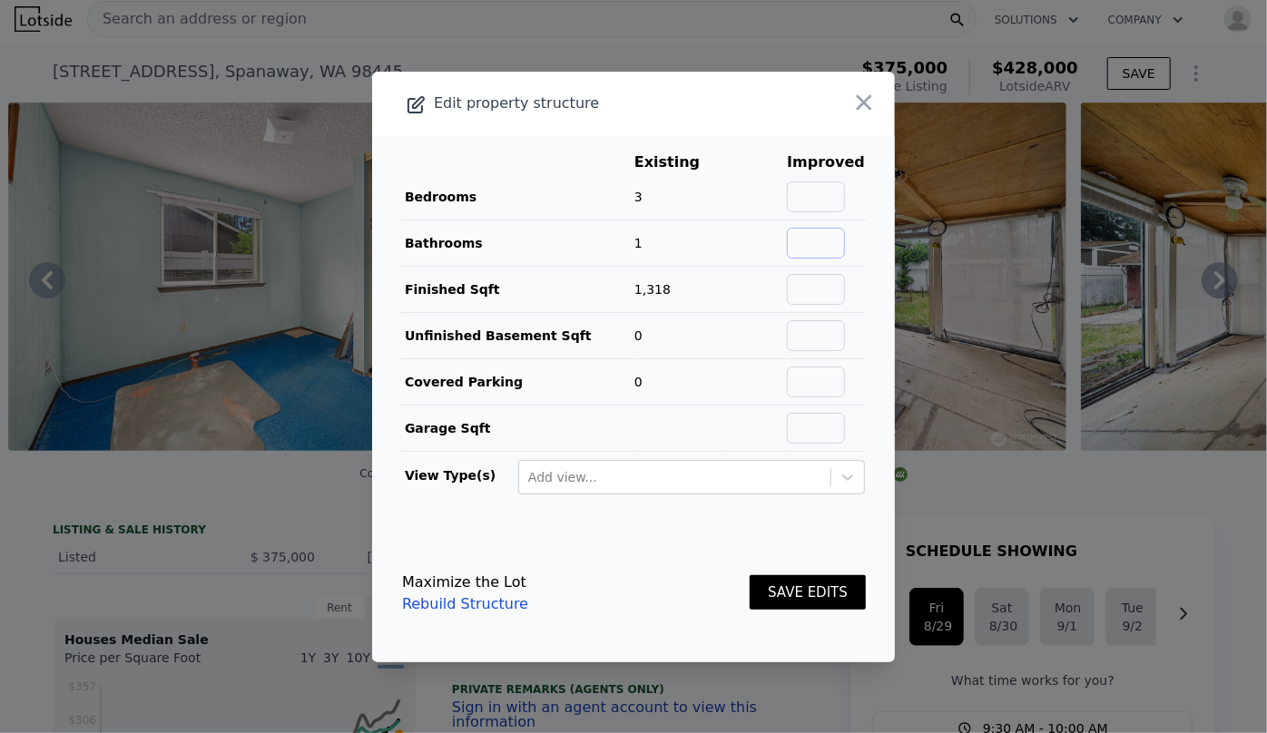
click at [834, 247] on input "text" at bounding box center [816, 243] width 58 height 31
type input "2"
click at [795, 593] on button "SAVE EDITS" at bounding box center [807, 592] width 116 height 35
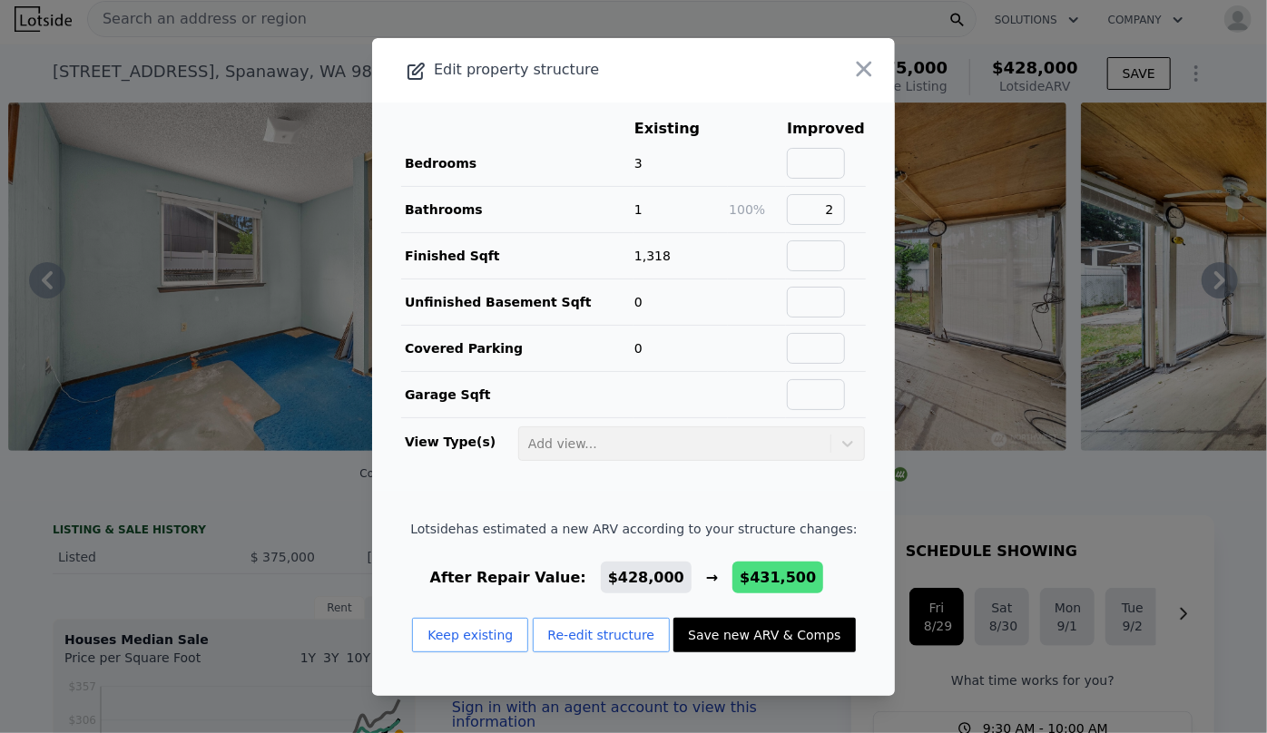
click at [750, 628] on button "Save new ARV & Comps" at bounding box center [763, 635] width 181 height 34
type input "2.25"
type input "1756"
type input "6420"
type input "$ 431,500"
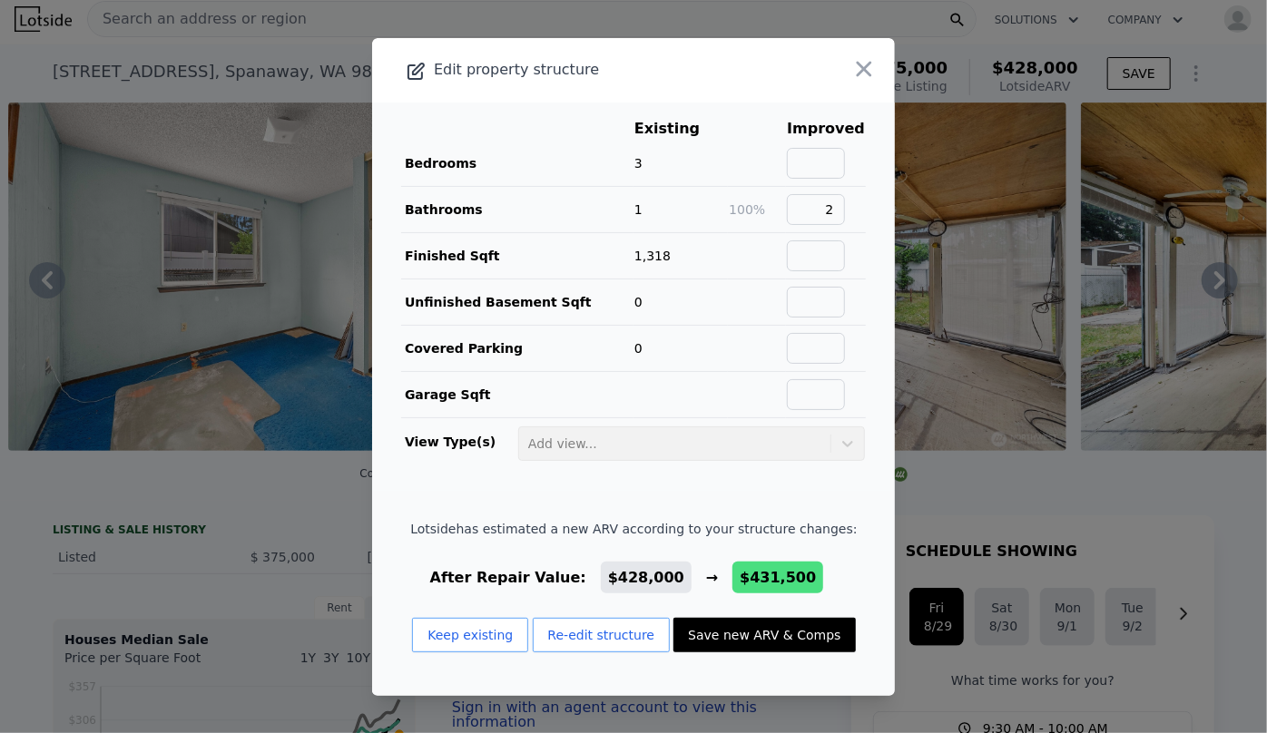
type input "$ 3,944"
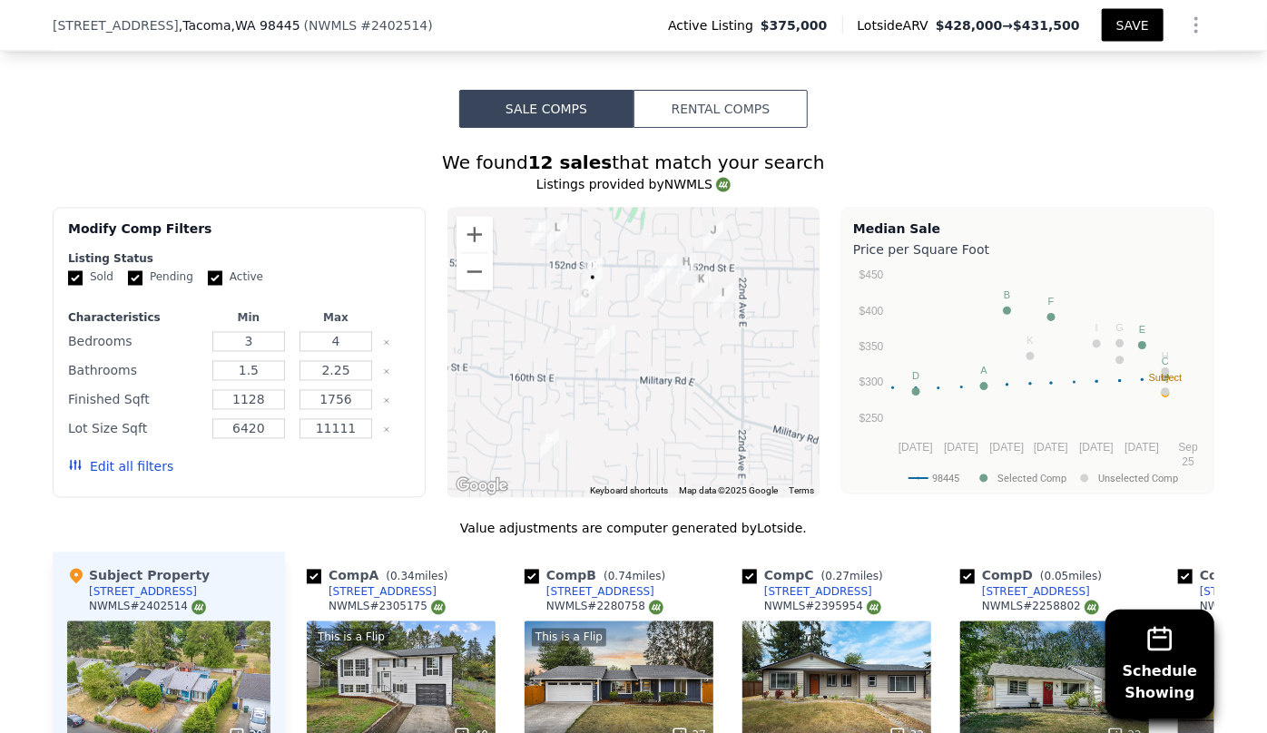
scroll to position [1531, 0]
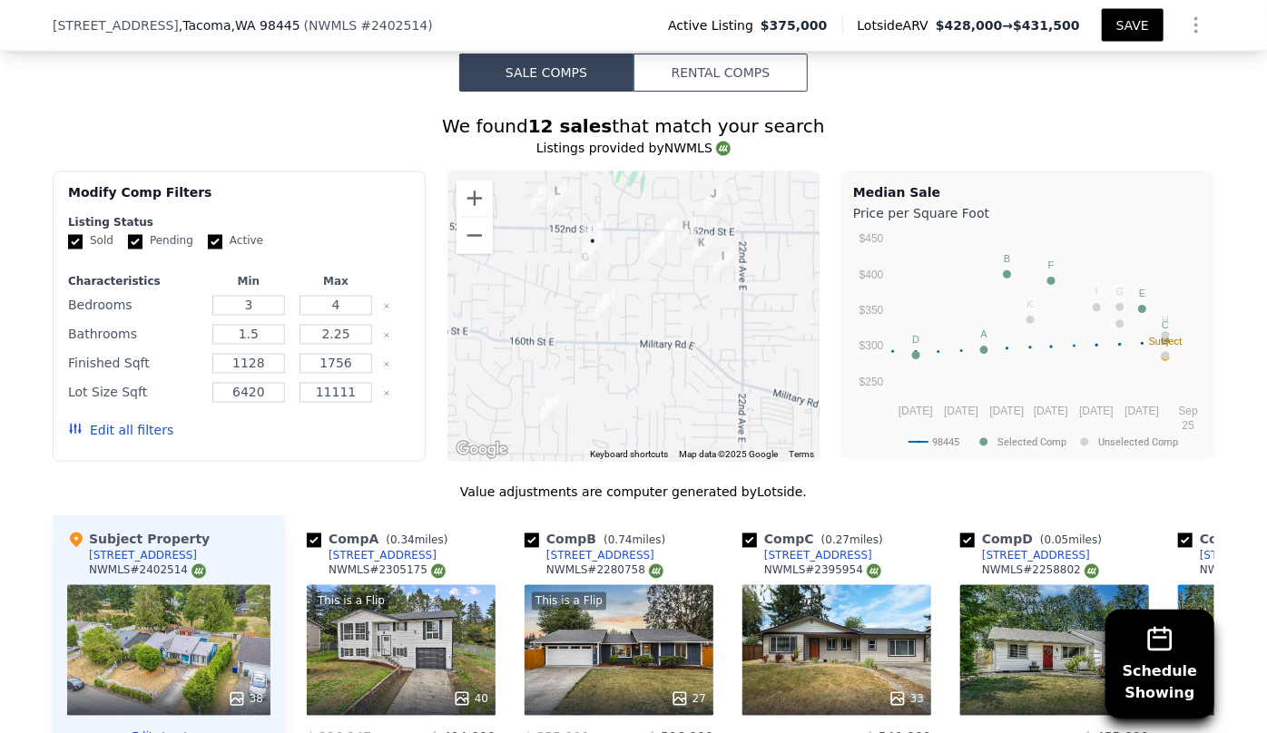
click at [132, 426] on button "Edit all filters" at bounding box center [120, 431] width 105 height 18
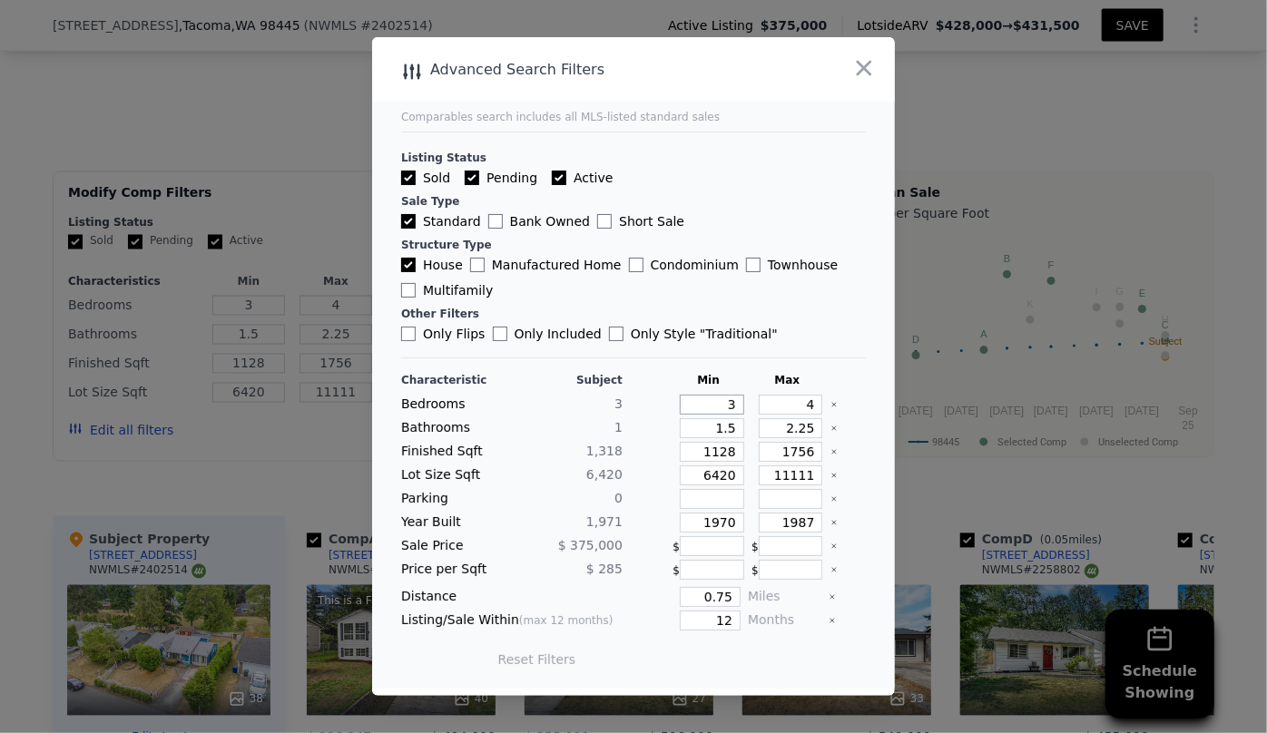
drag, startPoint x: 724, startPoint y: 407, endPoint x: 708, endPoint y: 404, distance: 16.7
click at [710, 405] on input "3" at bounding box center [712, 405] width 64 height 20
type input "2"
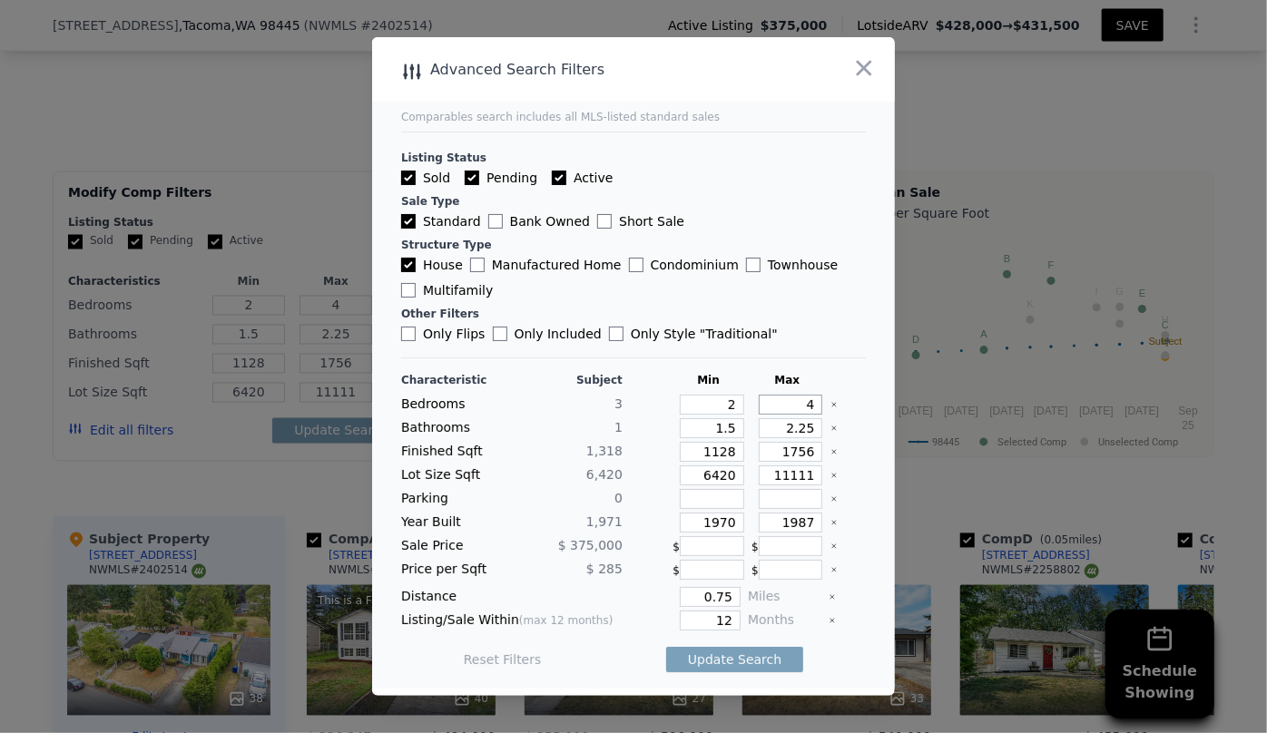
drag, startPoint x: 799, startPoint y: 402, endPoint x: 786, endPoint y: 401, distance: 13.6
click at [787, 401] on input "4" at bounding box center [791, 405] width 64 height 20
type input "3"
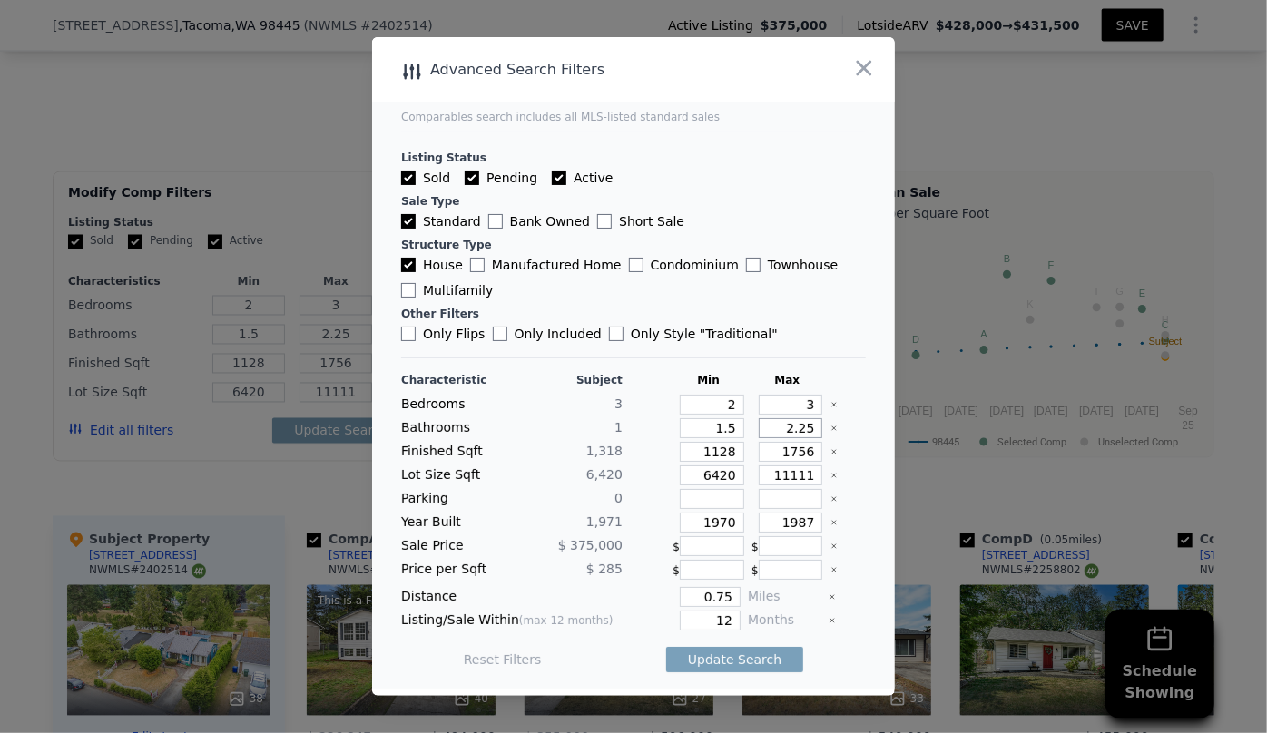
drag, startPoint x: 807, startPoint y: 426, endPoint x: 739, endPoint y: 428, distance: 67.2
click at [740, 428] on div "Bathrooms 1 1.5 2.25" at bounding box center [633, 428] width 465 height 20
drag, startPoint x: 726, startPoint y: 431, endPoint x: 647, endPoint y: 424, distance: 79.3
click at [647, 424] on div "Bathrooms 1 1.5" at bounding box center [633, 428] width 465 height 20
type input "1"
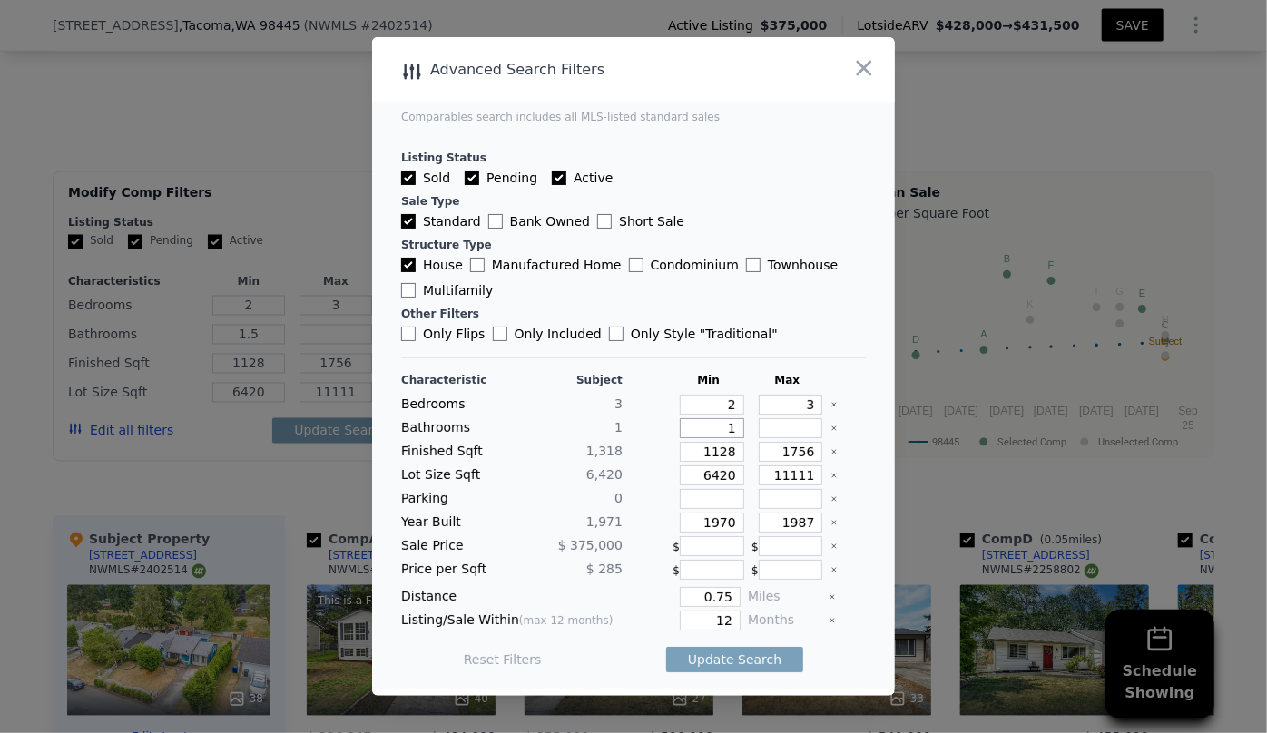
type input "1"
drag, startPoint x: 805, startPoint y: 455, endPoint x: 705, endPoint y: 446, distance: 100.2
click at [705, 446] on div "Finished Sqft 1,318 1128 1756" at bounding box center [633, 452] width 465 height 20
type input "1"
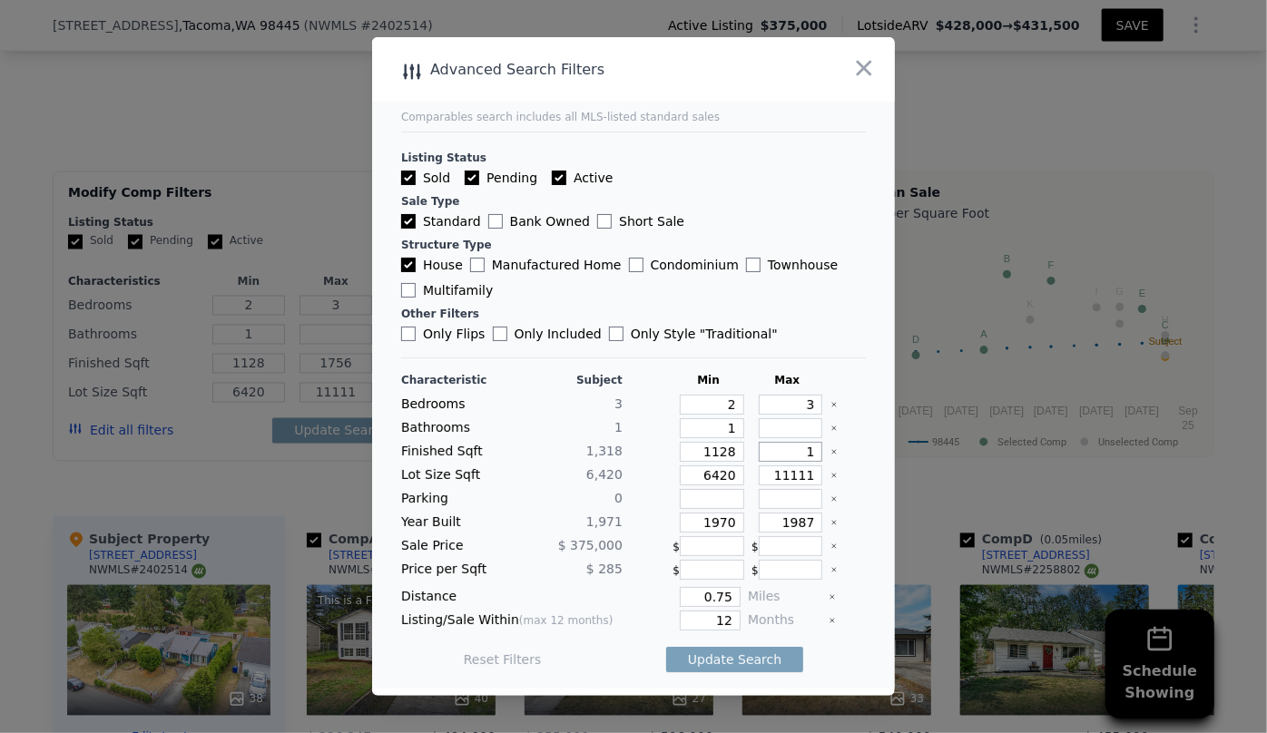
type input "1"
type input "15"
type input "150"
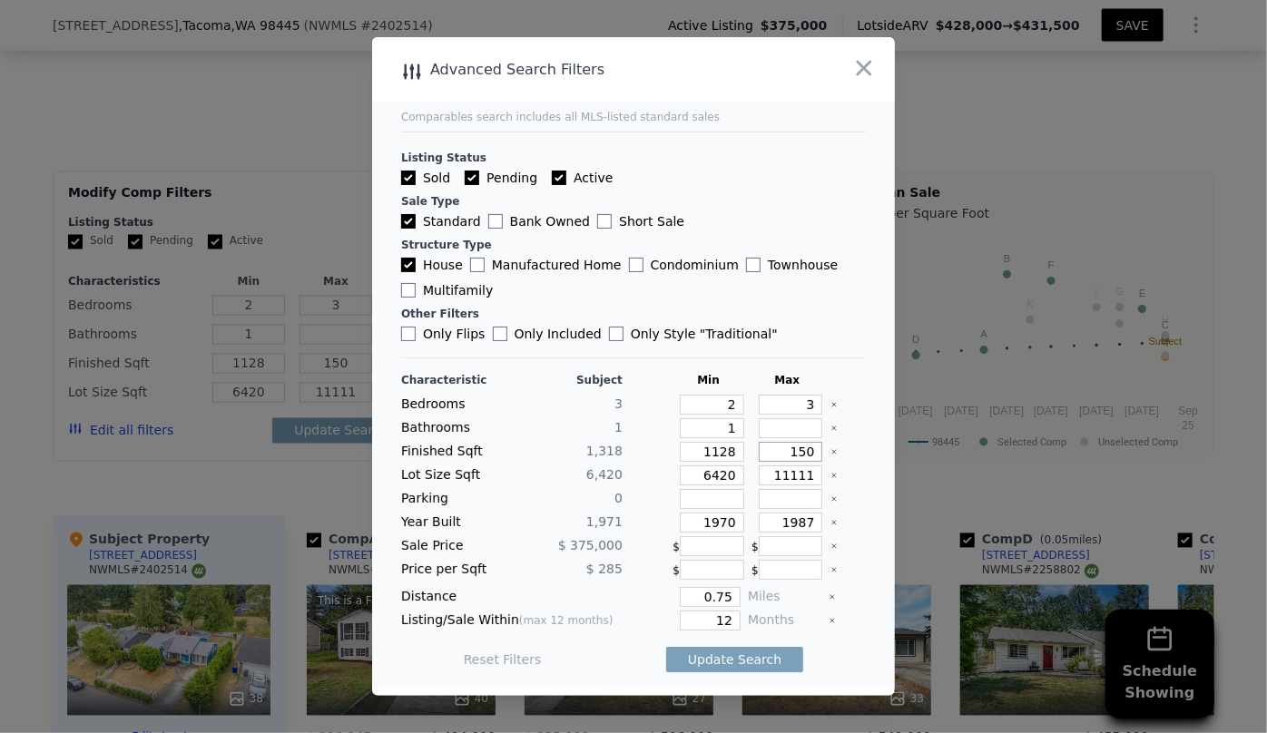
type input "1500"
drag, startPoint x: 726, startPoint y: 472, endPoint x: 622, endPoint y: 482, distance: 103.9
click at [653, 480] on div "Lot Size Sqft 6,420 6420 11111" at bounding box center [633, 475] width 465 height 20
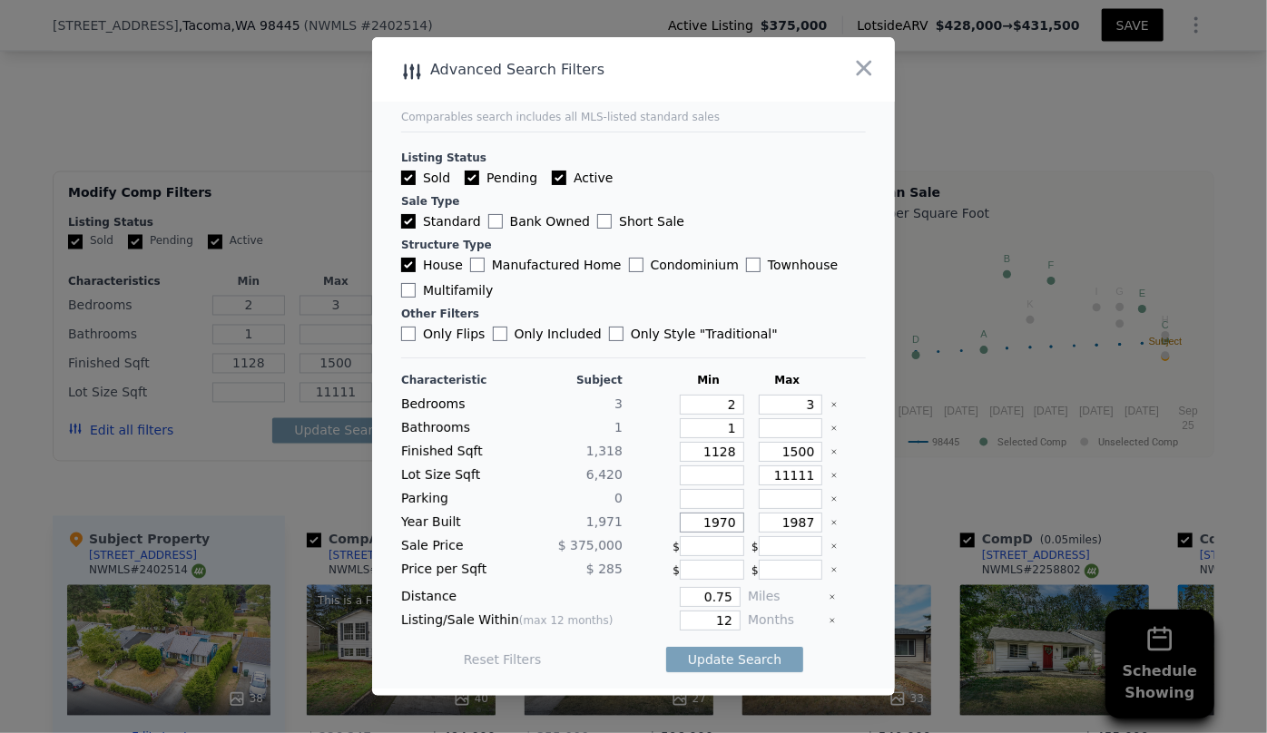
drag, startPoint x: 729, startPoint y: 528, endPoint x: 687, endPoint y: 524, distance: 42.8
click at [694, 524] on input "1970" at bounding box center [712, 523] width 64 height 20
drag, startPoint x: 726, startPoint y: 615, endPoint x: 662, endPoint y: 617, distance: 63.5
click at [663, 617] on div "12" at bounding box center [685, 621] width 111 height 20
type input "6"
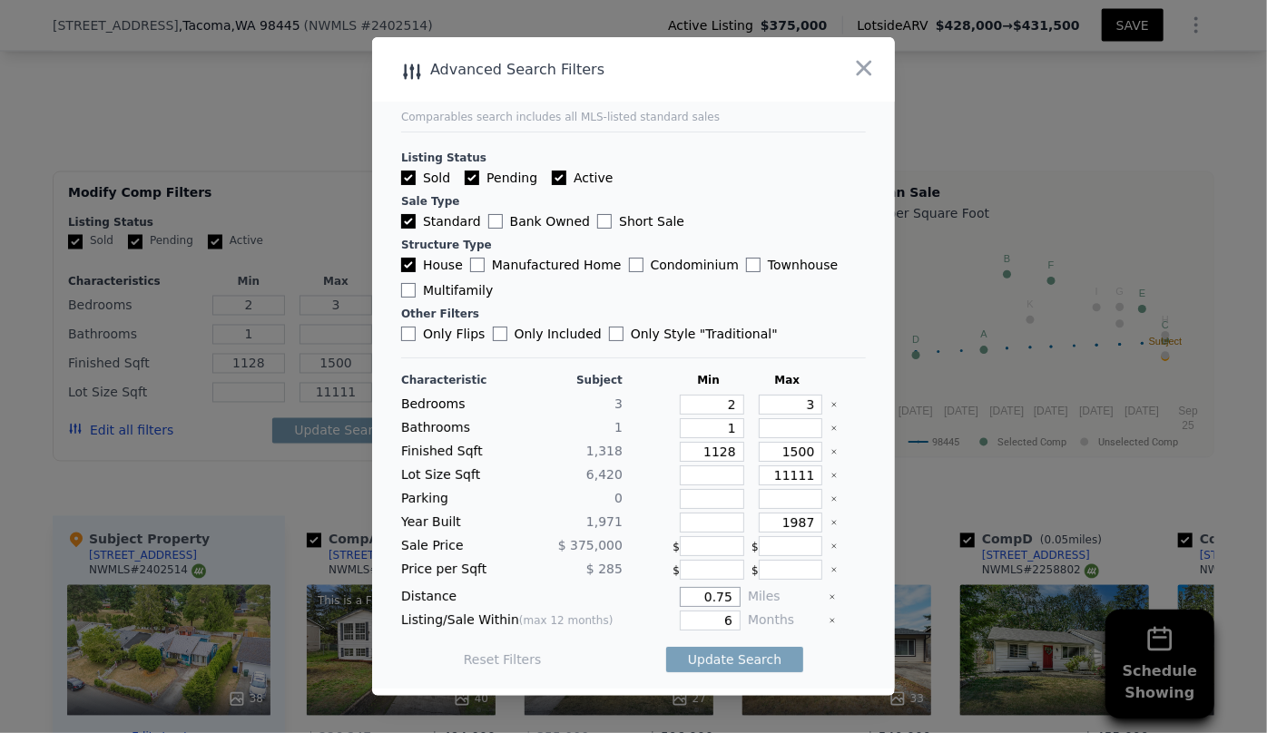
click at [722, 599] on input "0.75" at bounding box center [710, 597] width 61 height 20
type input "0.5"
click at [666, 647] on button "Update Search" at bounding box center [734, 659] width 137 height 25
checkbox input "false"
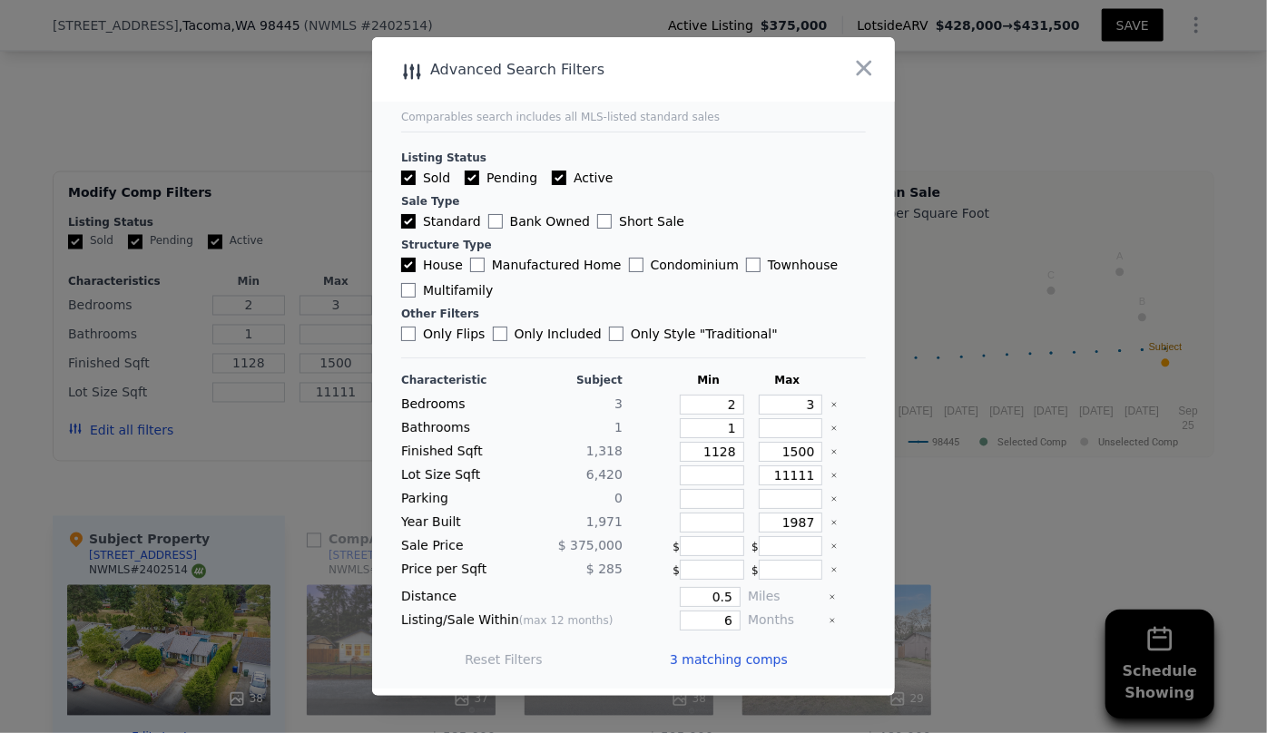
click at [726, 656] on span "3 matching comps" at bounding box center [729, 660] width 118 height 18
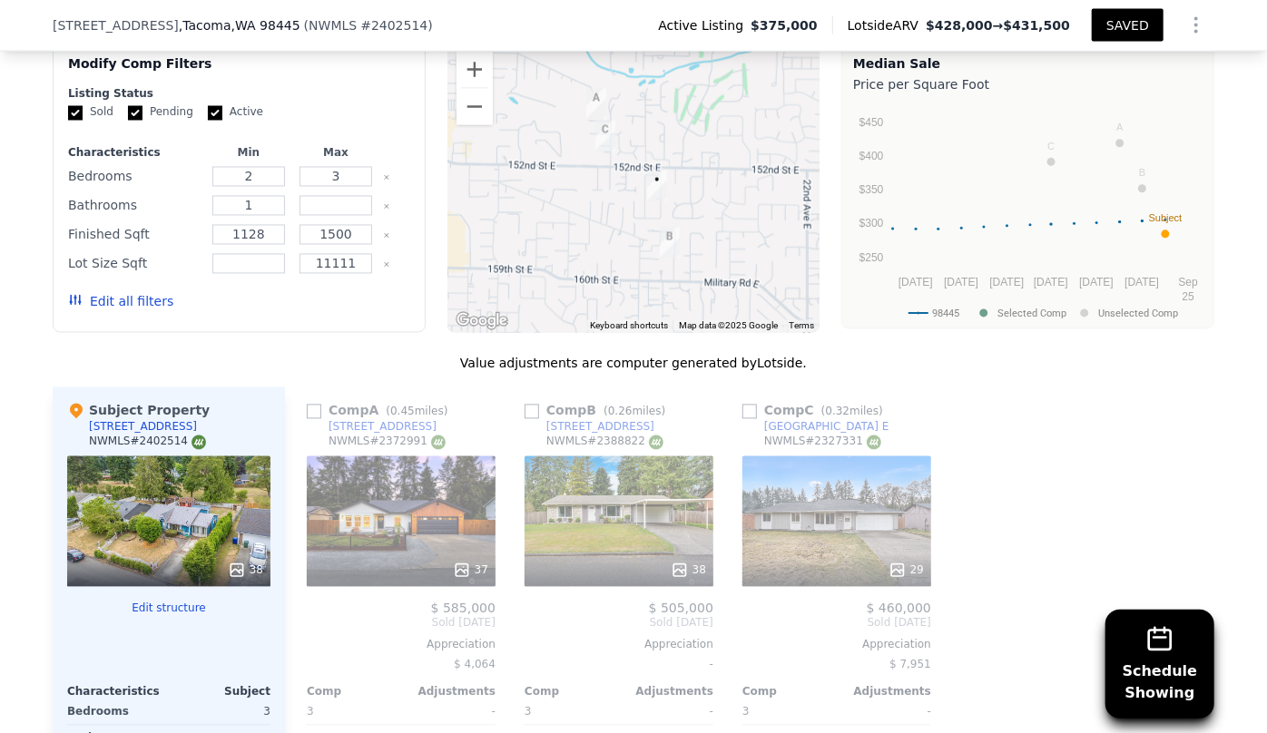
scroll to position [1689, 0]
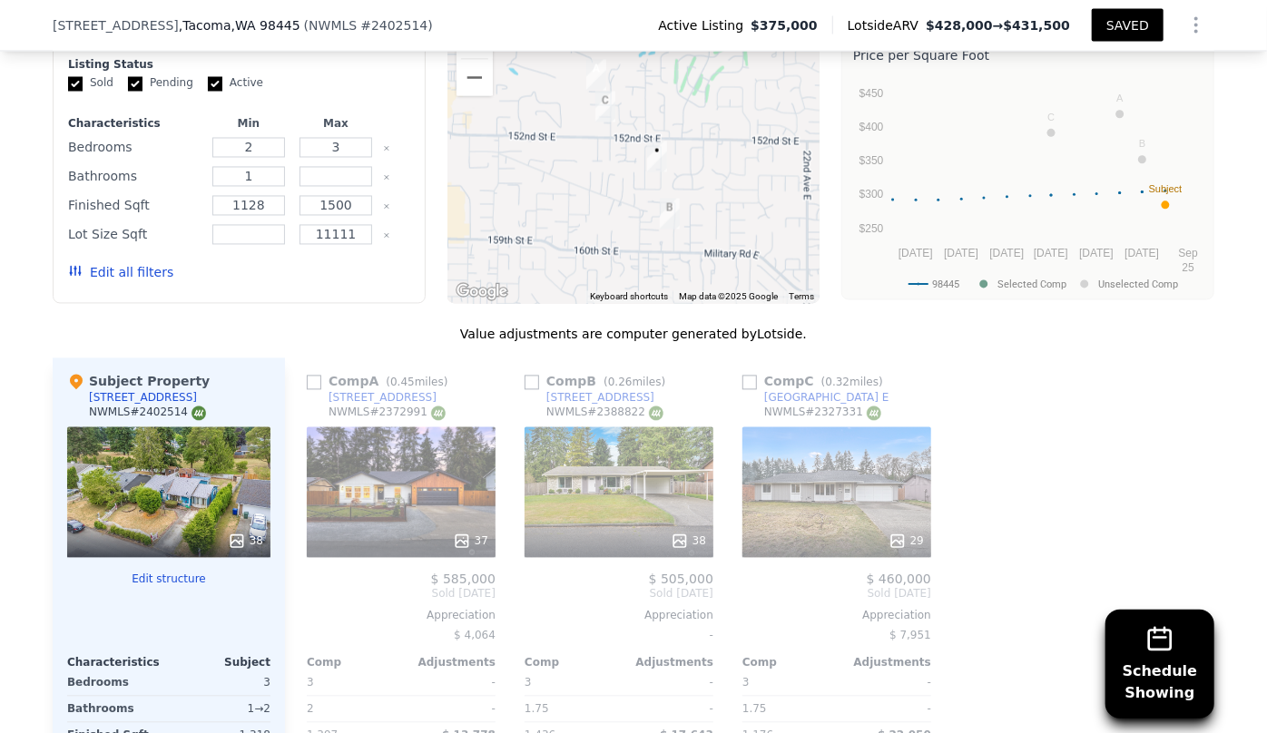
click at [442, 499] on div "37" at bounding box center [401, 492] width 189 height 131
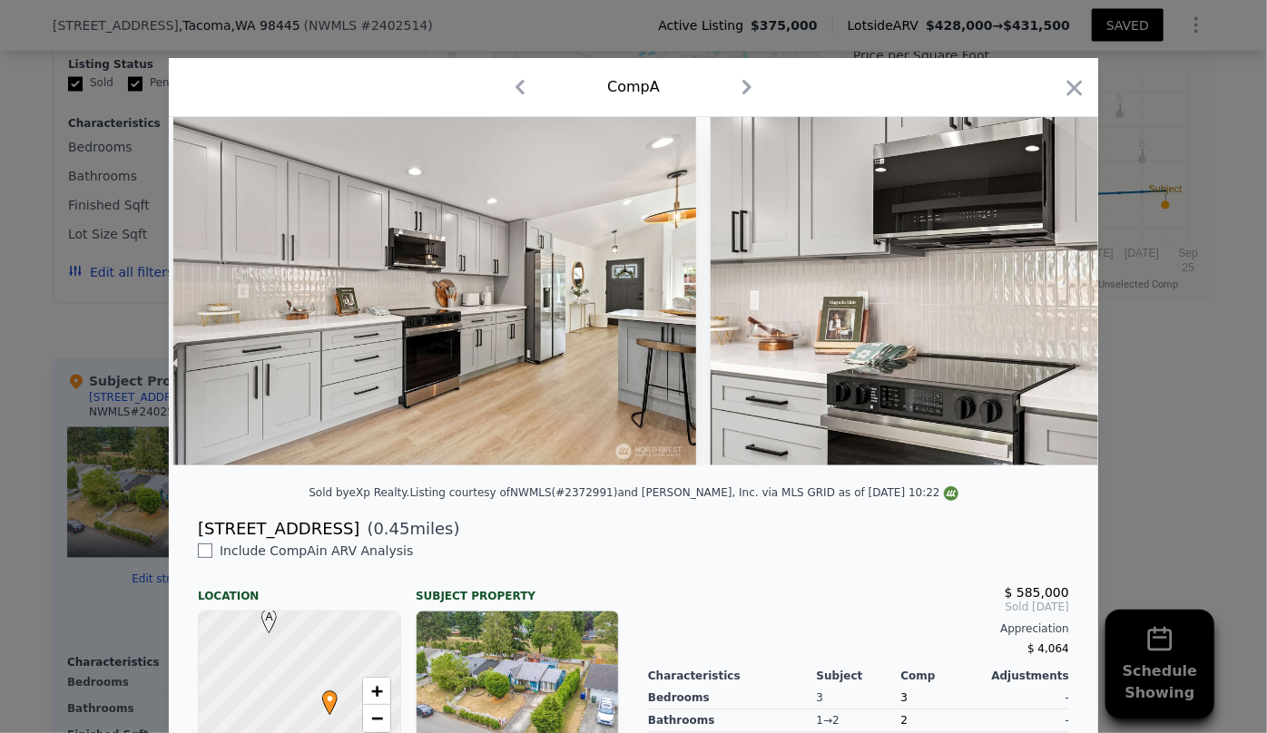
scroll to position [0, 8168]
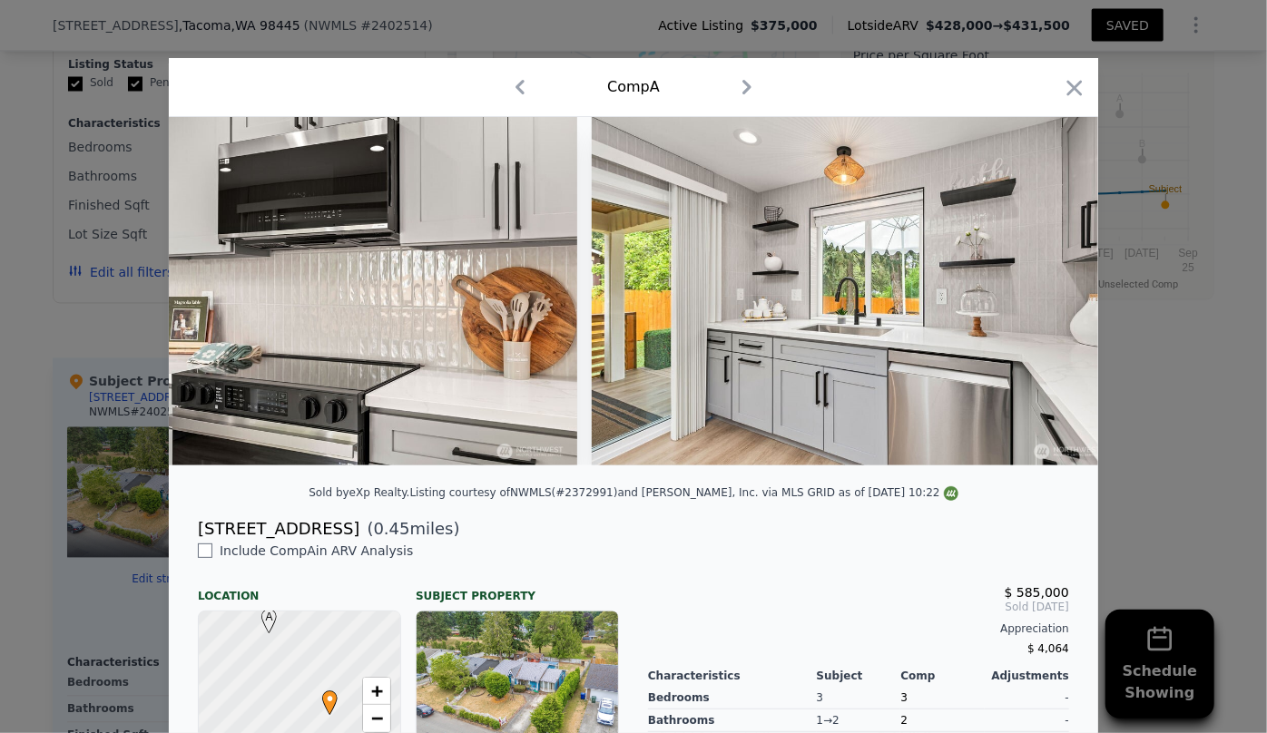
click at [1053, 83] on div "Comp A" at bounding box center [633, 87] width 900 height 29
click at [1062, 88] on icon "button" at bounding box center [1074, 87] width 25 height 25
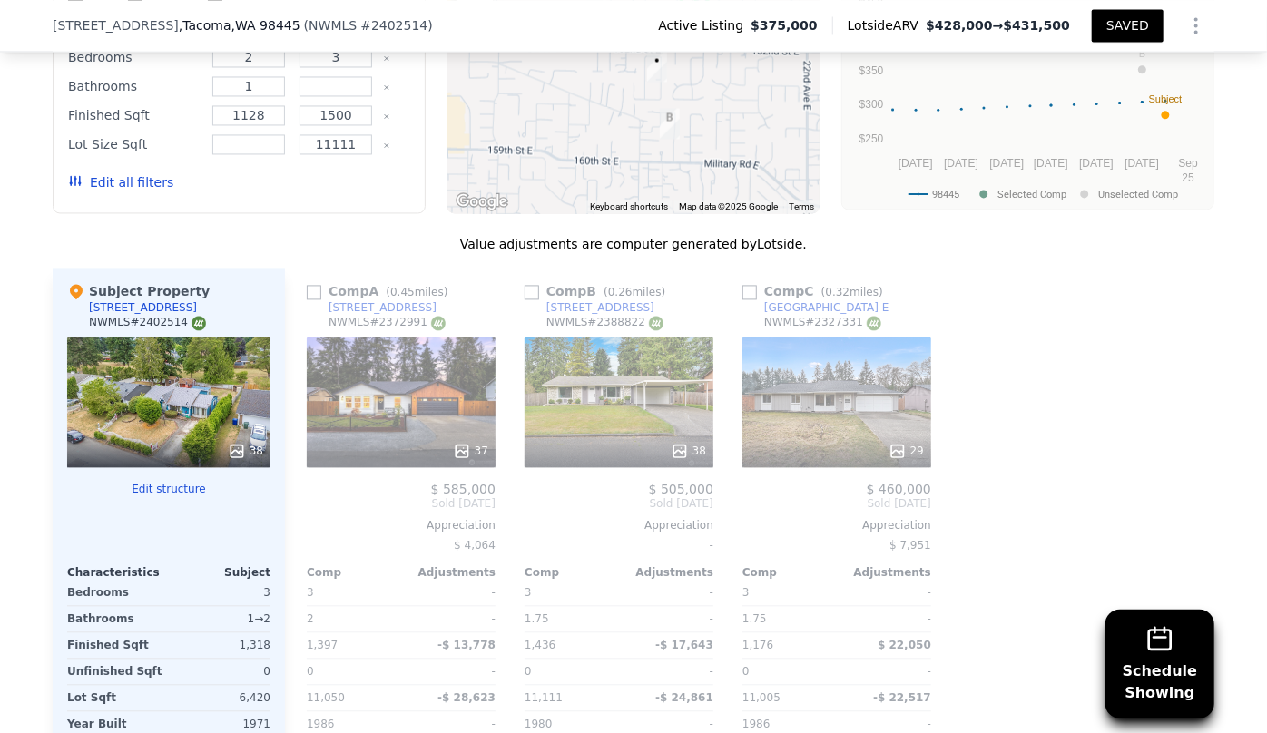
scroll to position [1936, 0]
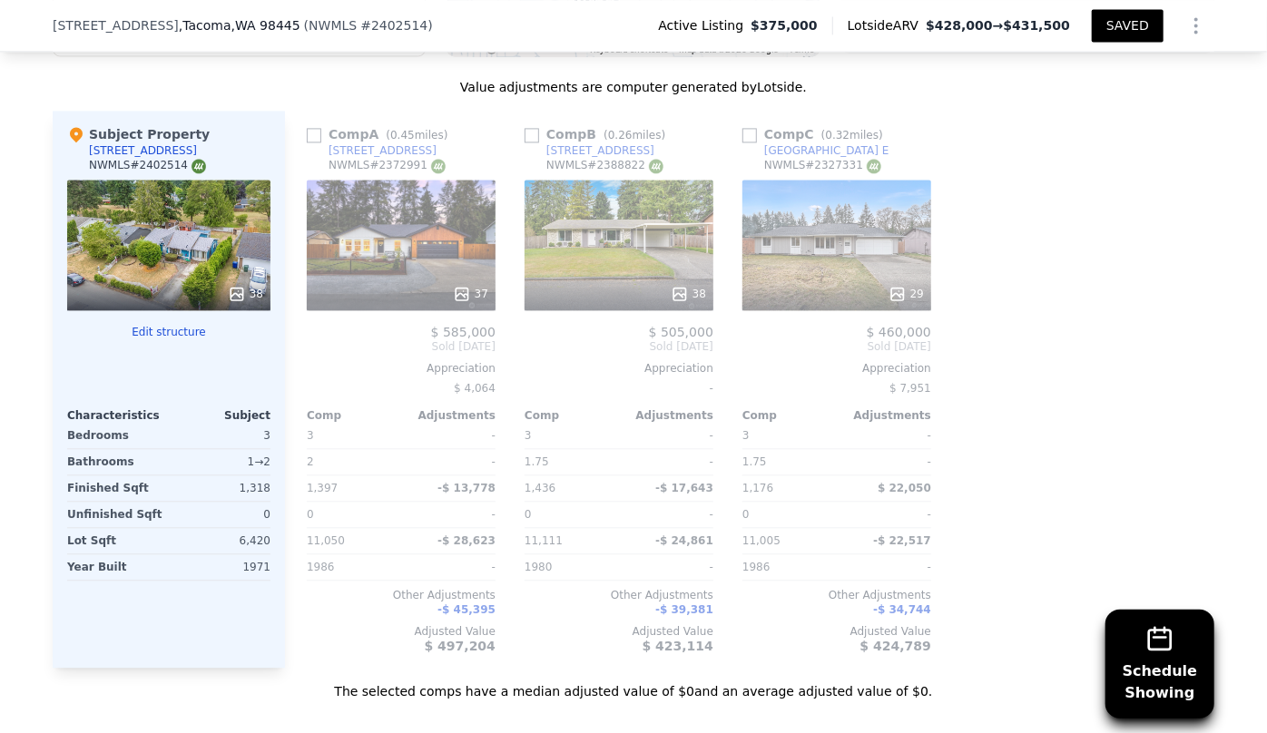
click at [403, 231] on div "37" at bounding box center [401, 245] width 189 height 131
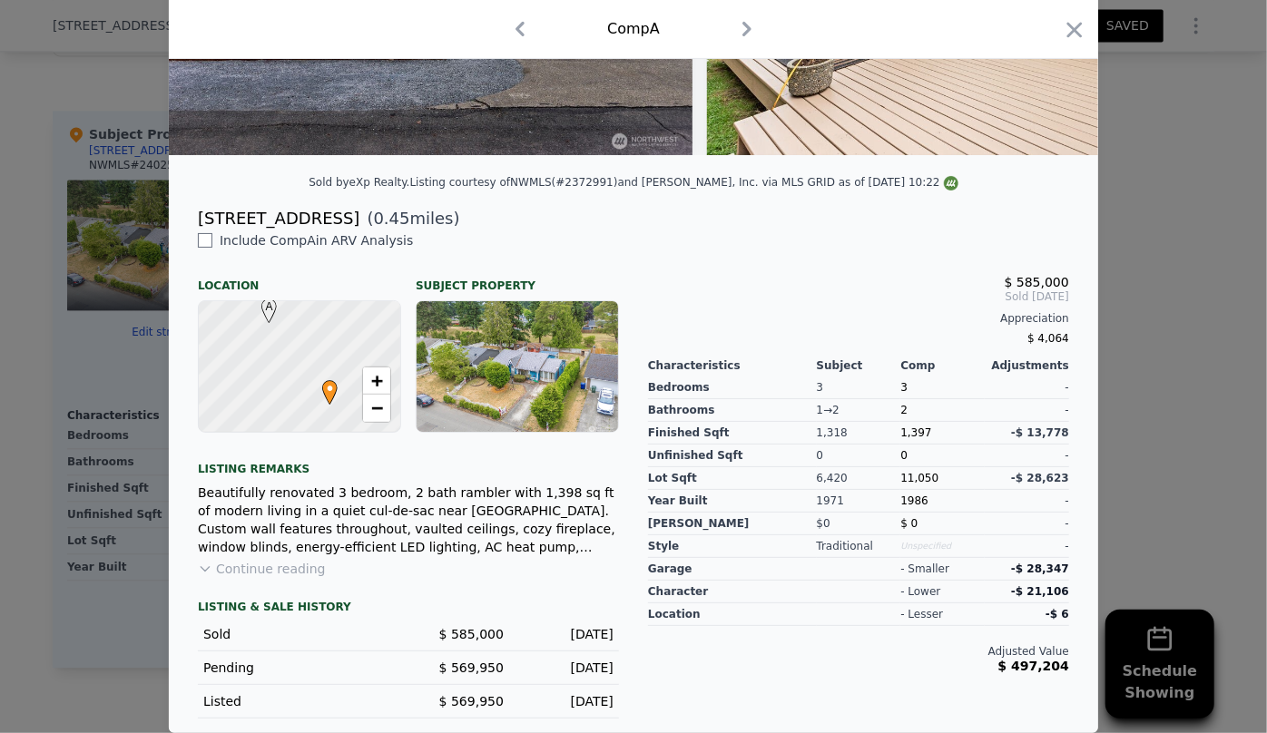
scroll to position [321, 0]
click at [1067, 26] on icon "button" at bounding box center [1074, 29] width 15 height 15
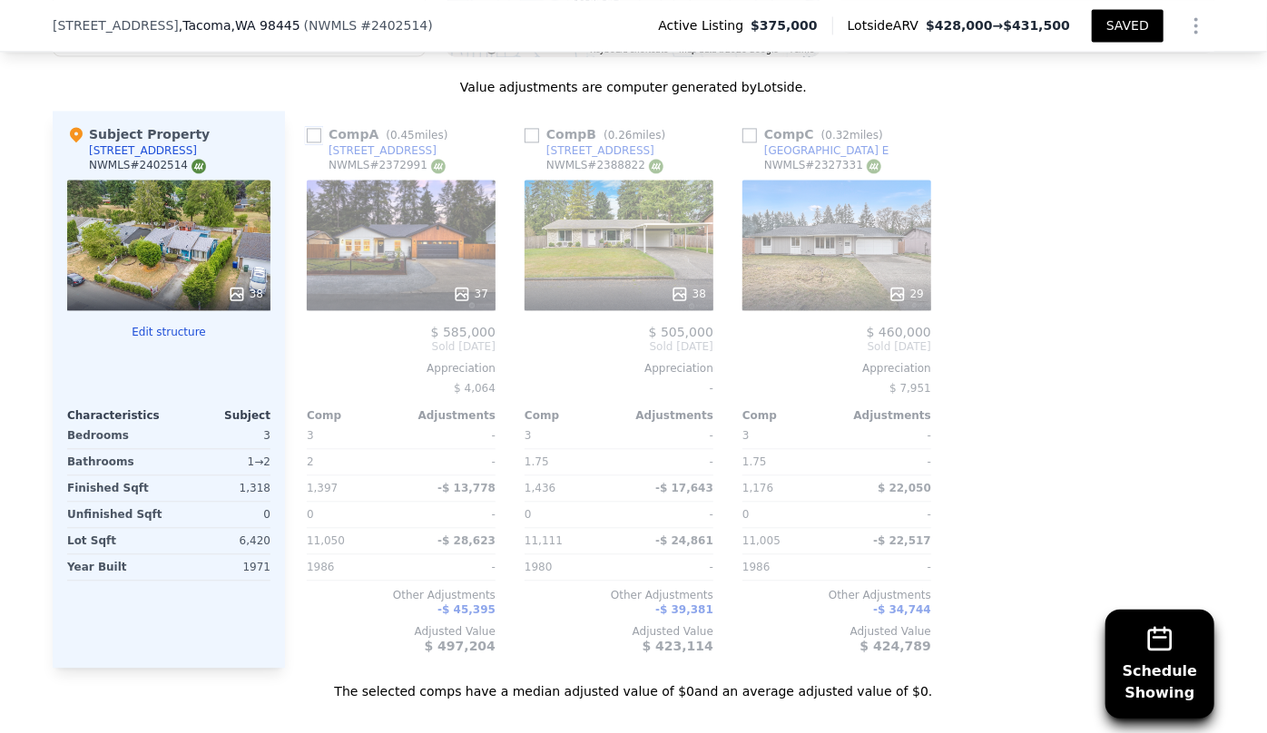
click at [307, 131] on input "checkbox" at bounding box center [314, 135] width 15 height 15
checkbox input "true"
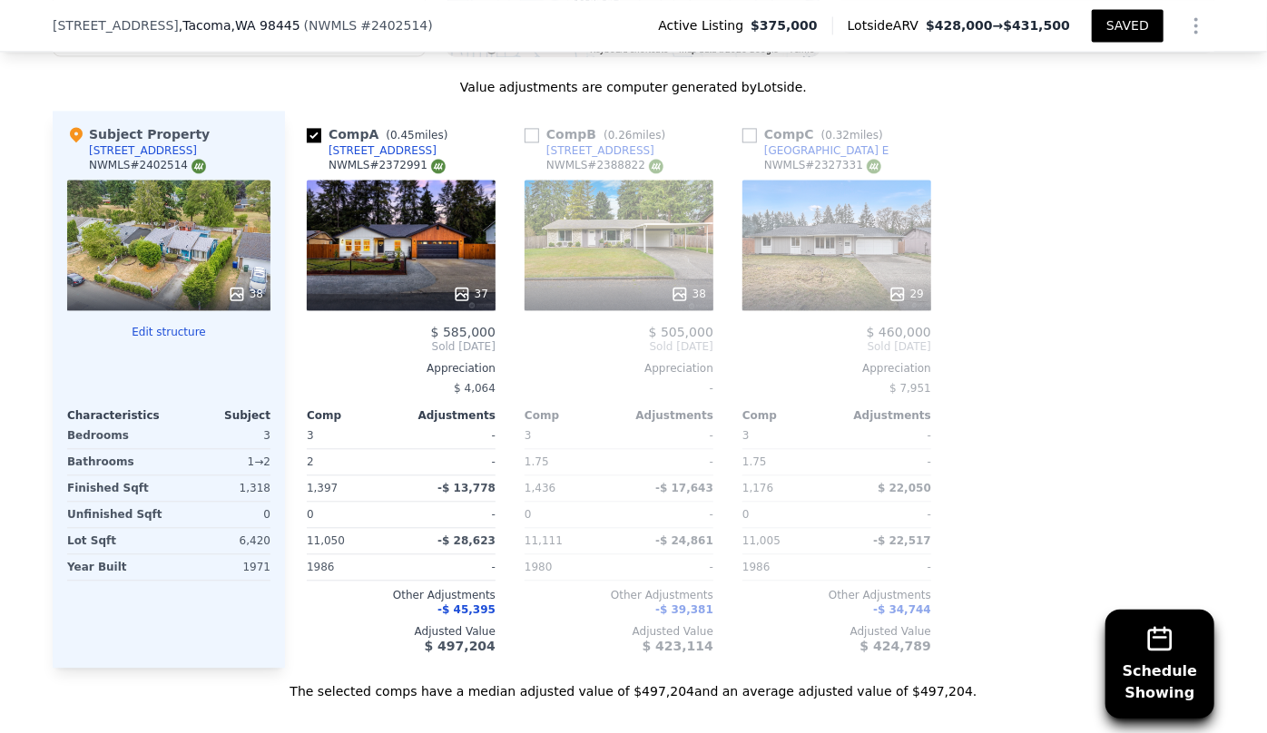
click at [622, 254] on div "38" at bounding box center [618, 245] width 189 height 131
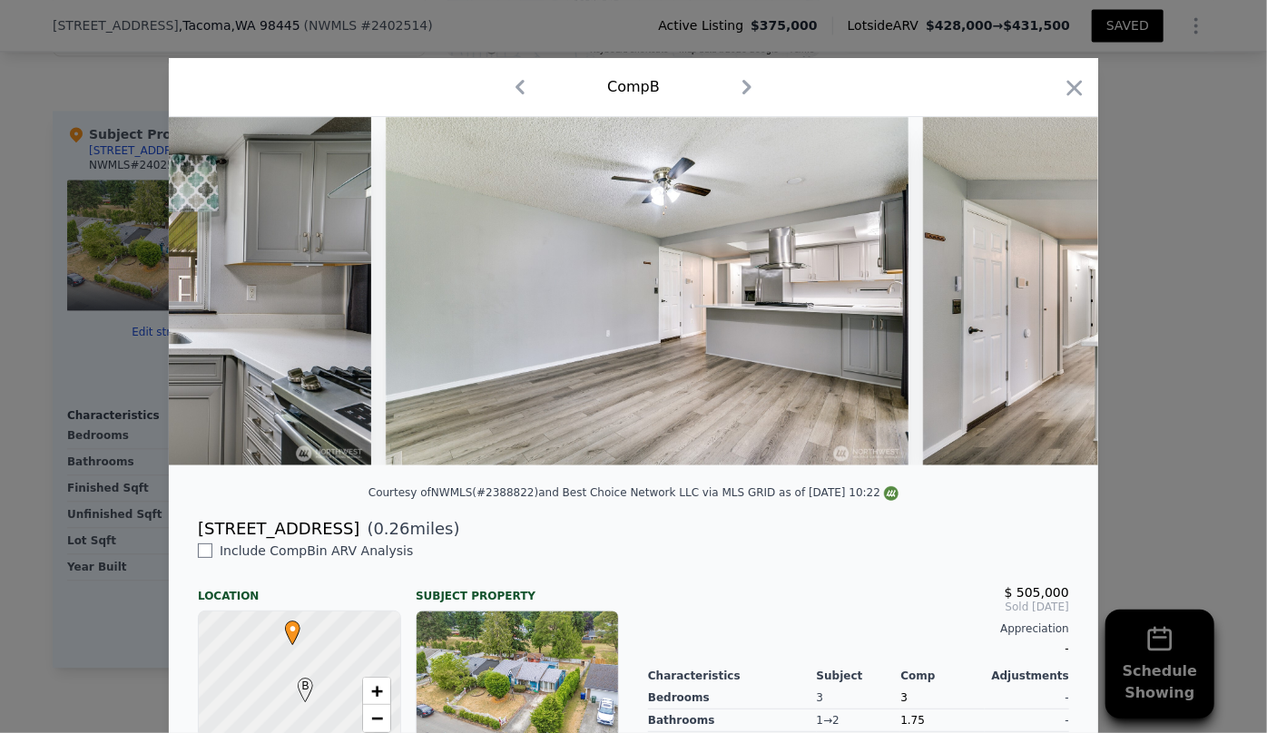
scroll to position [0, 5508]
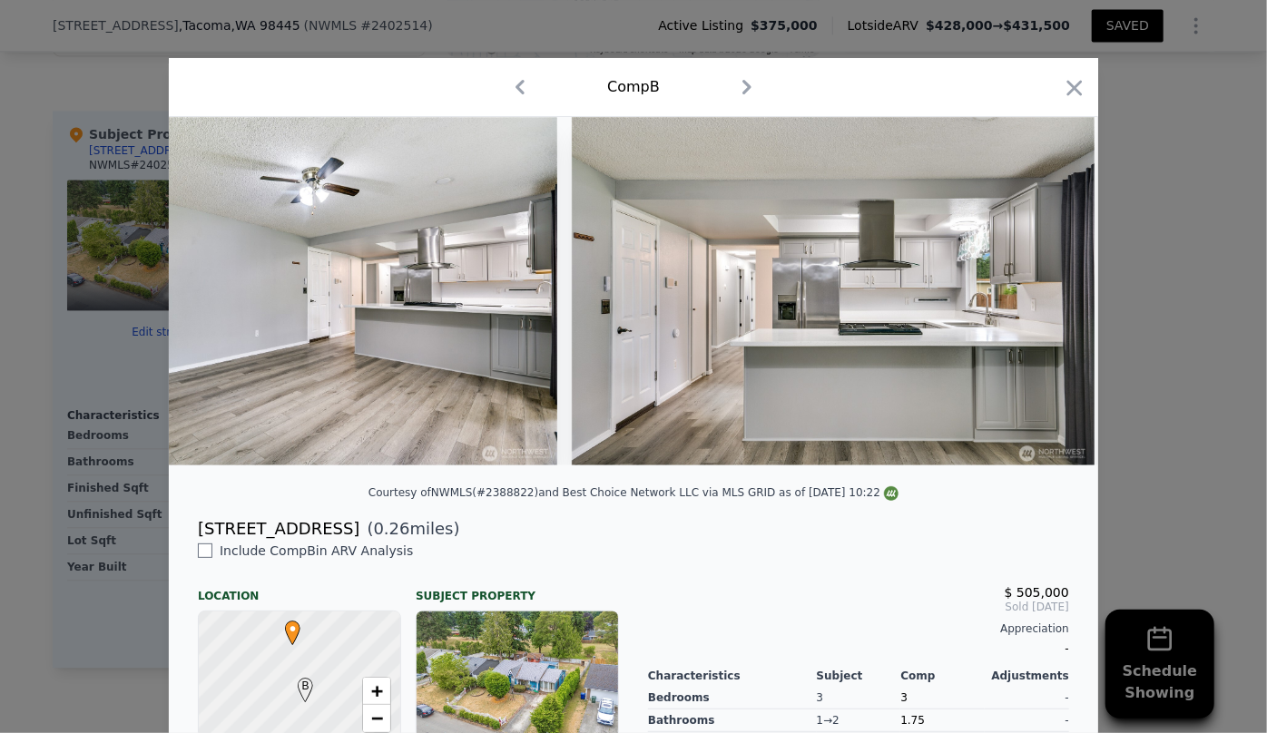
drag, startPoint x: 1077, startPoint y: 88, endPoint x: 917, endPoint y: 127, distance: 164.4
click at [1076, 88] on icon "button" at bounding box center [1074, 87] width 25 height 25
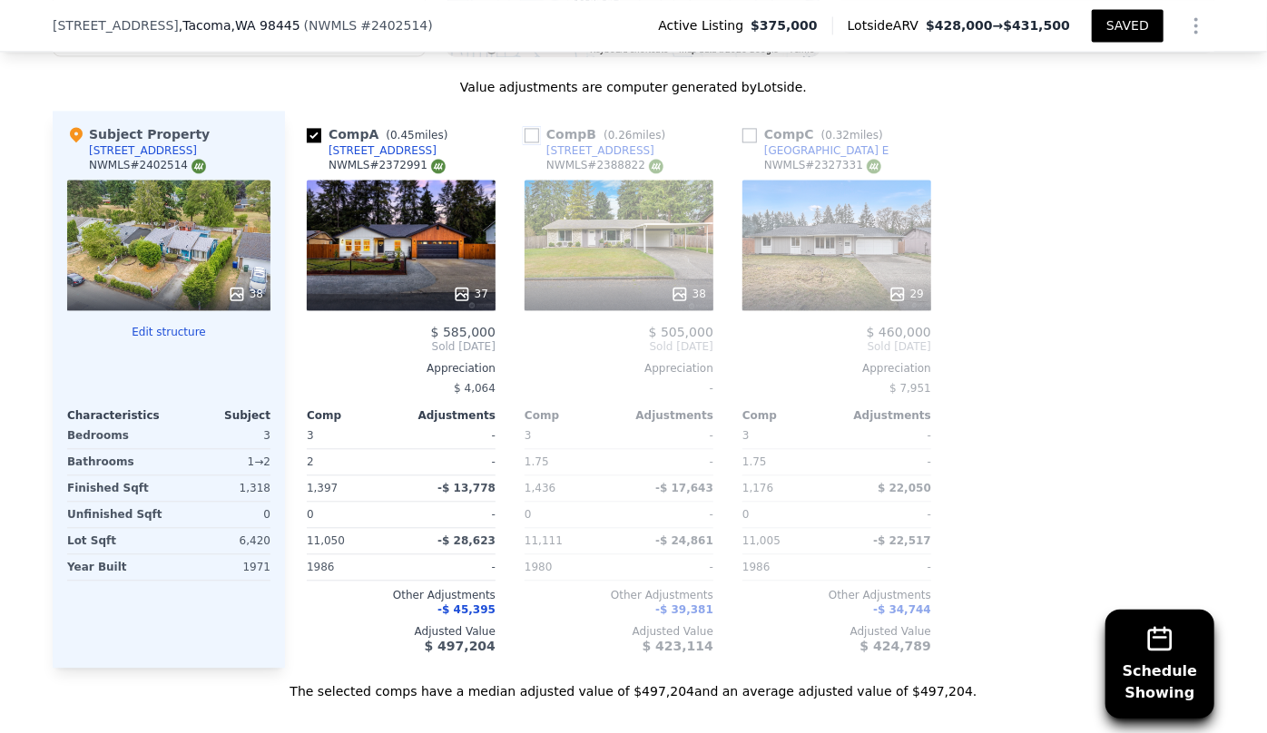
click at [524, 128] on input "checkbox" at bounding box center [531, 135] width 15 height 15
checkbox input "true"
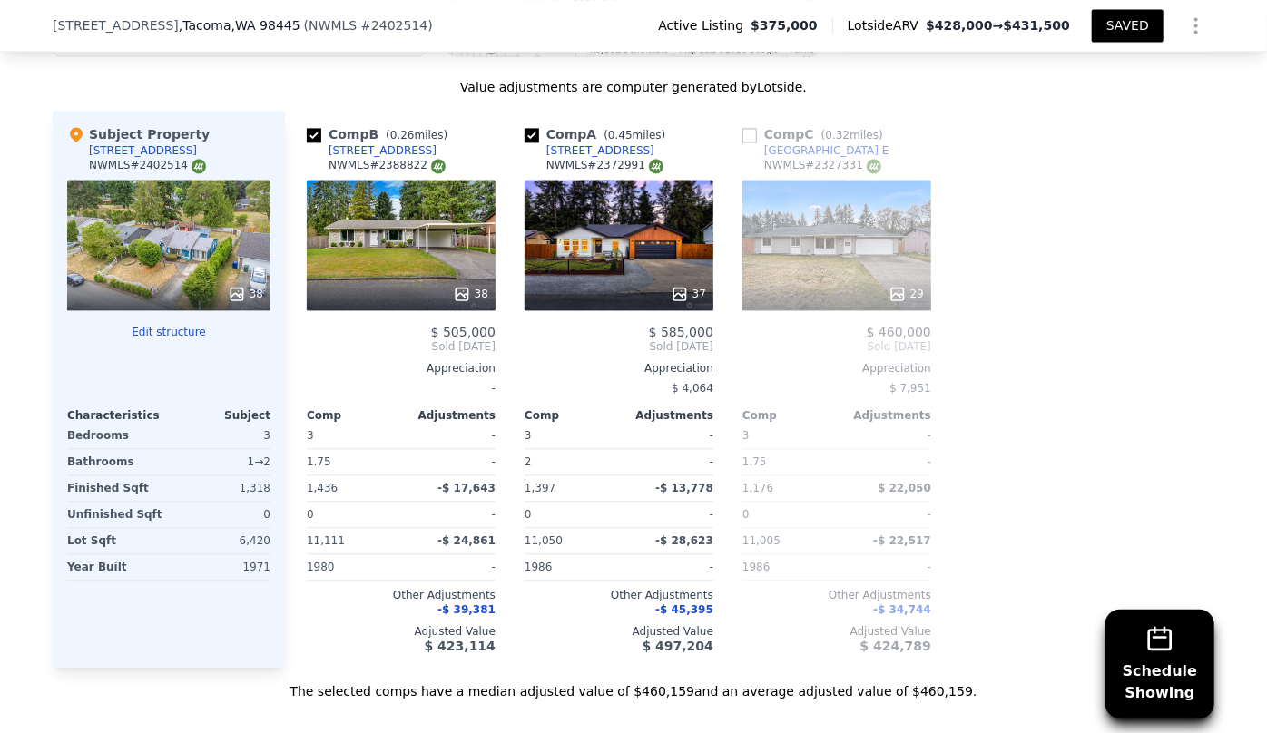
click at [827, 245] on div "29" at bounding box center [836, 245] width 189 height 131
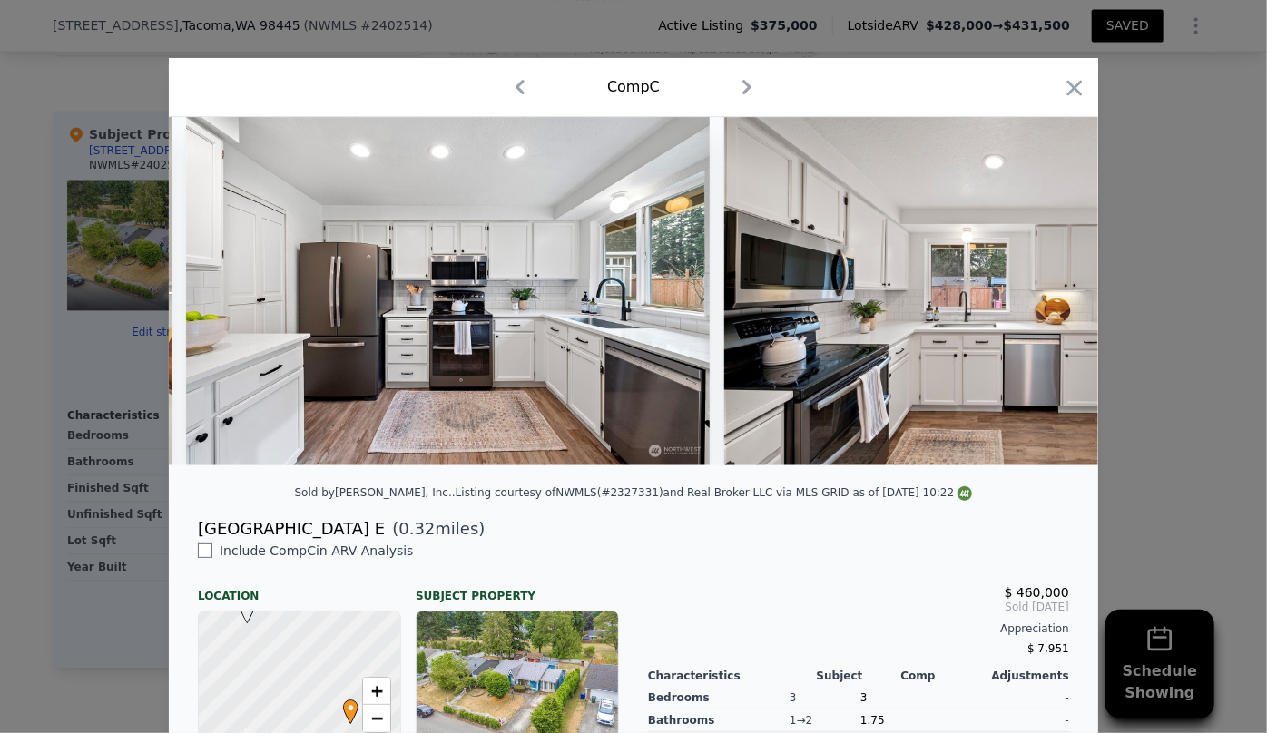
scroll to position [0, 7983]
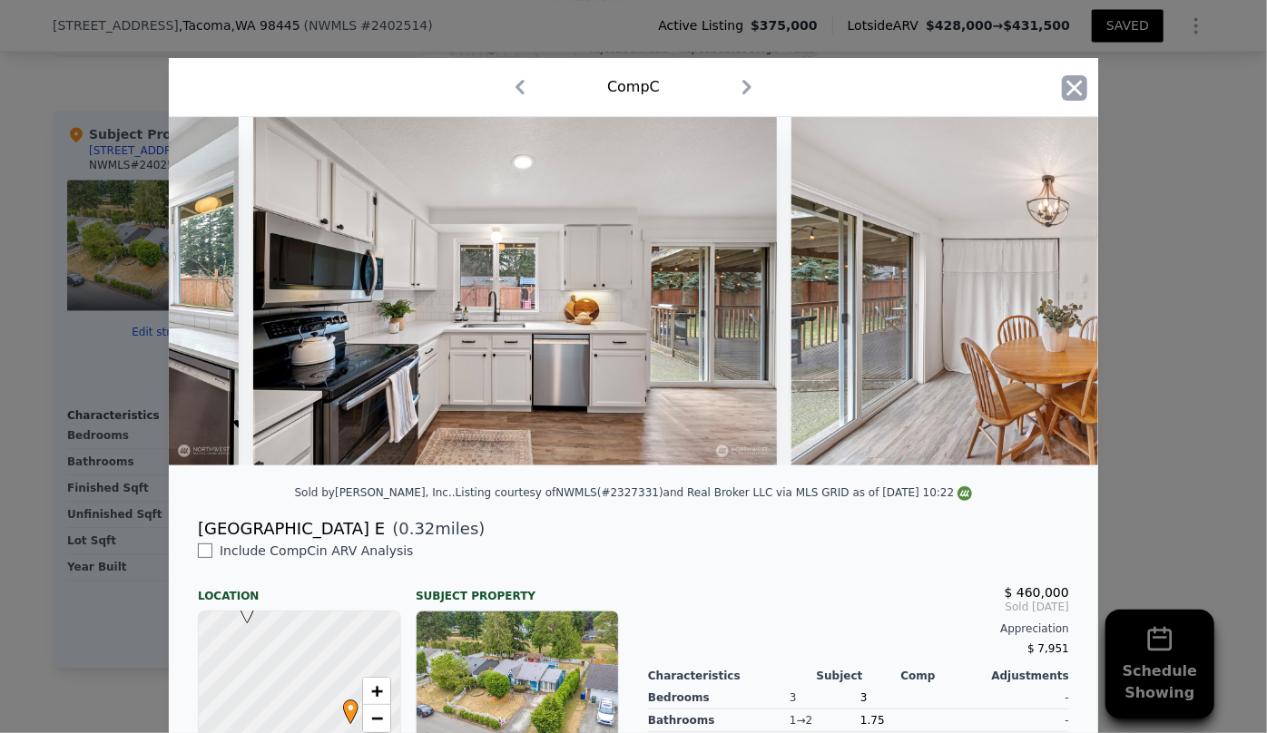
click at [1071, 94] on icon "button" at bounding box center [1074, 87] width 25 height 25
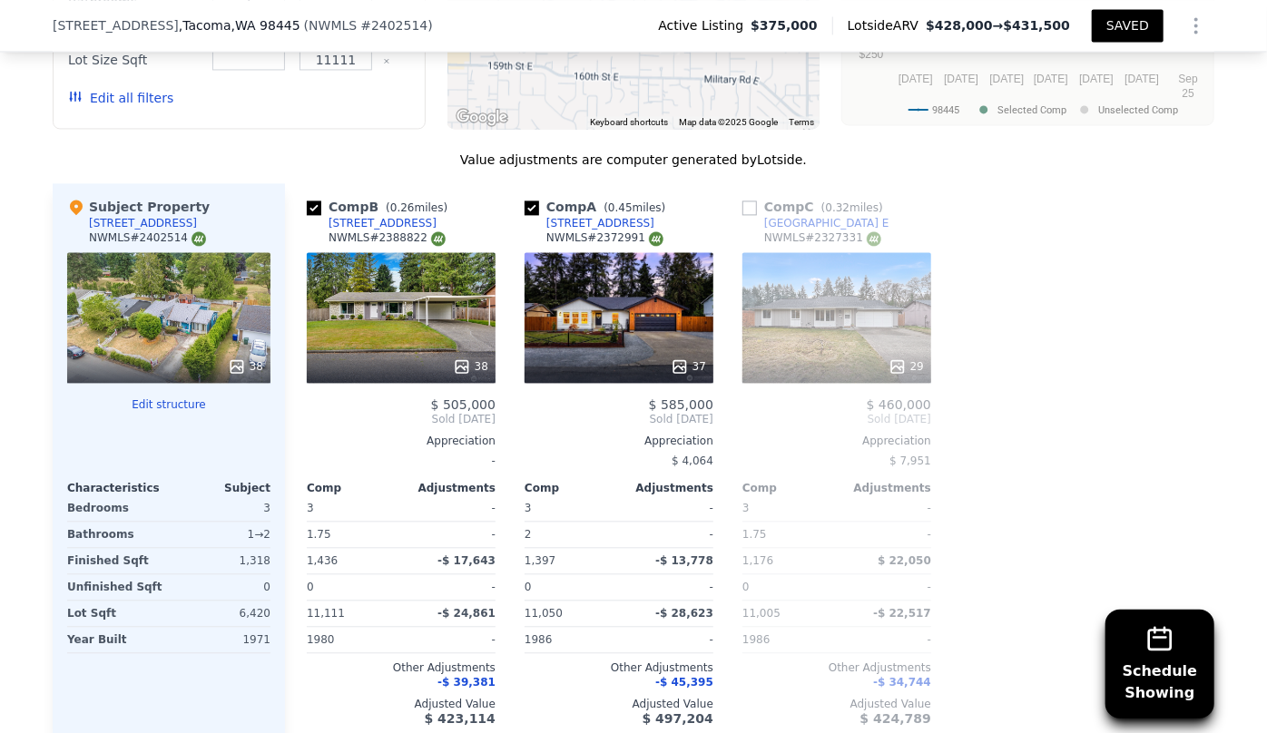
scroll to position [1854, 0]
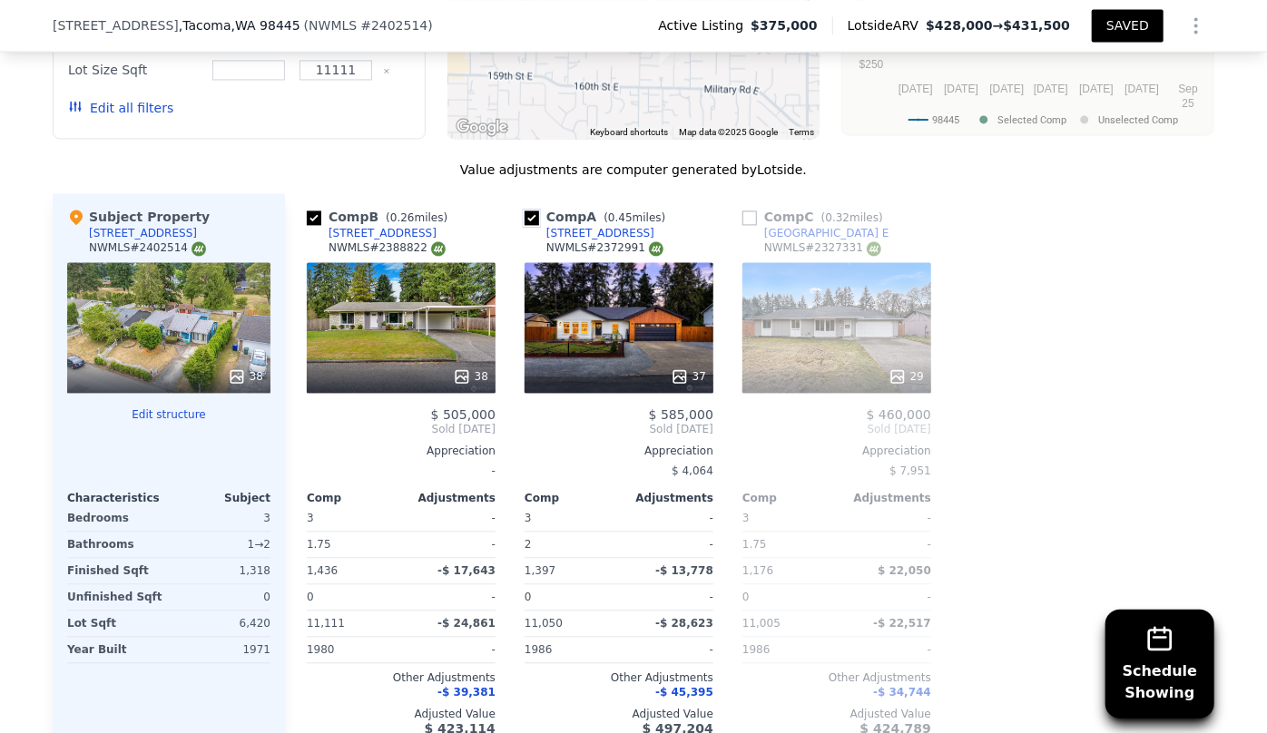
click at [524, 216] on input "checkbox" at bounding box center [531, 218] width 15 height 15
checkbox input "false"
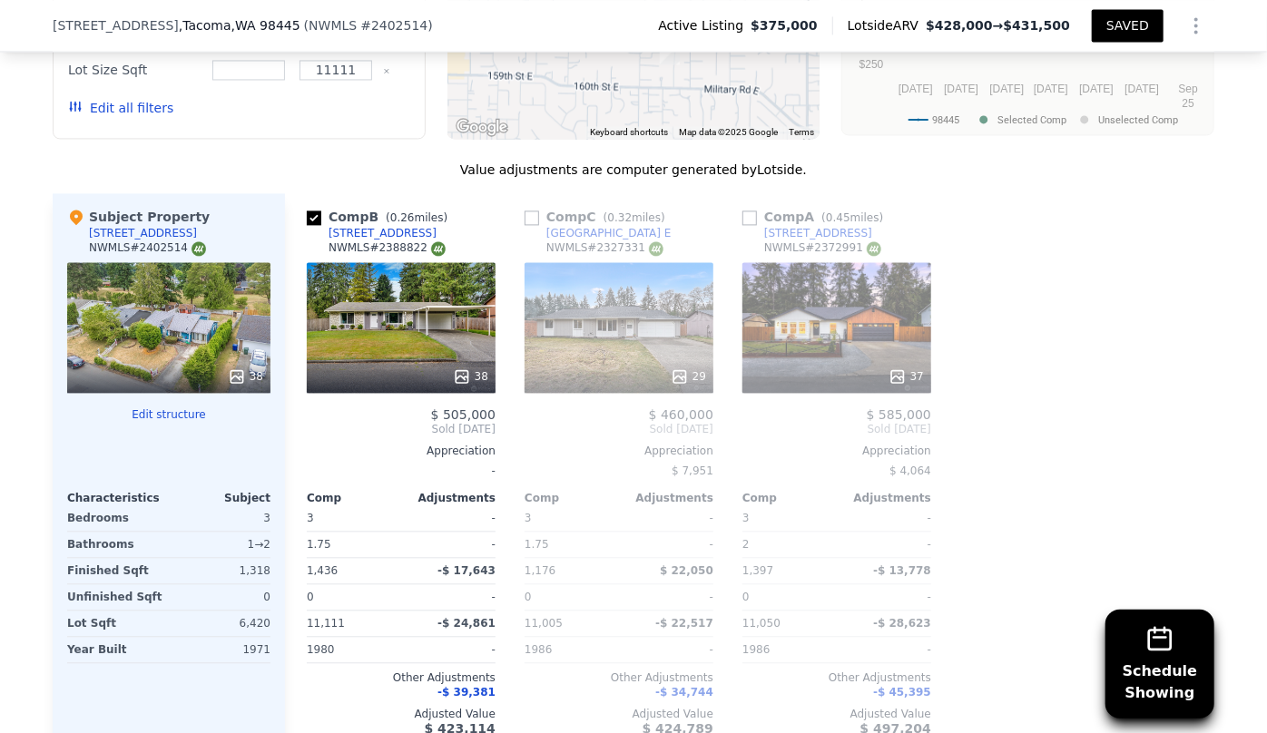
click at [745, 213] on input "checkbox" at bounding box center [749, 218] width 15 height 15
checkbox input "true"
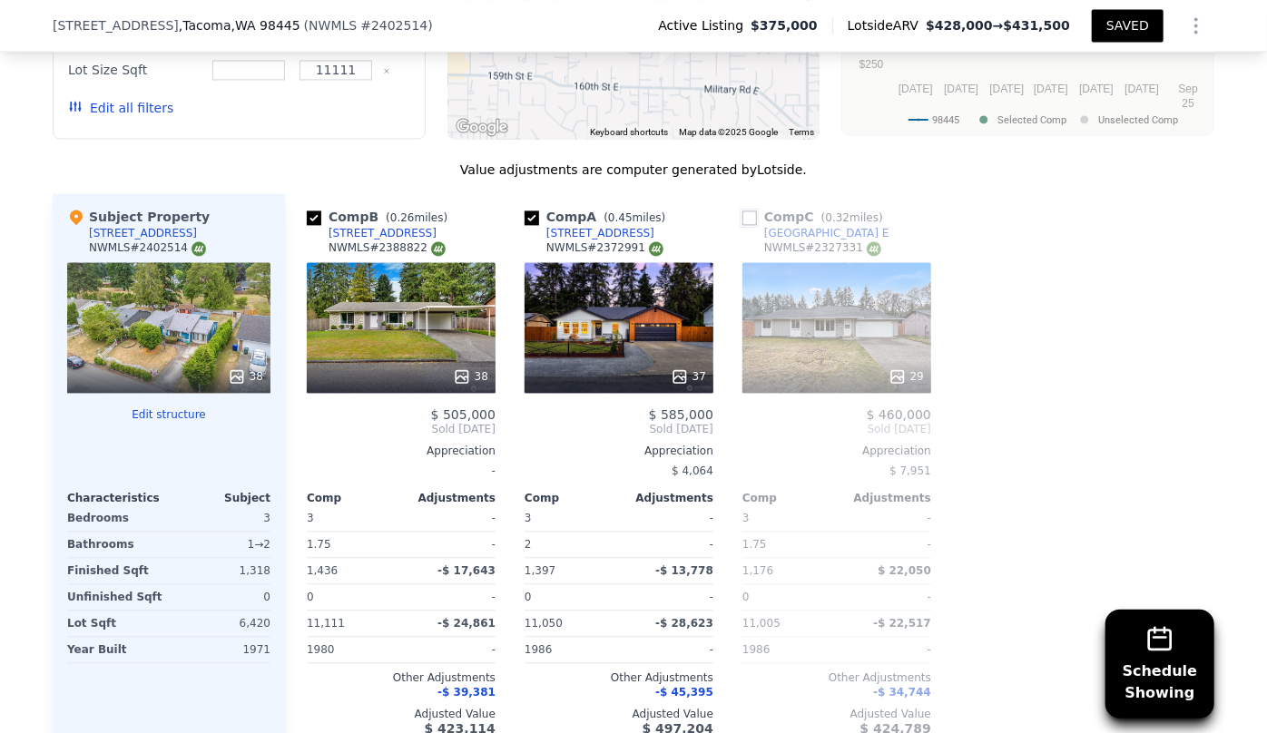
click at [750, 211] on input "checkbox" at bounding box center [749, 218] width 15 height 15
checkbox input "true"
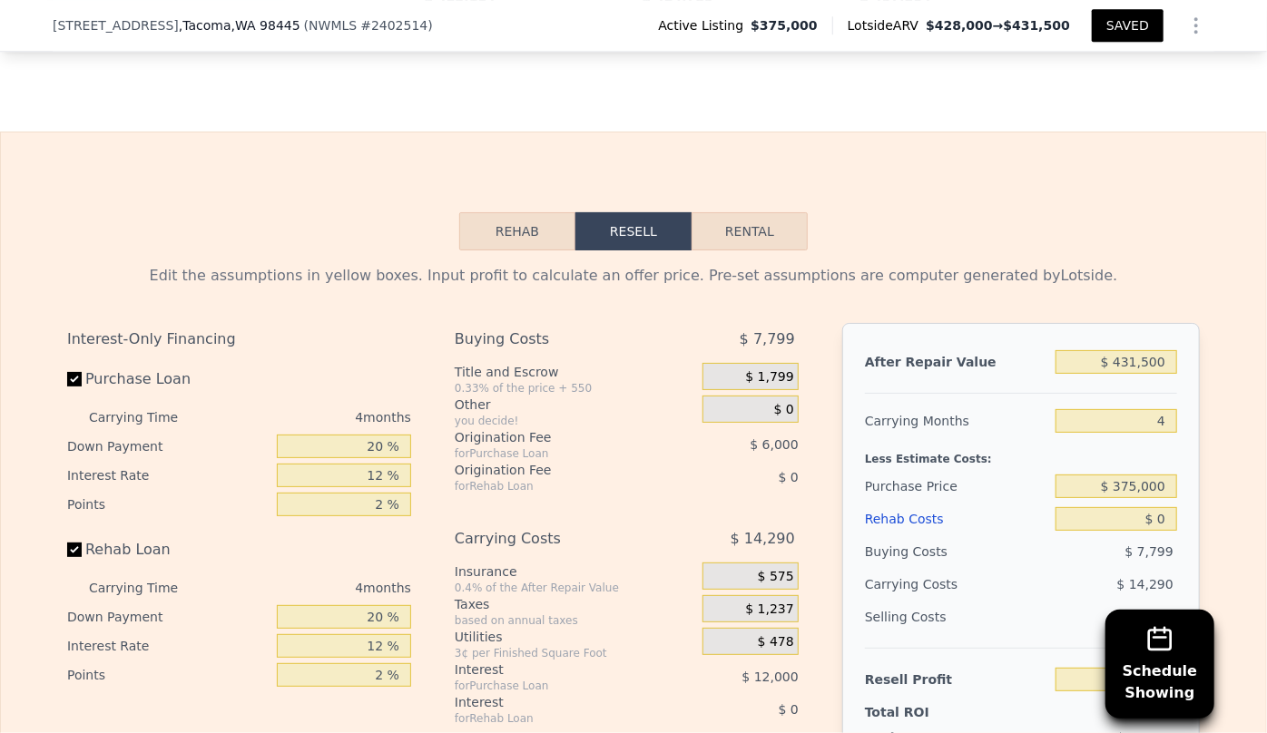
scroll to position [2596, 0]
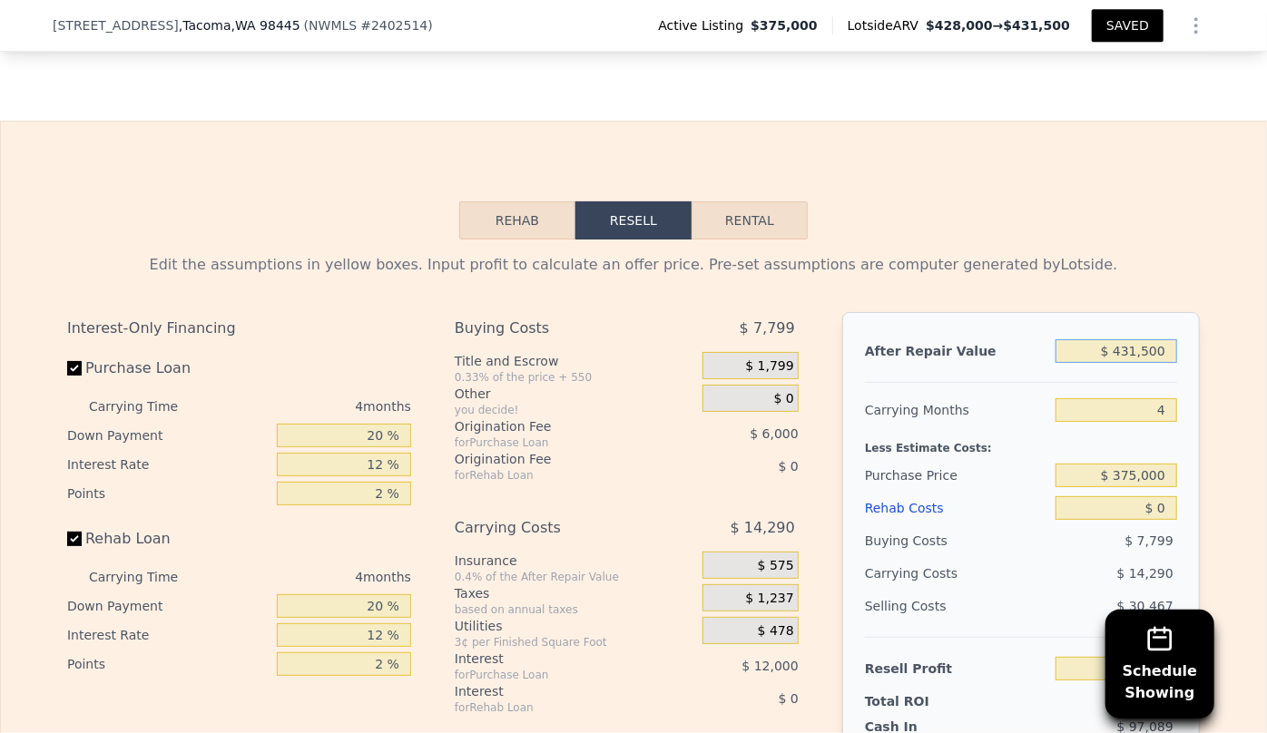
click at [1133, 351] on input "$ 431,500" at bounding box center [1116, 351] width 122 height 24
type input "$ 43,500"
type input "-$ 356,639"
type input "$ 430,500"
type input "$ 3,014"
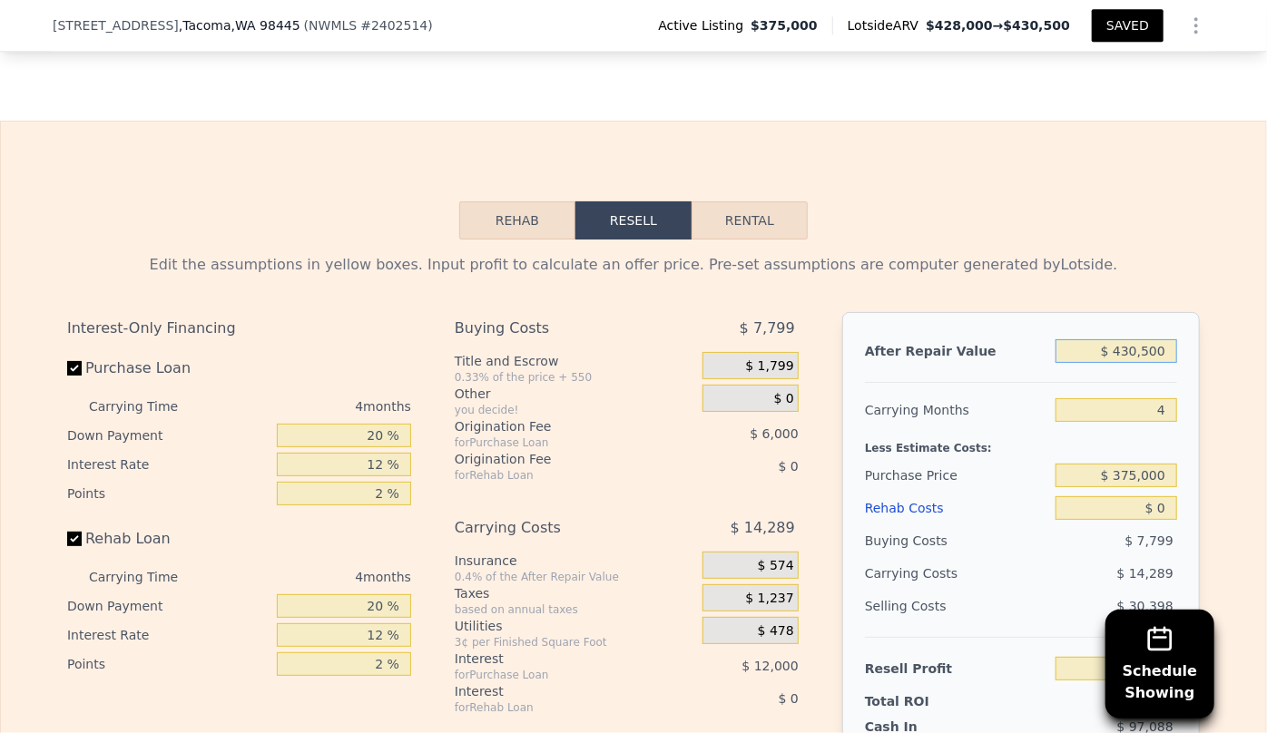
type input "$ 430,500"
click at [1161, 409] on input "4" at bounding box center [1116, 410] width 122 height 24
type input "6"
type input "-$ 4,131"
type input "6"
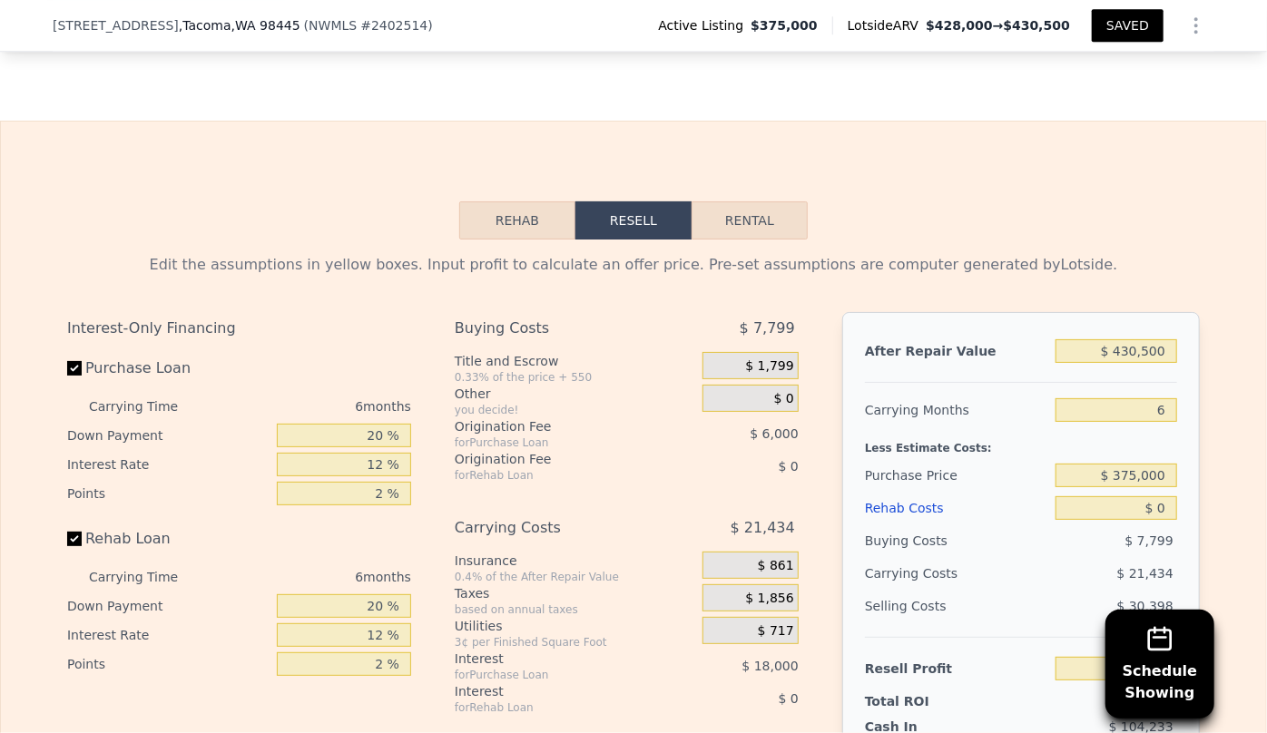
click at [1125, 426] on div "Less Estimate Costs:" at bounding box center [1021, 442] width 312 height 33
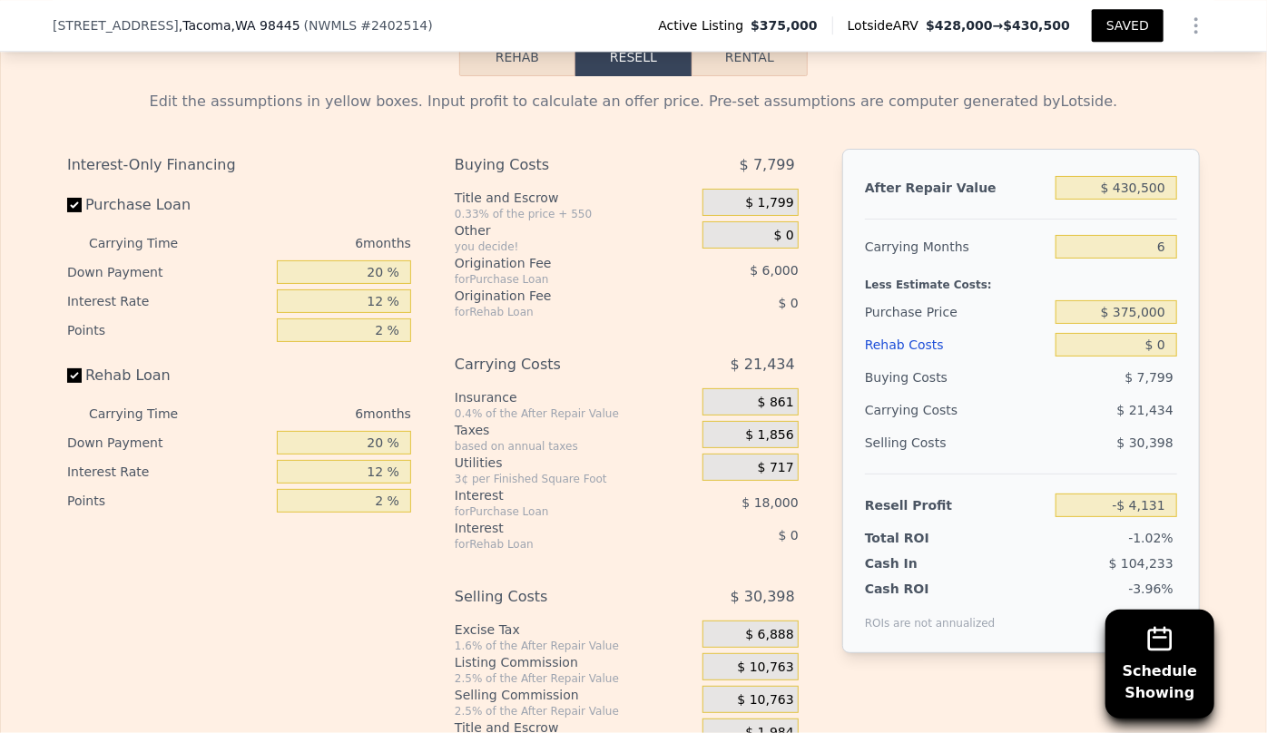
scroll to position [2761, 0]
click at [886, 338] on div "Rehab Costs" at bounding box center [956, 343] width 183 height 33
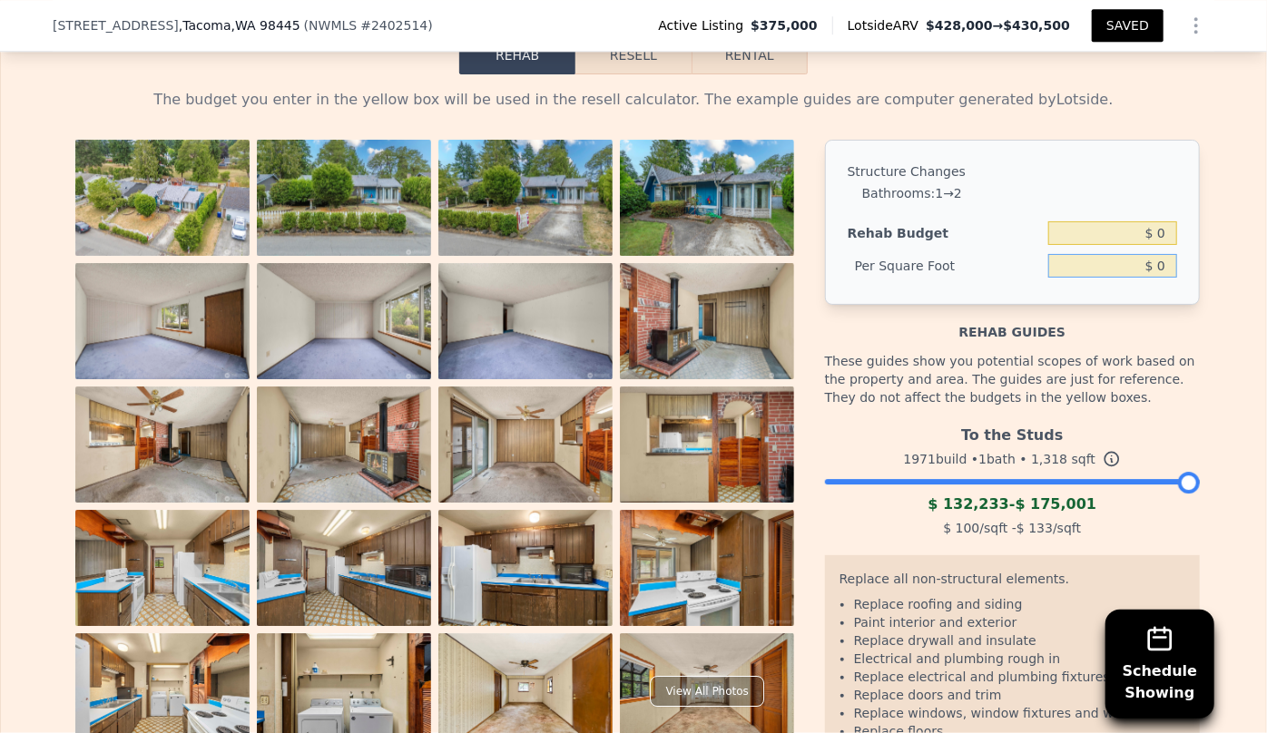
click at [1151, 261] on input "$ 0" at bounding box center [1112, 266] width 129 height 24
type input "$ 60"
click at [1121, 98] on div "The budget you enter in the yellow box will be used in the resell calculator. T…" at bounding box center [633, 100] width 1132 height 22
type input "$ 79,080"
click at [1156, 260] on input "$ 60" at bounding box center [1112, 266] width 129 height 24
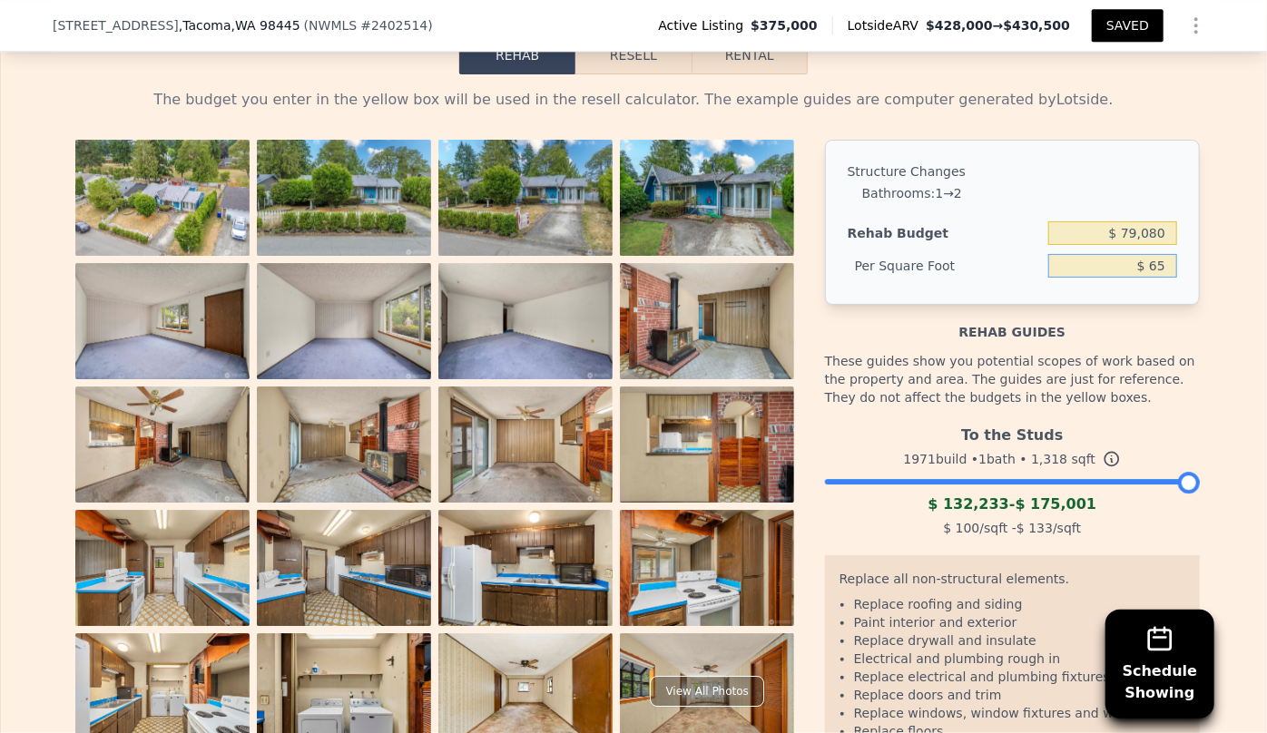
type input "$ 65"
click at [1205, 154] on div "The budget you enter in the yellow box will be used in the resell calculator. T…" at bounding box center [633, 463] width 1161 height 778
type input "$ 85,670"
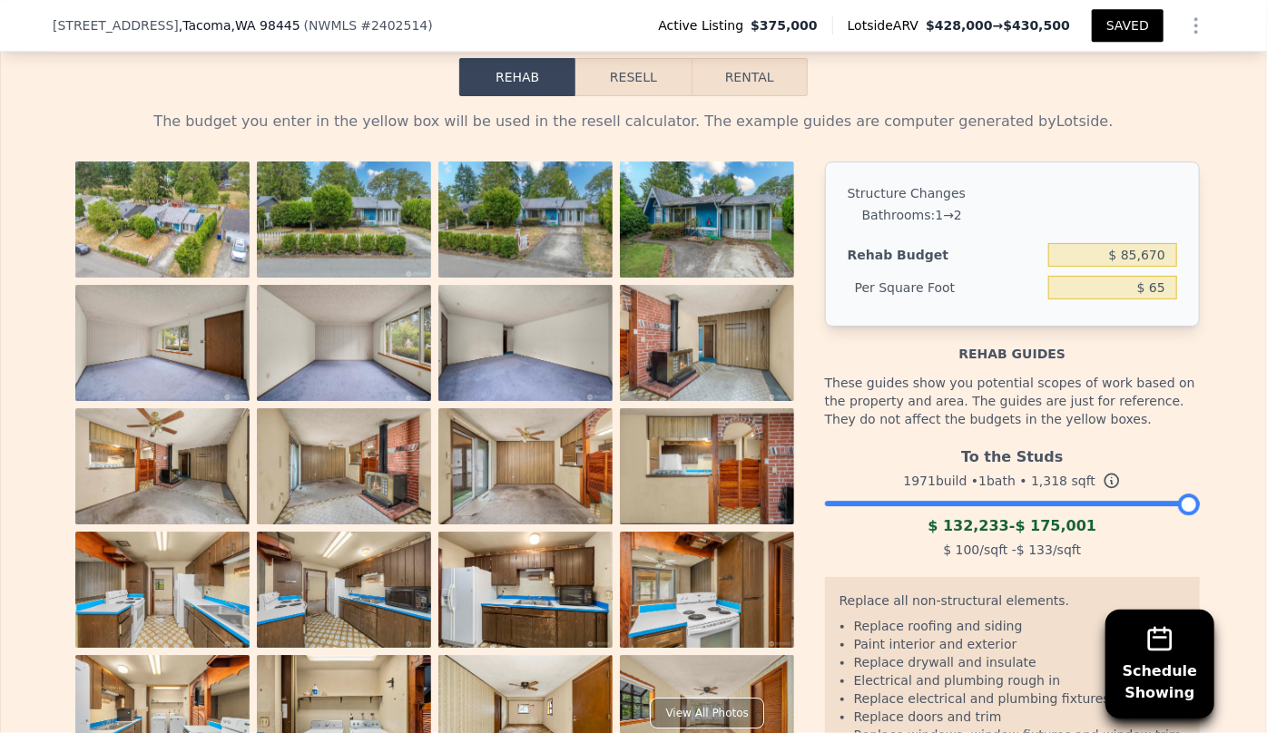
scroll to position [2678, 0]
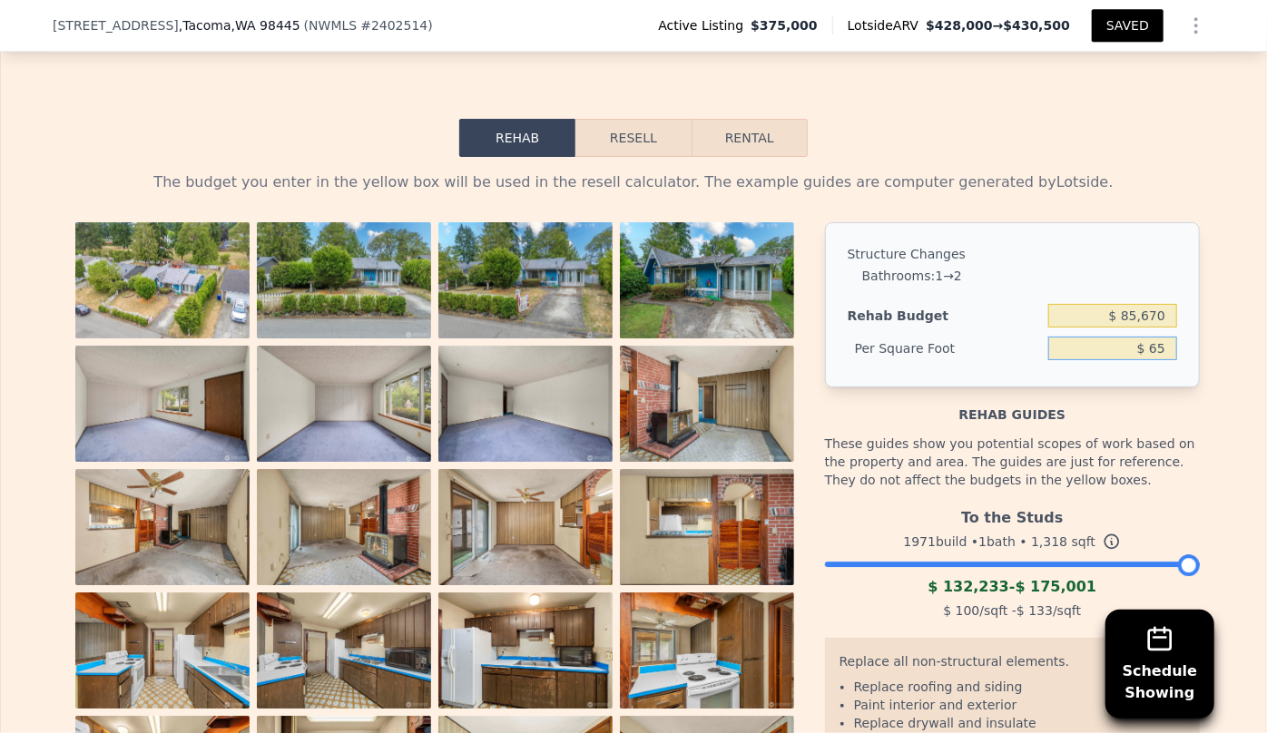
click at [1161, 339] on input "$ 65" at bounding box center [1112, 349] width 129 height 24
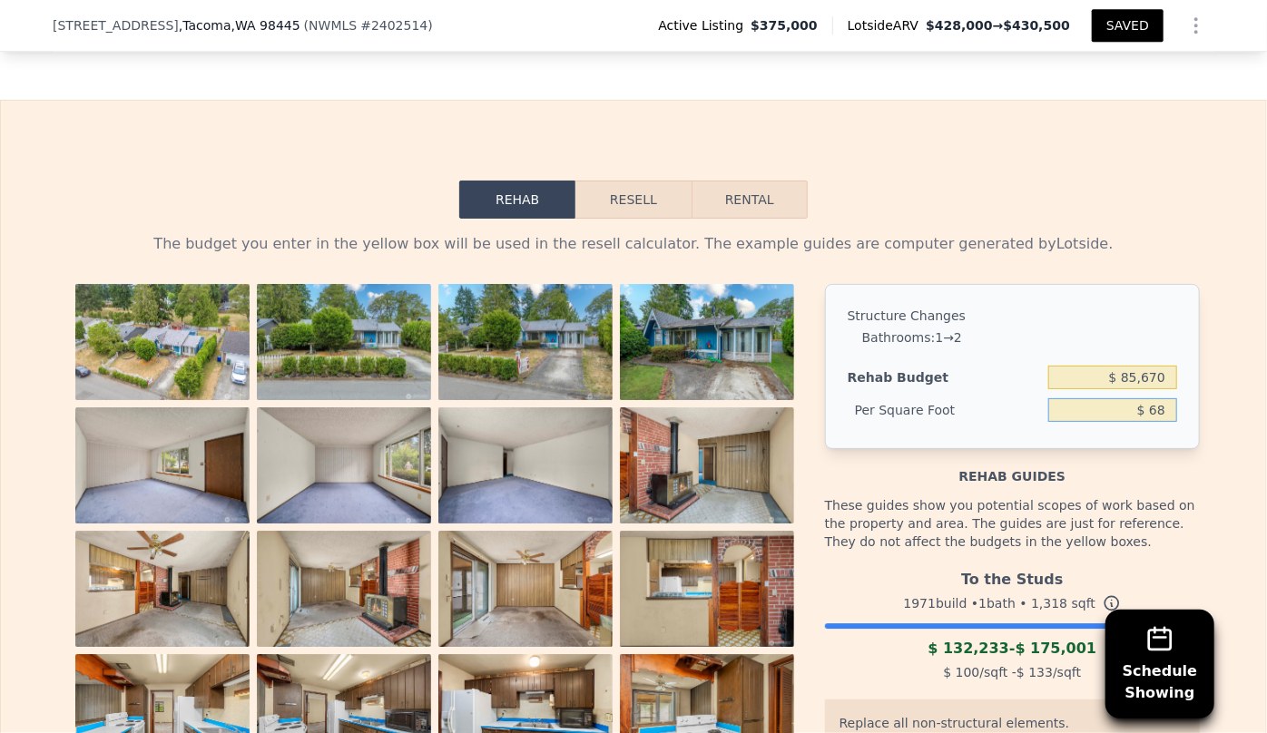
scroll to position [2698, 0]
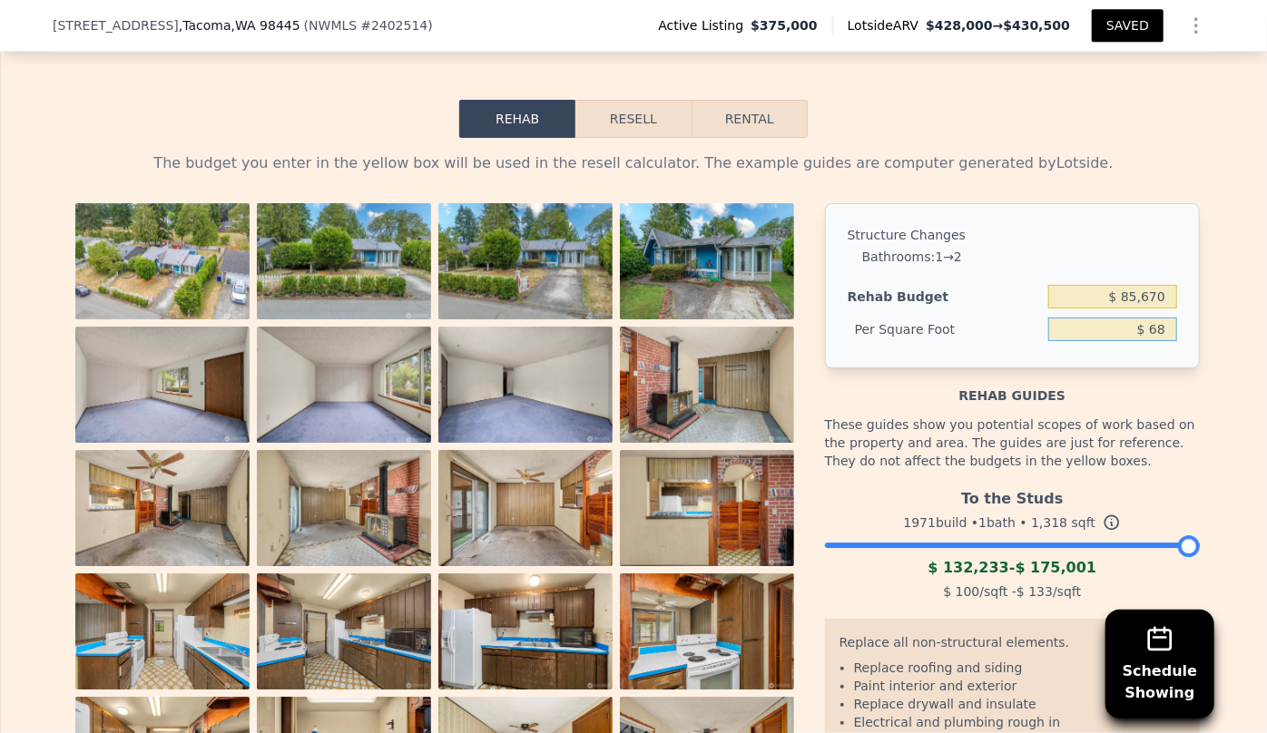
type input "$ 68"
click at [1075, 226] on div "Structure Changes" at bounding box center [1011, 235] width 329 height 18
type input "$ 89,624"
click at [604, 100] on button "Resell" at bounding box center [632, 119] width 115 height 38
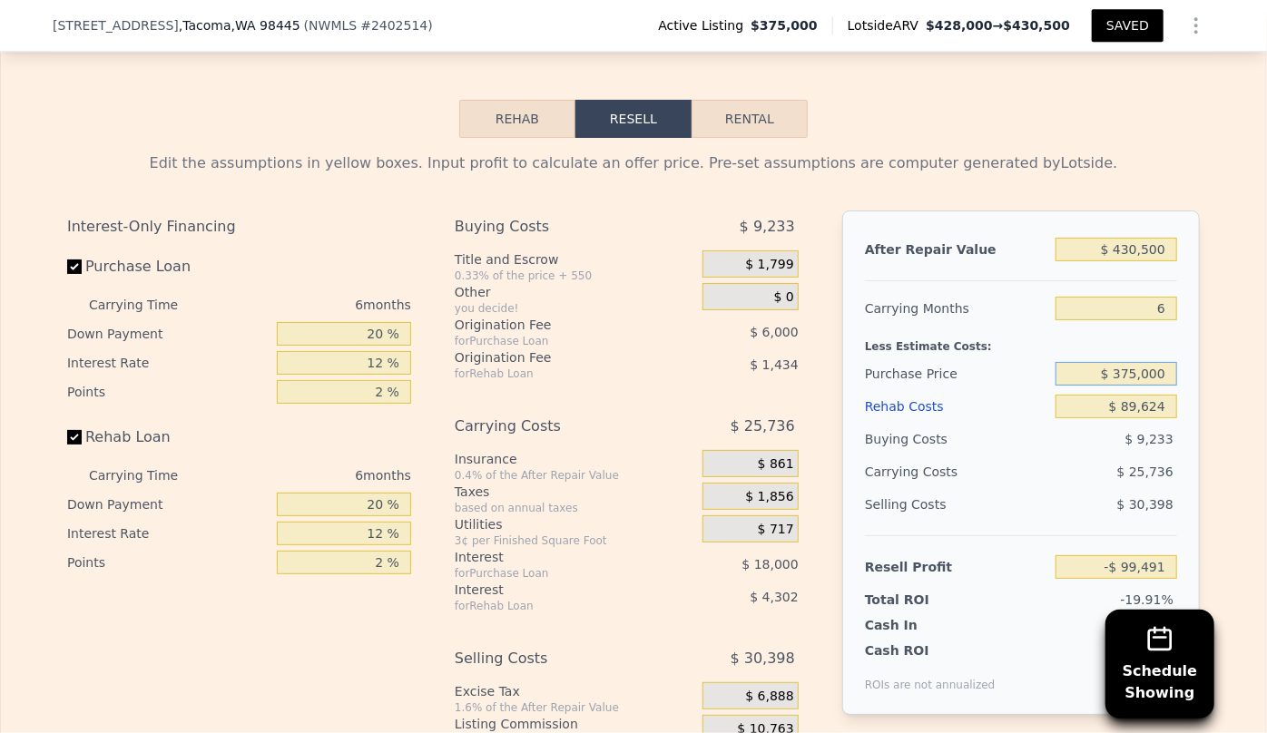
click at [1134, 371] on input "$ 375,000" at bounding box center [1116, 374] width 122 height 24
type input "$ 300,000"
click at [1112, 318] on div "6" at bounding box center [1116, 308] width 122 height 33
type input "-$ 19,441"
click at [1021, 503] on div "Selling Costs" at bounding box center [956, 504] width 183 height 33
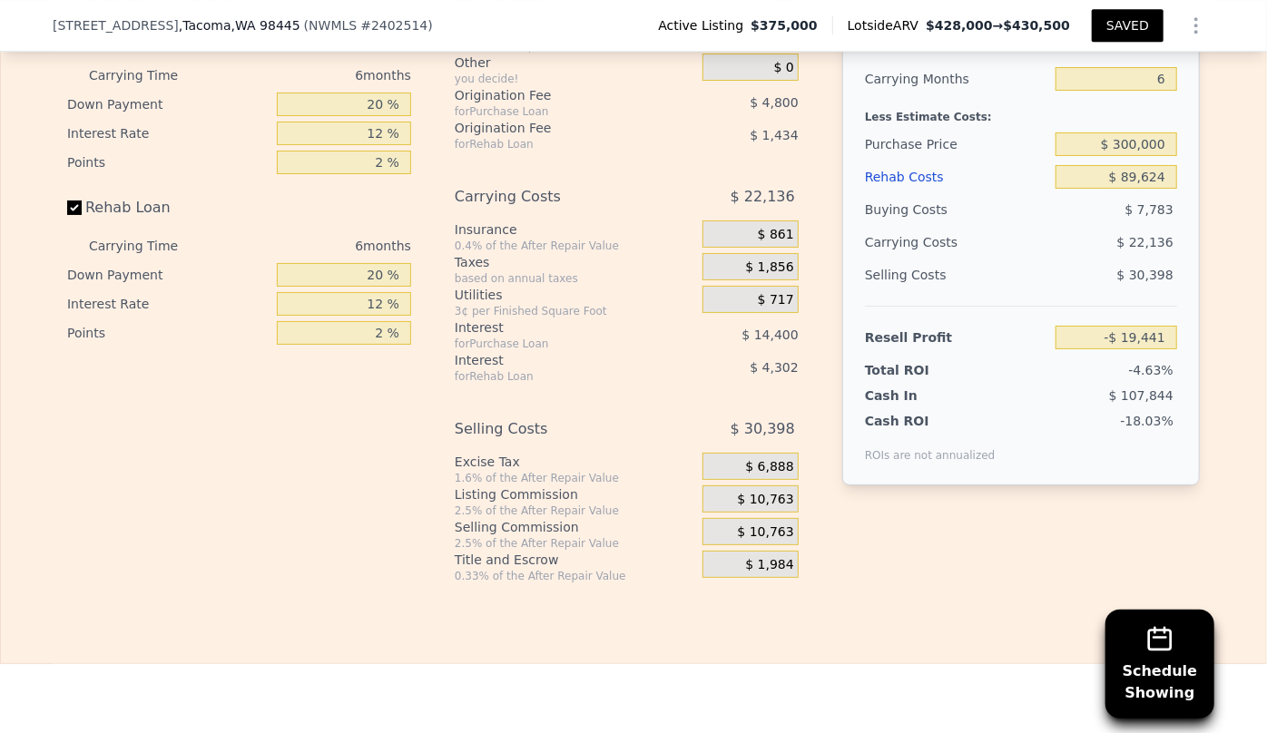
scroll to position [2945, 0]
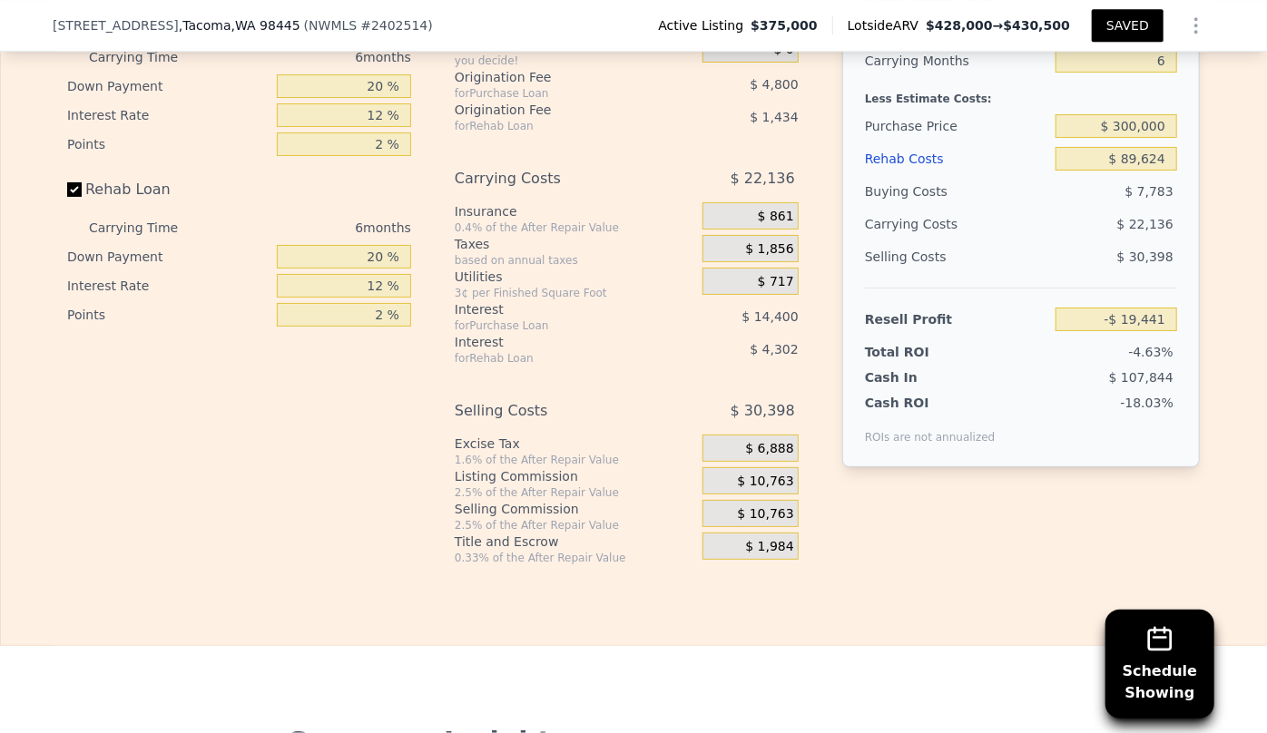
click at [755, 513] on span "$ 10,763" at bounding box center [766, 514] width 56 height 16
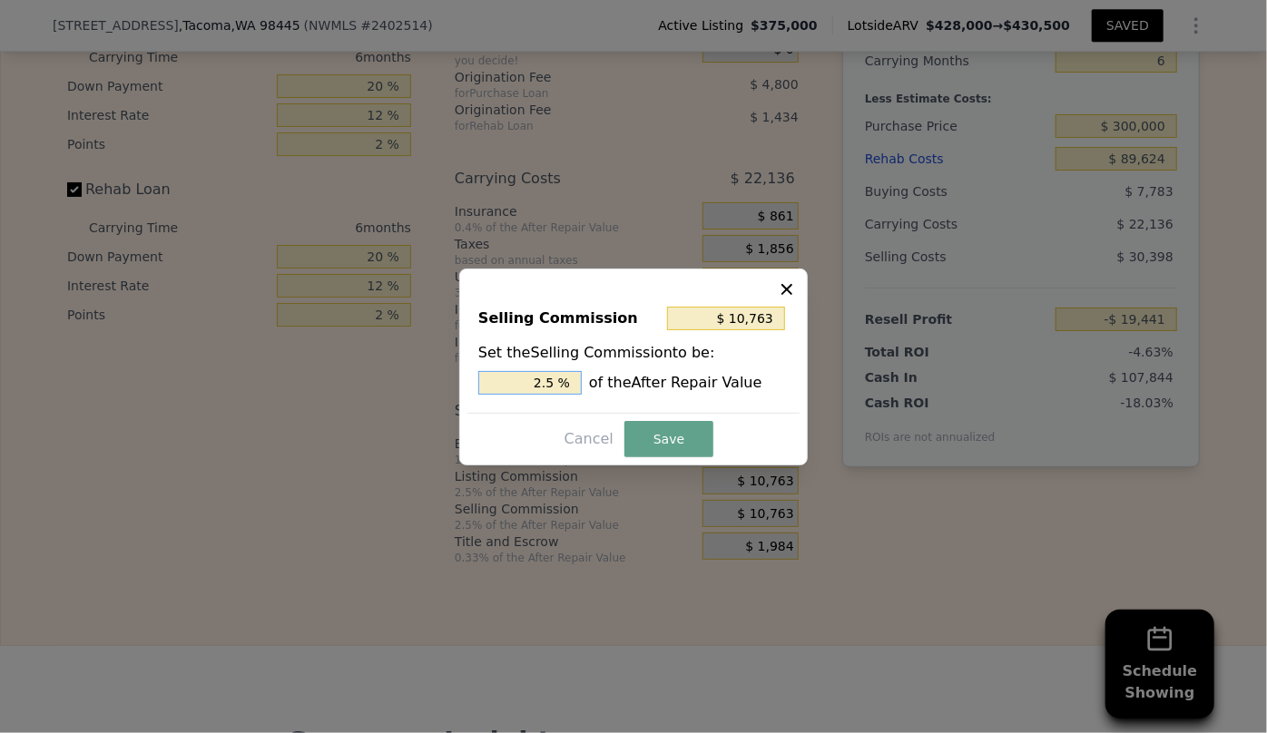
click at [545, 381] on input "2.5 %" at bounding box center [529, 383] width 103 height 24
type input "$ 2,153"
type input ".5 %"
type input "$ 6,458"
type input "1.5 %"
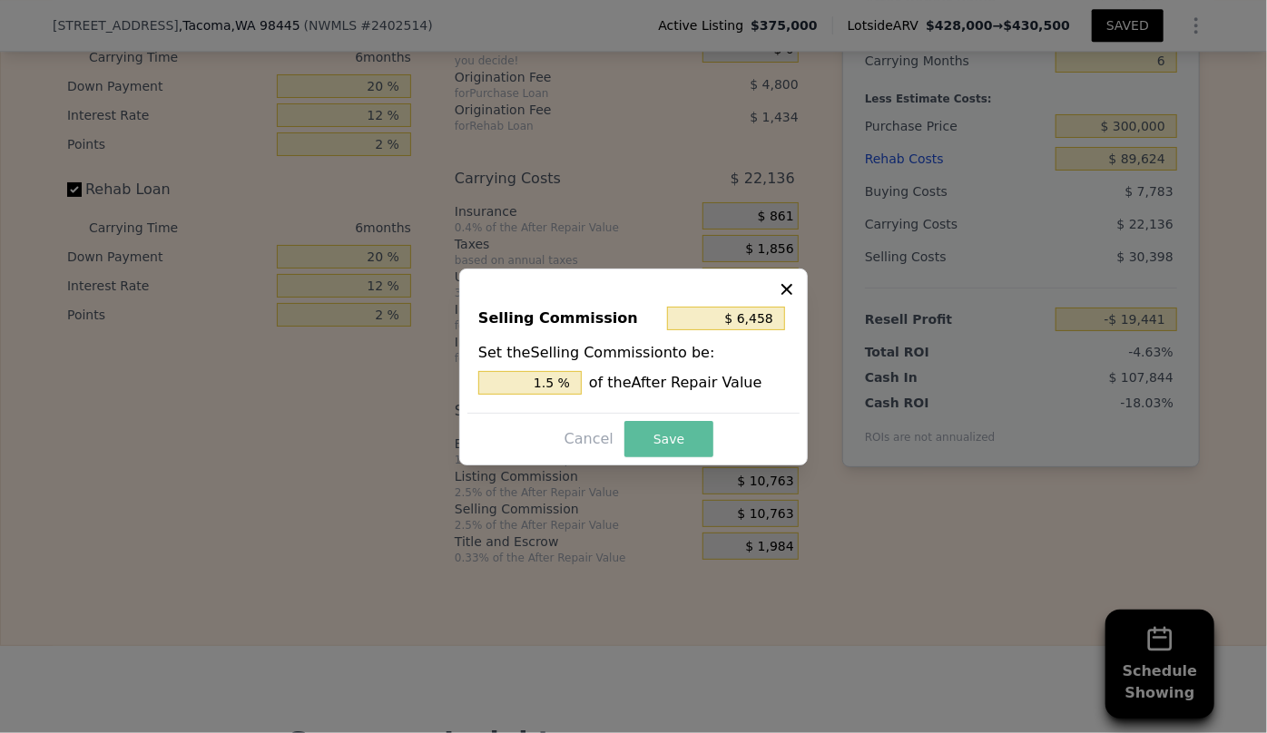
click at [663, 439] on button "Save" at bounding box center [668, 439] width 89 height 36
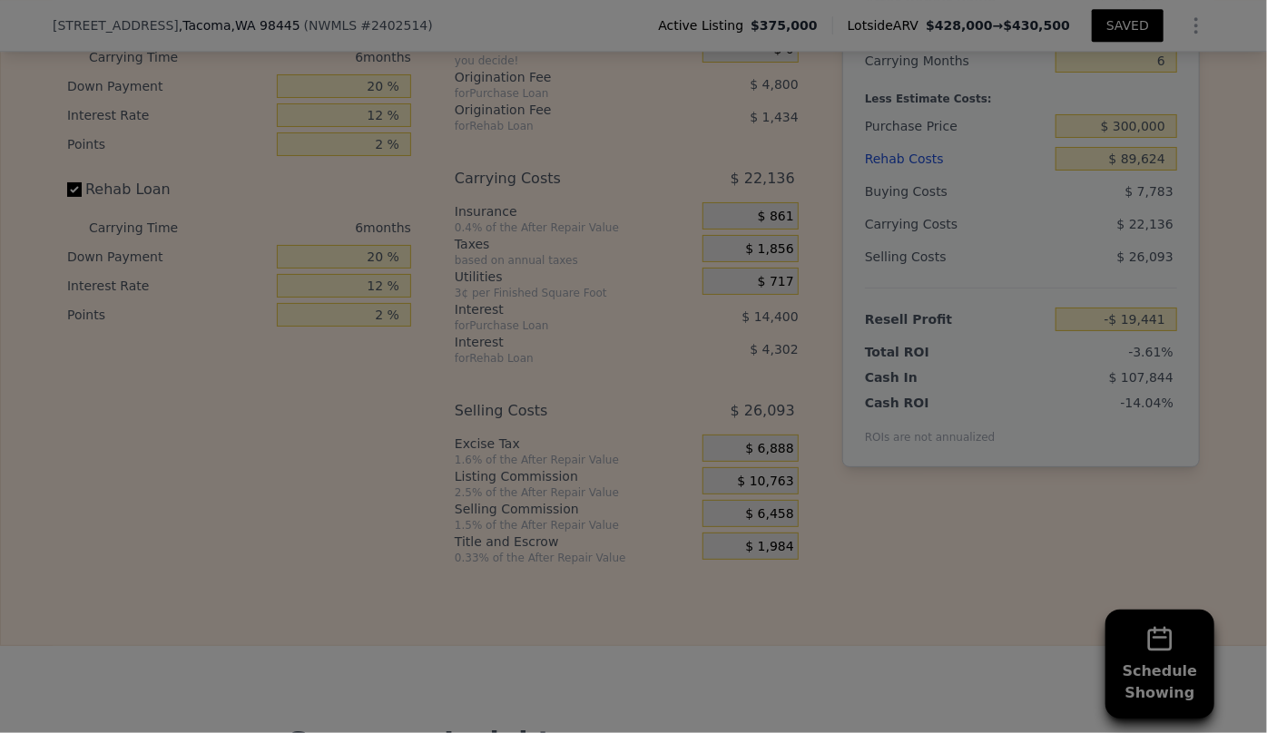
type input "-$ 15,136"
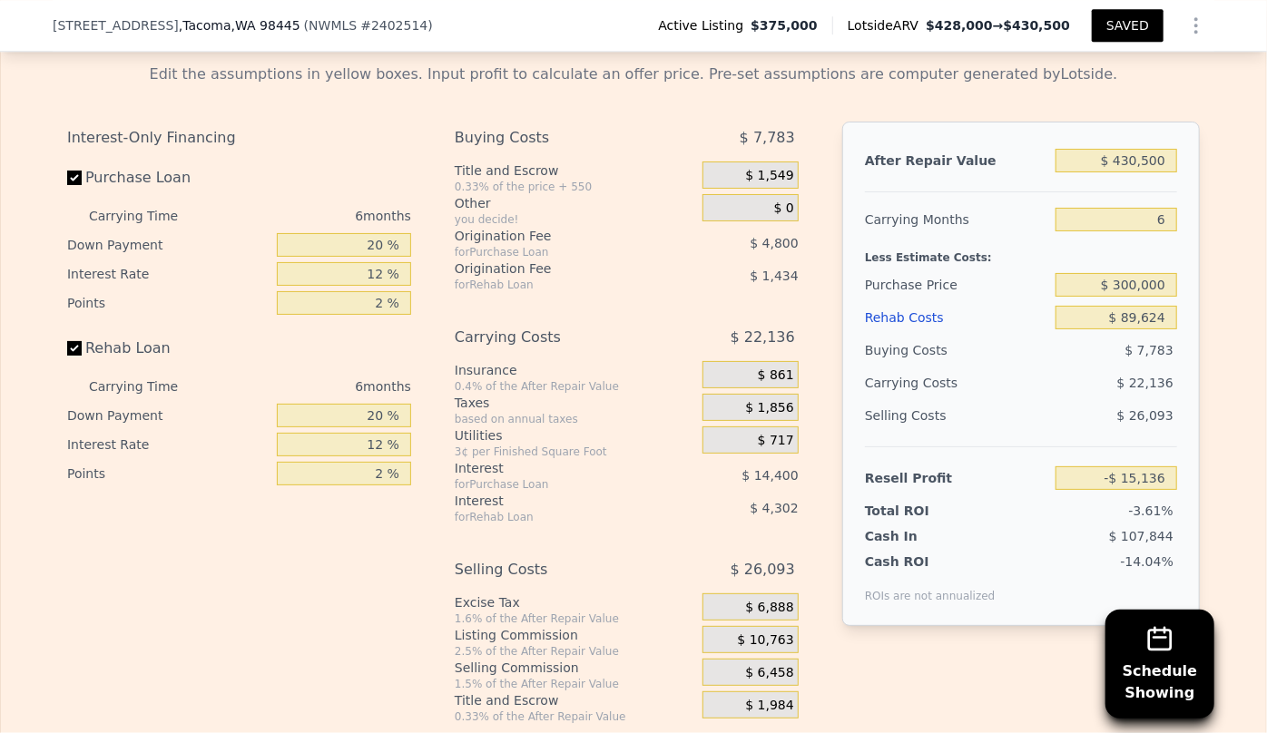
scroll to position [2863, 0]
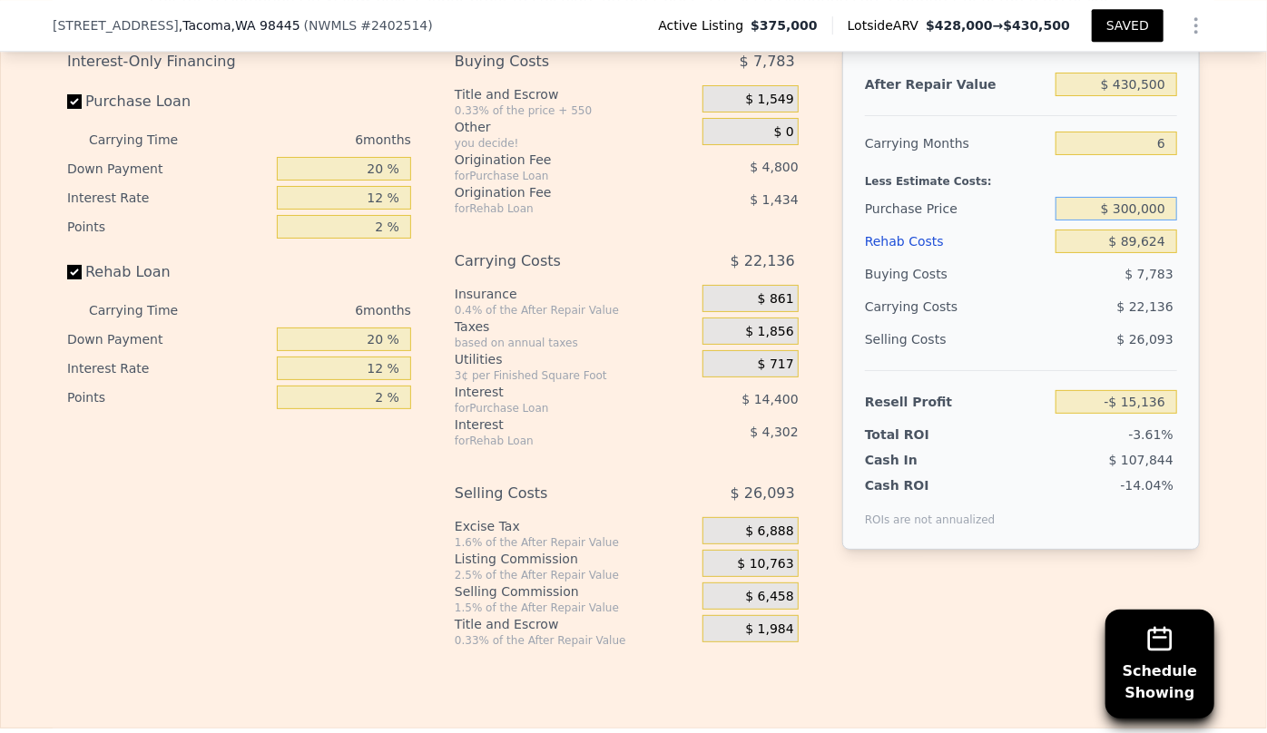
click at [1125, 205] on input "$ 300,000" at bounding box center [1116, 209] width 122 height 24
type input "$ 270,000"
click at [1082, 294] on div "$ 22,136" at bounding box center [1080, 306] width 191 height 33
type input "$ 16,884"
click at [1130, 207] on input "$ 270,000" at bounding box center [1116, 209] width 122 height 24
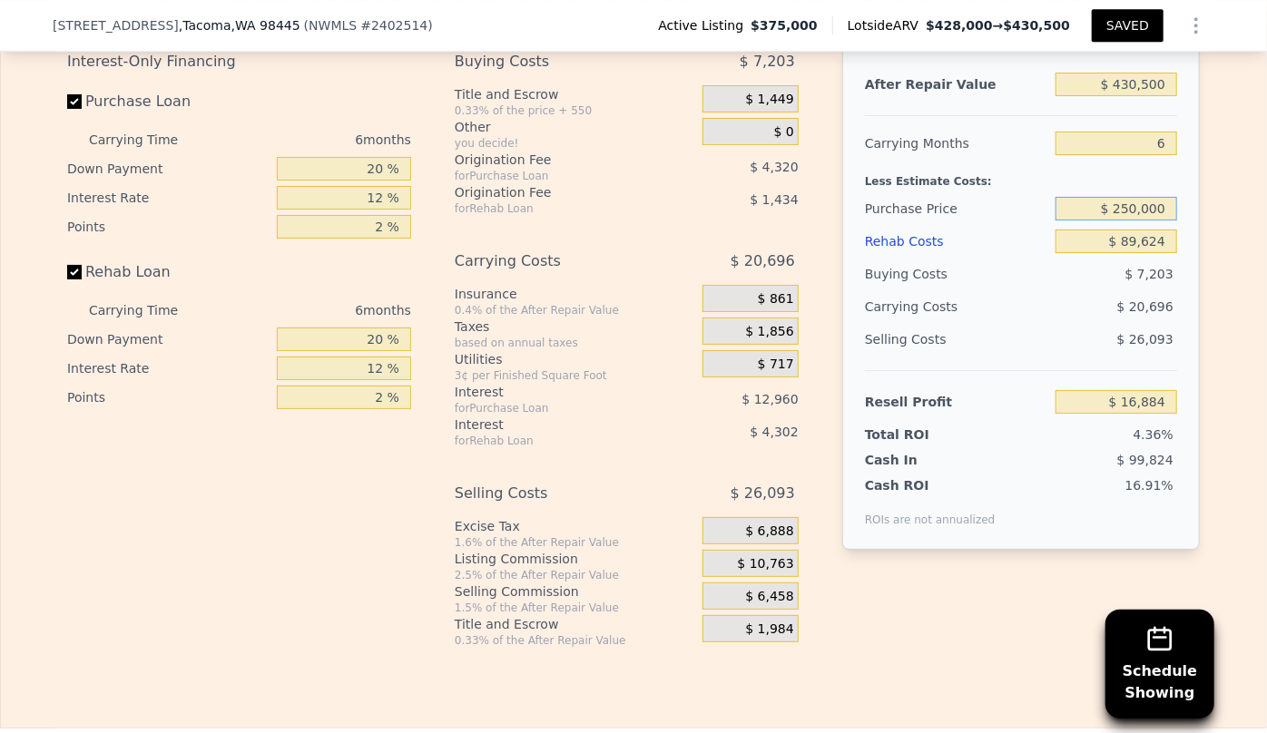
type input "$ 250,000"
type input "$ 38,230"
click at [1051, 306] on div "$ 19,736" at bounding box center [1080, 306] width 191 height 33
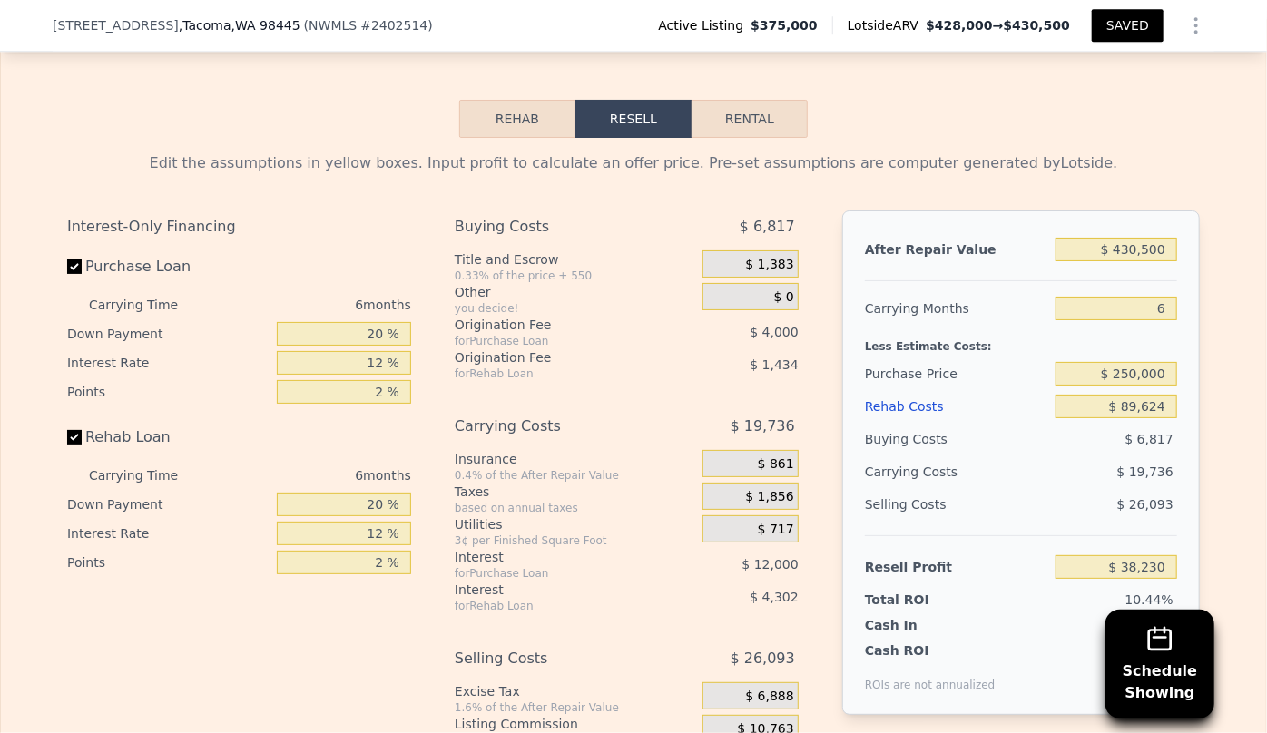
scroll to position [2780, 0]
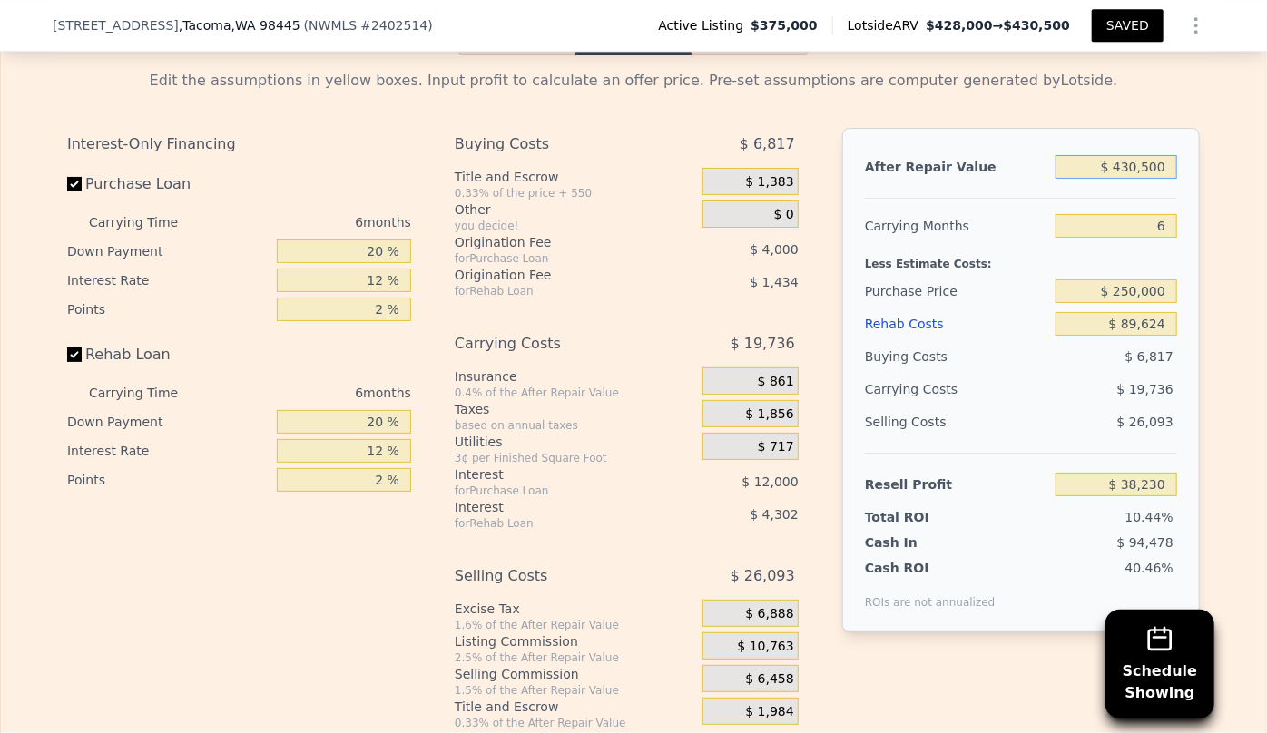
click at [1127, 165] on input "$ 430,500" at bounding box center [1116, 167] width 122 height 24
type input "$ 40,500"
type input "-$ 327,851"
type input "$ 460,500"
type input "$ 66,391"
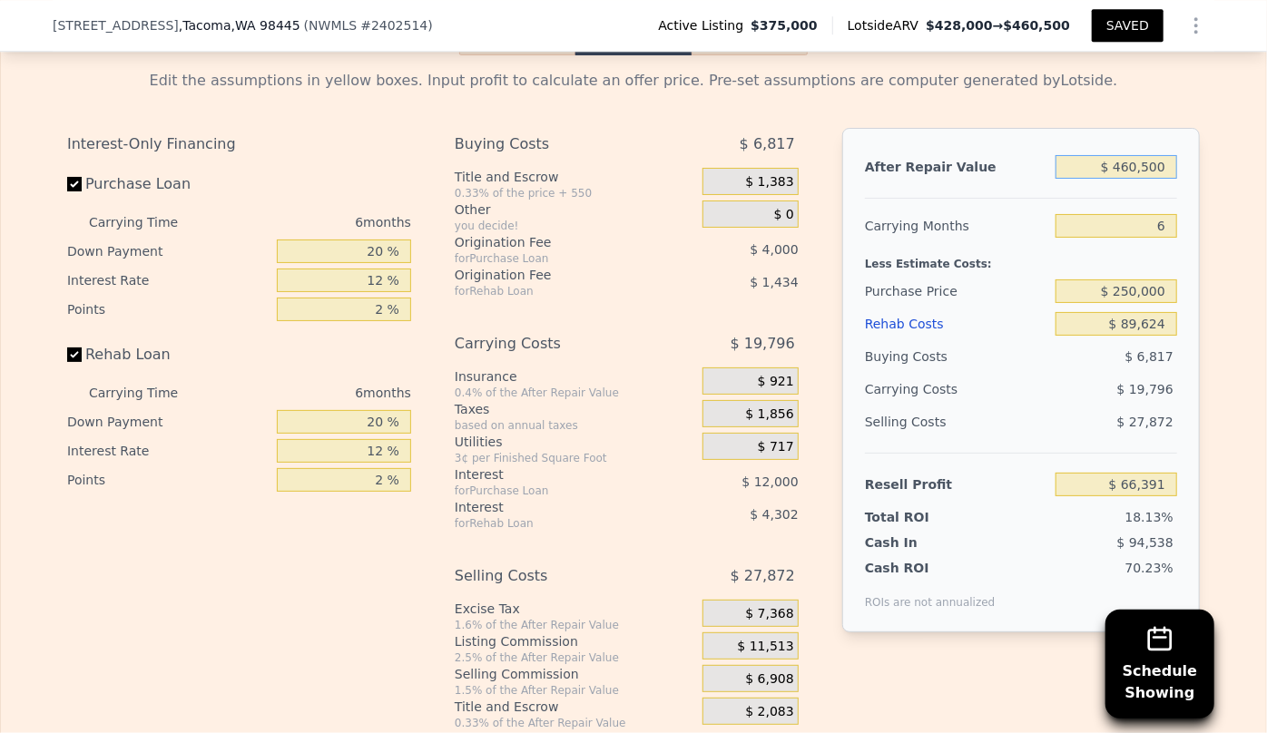
type input "$ 460,500"
click at [1078, 373] on div "$ 19,796" at bounding box center [1080, 389] width 191 height 33
click at [1131, 26] on button "SAVED" at bounding box center [1128, 25] width 72 height 33
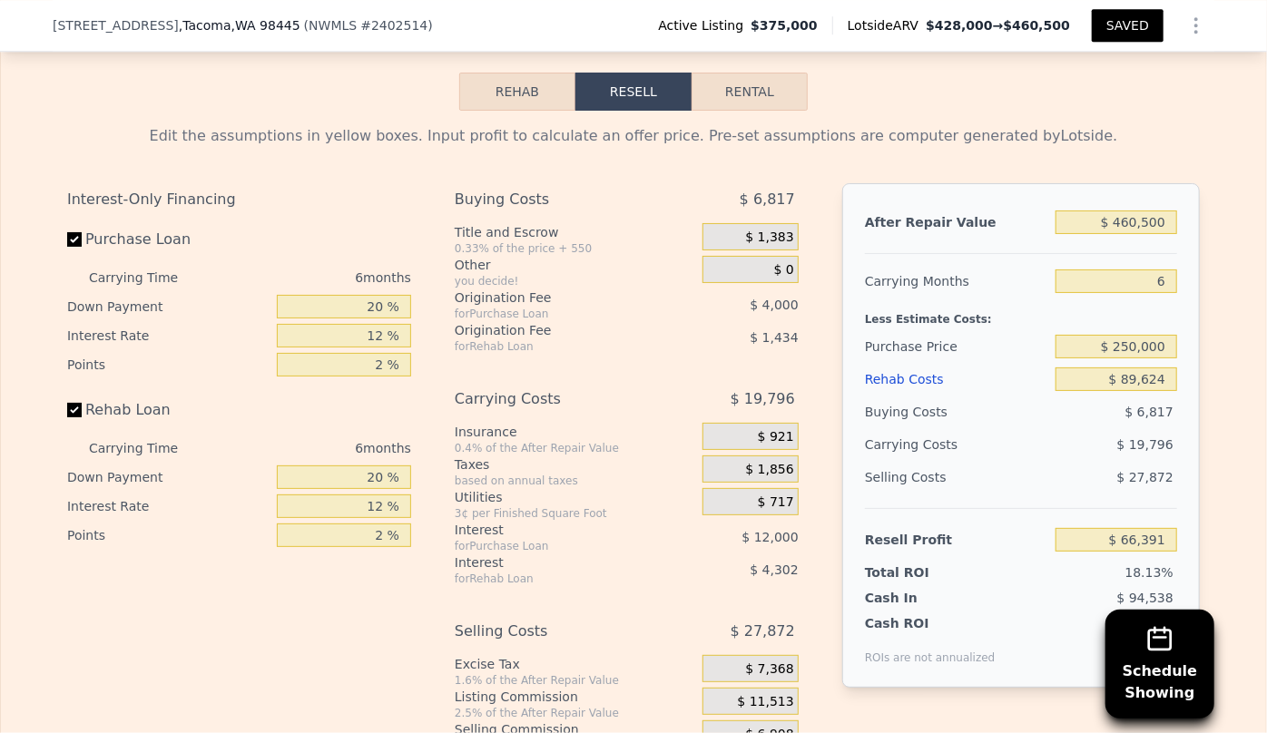
scroll to position [2698, 0]
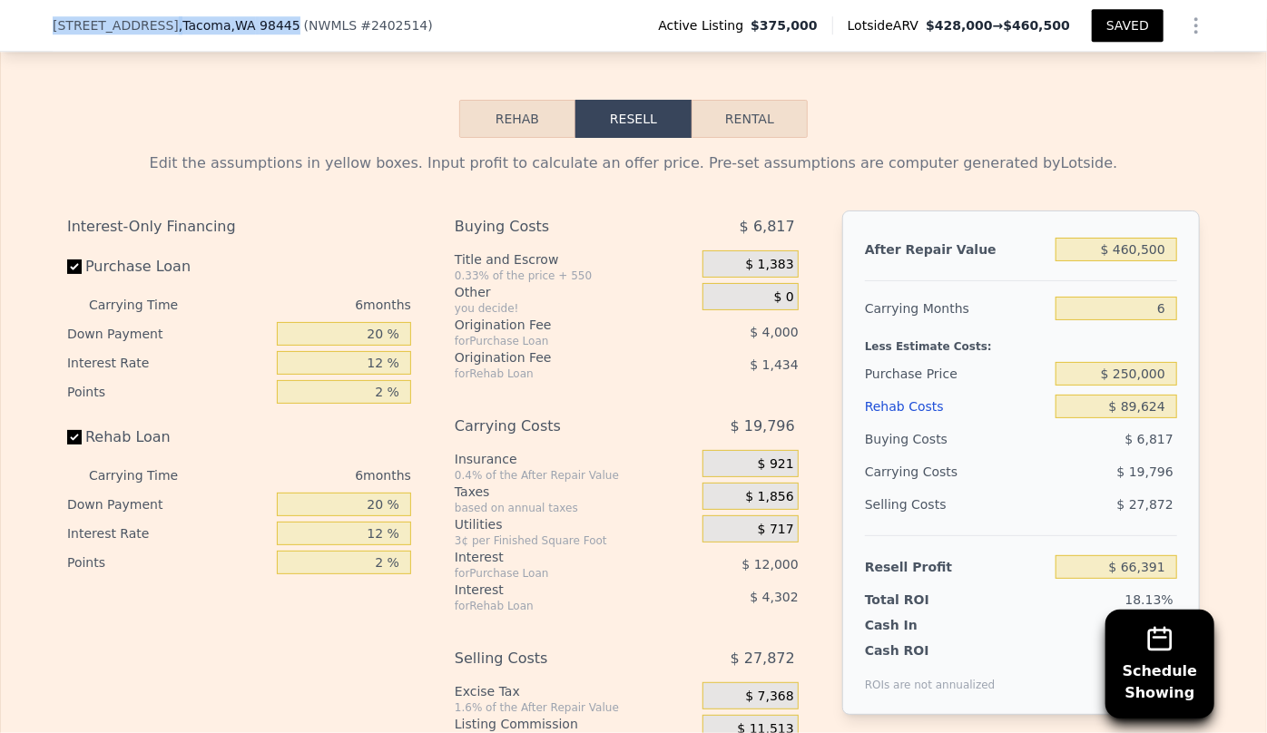
drag, startPoint x: 43, startPoint y: 24, endPoint x: 257, endPoint y: 27, distance: 214.1
click at [257, 27] on div "15406 12th Ave E , Tacoma , WA 98445 ( NWMLS # 2402514 ) Active Listing $375,00…" at bounding box center [633, 26] width 1267 height 52
copy div "15406 12th Ave E , Tacoma , WA 98445"
click at [1015, 511] on div "Selling Costs" at bounding box center [956, 504] width 183 height 33
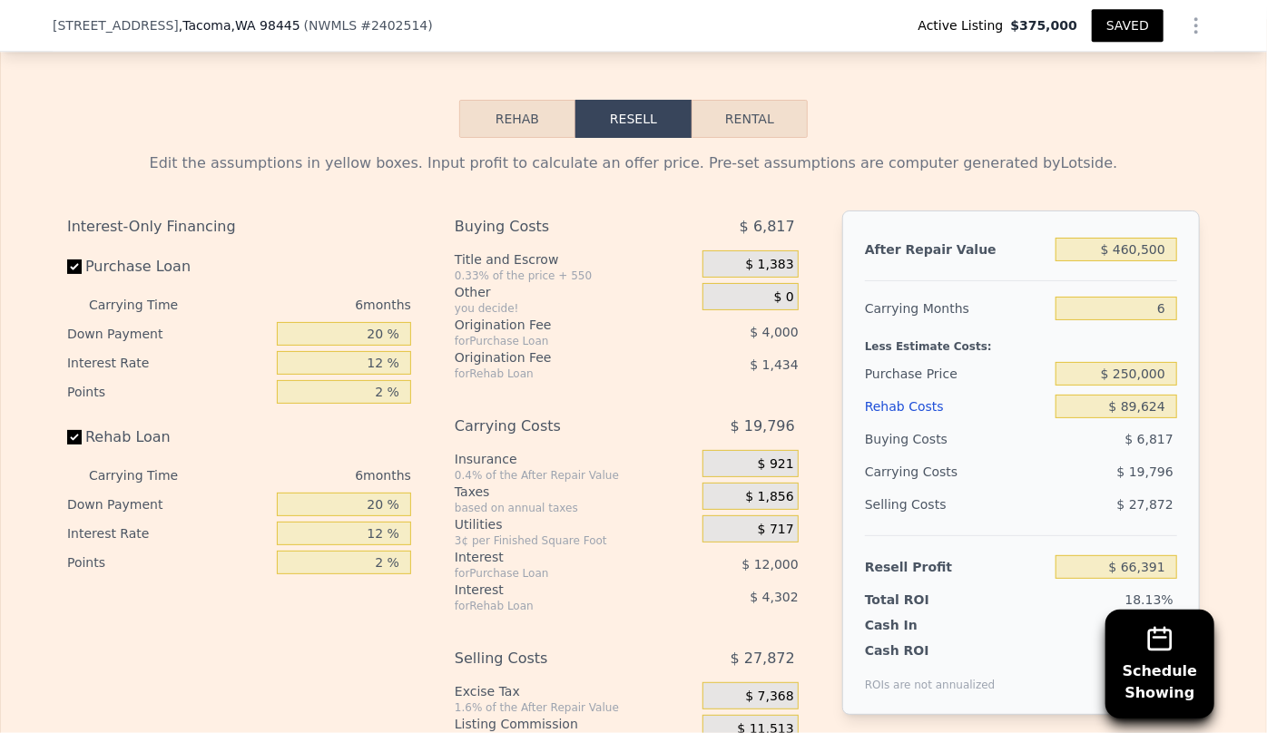
type input "3"
type input "1.75"
type input "2"
type input "1176"
type input "1436"
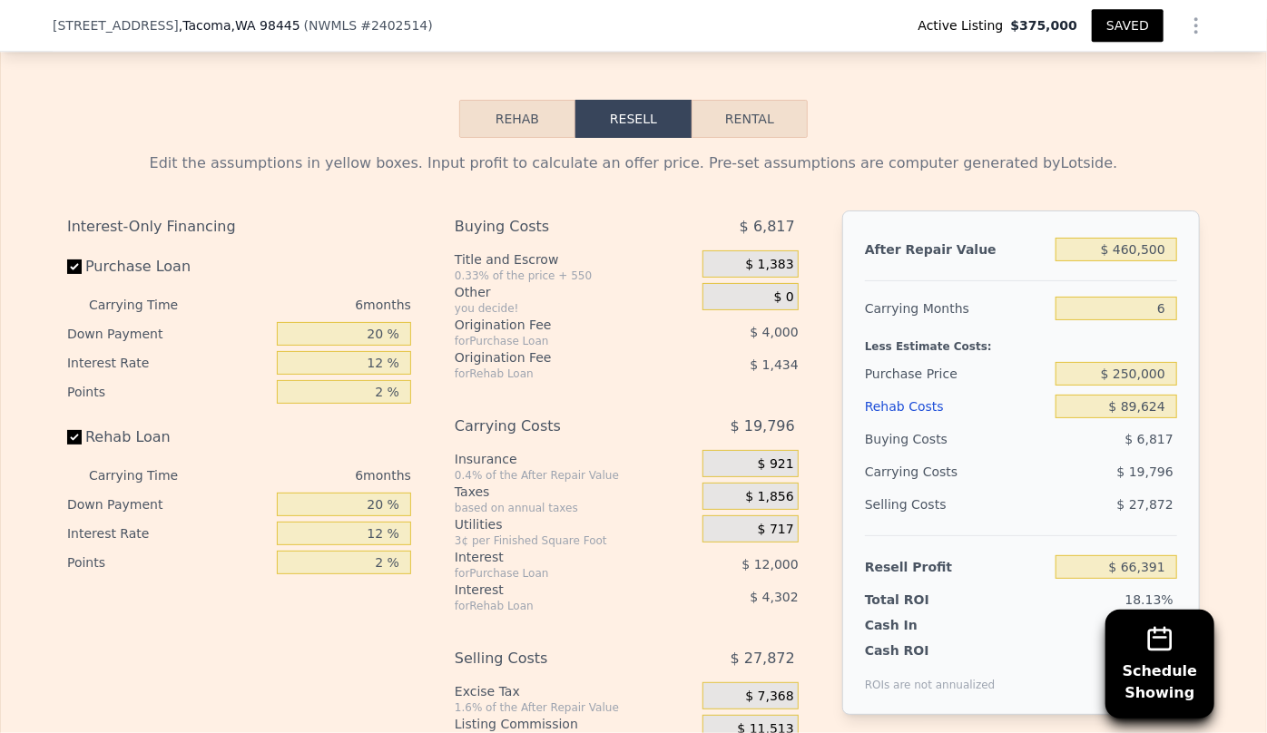
type input "11005"
click at [1128, 23] on button "SAVED" at bounding box center [1128, 25] width 72 height 33
click at [1136, 27] on button "SAVED" at bounding box center [1128, 25] width 72 height 33
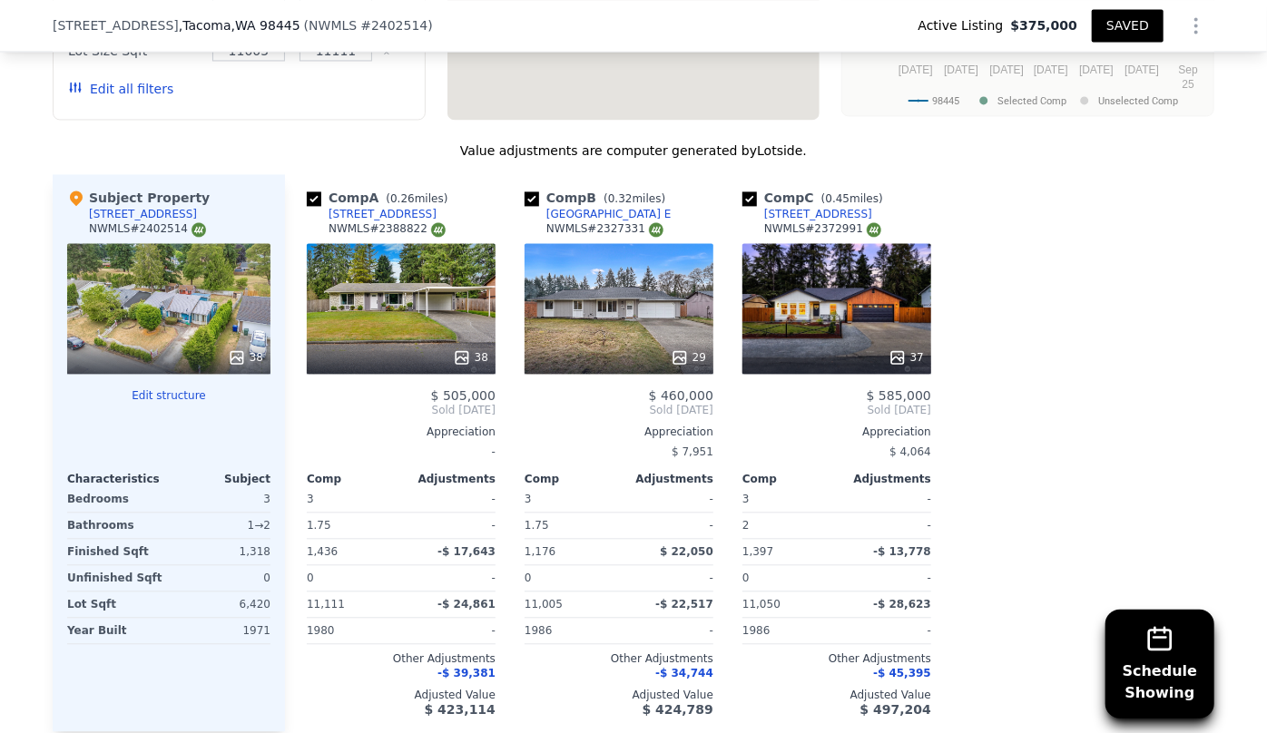
scroll to position [2368, 0]
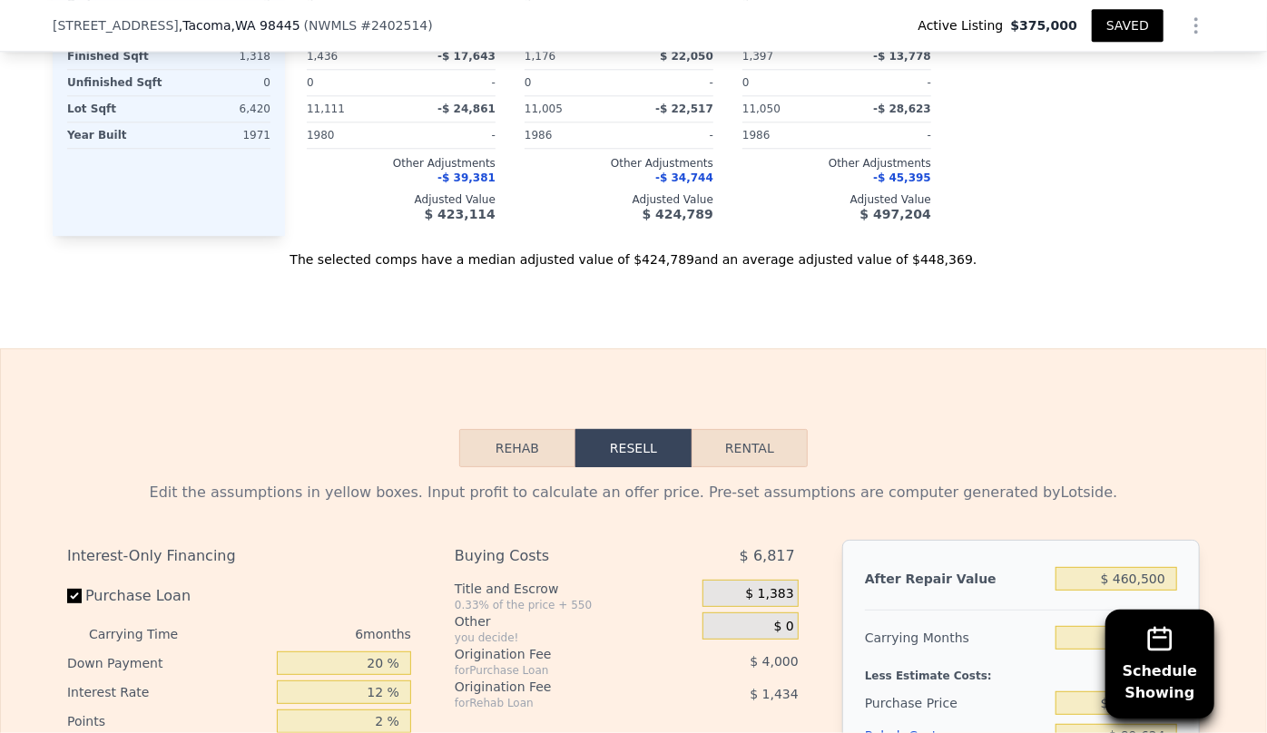
click at [773, 435] on button "Rental" at bounding box center [749, 448] width 116 height 38
select select "30"
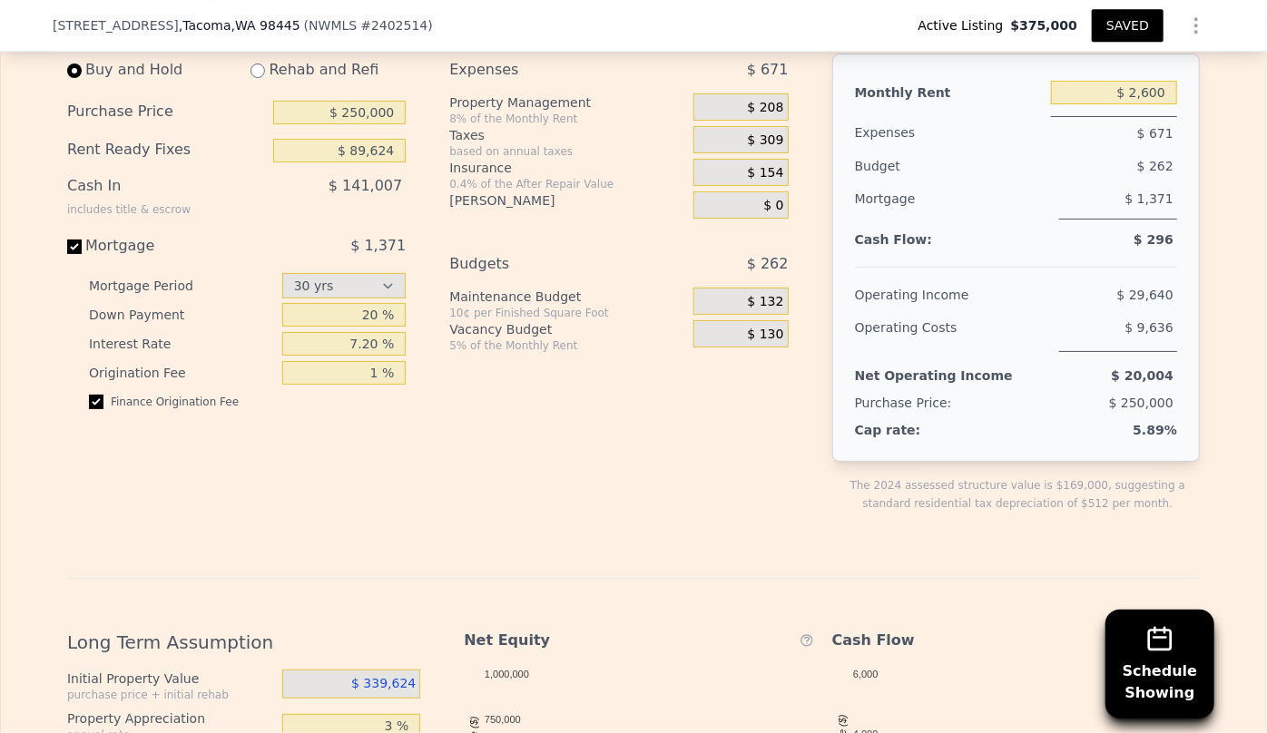
scroll to position [2863, 0]
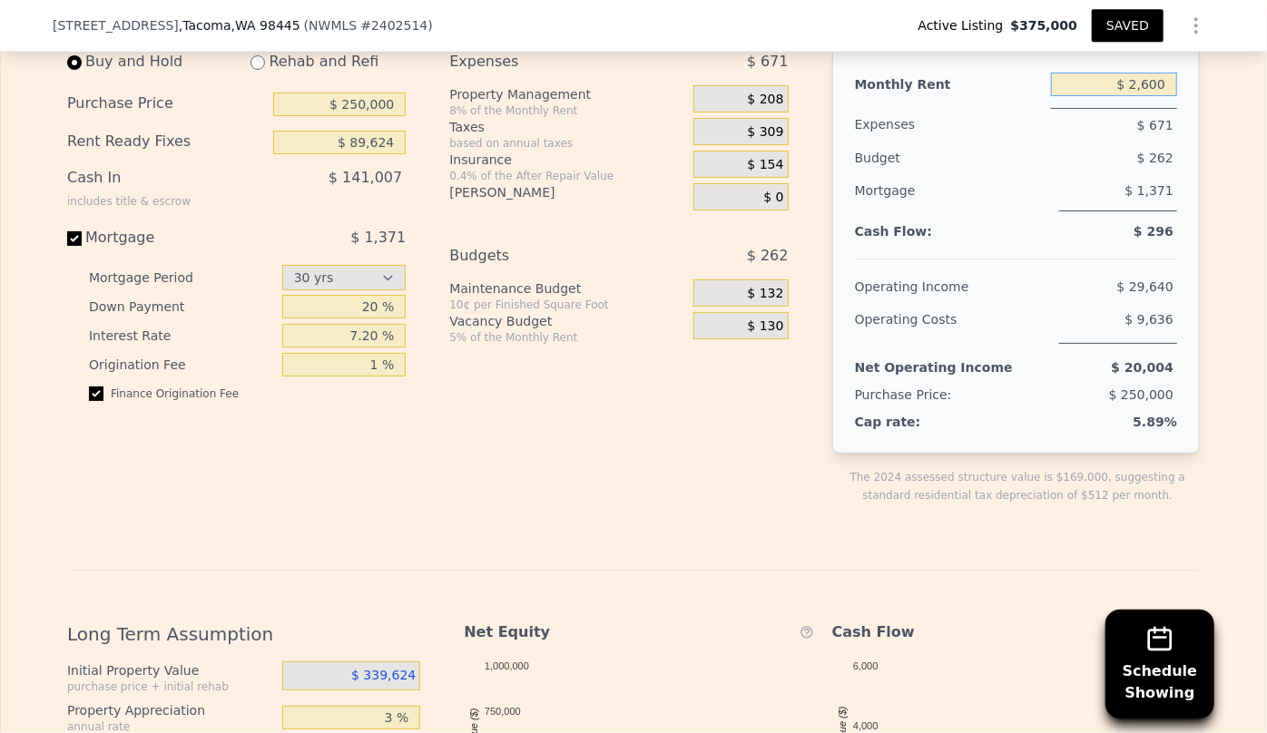
click at [1150, 91] on input "$ 2,600" at bounding box center [1114, 85] width 126 height 24
type input "$ 2,400"
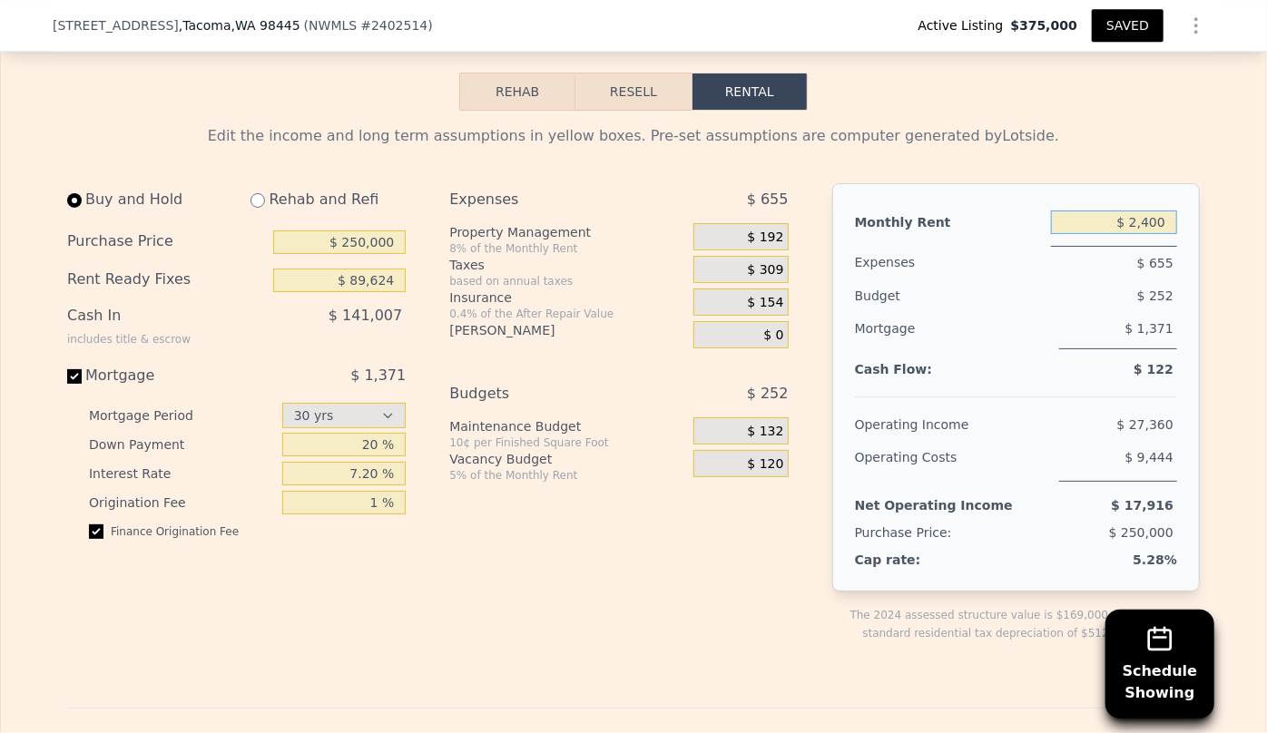
scroll to position [2698, 0]
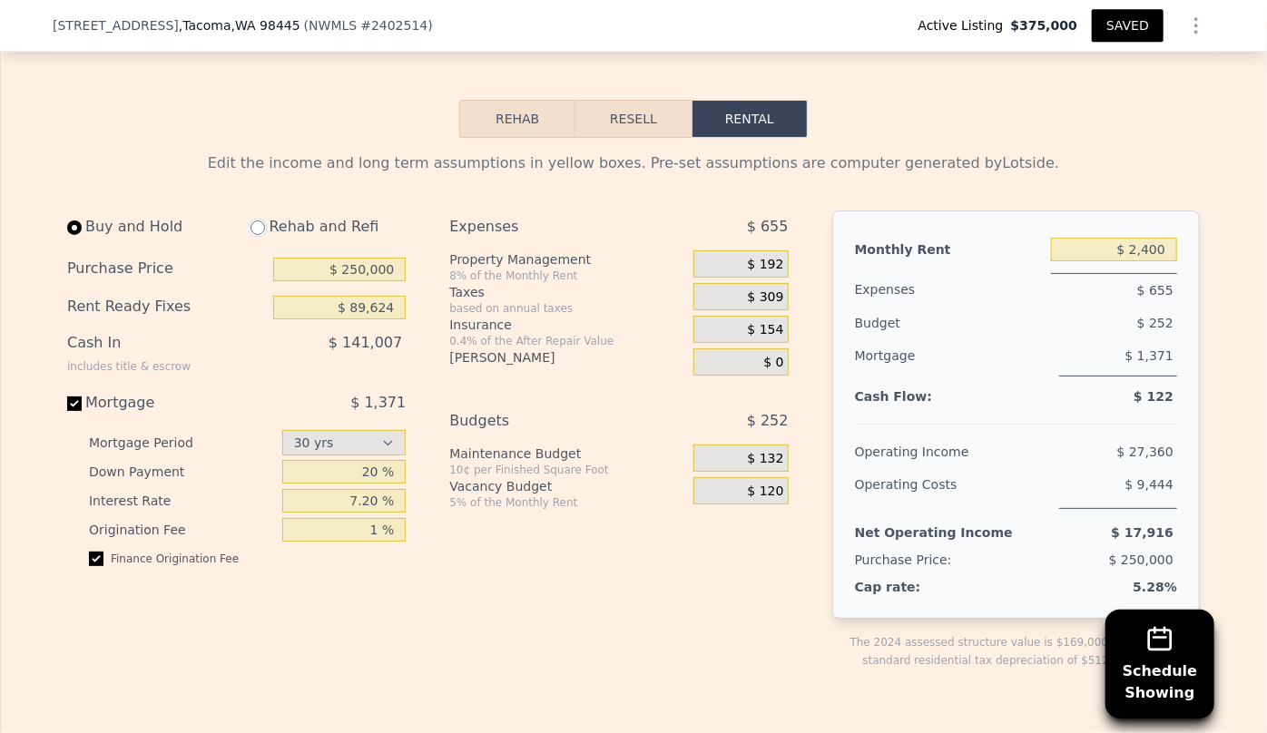
click at [250, 229] on input "radio" at bounding box center [257, 227] width 15 height 15
radio input "true"
type input "$ 2,950"
select select "30"
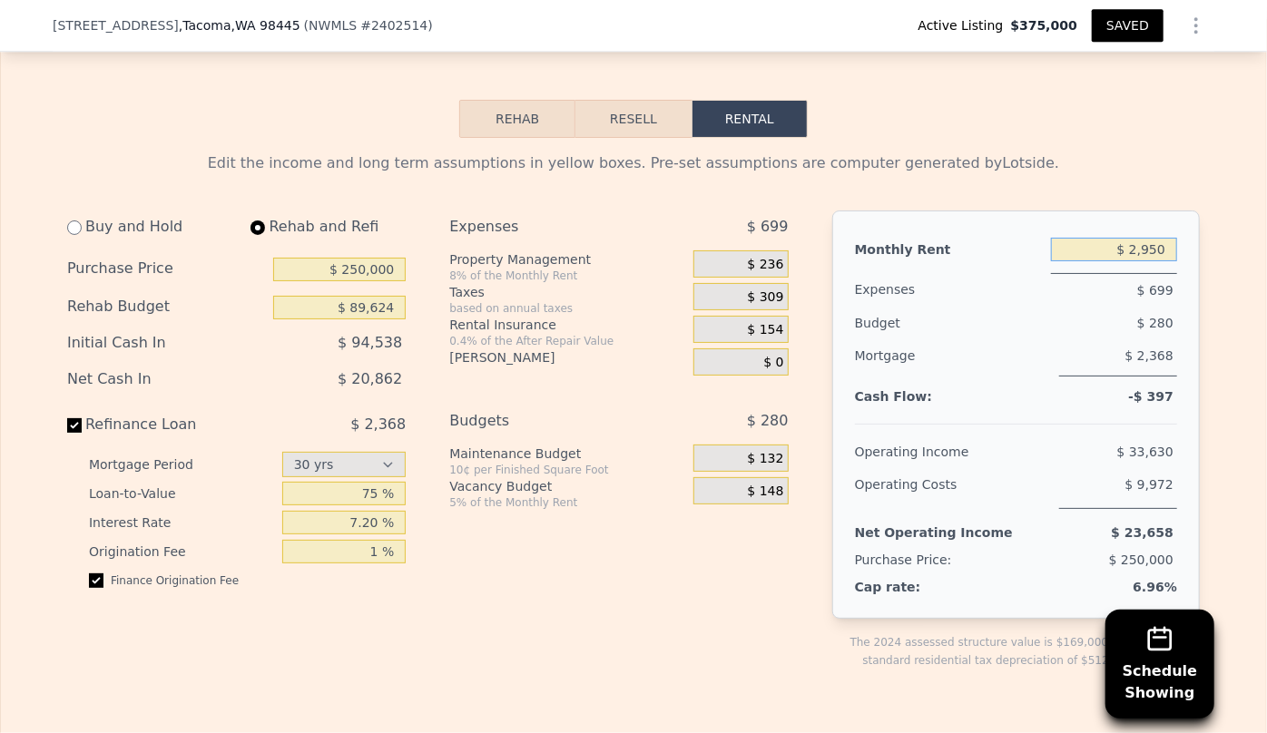
click at [1153, 253] on input "$ 2,950" at bounding box center [1114, 250] width 126 height 24
type input "$ 2,300"
click at [759, 264] on span "$ 184" at bounding box center [766, 265] width 36 height 16
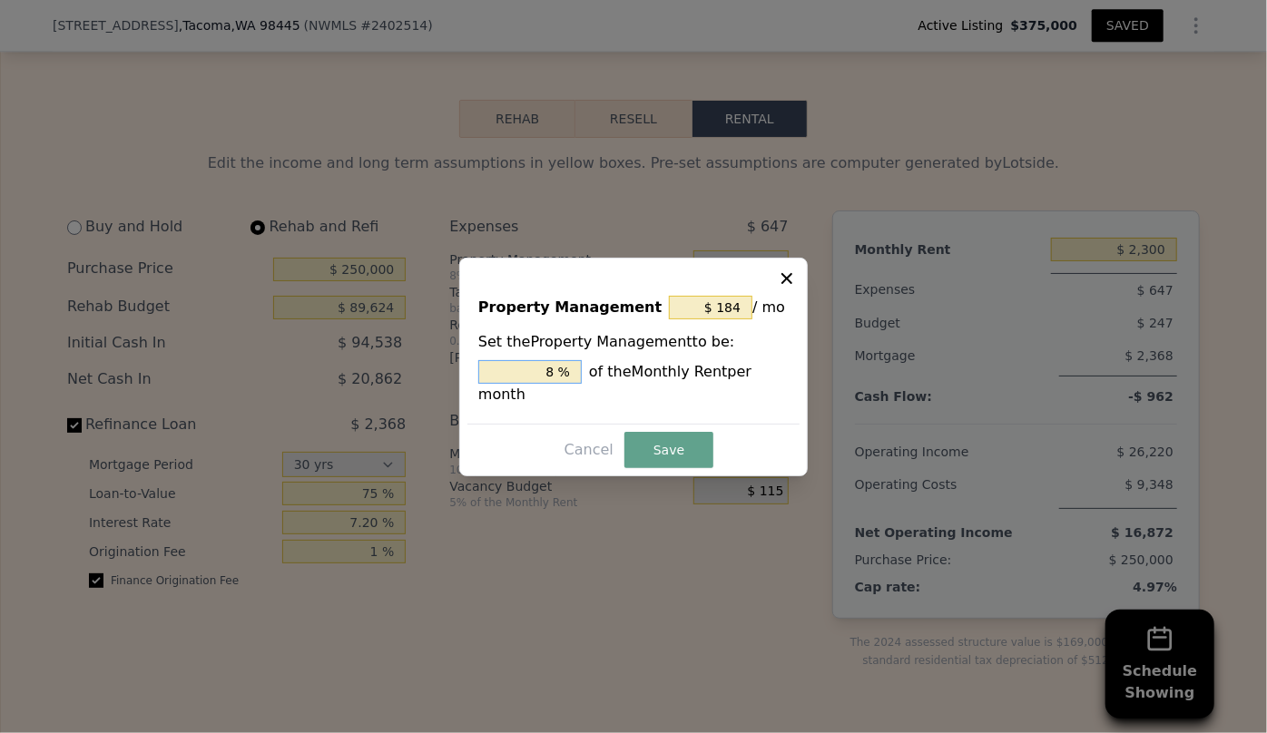
click at [555, 383] on input "8 %" at bounding box center [529, 372] width 103 height 24
type input "$ 0"
type input "0 %"
click at [664, 436] on button "Save" at bounding box center [668, 450] width 89 height 36
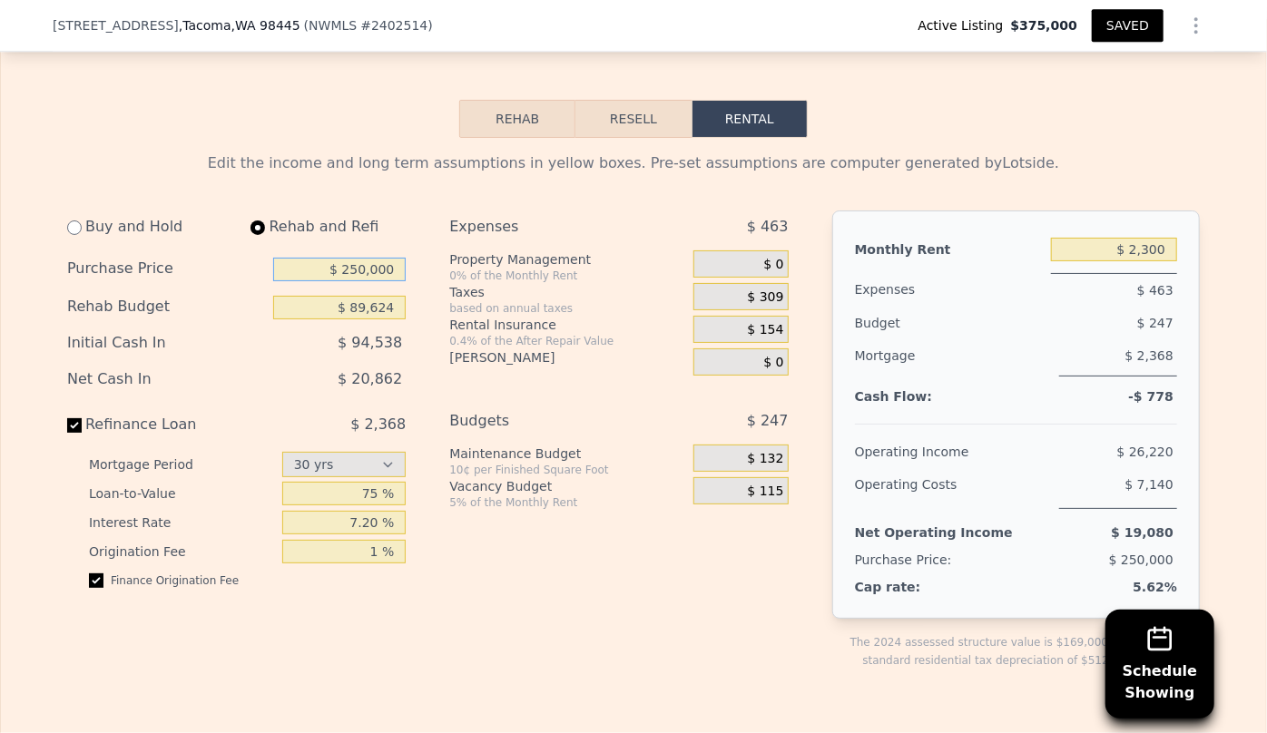
click at [354, 269] on input "$ 250,000" at bounding box center [339, 270] width 132 height 24
type input "$ 300,000"
drag, startPoint x: 395, startPoint y: 311, endPoint x: 279, endPoint y: 305, distance: 115.4
click at [279, 305] on input "$ 89,624" at bounding box center [339, 308] width 132 height 24
type input "$ 5"
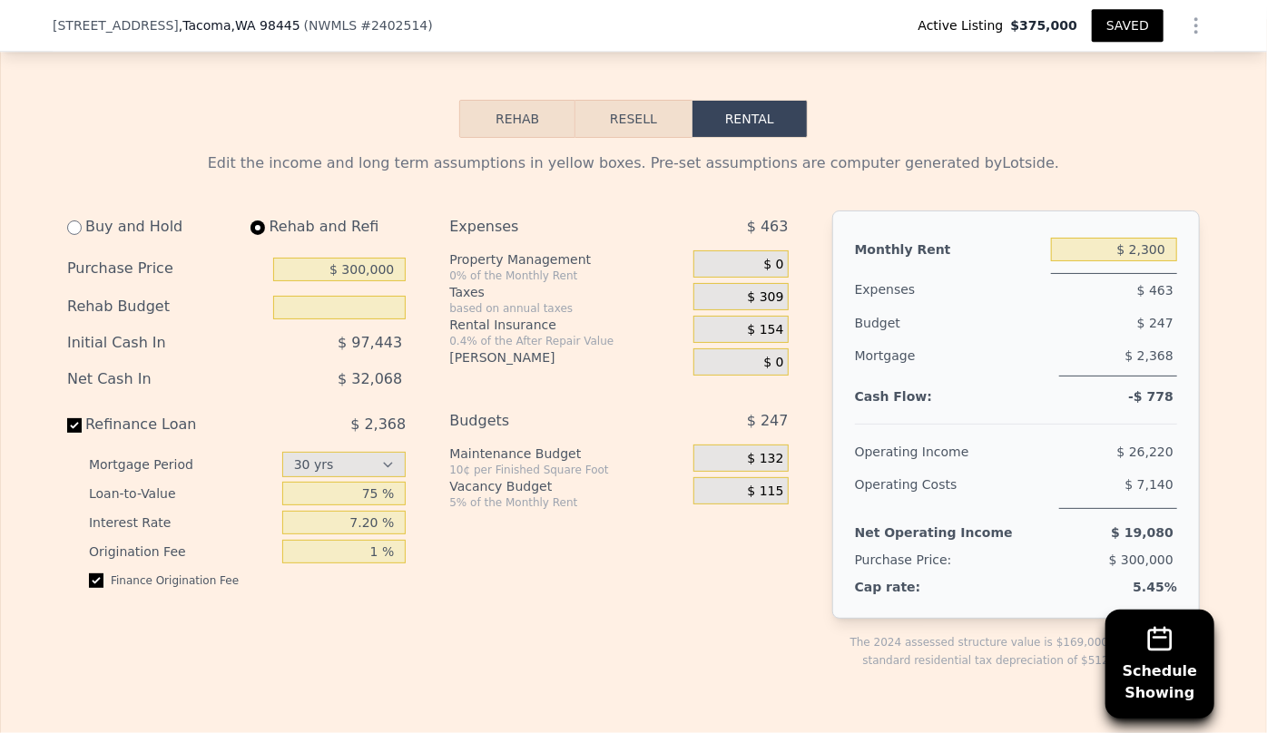
click at [379, 397] on div "Buy and Hold Rehab and Refi Purchase Price $ 300,000 Rehab Budget Initial Cash …" at bounding box center [236, 407] width 338 height 392
click at [332, 392] on div "Net Cash In $ 32,068" at bounding box center [236, 381] width 338 height 36
click at [67, 233] on div "Buy and Hold" at bounding box center [148, 227] width 162 height 33
click at [67, 226] on input "radio" at bounding box center [74, 227] width 15 height 15
radio input "true"
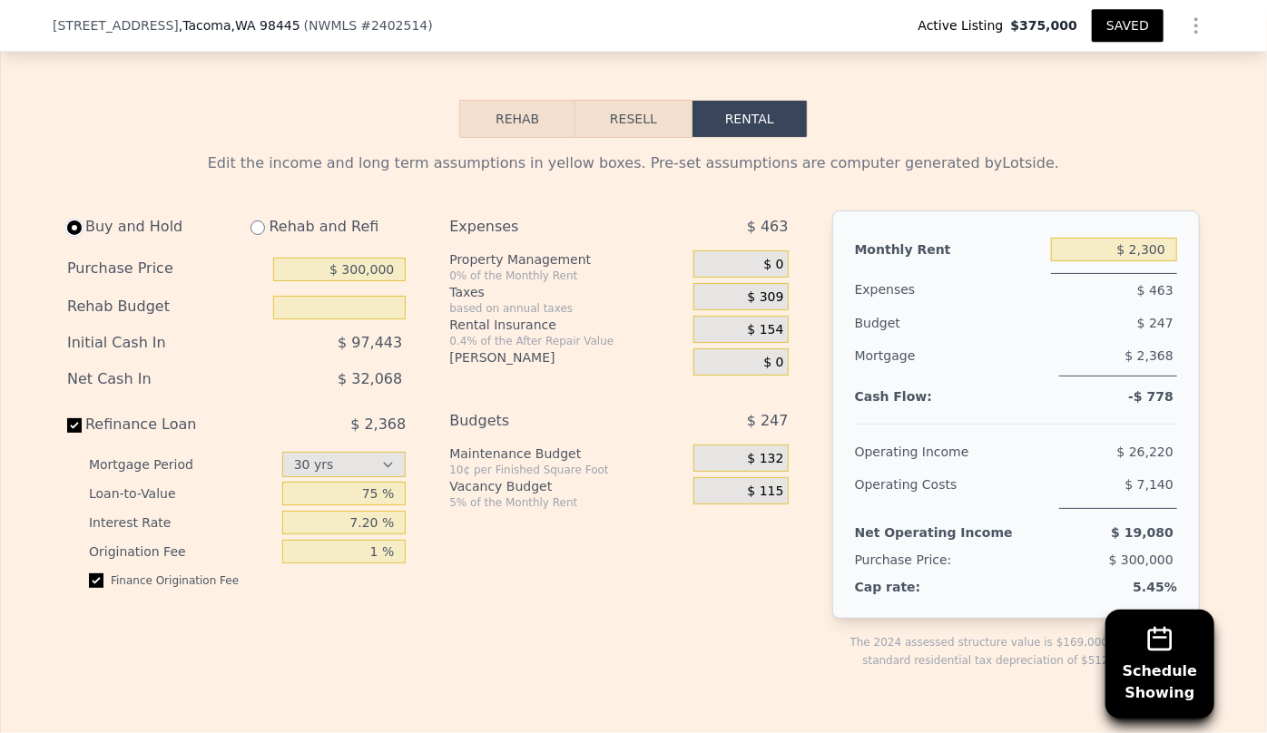
type input "$ 89,624"
type input "$ 2,400"
select select "30"
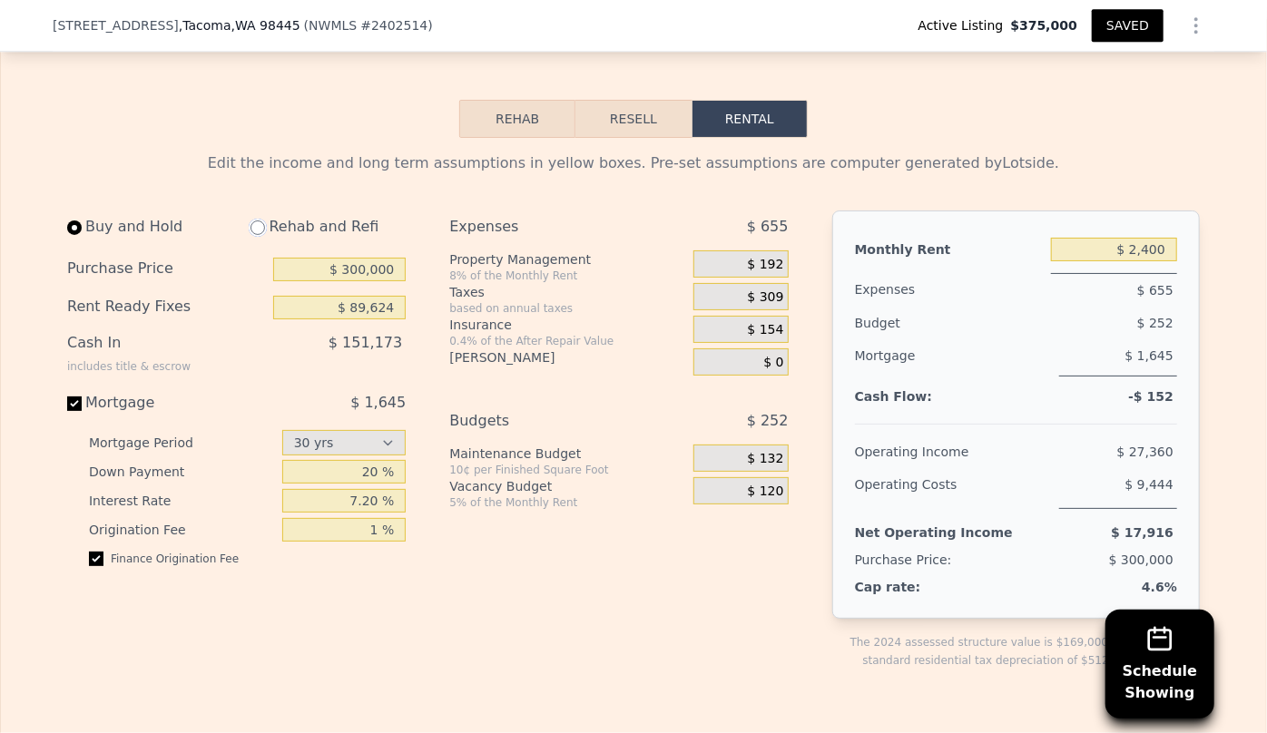
click at [252, 230] on input "radio" at bounding box center [257, 227] width 15 height 15
radio input "true"
type input "$ 50,000"
type input "$ 2,300"
select select "30"
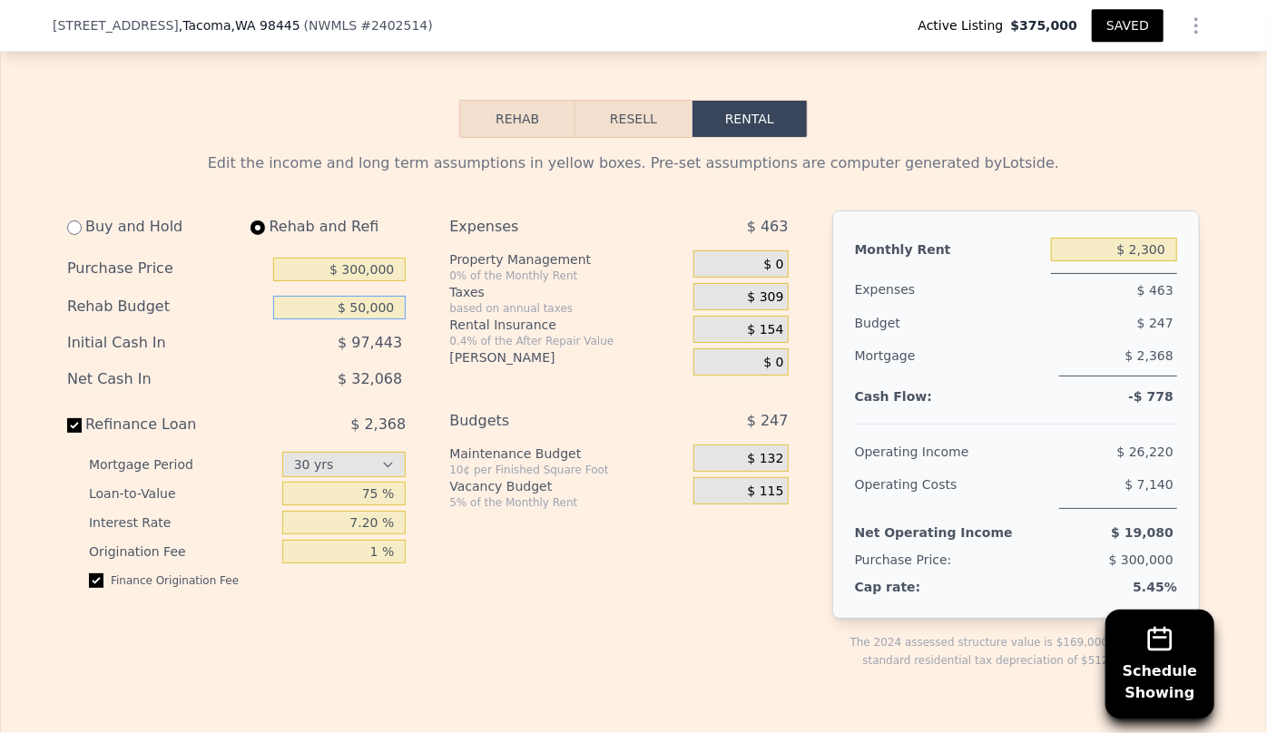
click at [359, 304] on input "$ 50,000" at bounding box center [339, 308] width 132 height 24
type input "$ 30,000"
click at [372, 378] on span "$ 32,068" at bounding box center [370, 378] width 64 height 17
click at [597, 101] on button "Resell" at bounding box center [632, 119] width 115 height 38
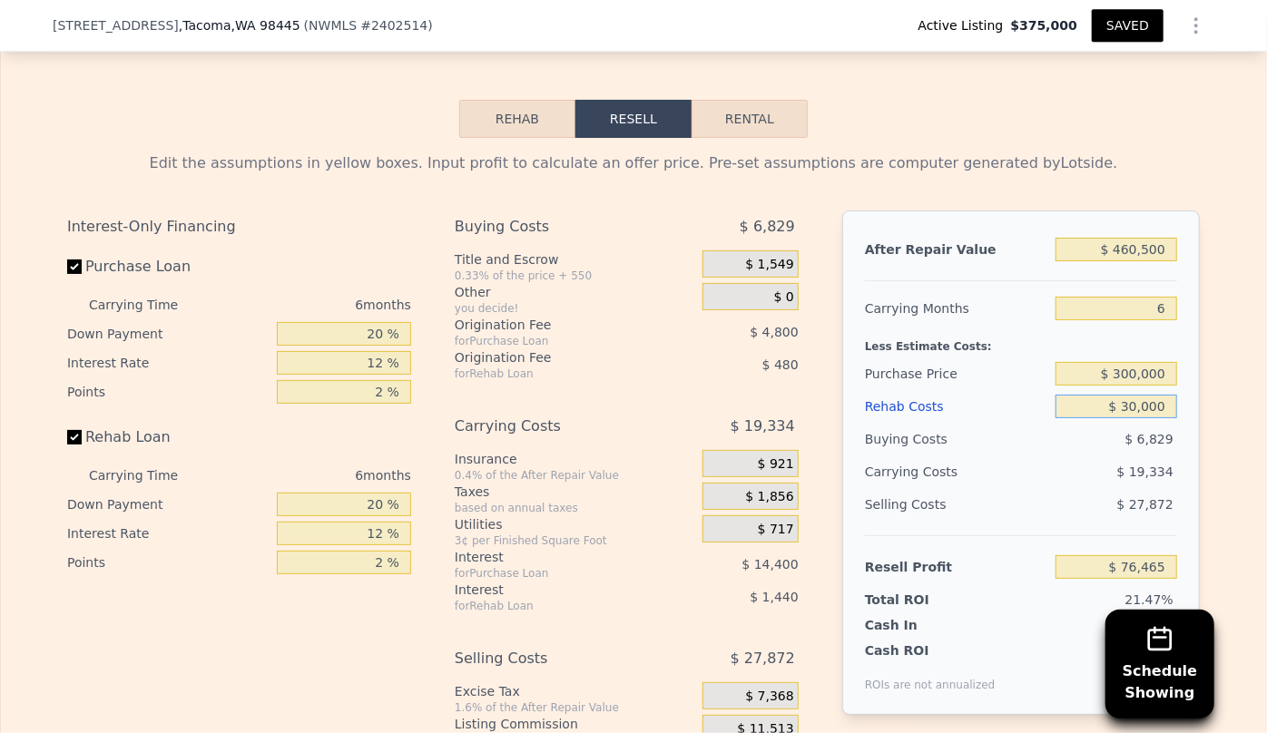
click at [1129, 411] on input "$ 30,000" at bounding box center [1116, 407] width 122 height 24
type input "$ 0000"
type input "$ 108,385"
type input "$ 90,000"
type input "$ 12,625"
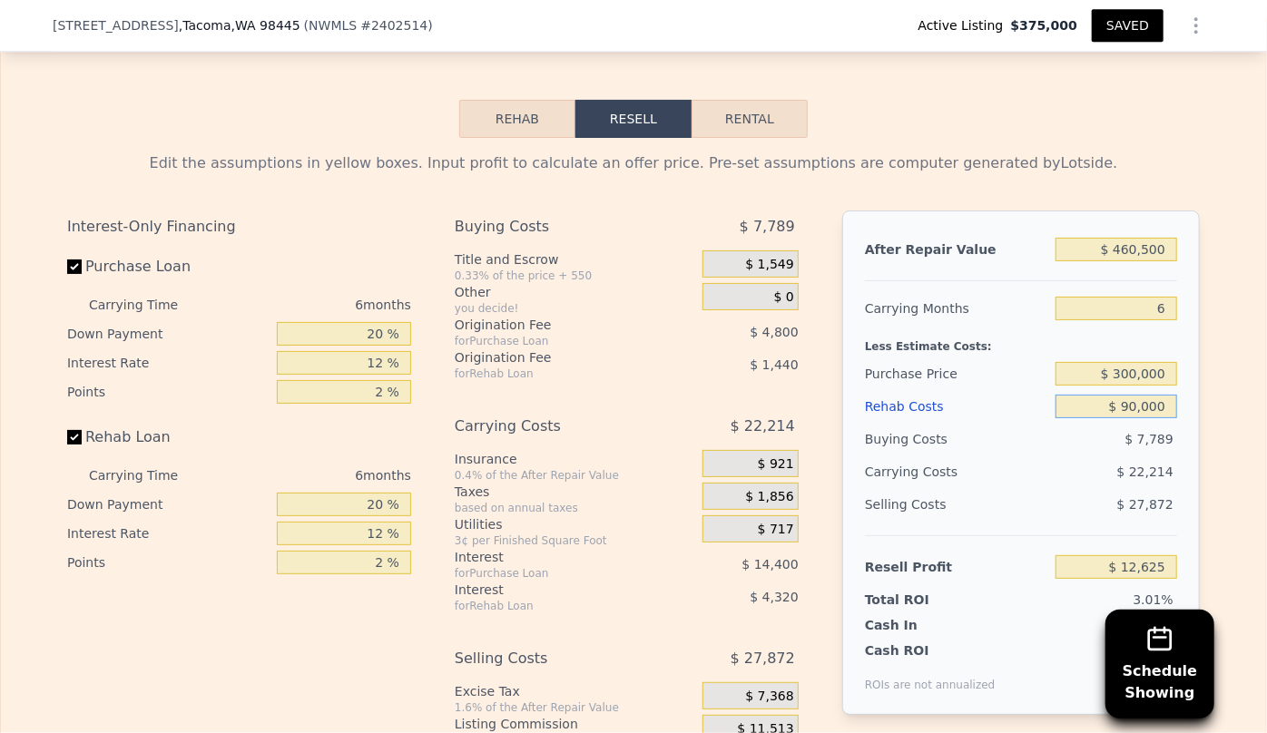
type input "$ 90,000"
click at [935, 597] on div "Total ROI" at bounding box center [921, 600] width 113 height 18
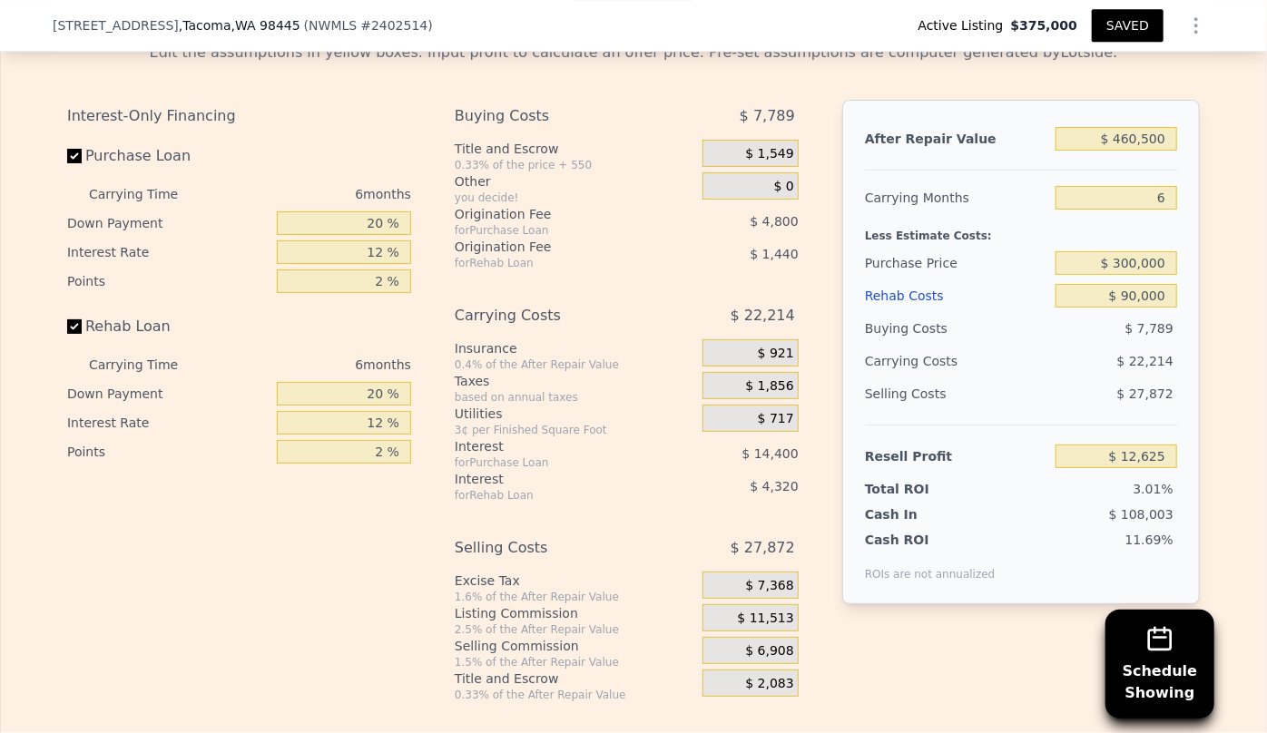
scroll to position [2780, 0]
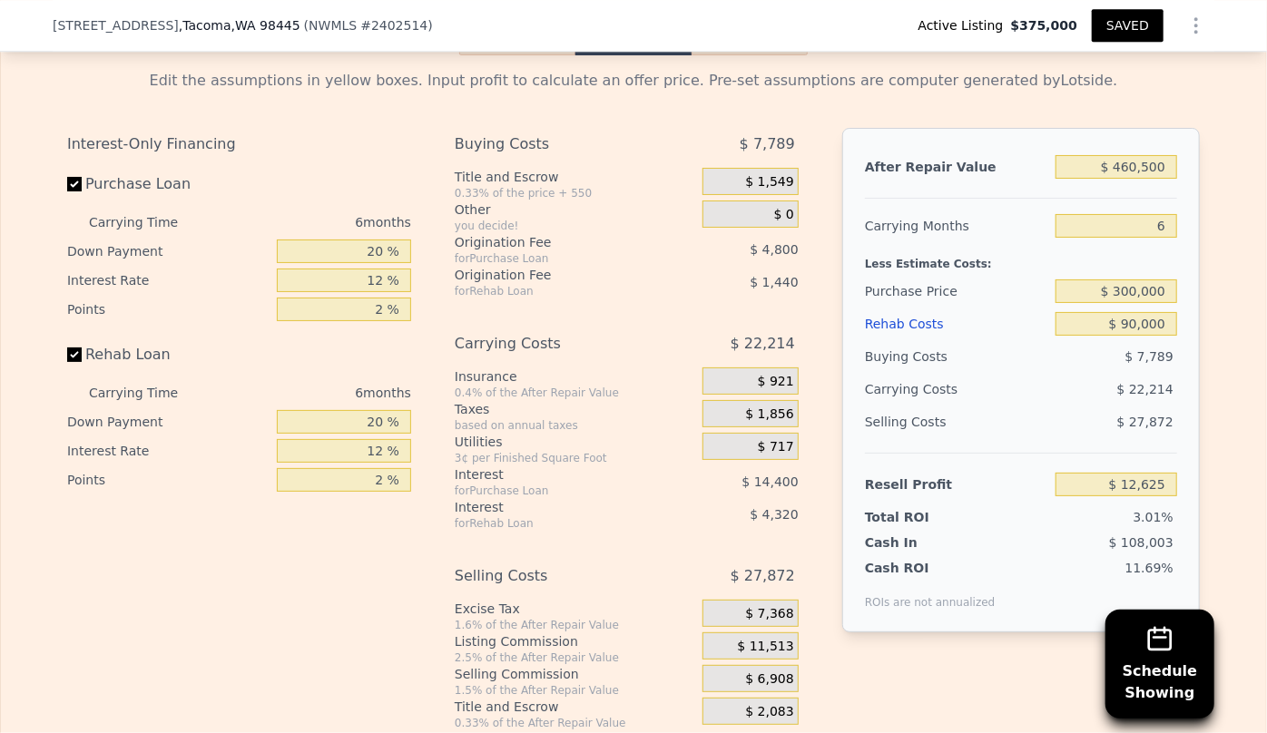
click at [898, 312] on div "Rehab Costs" at bounding box center [956, 324] width 183 height 33
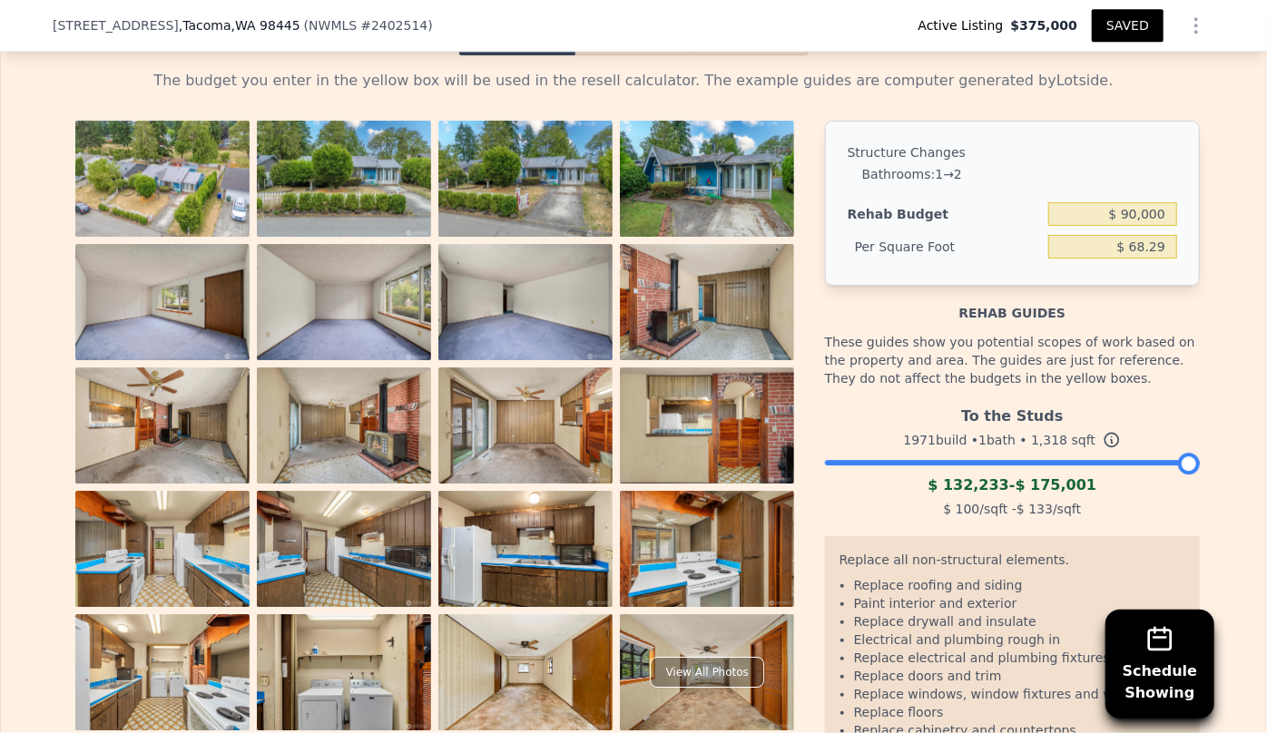
click at [632, 18] on div "15406 12th Ave E , Tacoma , WA 98445 ( NWMLS # 2402514 ) Active Listing $375,00…" at bounding box center [633, 25] width 1161 height 51
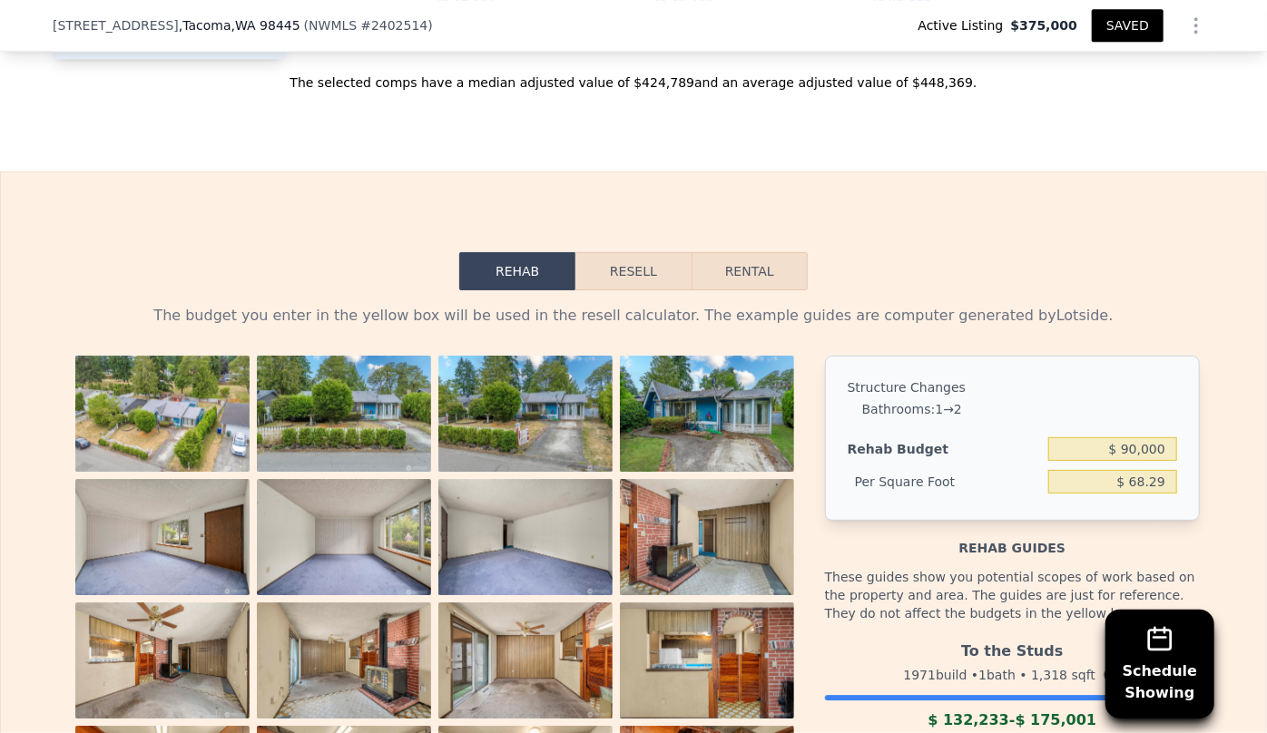
scroll to position [2532, 0]
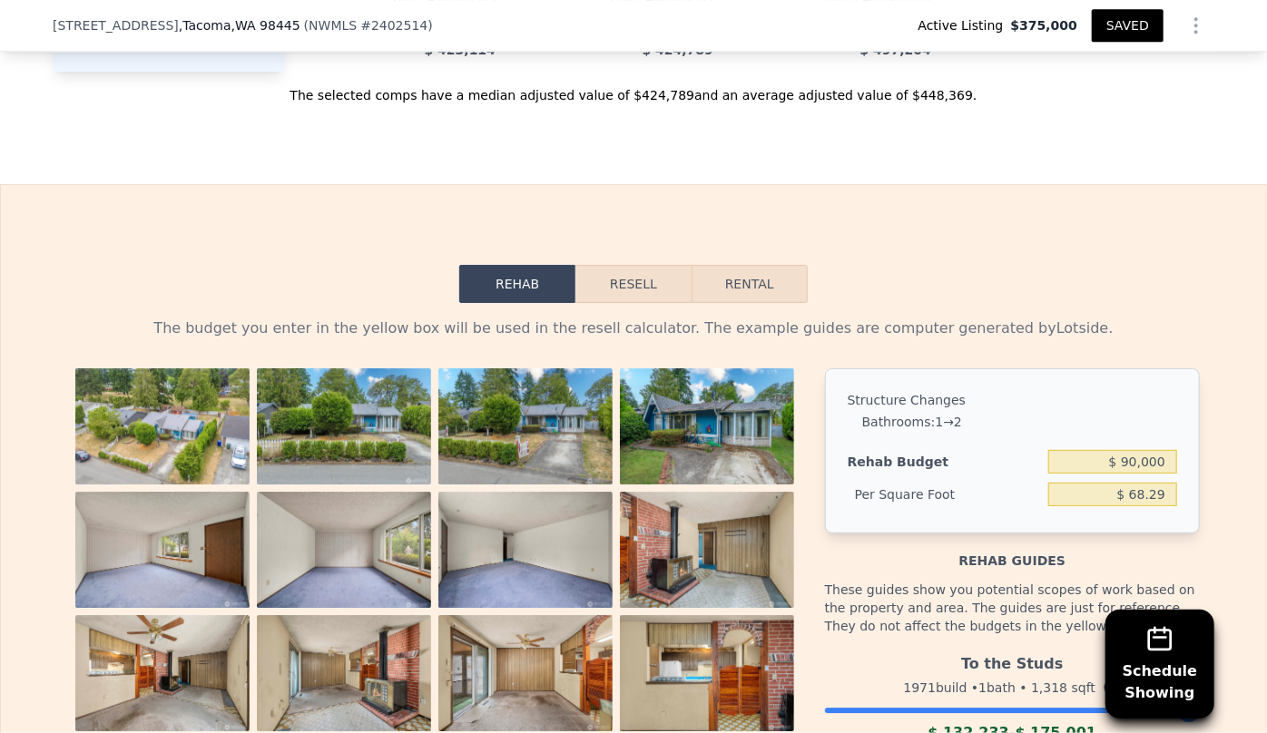
click at [625, 279] on button "Resell" at bounding box center [632, 284] width 115 height 38
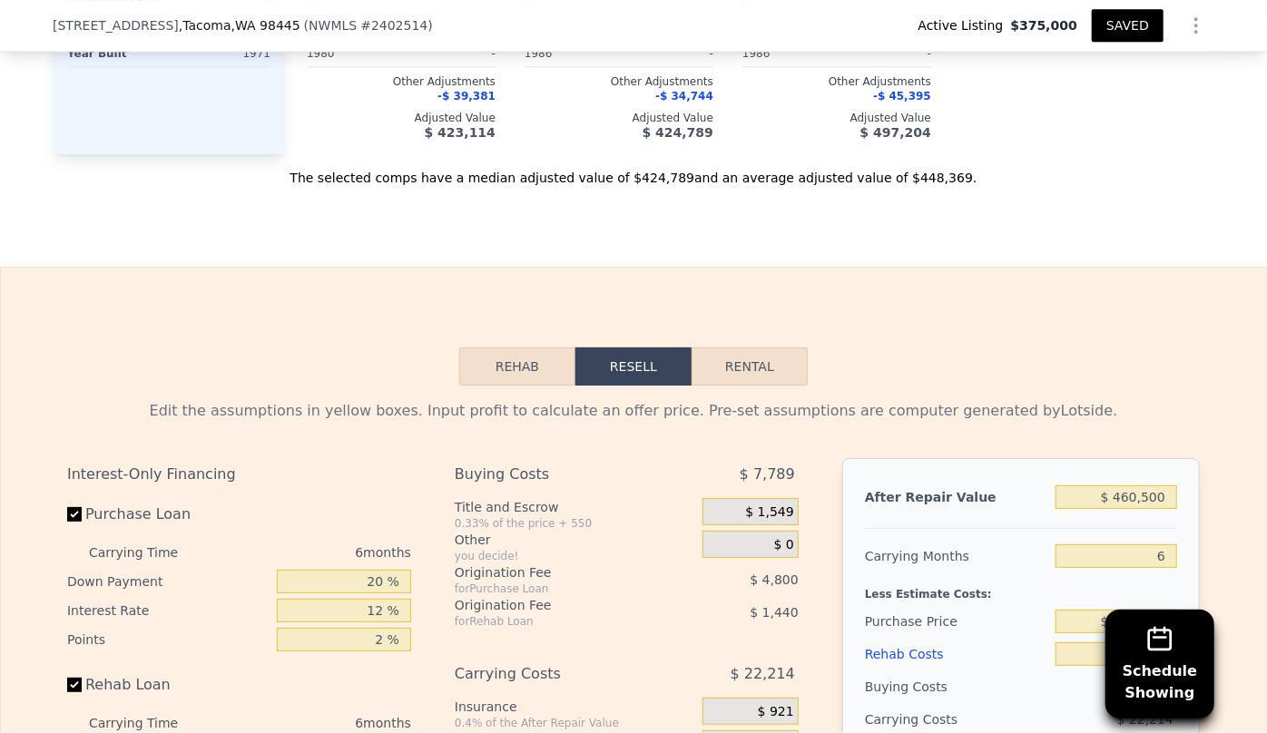
scroll to position [2780, 0]
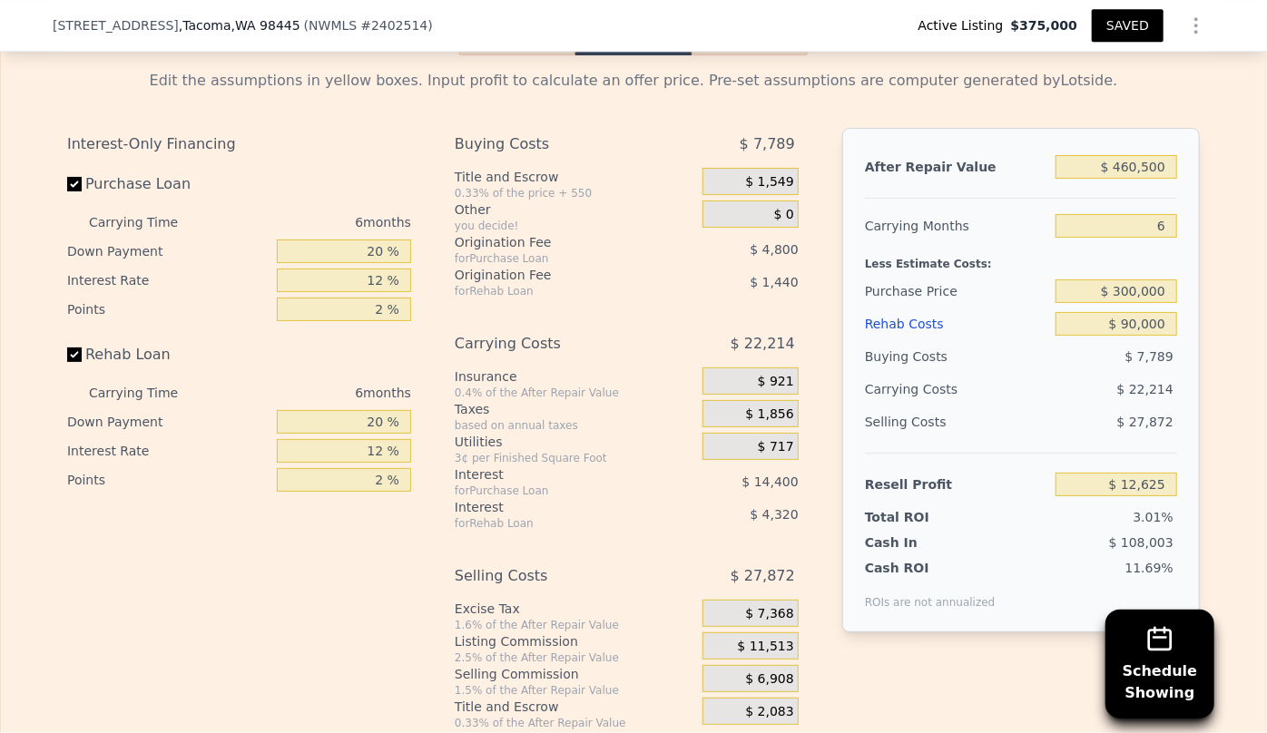
type input "$ 89,624"
type input "$ 66,391"
